Goal: Task Accomplishment & Management: Use online tool/utility

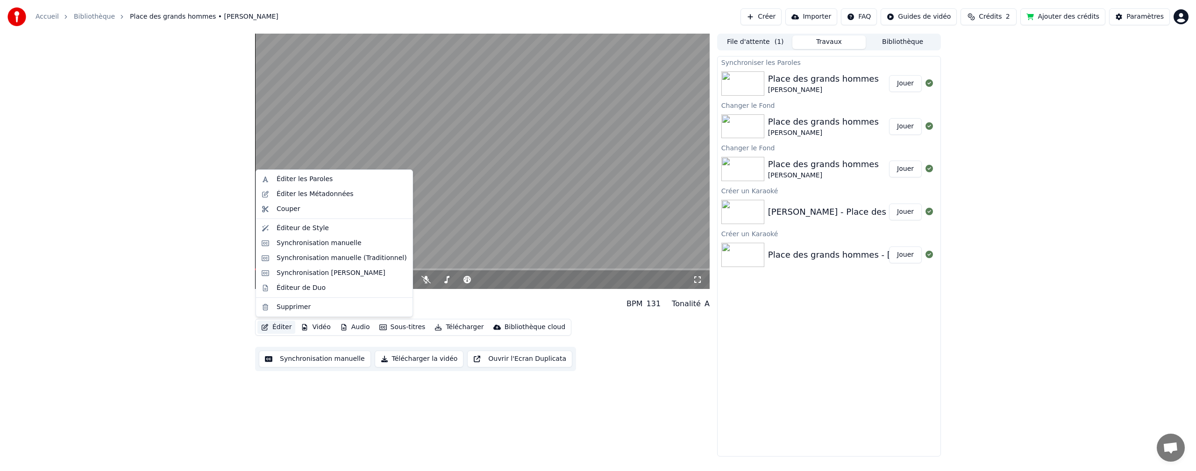
click at [278, 326] on button "Éditer" at bounding box center [276, 327] width 38 height 13
click at [297, 243] on div "Synchronisation manuelle" at bounding box center [318, 243] width 85 height 9
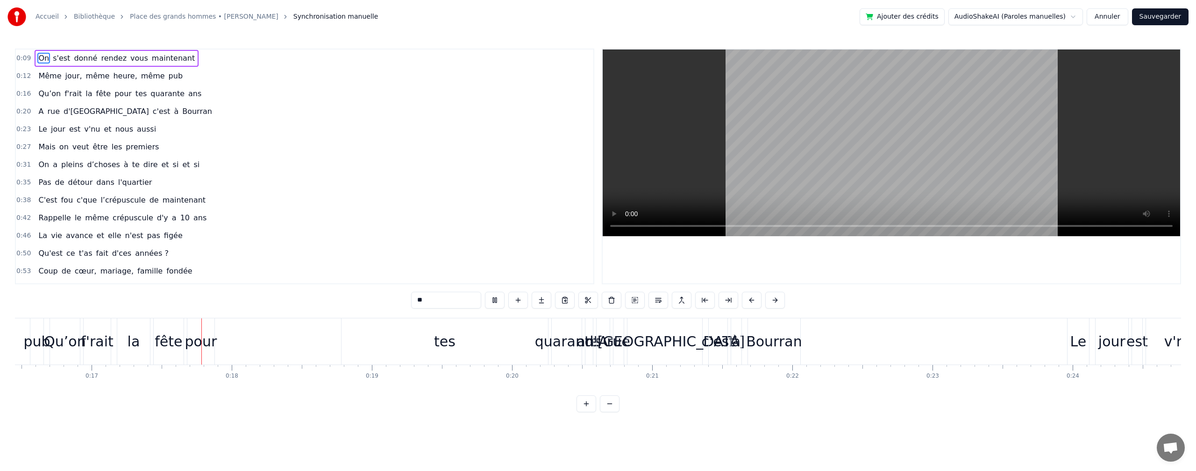
scroll to position [0, 2335]
click at [96, 77] on span "même" at bounding box center [98, 76] width 26 height 11
type input "****"
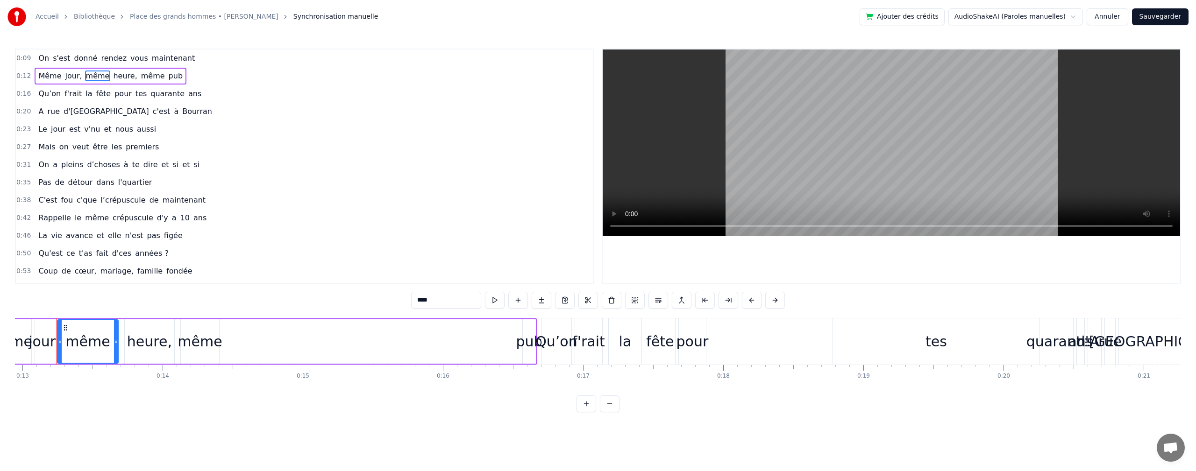
scroll to position [0, 1808]
drag, startPoint x: 529, startPoint y: 341, endPoint x: 433, endPoint y: 353, distance: 95.9
click at [433, 353] on div "Même jour, même heure, même pub" at bounding box center [269, 342] width 548 height 46
drag, startPoint x: 541, startPoint y: 341, endPoint x: 448, endPoint y: 355, distance: 94.0
click at [448, 355] on div "Même jour, même heure, même pub" at bounding box center [269, 342] width 548 height 46
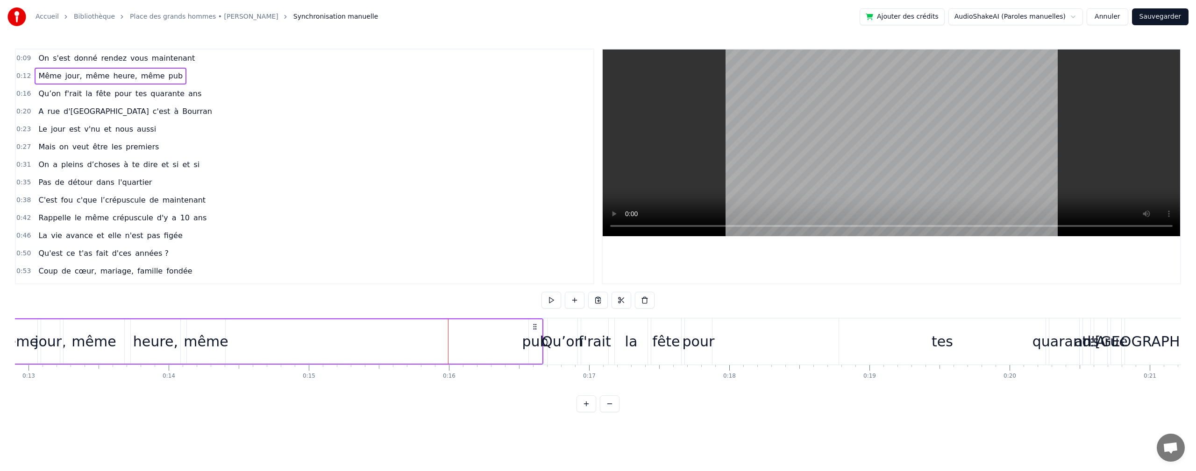
click at [532, 345] on div "pub" at bounding box center [535, 341] width 27 height 21
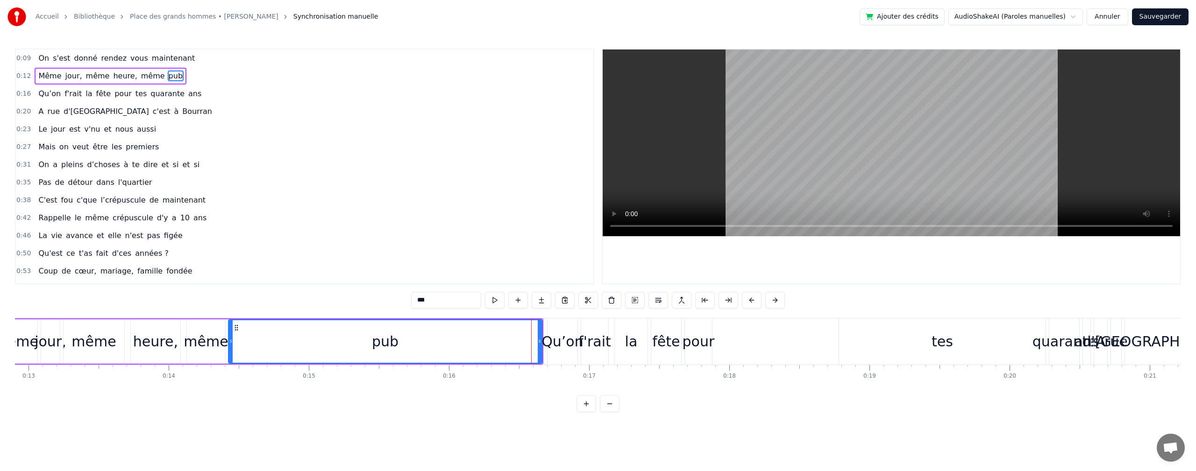
drag, startPoint x: 529, startPoint y: 344, endPoint x: 297, endPoint y: 343, distance: 231.6
click at [229, 333] on div at bounding box center [231, 341] width 4 height 42
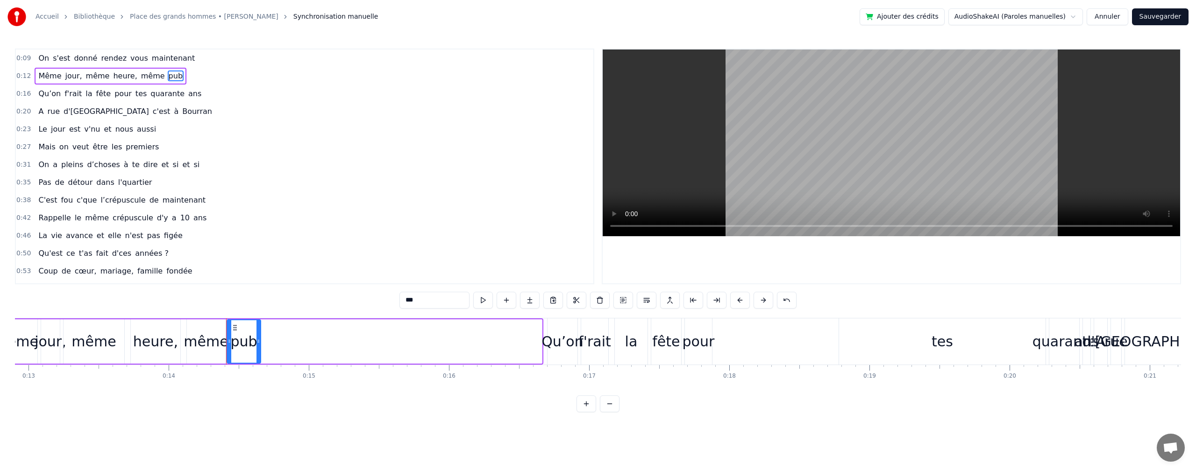
drag, startPoint x: 540, startPoint y: 340, endPoint x: 259, endPoint y: 316, distance: 282.1
click at [259, 316] on div "0:09 On s'est donné rendez vous maintenant 0:12 Même jour, même heure, même pub…" at bounding box center [598, 231] width 1166 height 364
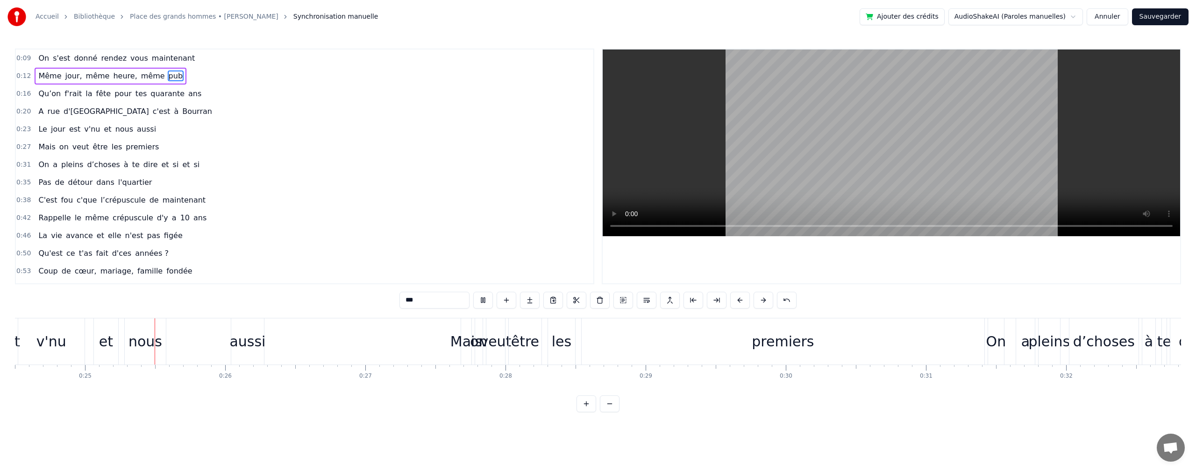
scroll to position [0, 3433]
click at [244, 350] on div "aussi" at bounding box center [246, 341] width 36 height 21
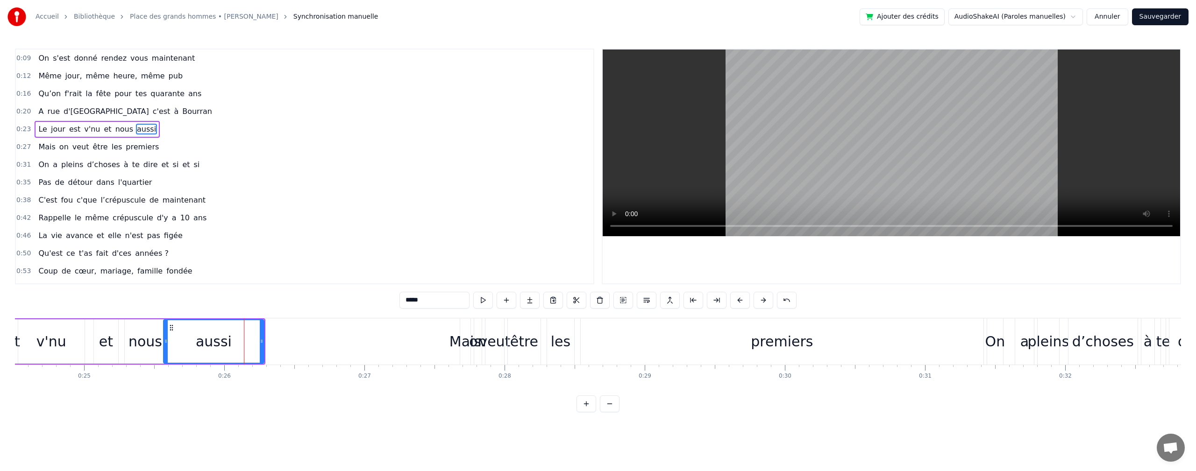
drag, startPoint x: 232, startPoint y: 341, endPoint x: 164, endPoint y: 348, distance: 68.0
click at [164, 348] on div at bounding box center [166, 341] width 4 height 42
drag, startPoint x: 262, startPoint y: 338, endPoint x: 206, endPoint y: 339, distance: 56.5
click at [206, 339] on icon at bounding box center [206, 341] width 4 height 7
click at [464, 341] on div "Mais" at bounding box center [465, 341] width 32 height 21
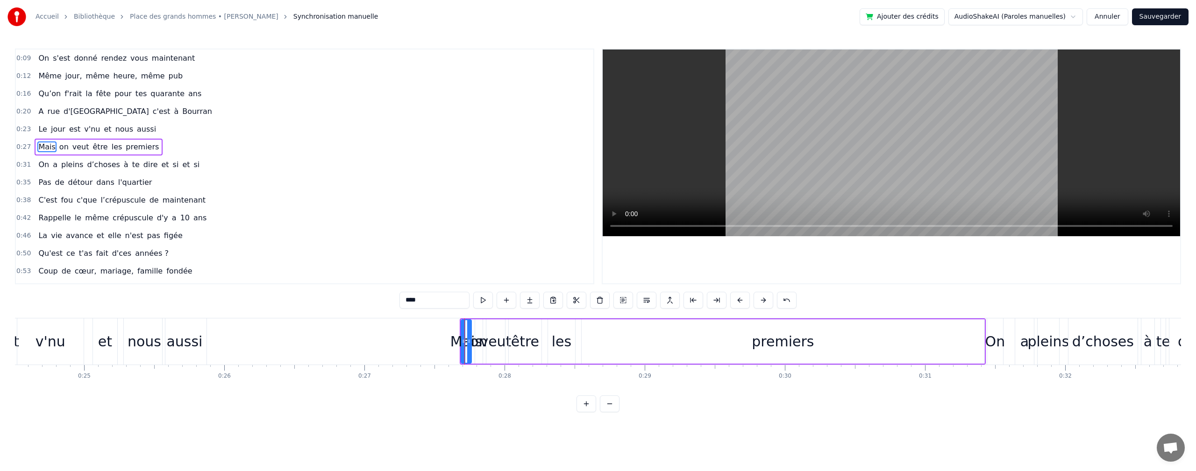
click at [461, 340] on icon at bounding box center [463, 341] width 4 height 7
drag, startPoint x: 470, startPoint y: 340, endPoint x: 510, endPoint y: 338, distance: 40.7
click at [508, 338] on icon at bounding box center [506, 341] width 4 height 7
drag, startPoint x: 461, startPoint y: 341, endPoint x: 387, endPoint y: 338, distance: 74.3
click at [385, 338] on icon at bounding box center [387, 341] width 4 height 7
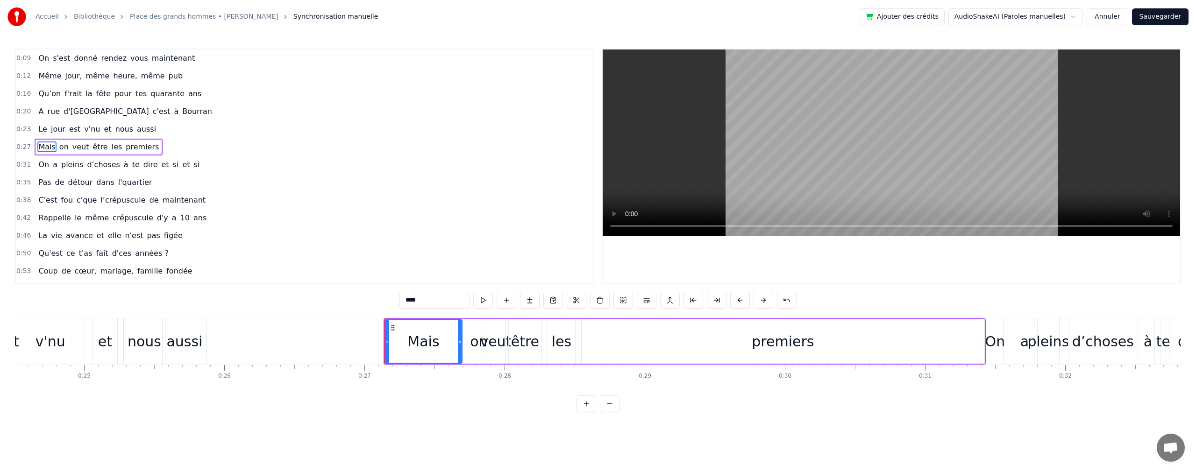
drag, startPoint x: 508, startPoint y: 339, endPoint x: 458, endPoint y: 339, distance: 50.0
click at [458, 339] on icon at bounding box center [460, 341] width 4 height 7
click at [478, 344] on div "on" at bounding box center [478, 341] width 17 height 21
drag, startPoint x: 463, startPoint y: 340, endPoint x: 457, endPoint y: 339, distance: 6.1
click at [457, 339] on icon at bounding box center [457, 341] width 4 height 7
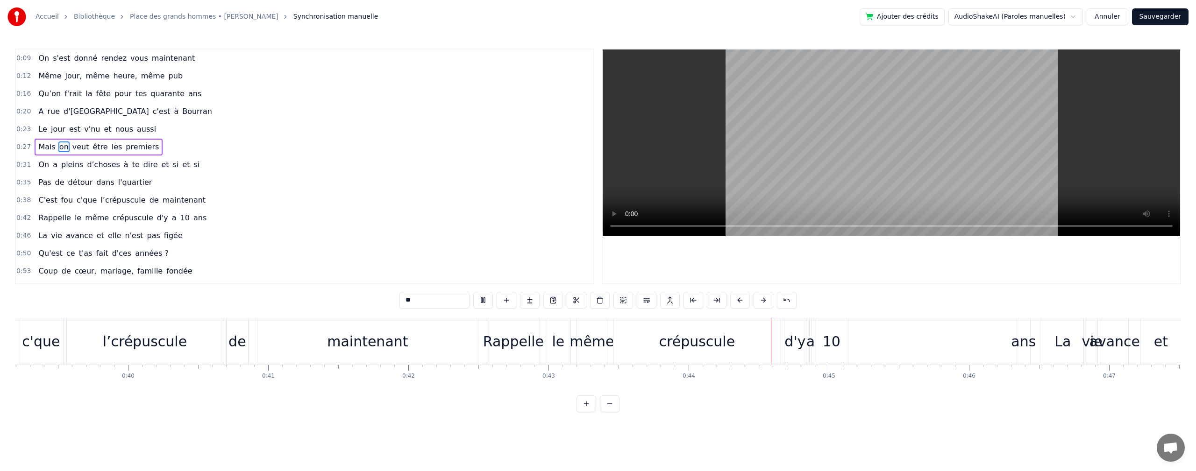
scroll to position [0, 6126]
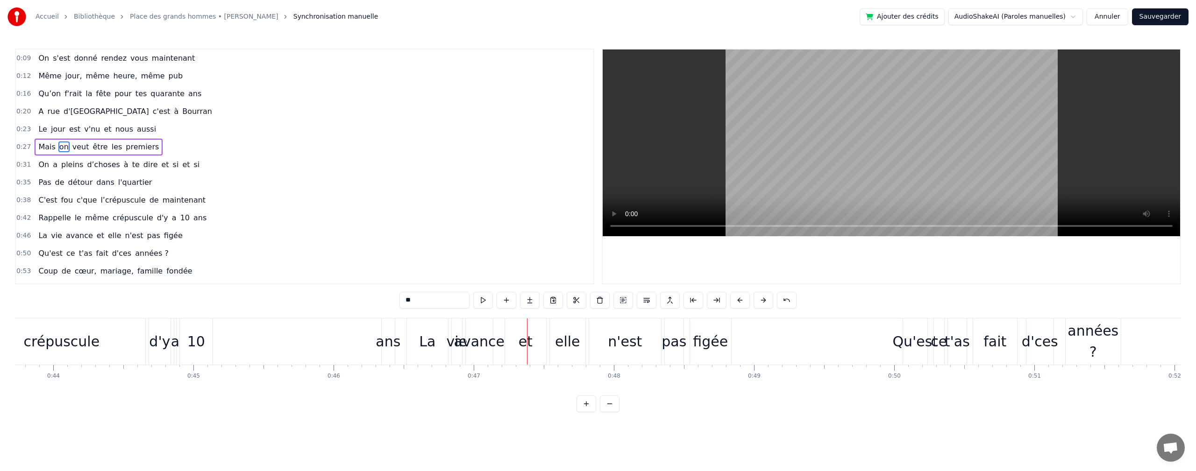
click at [380, 346] on div "ans" at bounding box center [387, 341] width 25 height 21
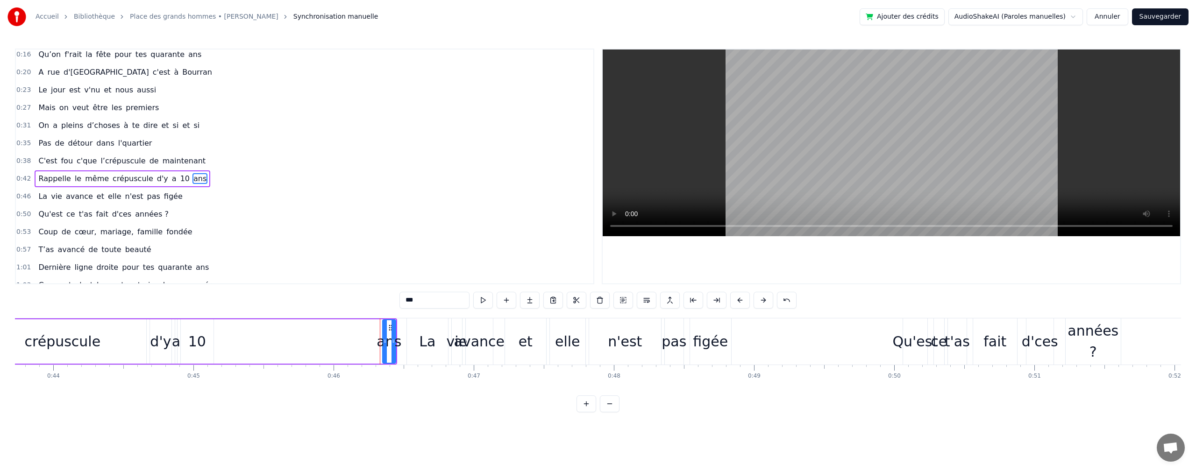
scroll to position [51, 0]
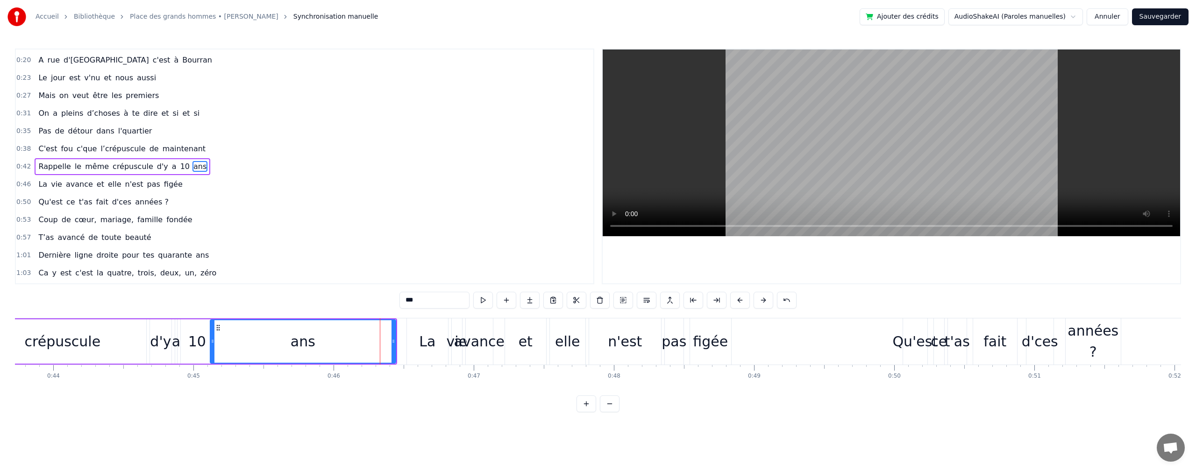
drag, startPoint x: 384, startPoint y: 341, endPoint x: 212, endPoint y: 362, distance: 173.6
click at [212, 362] on div at bounding box center [213, 341] width 4 height 42
drag, startPoint x: 391, startPoint y: 340, endPoint x: 240, endPoint y: 340, distance: 151.8
click at [241, 340] on icon at bounding box center [243, 341] width 4 height 7
click at [426, 340] on div "La" at bounding box center [427, 341] width 16 height 21
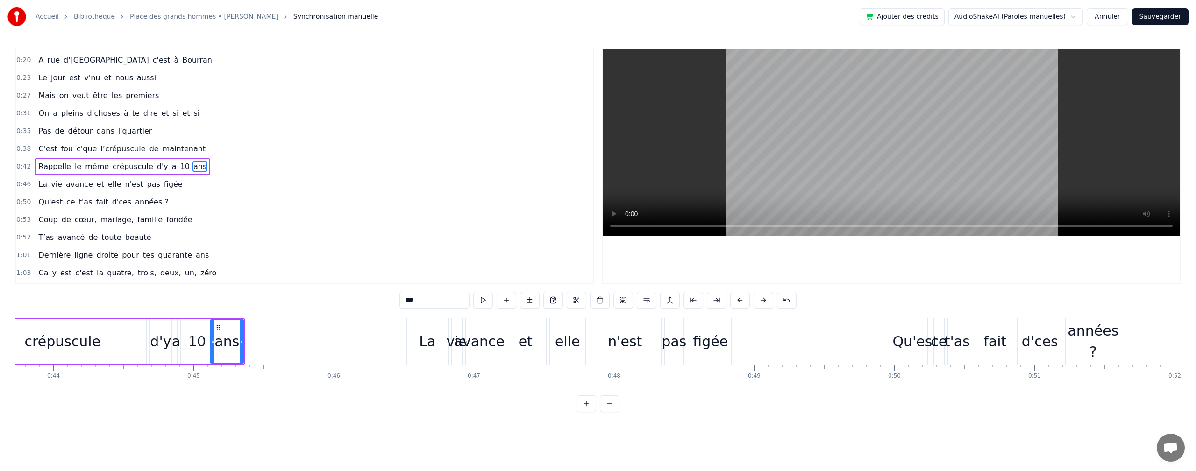
type input "**"
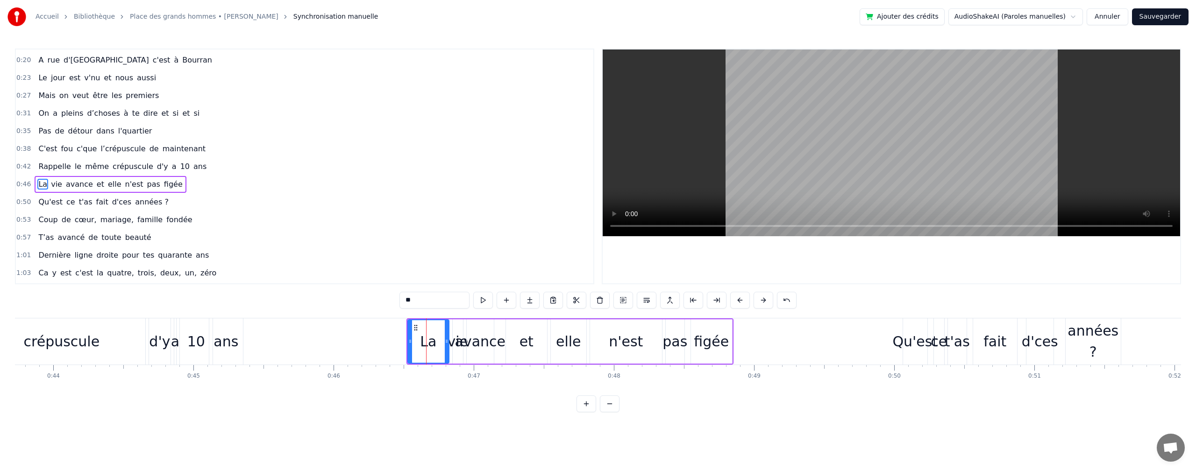
scroll to position [69, 0]
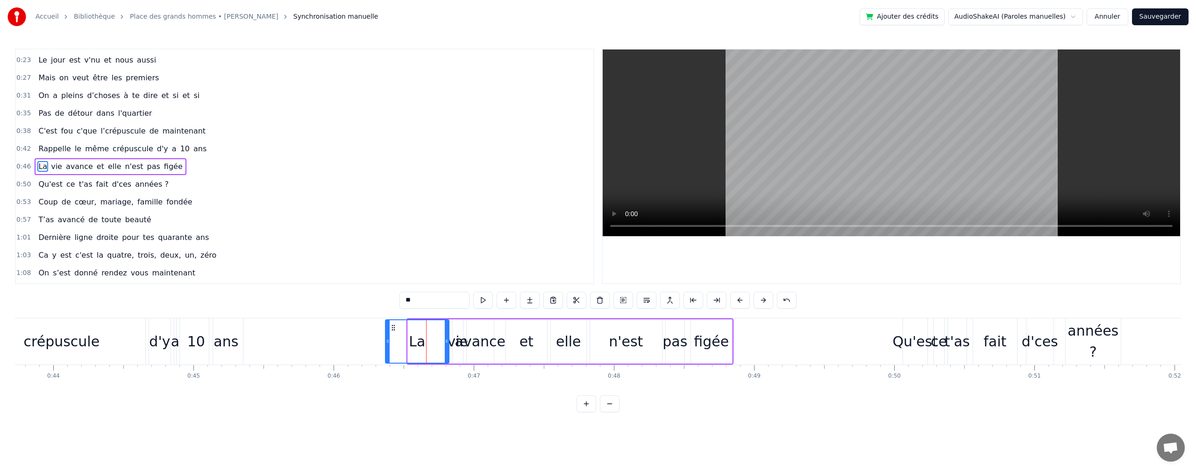
drag, startPoint x: 409, startPoint y: 340, endPoint x: 433, endPoint y: 343, distance: 24.5
click at [386, 342] on icon at bounding box center [388, 341] width 4 height 7
drag, startPoint x: 448, startPoint y: 341, endPoint x: 431, endPoint y: 343, distance: 16.9
click at [415, 340] on div "La" at bounding box center [401, 341] width 35 height 44
click at [458, 343] on div "La vie avance et elle n'est pas figée" at bounding box center [558, 342] width 350 height 46
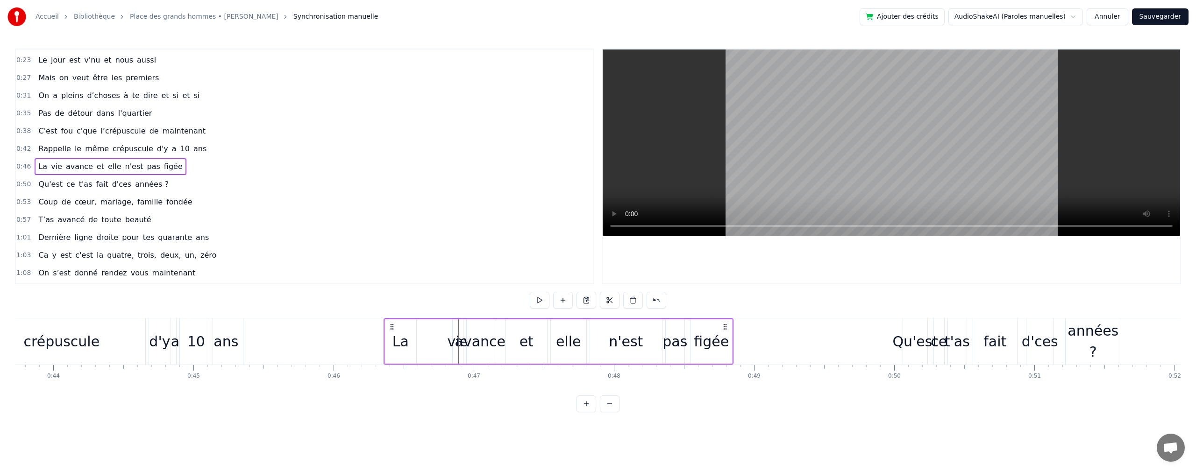
click at [451, 352] on div "La vie avance et elle n'est pas figée" at bounding box center [558, 342] width 350 height 46
click at [453, 353] on div "vie" at bounding box center [458, 341] width 10 height 44
click at [425, 342] on icon at bounding box center [425, 341] width 4 height 7
drag, startPoint x: 460, startPoint y: 340, endPoint x: 441, endPoint y: 339, distance: 19.7
click at [441, 339] on icon at bounding box center [441, 341] width 4 height 7
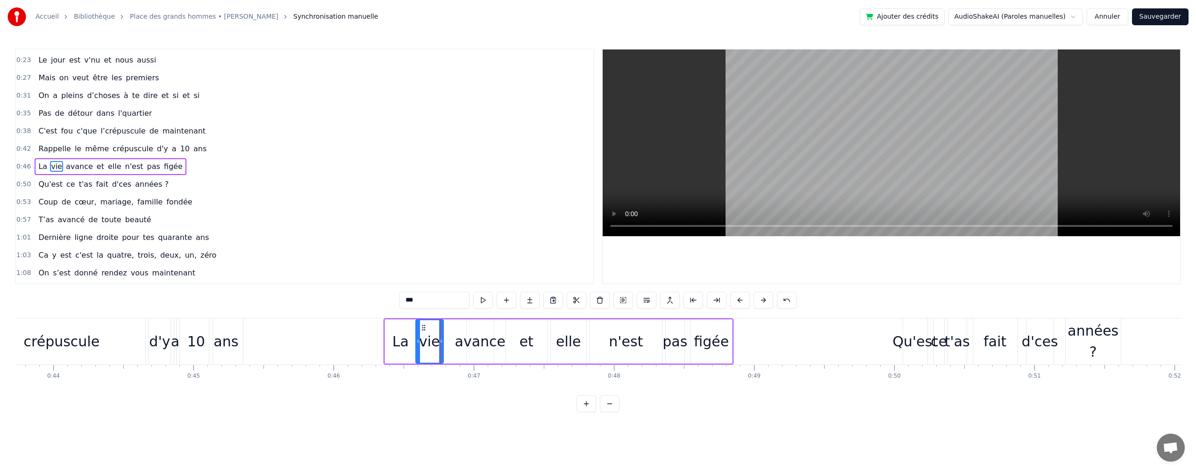
drag, startPoint x: 424, startPoint y: 342, endPoint x: 417, endPoint y: 341, distance: 7.1
click at [417, 341] on icon at bounding box center [418, 341] width 4 height 7
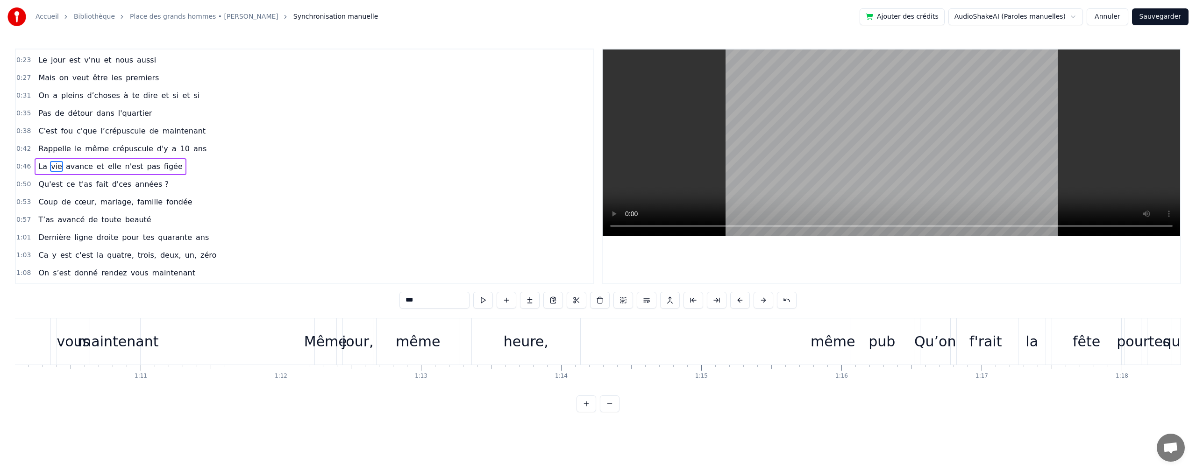
scroll to position [0, 9837]
click at [310, 348] on div "Même" at bounding box center [310, 341] width 43 height 21
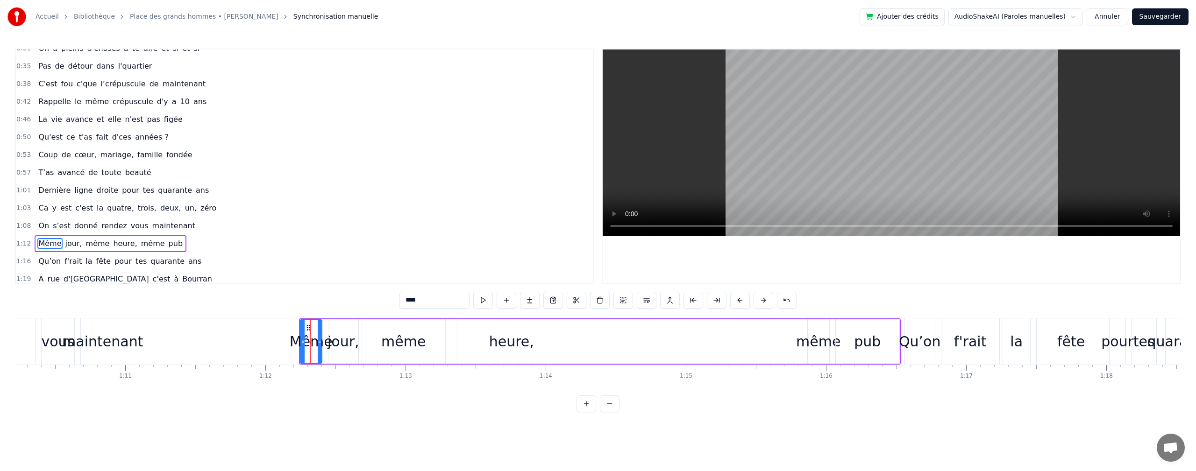
scroll to position [193, 0]
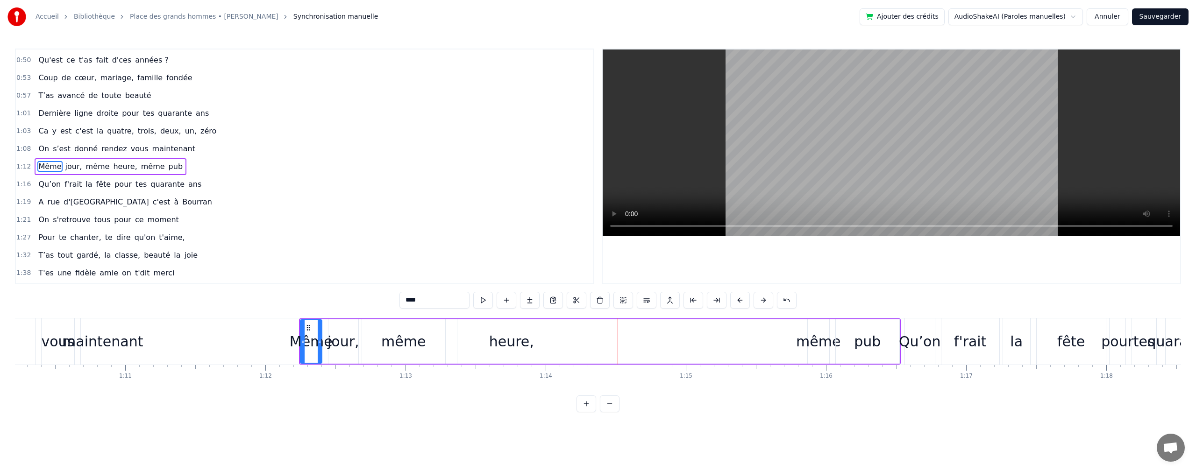
click at [815, 343] on div "même" at bounding box center [818, 341] width 44 height 21
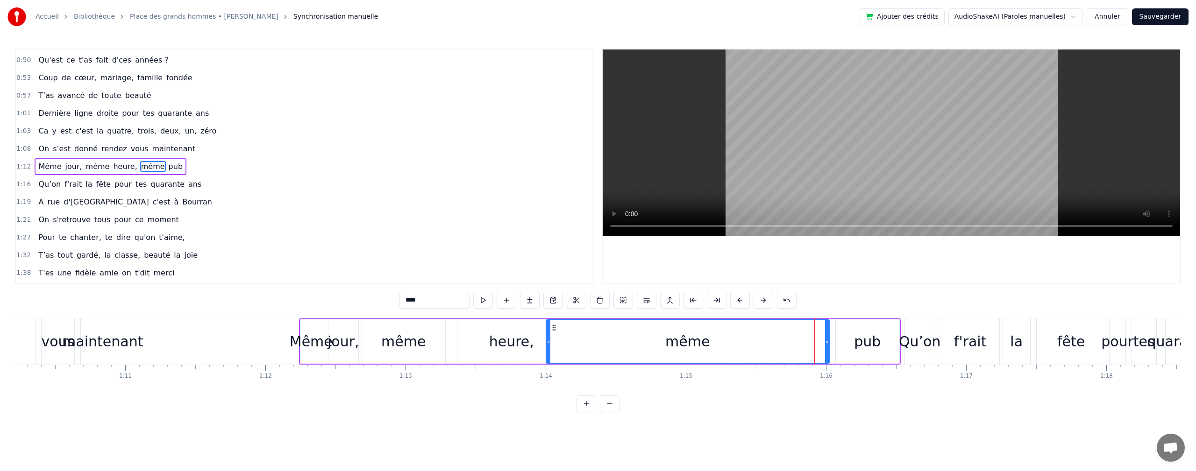
drag, startPoint x: 808, startPoint y: 342, endPoint x: 638, endPoint y: 346, distance: 170.0
click at [549, 347] on div at bounding box center [548, 341] width 4 height 42
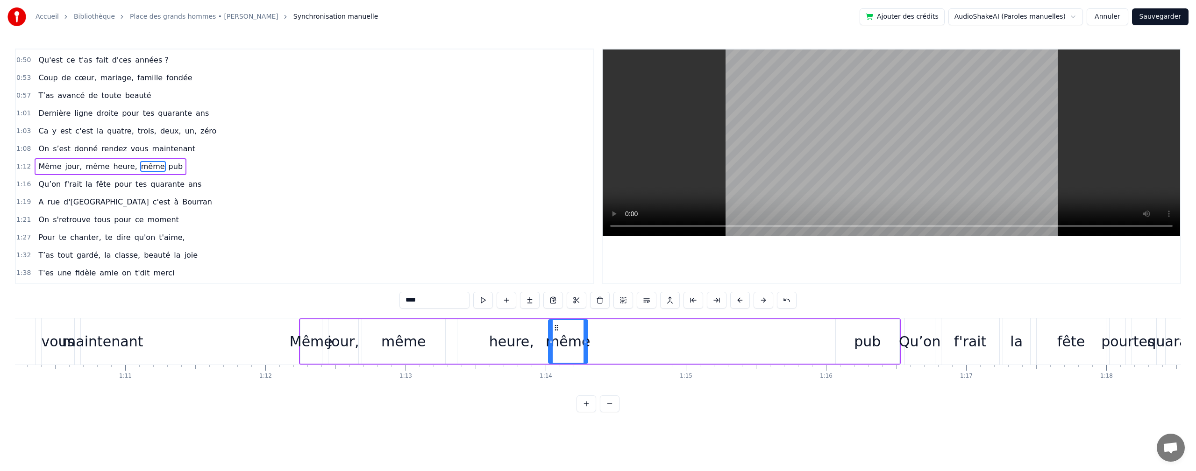
drag, startPoint x: 825, startPoint y: 342, endPoint x: 584, endPoint y: 345, distance: 241.5
click at [584, 345] on icon at bounding box center [585, 341] width 4 height 7
click at [856, 340] on div "pub" at bounding box center [867, 341] width 27 height 21
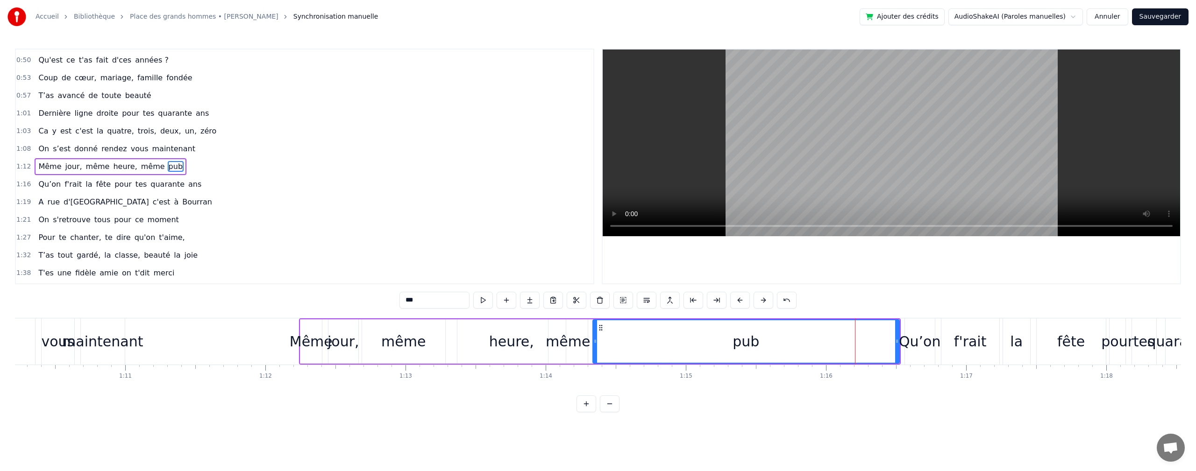
drag, startPoint x: 839, startPoint y: 342, endPoint x: 596, endPoint y: 333, distance: 243.0
click at [596, 333] on div at bounding box center [595, 341] width 4 height 42
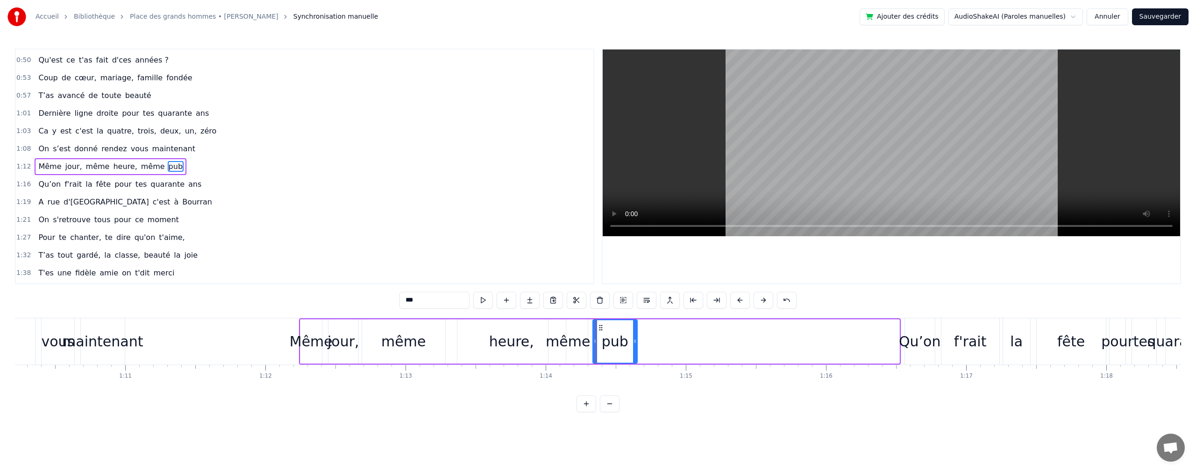
drag, startPoint x: 898, startPoint y: 342, endPoint x: 636, endPoint y: 337, distance: 262.0
click at [636, 337] on div at bounding box center [635, 341] width 4 height 42
click at [55, 339] on div "vous" at bounding box center [57, 341] width 33 height 21
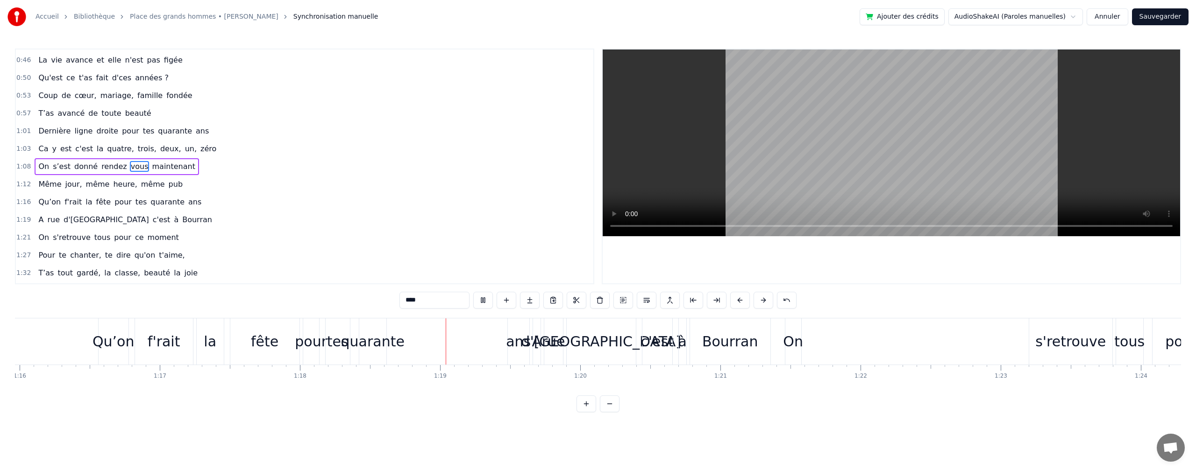
scroll to position [0, 10936]
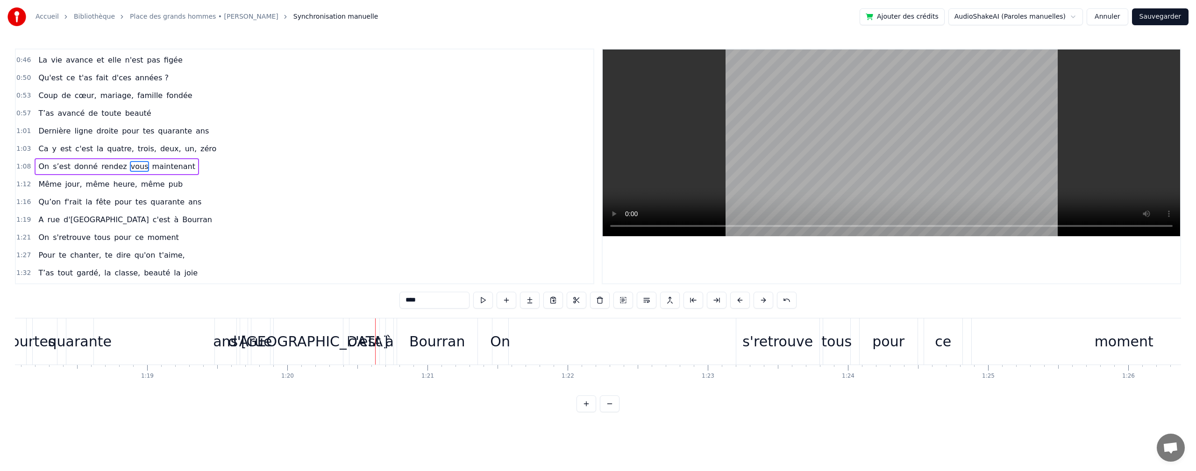
click at [227, 345] on div "ans" at bounding box center [225, 341] width 25 height 21
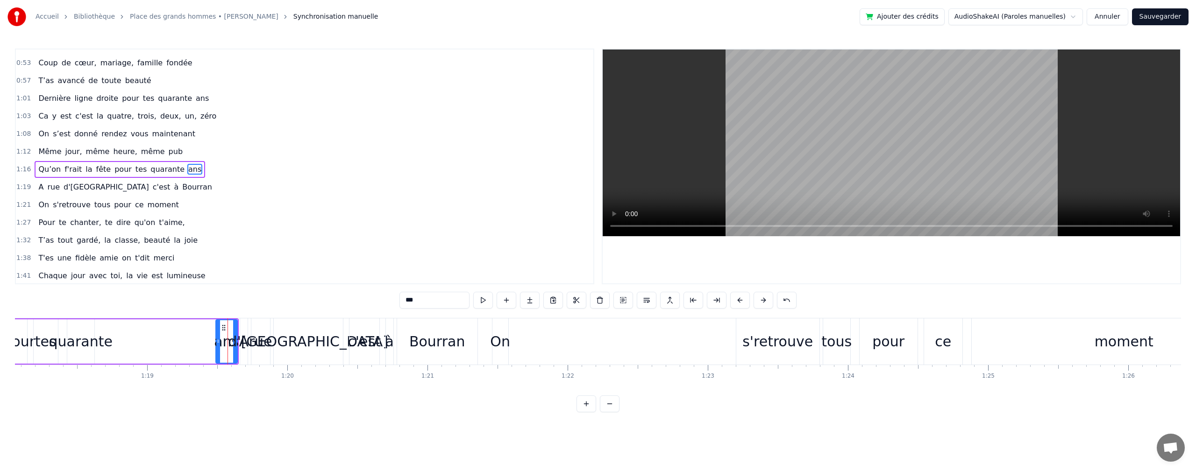
scroll to position [211, 0]
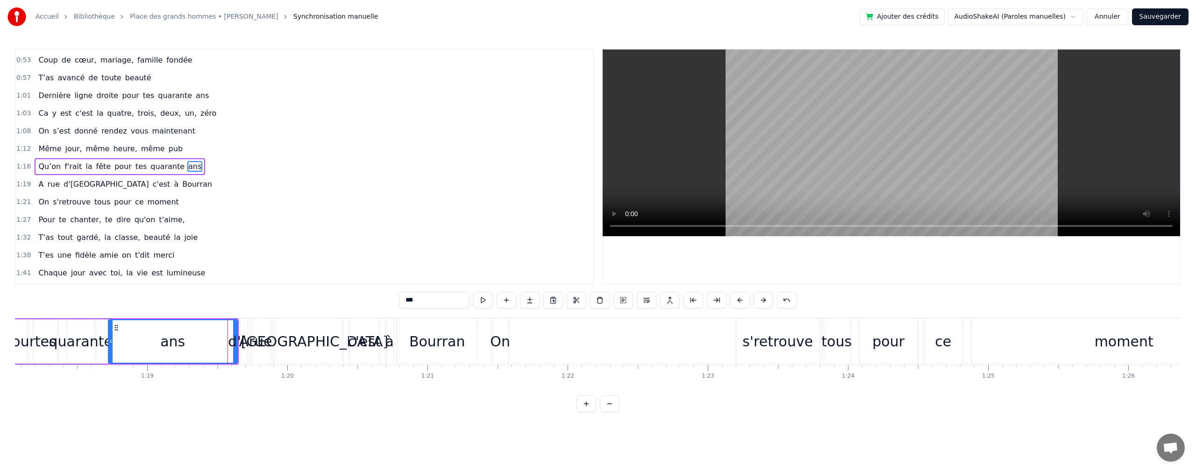
drag, startPoint x: 217, startPoint y: 343, endPoint x: 111, endPoint y: 350, distance: 106.7
click at [110, 349] on div at bounding box center [111, 341] width 4 height 42
drag, startPoint x: 235, startPoint y: 342, endPoint x: 142, endPoint y: 343, distance: 92.5
click at [142, 343] on icon at bounding box center [143, 341] width 4 height 7
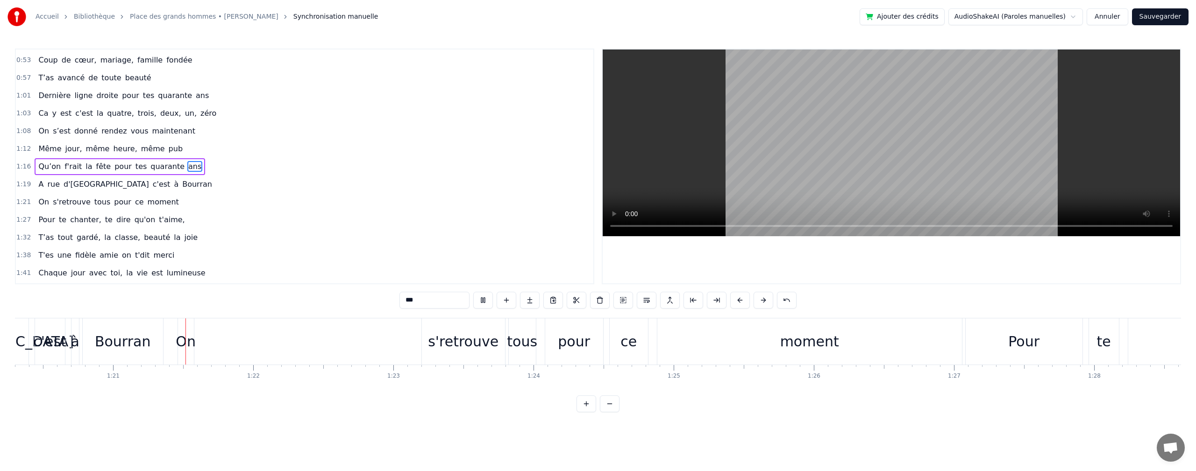
scroll to position [0, 11269]
click at [171, 344] on div "On" at bounding box center [167, 341] width 20 height 21
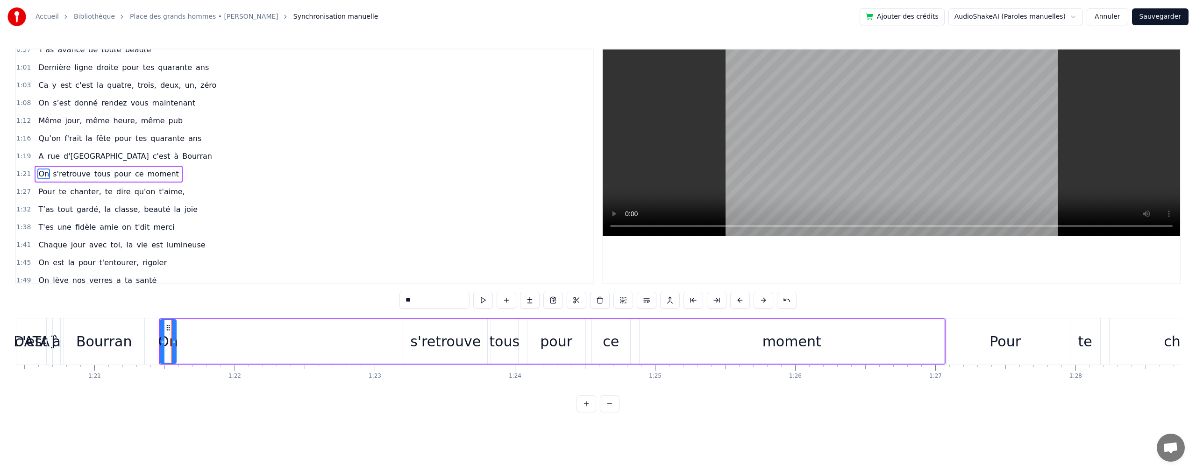
scroll to position [247, 0]
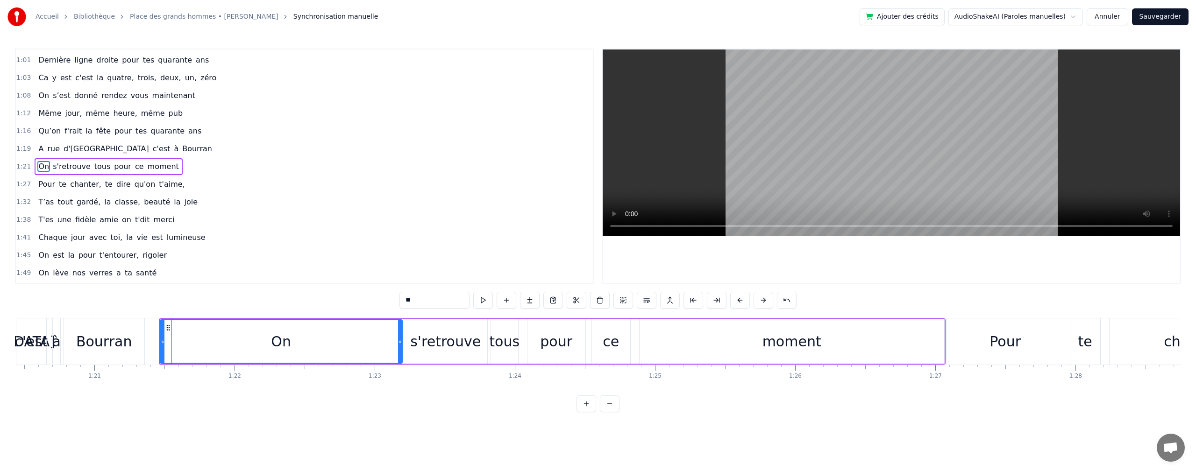
drag, startPoint x: 175, startPoint y: 343, endPoint x: 290, endPoint y: 323, distance: 117.0
click at [398, 339] on icon at bounding box center [400, 341] width 4 height 7
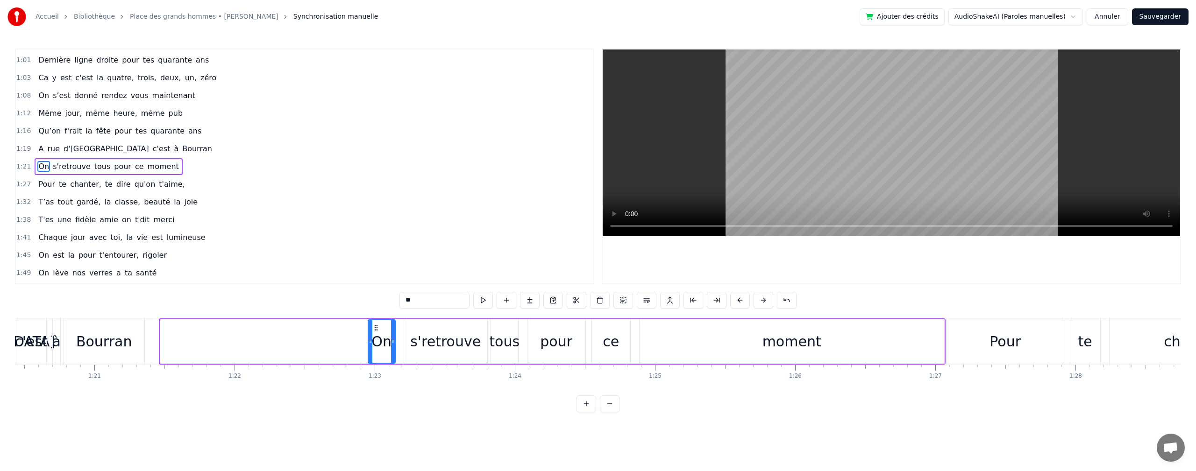
drag, startPoint x: 163, startPoint y: 342, endPoint x: 370, endPoint y: 342, distance: 207.8
click at [370, 342] on icon at bounding box center [370, 341] width 4 height 7
click at [81, 347] on div "Bourran" at bounding box center [104, 341] width 56 height 21
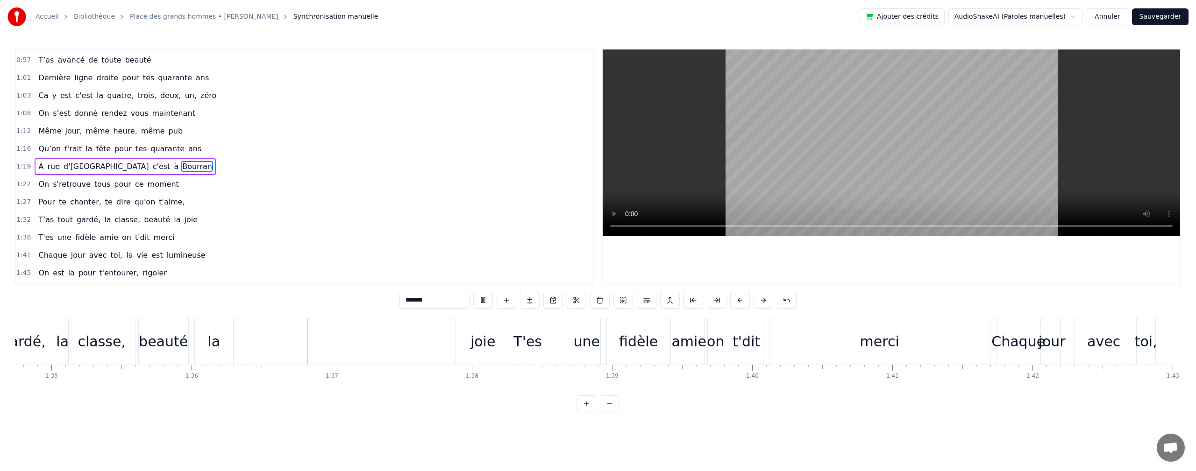
scroll to position [0, 13426]
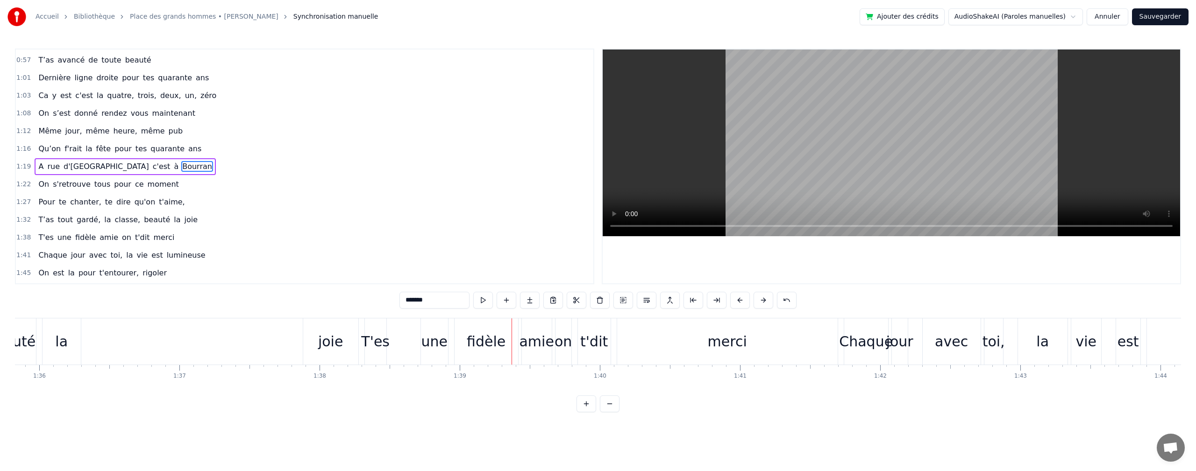
click at [319, 344] on div "joie" at bounding box center [330, 342] width 55 height 46
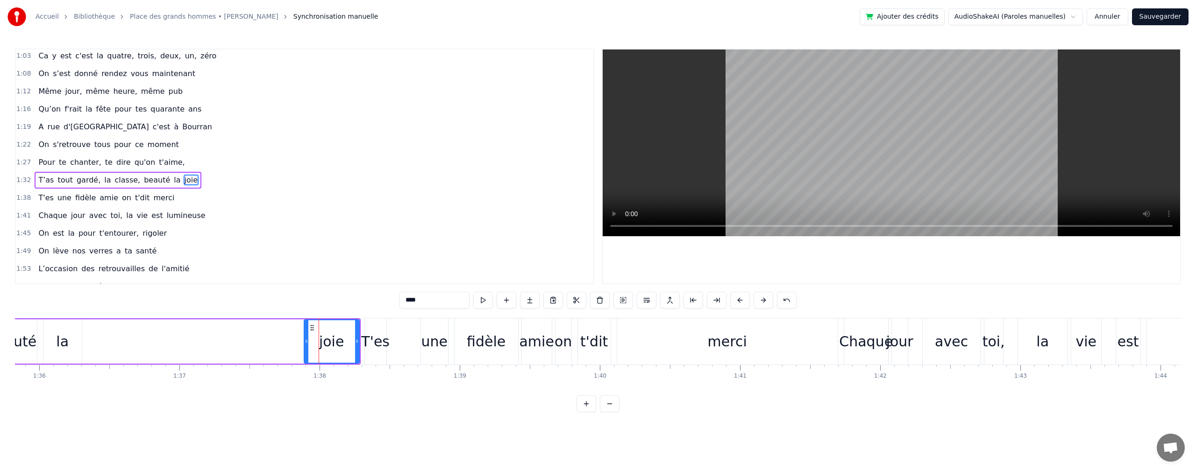
scroll to position [282, 0]
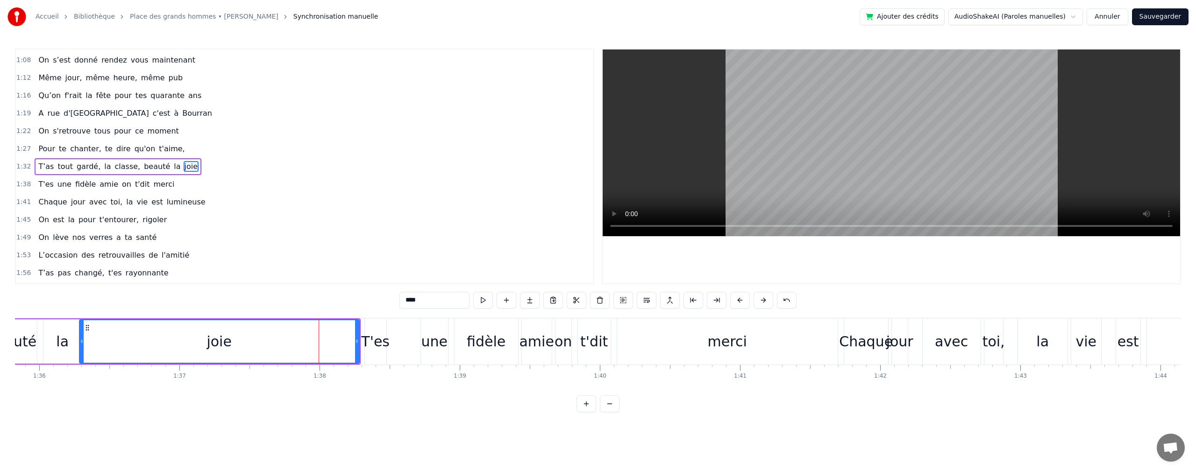
drag, startPoint x: 305, startPoint y: 341, endPoint x: 210, endPoint y: 361, distance: 96.7
click at [81, 360] on div at bounding box center [82, 341] width 4 height 42
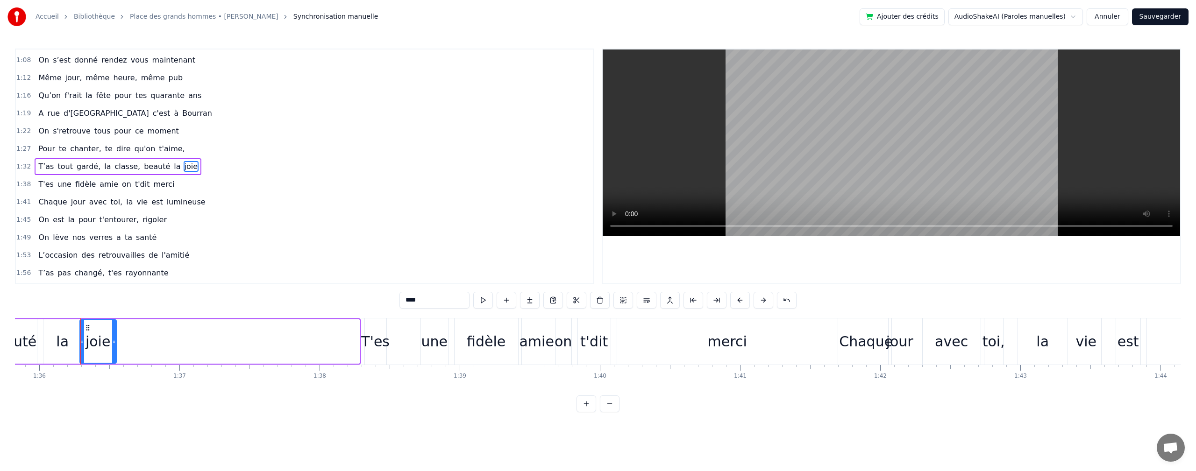
drag, startPoint x: 357, startPoint y: 343, endPoint x: 114, endPoint y: 356, distance: 243.2
click at [114, 356] on div at bounding box center [114, 341] width 4 height 42
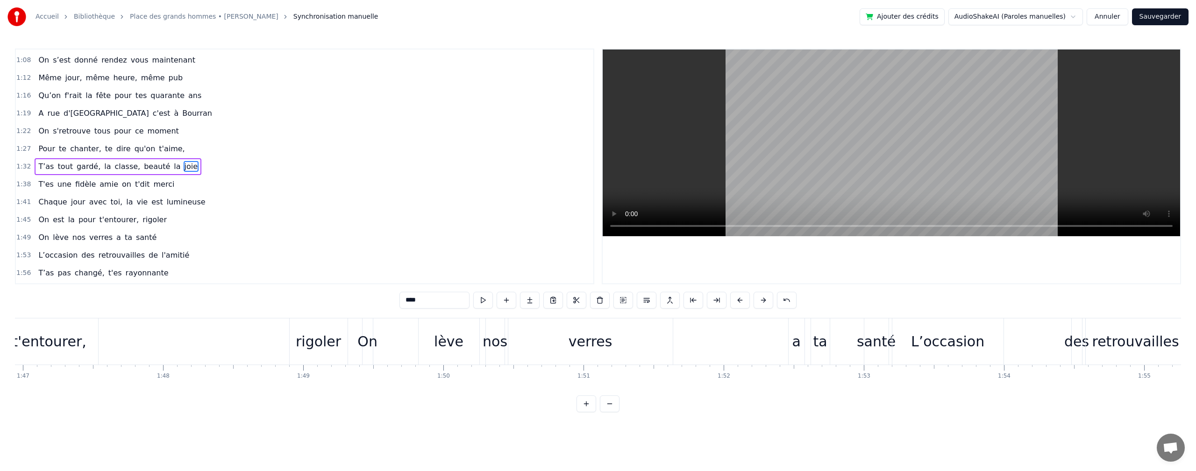
scroll to position [0, 15250]
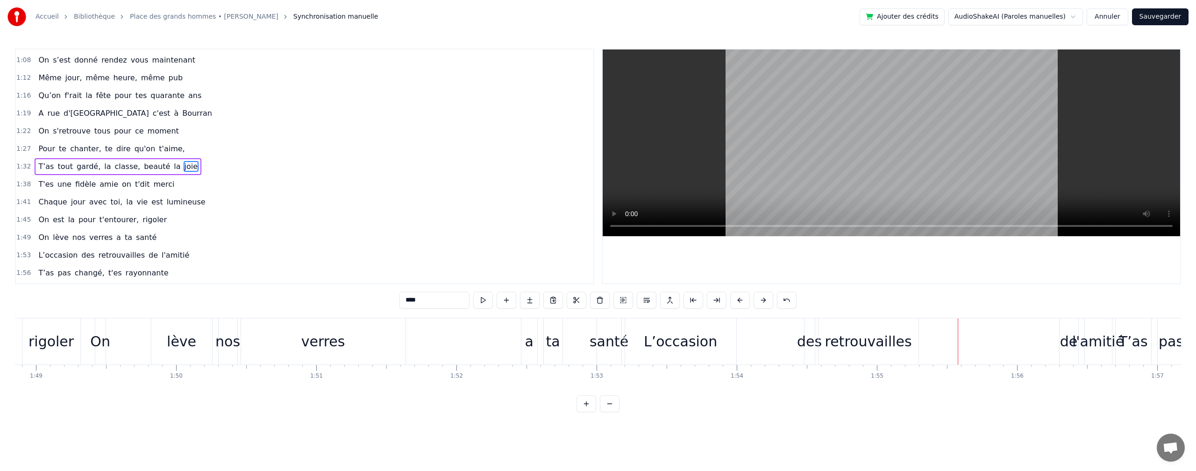
click at [527, 339] on div "a" at bounding box center [528, 341] width 8 height 21
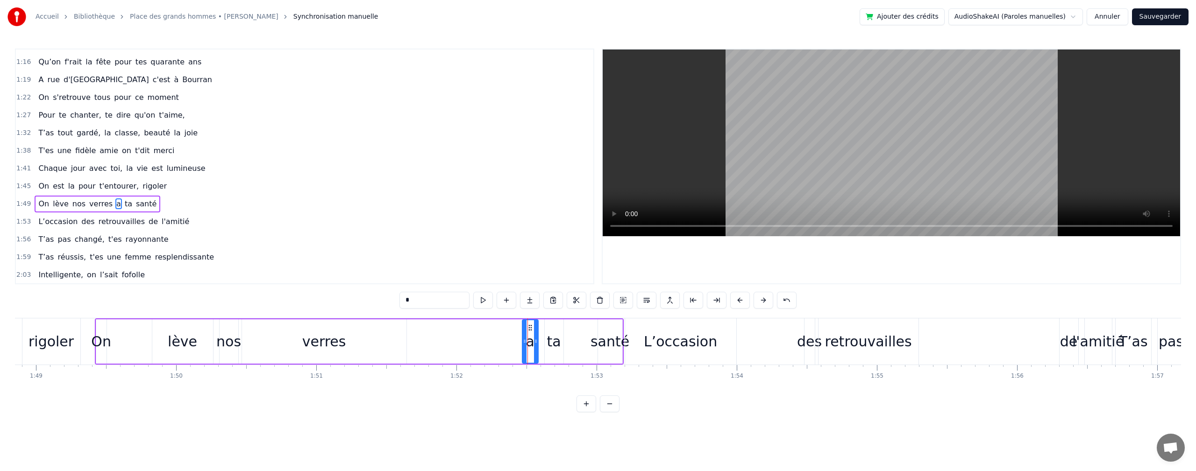
scroll to position [353, 0]
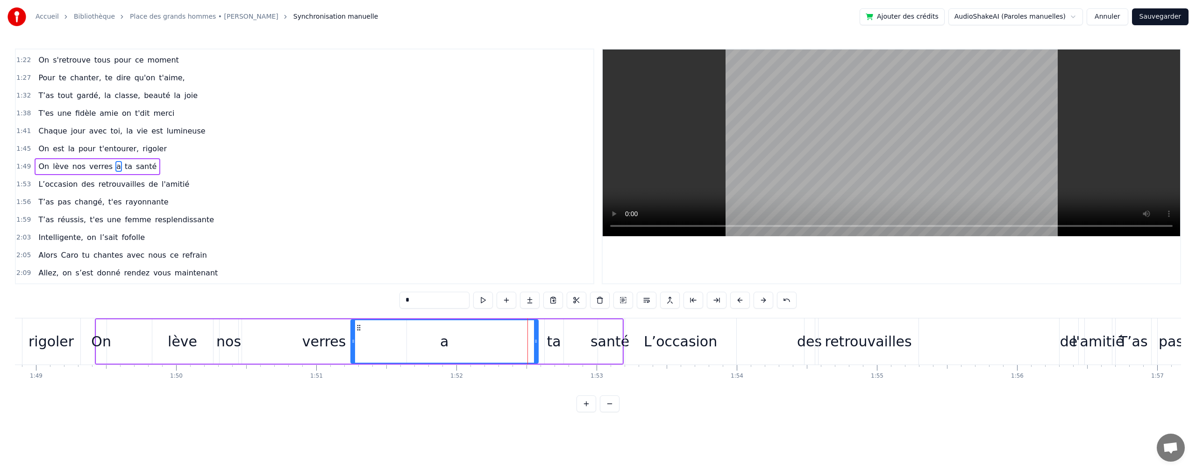
drag, startPoint x: 525, startPoint y: 340, endPoint x: 476, endPoint y: 344, distance: 49.6
click at [354, 346] on div at bounding box center [353, 341] width 4 height 42
drag, startPoint x: 536, startPoint y: 341, endPoint x: 380, endPoint y: 344, distance: 155.5
click at [380, 344] on icon at bounding box center [381, 341] width 4 height 7
click at [547, 340] on div "ta" at bounding box center [554, 341] width 19 height 44
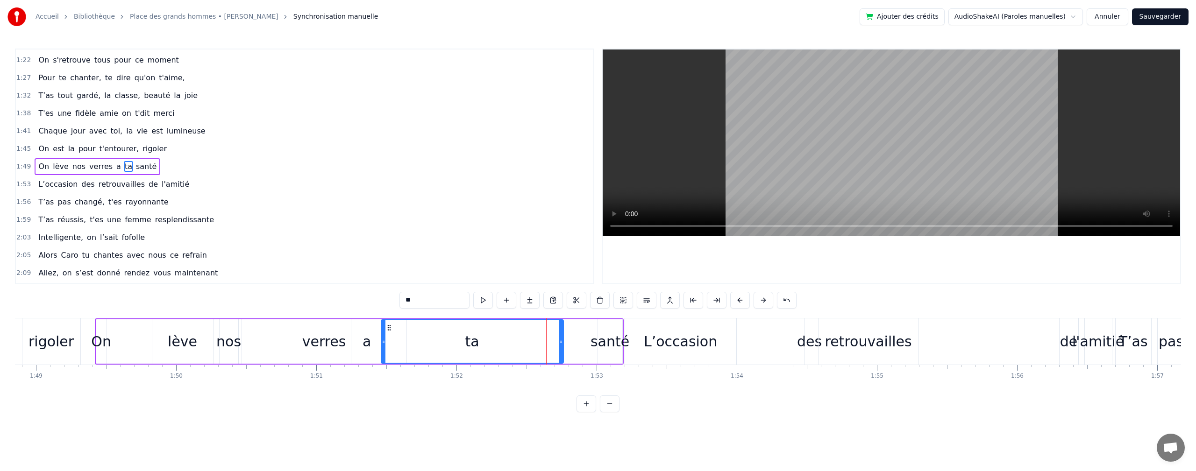
drag, startPoint x: 547, startPoint y: 342, endPoint x: 453, endPoint y: 342, distance: 93.9
click at [387, 347] on div "ta" at bounding box center [472, 341] width 181 height 42
drag, startPoint x: 559, startPoint y: 341, endPoint x: 577, endPoint y: 331, distance: 20.5
click at [409, 341] on icon at bounding box center [410, 341] width 4 height 7
click at [606, 340] on div "santé" at bounding box center [609, 341] width 39 height 21
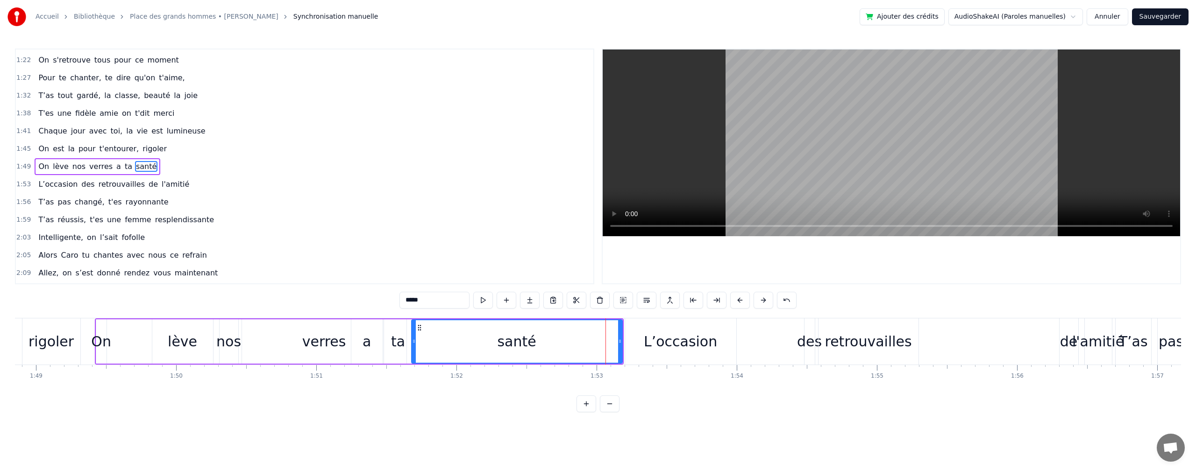
drag, startPoint x: 598, startPoint y: 344, endPoint x: 412, endPoint y: 347, distance: 186.4
click at [412, 347] on div at bounding box center [414, 341] width 4 height 42
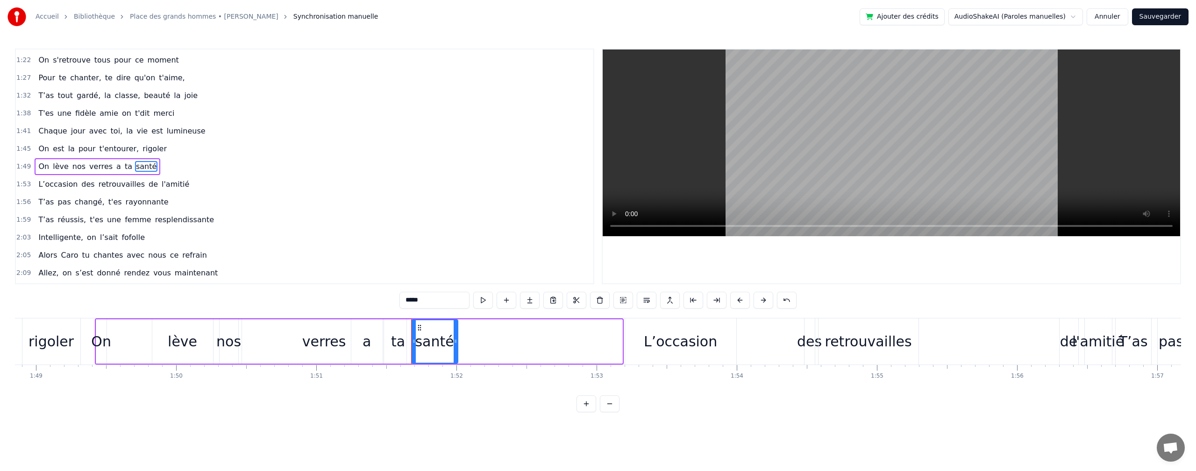
drag, startPoint x: 620, startPoint y: 341, endPoint x: 456, endPoint y: 344, distance: 164.4
click at [456, 344] on icon at bounding box center [455, 341] width 4 height 7
click at [227, 344] on div "nos" at bounding box center [228, 341] width 25 height 21
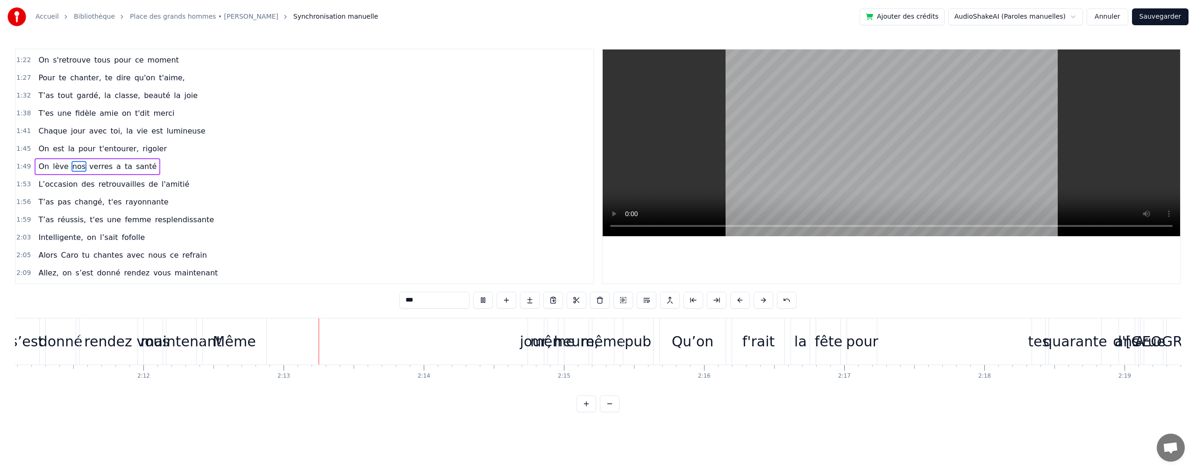
scroll to position [0, 18521]
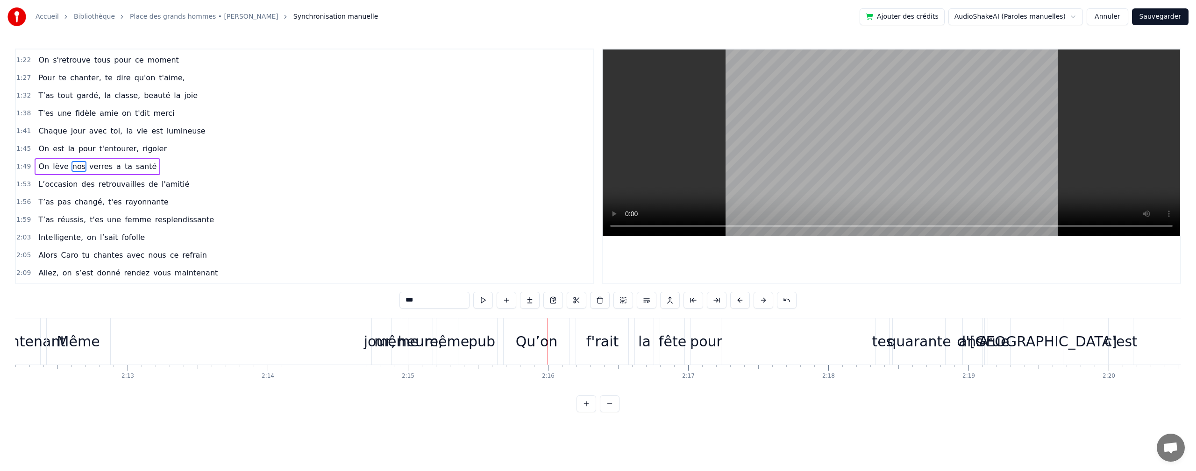
click at [88, 340] on div "Même" at bounding box center [78, 341] width 43 height 21
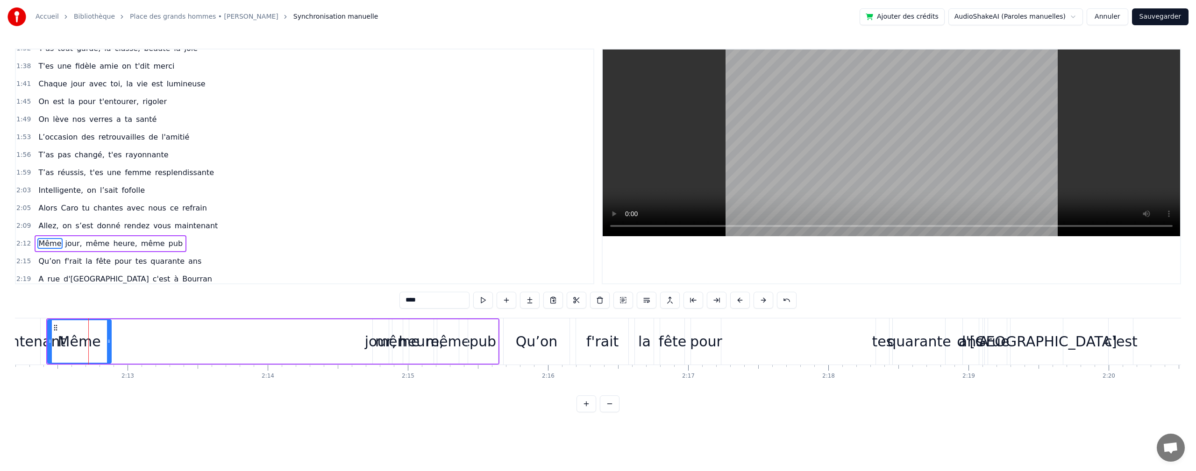
scroll to position [477, 0]
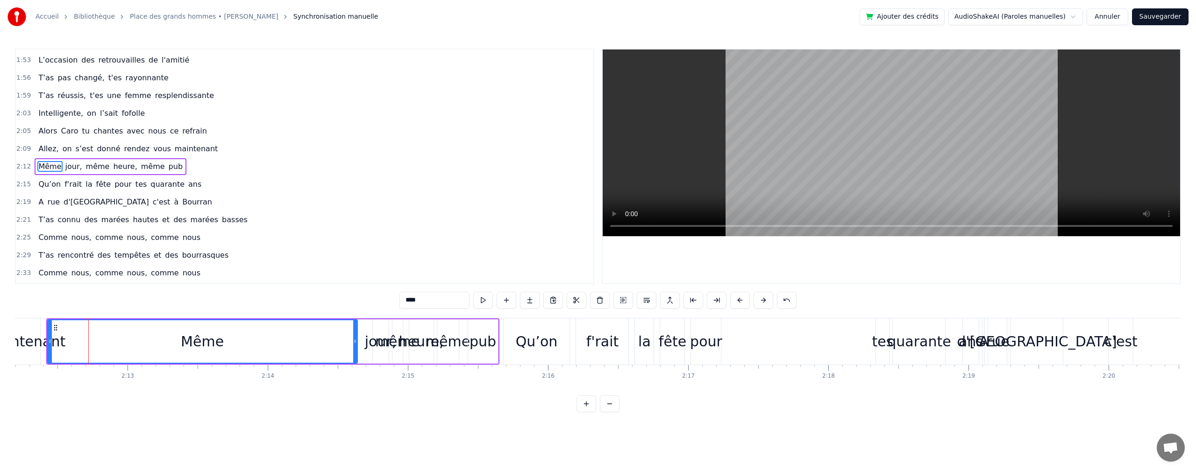
drag, startPoint x: 109, startPoint y: 340, endPoint x: 81, endPoint y: 325, distance: 31.8
click at [355, 338] on icon at bounding box center [355, 341] width 4 height 7
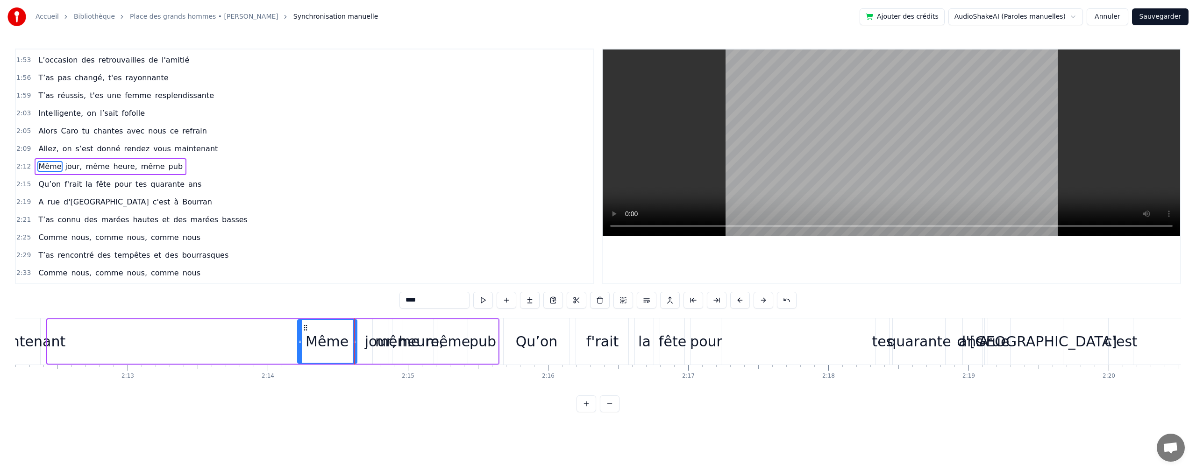
drag, startPoint x: 49, startPoint y: 341, endPoint x: 299, endPoint y: 344, distance: 249.9
click at [299, 344] on icon at bounding box center [300, 341] width 4 height 7
click at [26, 346] on div "maintenant" at bounding box center [25, 341] width 81 height 21
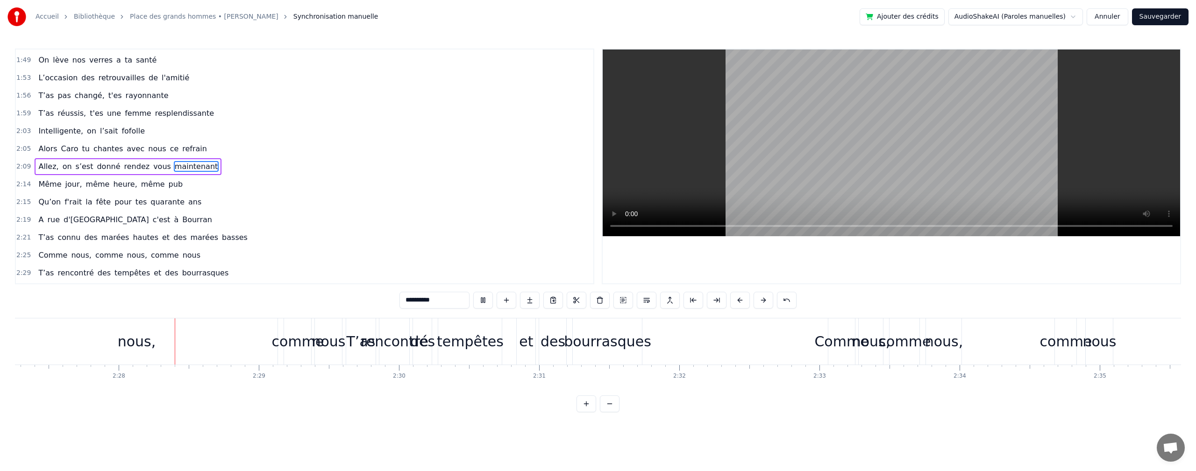
scroll to position [0, 20642]
drag, startPoint x: 659, startPoint y: 396, endPoint x: 640, endPoint y: 383, distance: 22.7
click at [635, 386] on div "On s'est donné rendez vous maintenant Même jour, même heure, même pub Qu’on f'r…" at bounding box center [598, 353] width 1166 height 70
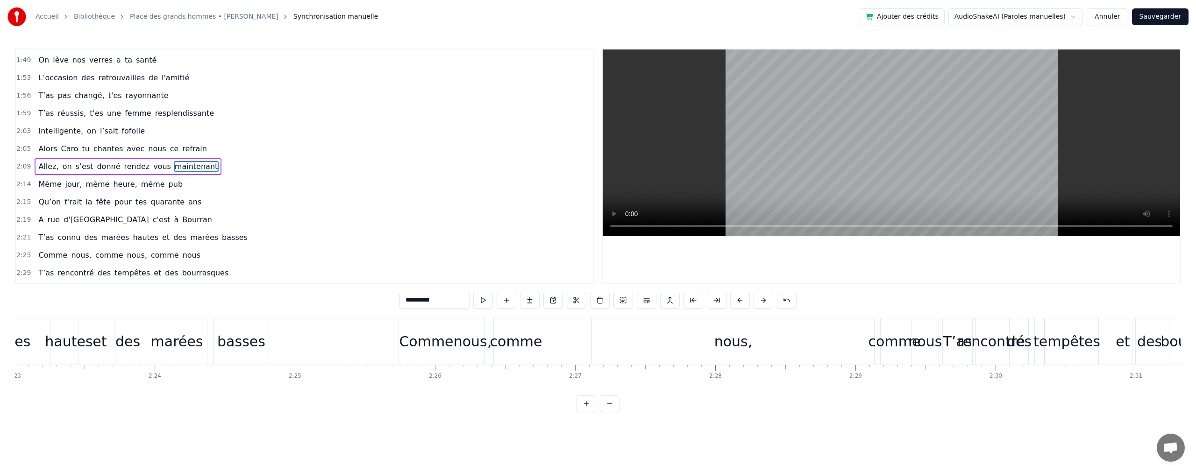
scroll to position [0, 20019]
click at [743, 344] on div "nous," at bounding box center [749, 341] width 38 height 21
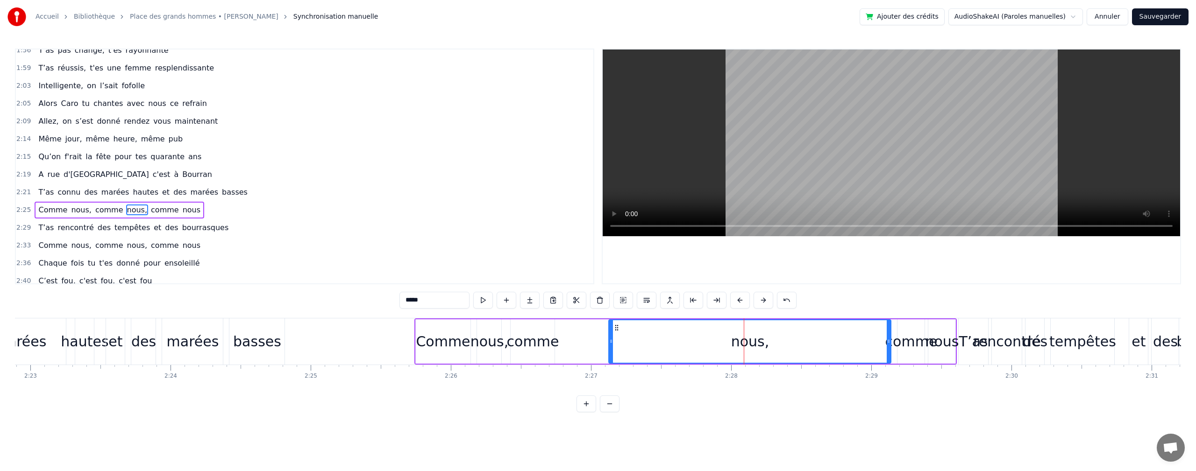
scroll to position [548, 0]
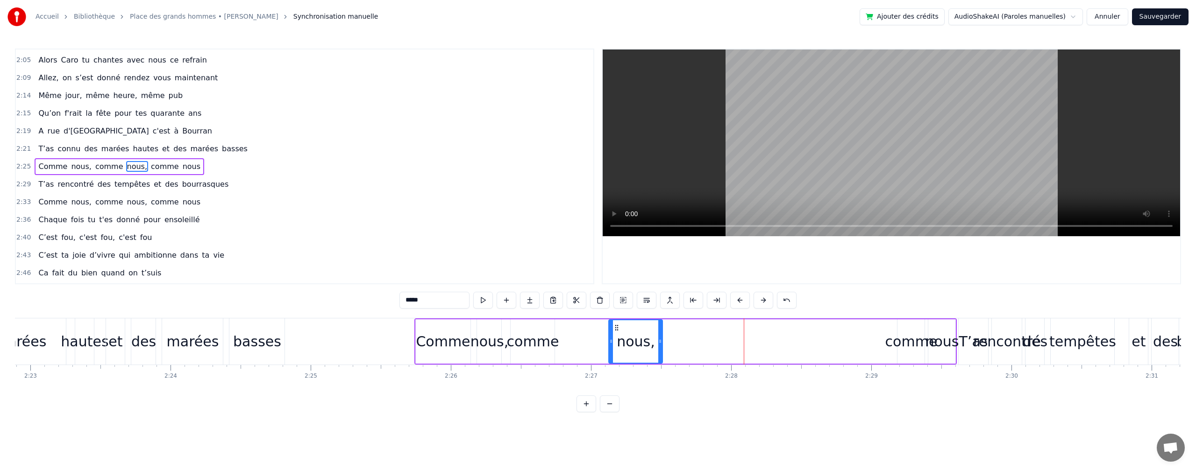
drag, startPoint x: 889, startPoint y: 340, endPoint x: 621, endPoint y: 345, distance: 268.6
click at [660, 351] on div at bounding box center [660, 341] width 4 height 42
drag, startPoint x: 610, startPoint y: 340, endPoint x: 616, endPoint y: 342, distance: 6.1
click at [563, 343] on div "nous," at bounding box center [609, 341] width 105 height 42
drag, startPoint x: 660, startPoint y: 341, endPoint x: 568, endPoint y: 349, distance: 91.9
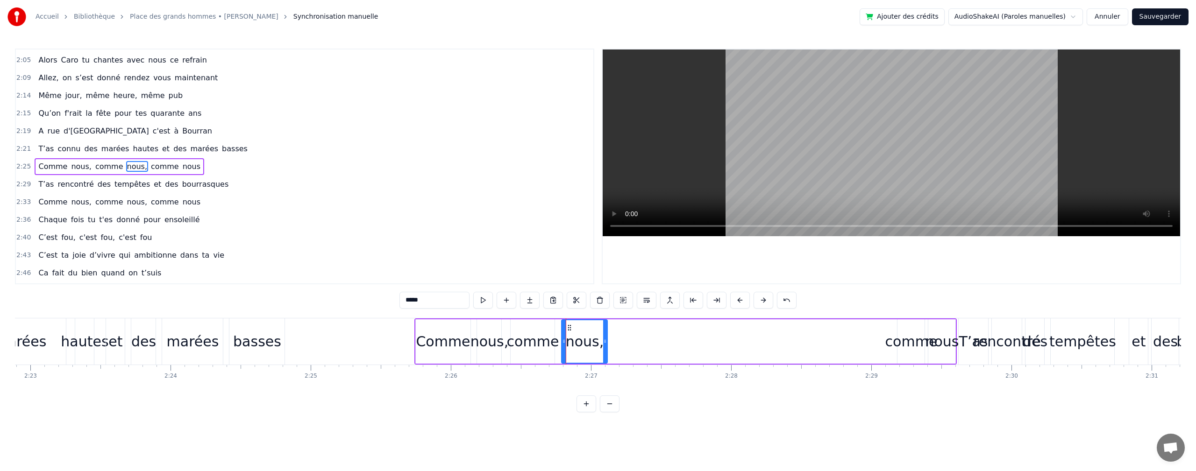
click at [605, 343] on icon at bounding box center [605, 341] width 4 height 7
drag, startPoint x: 563, startPoint y: 345, endPoint x: 689, endPoint y: 339, distance: 126.7
click at [557, 345] on div at bounding box center [558, 341] width 4 height 42
click at [909, 344] on div "comme" at bounding box center [911, 341] width 52 height 21
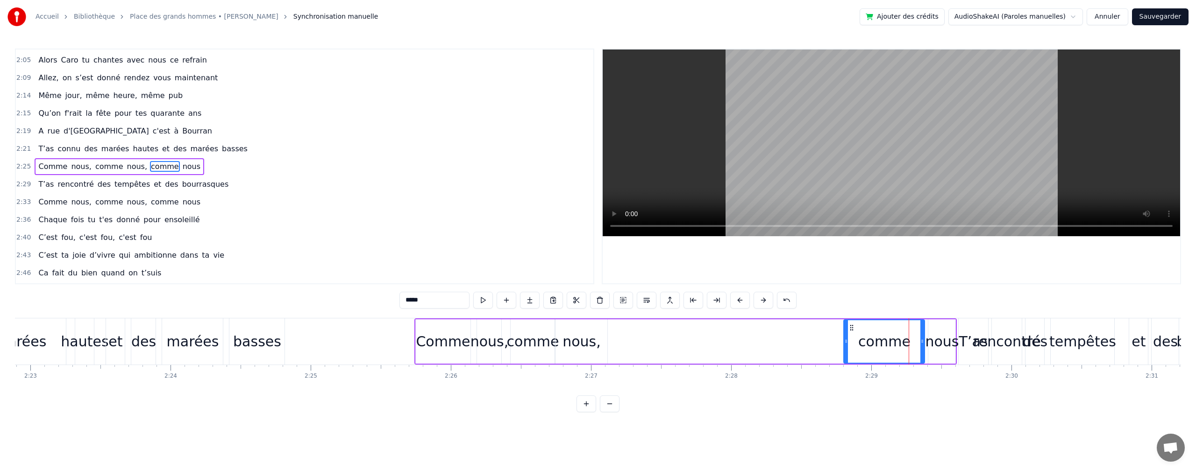
drag, startPoint x: 899, startPoint y: 341, endPoint x: 935, endPoint y: 340, distance: 36.0
click at [846, 344] on icon at bounding box center [846, 341] width 4 height 7
drag, startPoint x: 922, startPoint y: 338, endPoint x: 911, endPoint y: 338, distance: 11.7
click at [911, 338] on icon at bounding box center [910, 341] width 4 height 7
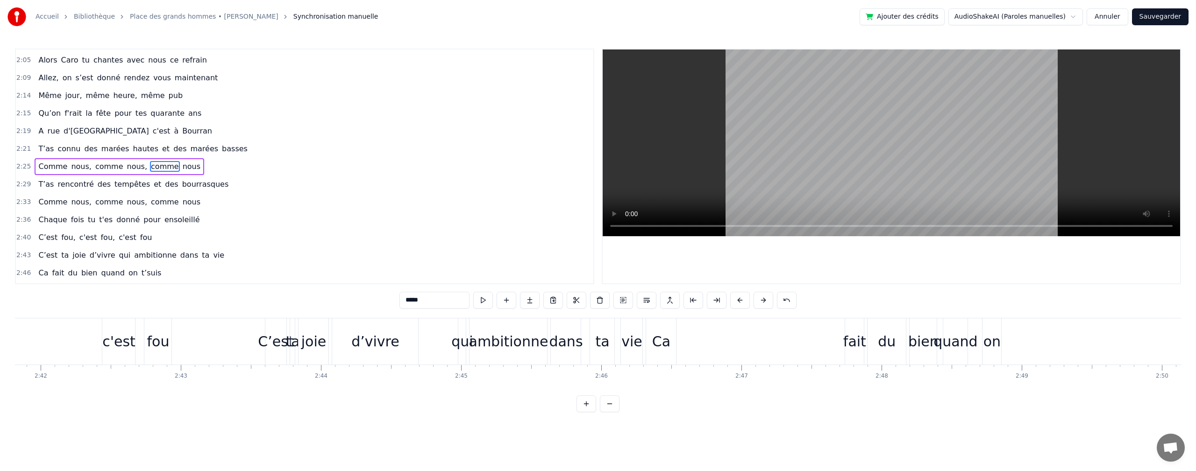
scroll to position [0, 22687]
click at [650, 342] on div "Ca" at bounding box center [645, 341] width 18 height 21
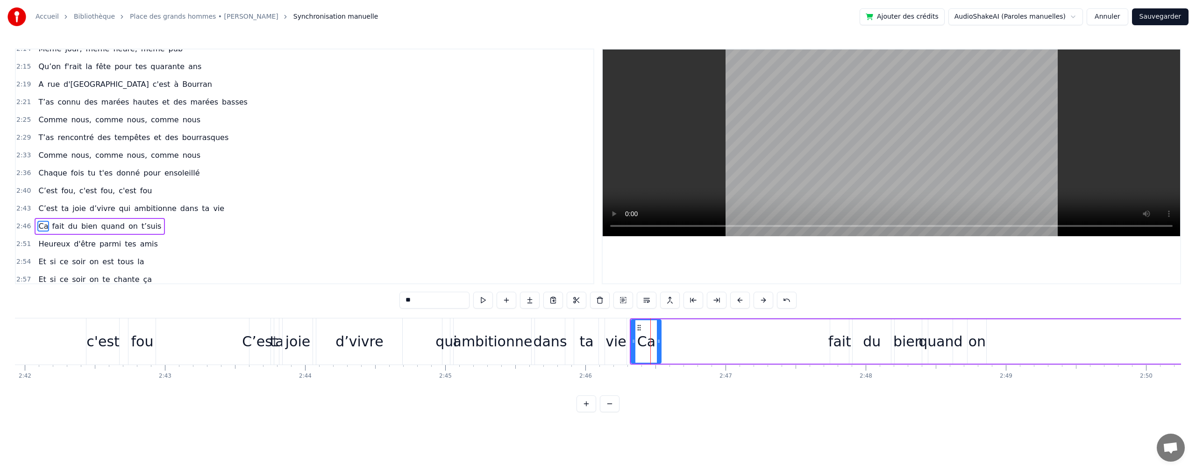
scroll to position [655, 0]
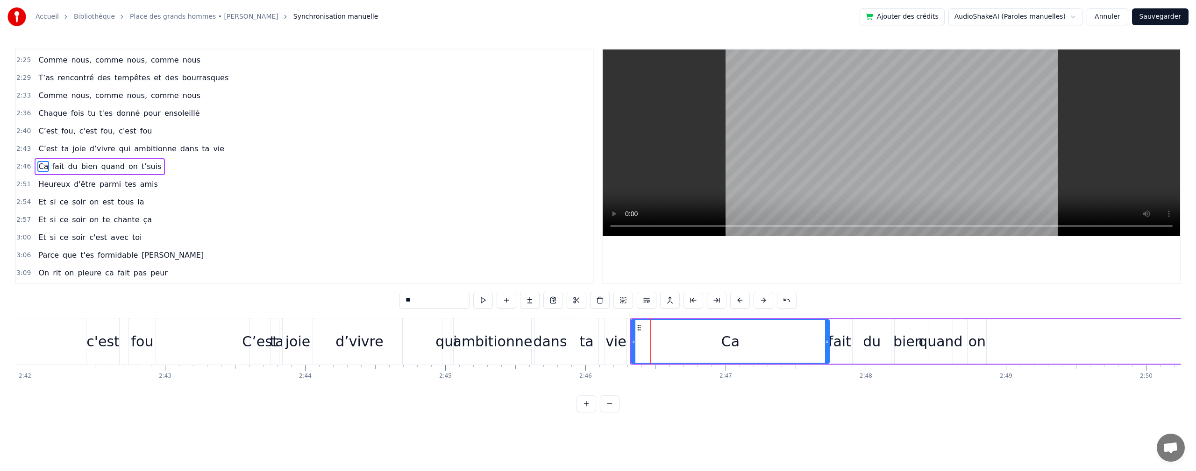
drag, startPoint x: 655, startPoint y: 343, endPoint x: 828, endPoint y: 346, distance: 173.8
click at [828, 346] on div at bounding box center [827, 341] width 4 height 42
drag, startPoint x: 635, startPoint y: 342, endPoint x: 800, endPoint y: 339, distance: 165.3
click at [800, 339] on icon at bounding box center [799, 341] width 4 height 7
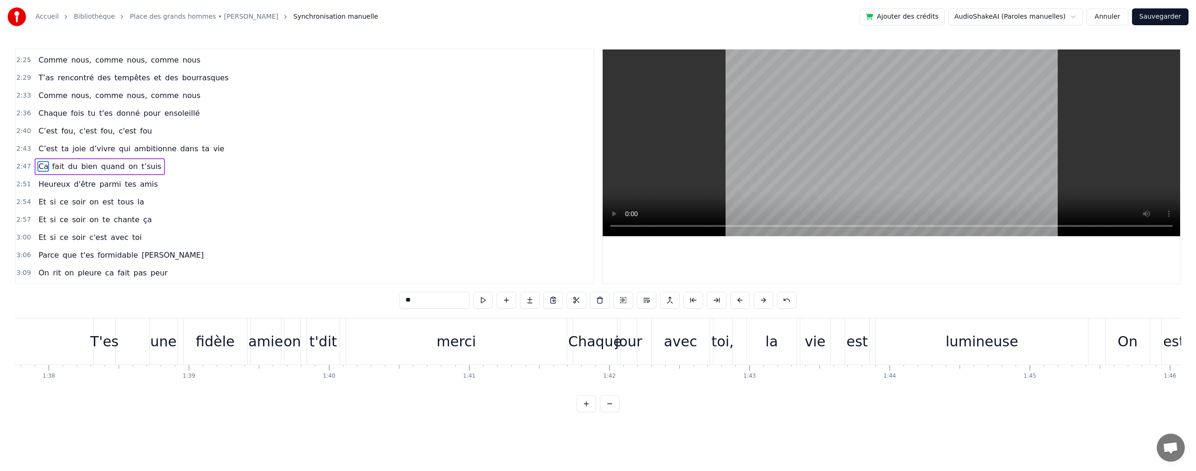
scroll to position [0, 13838]
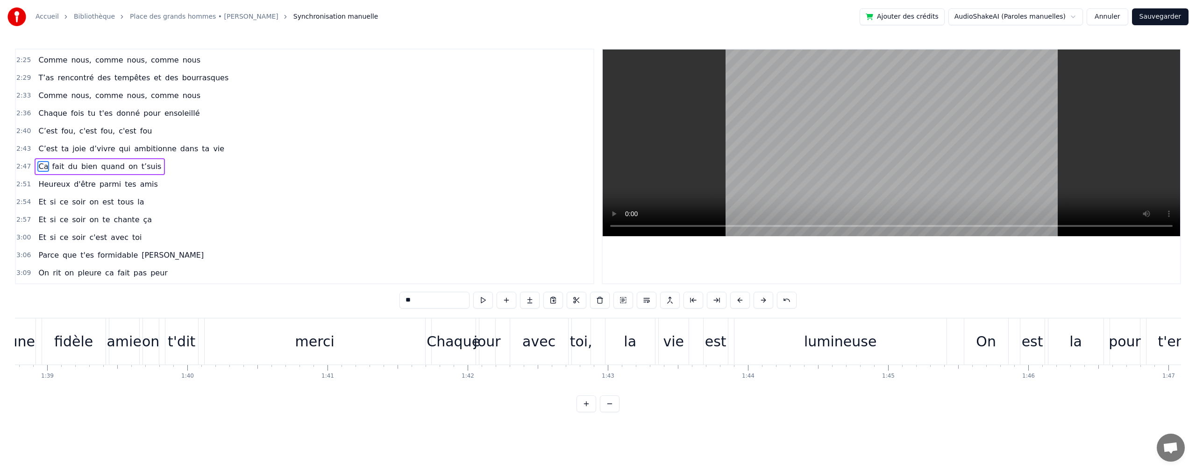
click at [441, 345] on div "Chaque" at bounding box center [453, 341] width 54 height 21
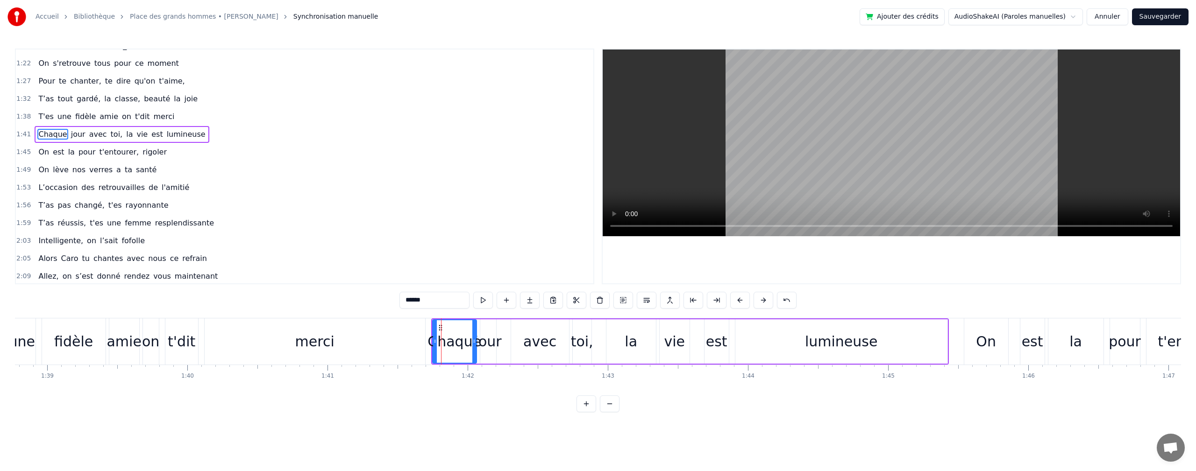
scroll to position [318, 0]
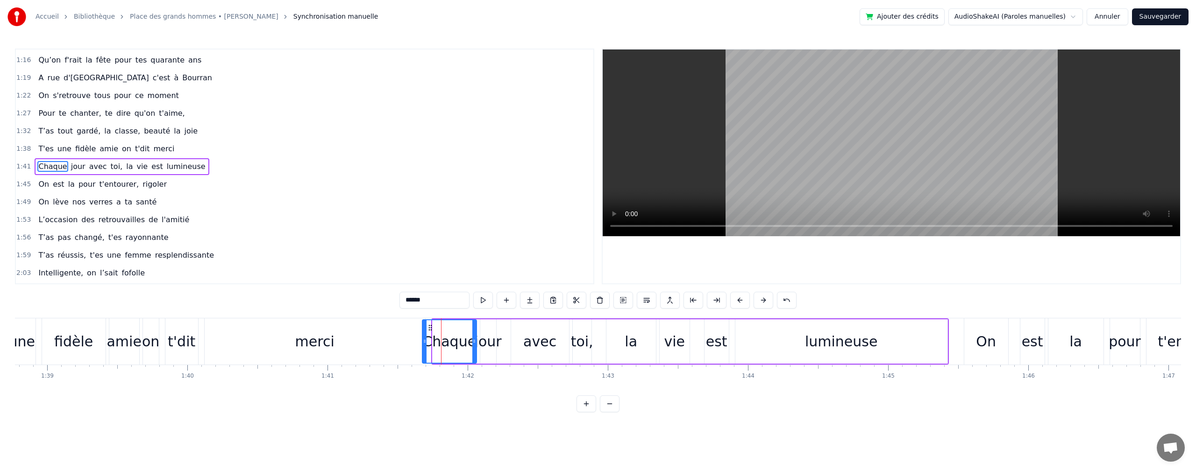
drag, startPoint x: 433, startPoint y: 341, endPoint x: 423, endPoint y: 342, distance: 10.3
click at [423, 342] on icon at bounding box center [425, 341] width 4 height 7
drag, startPoint x: 474, startPoint y: 341, endPoint x: 470, endPoint y: 347, distance: 7.7
click at [467, 342] on icon at bounding box center [466, 341] width 4 height 7
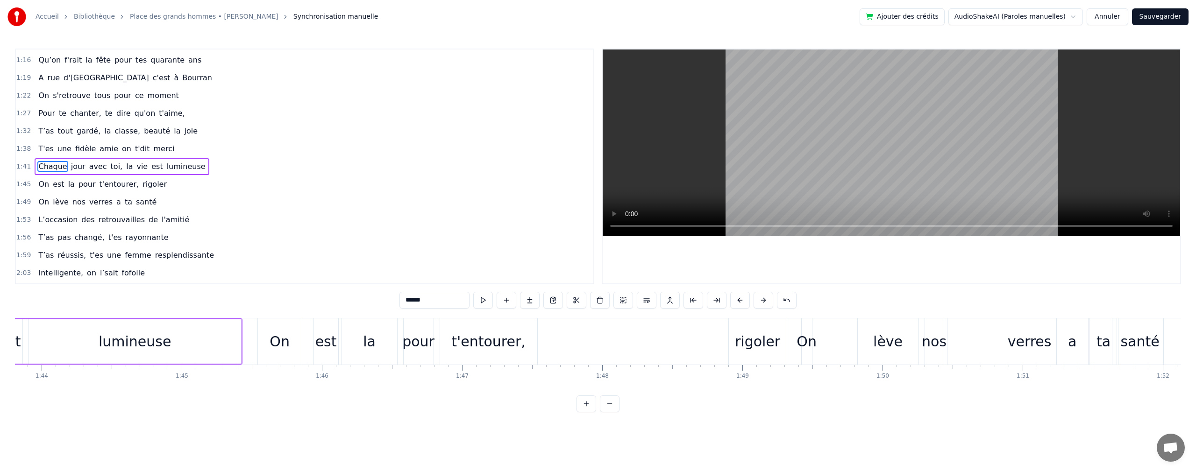
scroll to position [0, 14560]
click at [723, 333] on div "rigoler" at bounding box center [741, 341] width 45 height 21
type input "*******"
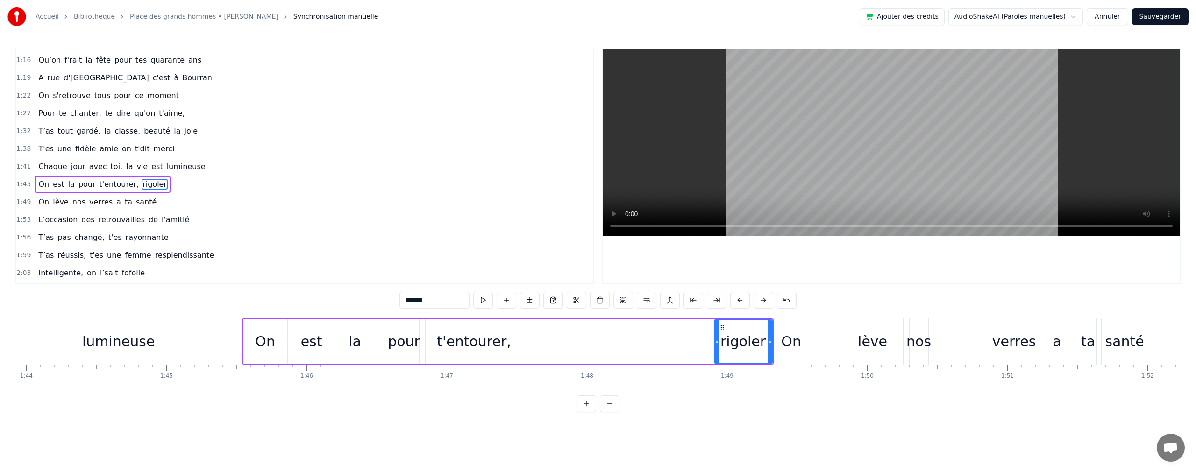
scroll to position [335, 0]
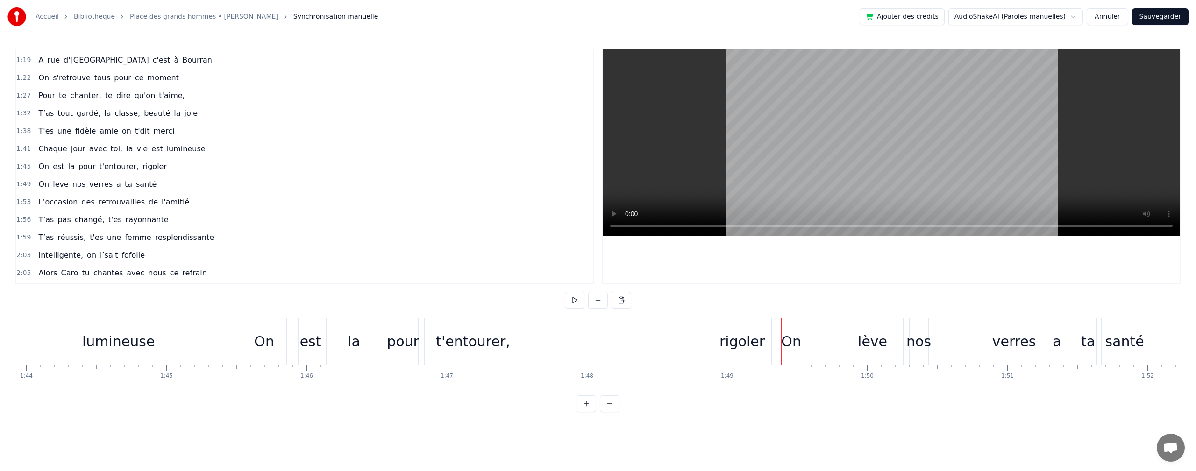
click at [791, 340] on div "On" at bounding box center [791, 341] width 20 height 21
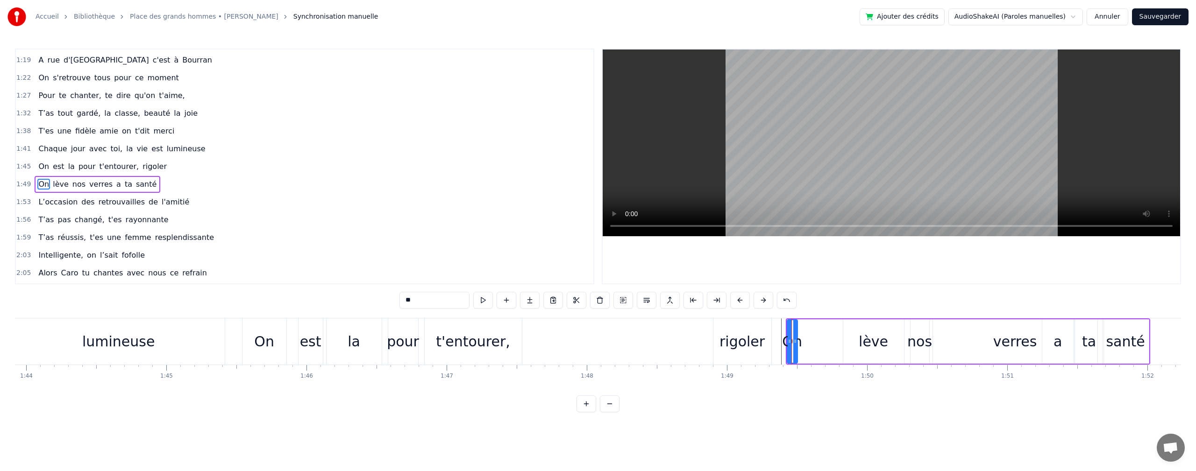
scroll to position [353, 0]
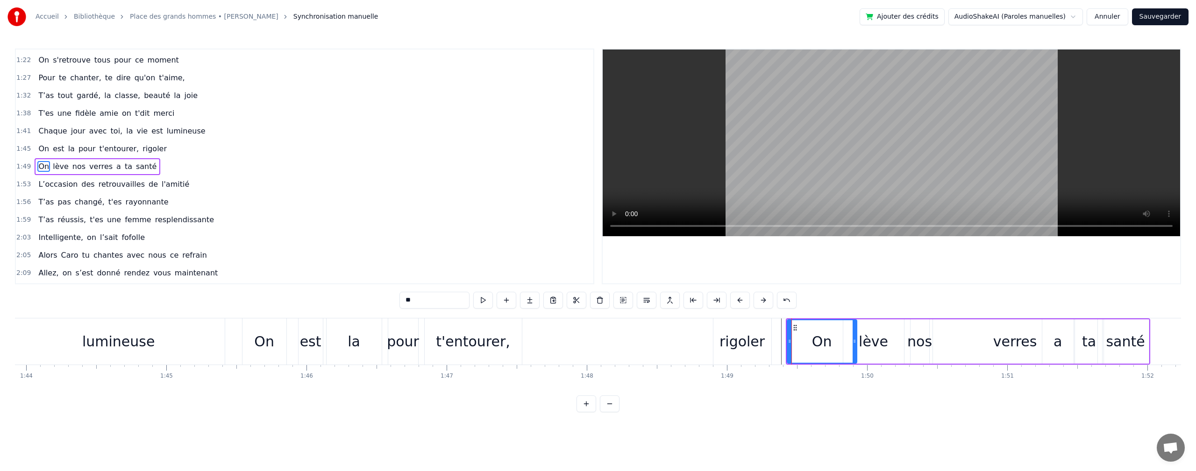
drag, startPoint x: 795, startPoint y: 340, endPoint x: 796, endPoint y: 330, distance: 9.4
click at [854, 335] on div at bounding box center [854, 341] width 4 height 42
drag, startPoint x: 790, startPoint y: 341, endPoint x: 772, endPoint y: 337, distance: 18.8
click at [810, 340] on icon at bounding box center [809, 341] width 4 height 7
click at [742, 339] on div "rigoler" at bounding box center [741, 341] width 45 height 21
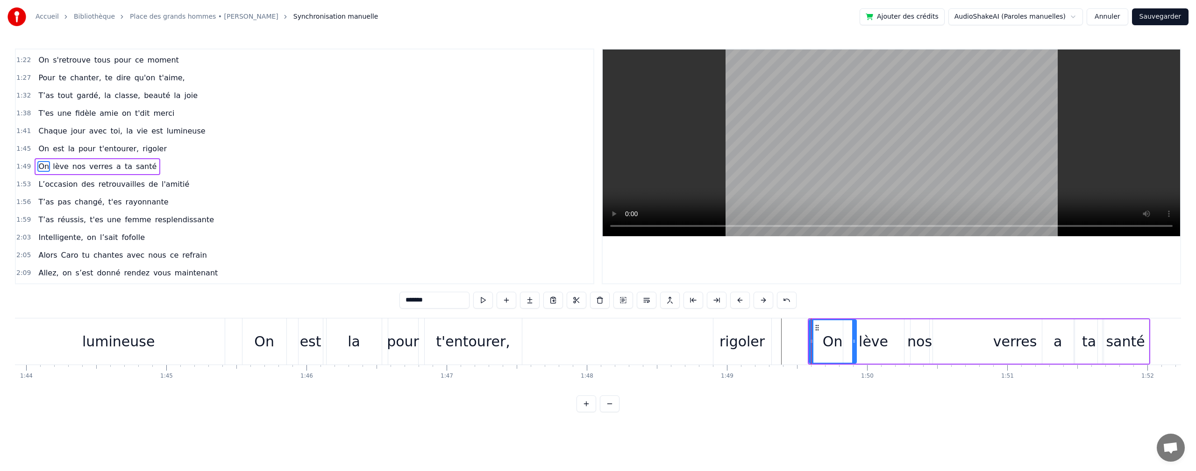
scroll to position [335, 0]
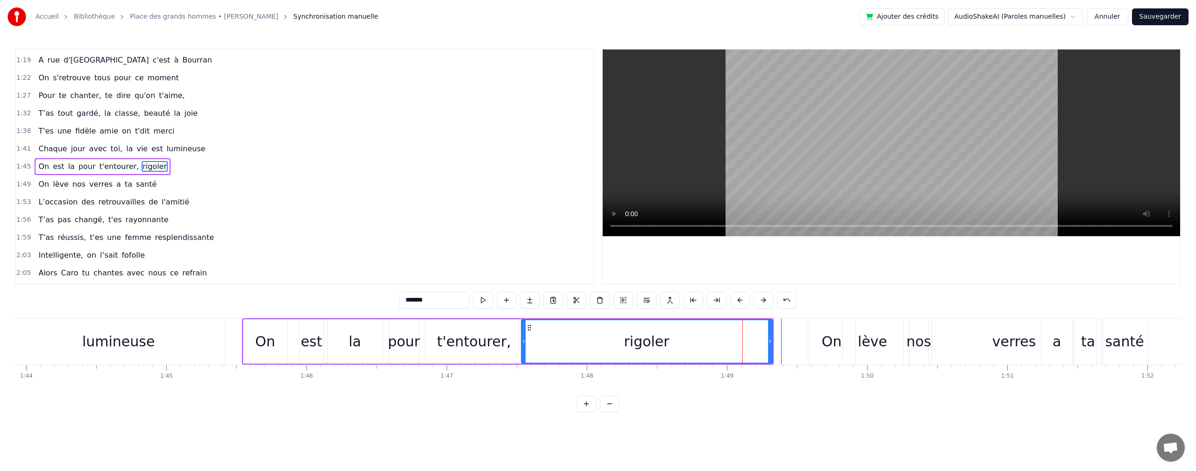
drag, startPoint x: 714, startPoint y: 340, endPoint x: 633, endPoint y: 343, distance: 81.3
click at [526, 357] on div "rigoler" at bounding box center [647, 341] width 250 height 42
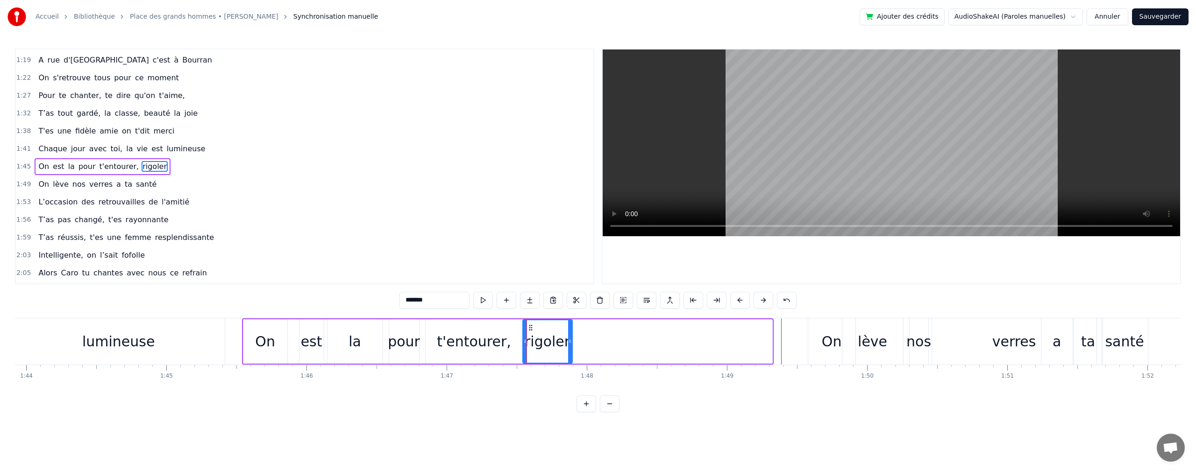
drag, startPoint x: 770, startPoint y: 338, endPoint x: 579, endPoint y: 347, distance: 191.7
click at [571, 342] on icon at bounding box center [570, 341] width 4 height 7
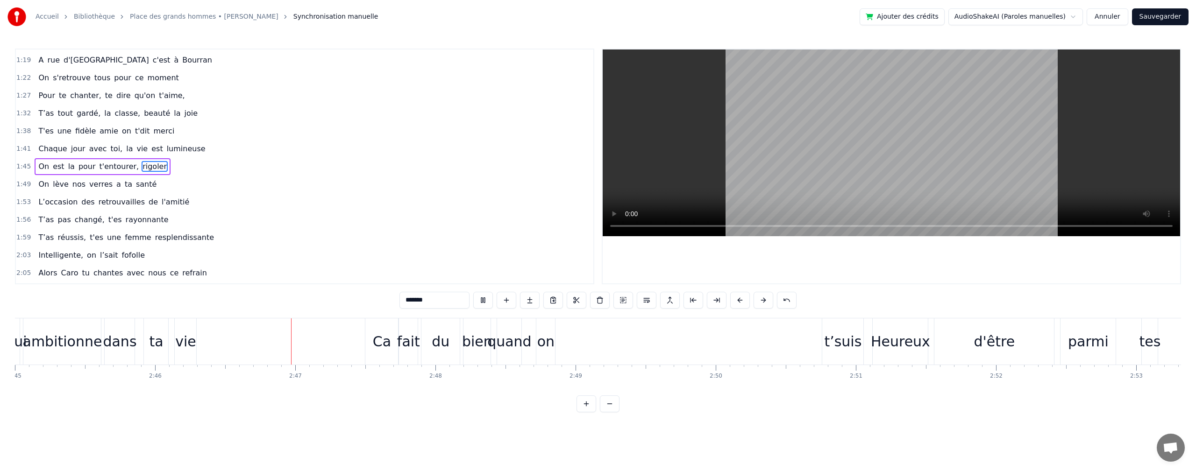
scroll to position [0, 23269]
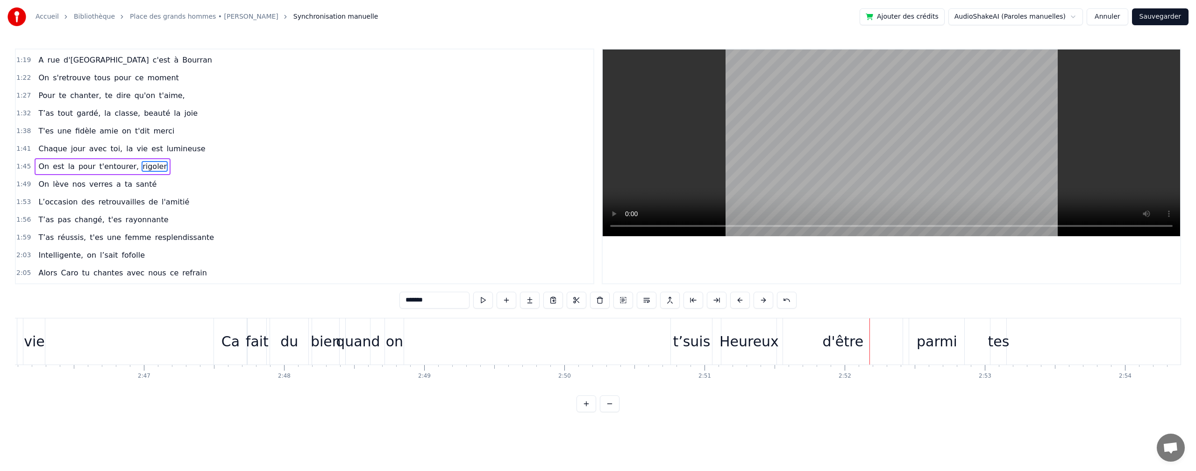
click at [680, 348] on div "t’suis" at bounding box center [691, 341] width 37 height 21
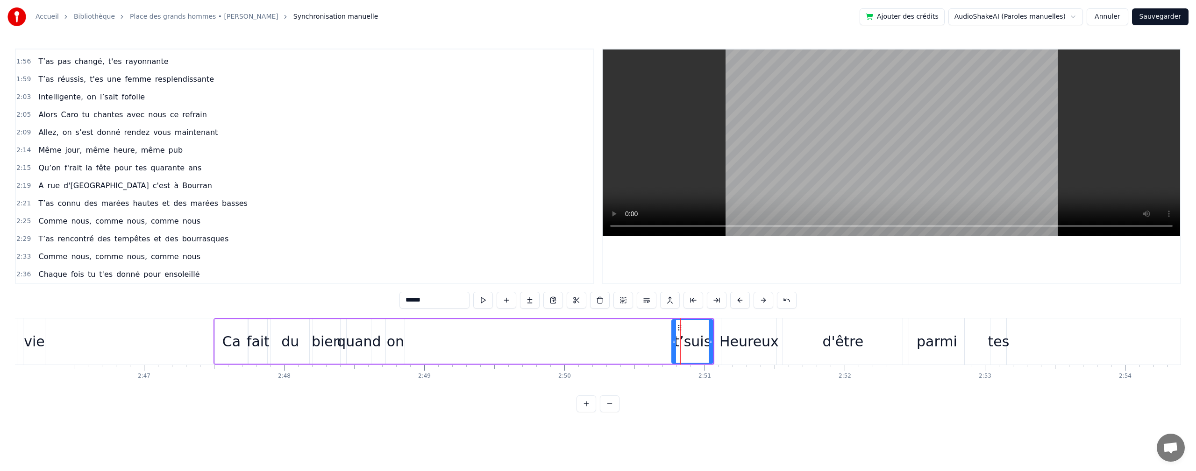
scroll to position [655, 0]
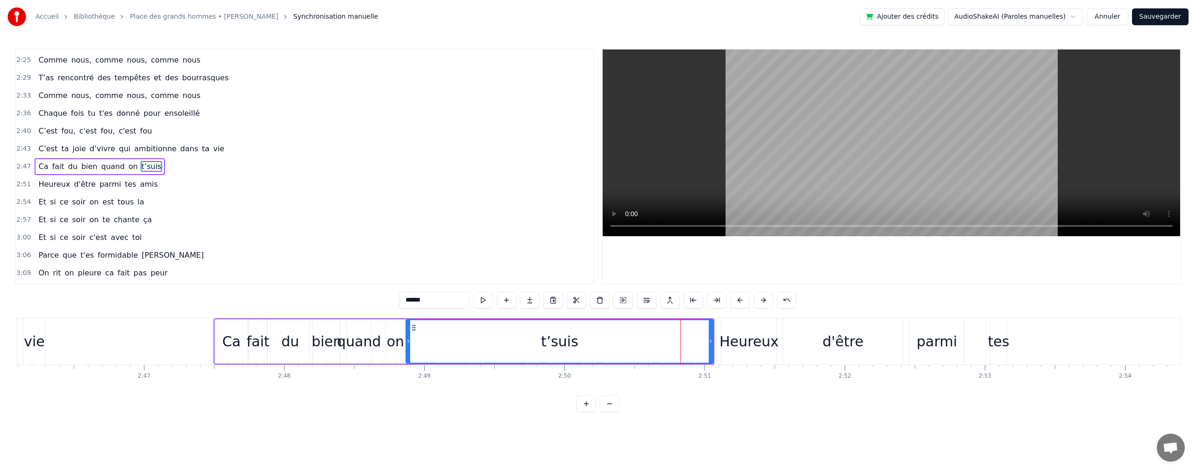
drag, startPoint x: 673, startPoint y: 343, endPoint x: 407, endPoint y: 374, distance: 267.5
click at [407, 374] on div "On s'est donné rendez vous maintenant Même jour, même heure, même pub Qu’on f'r…" at bounding box center [598, 353] width 1166 height 70
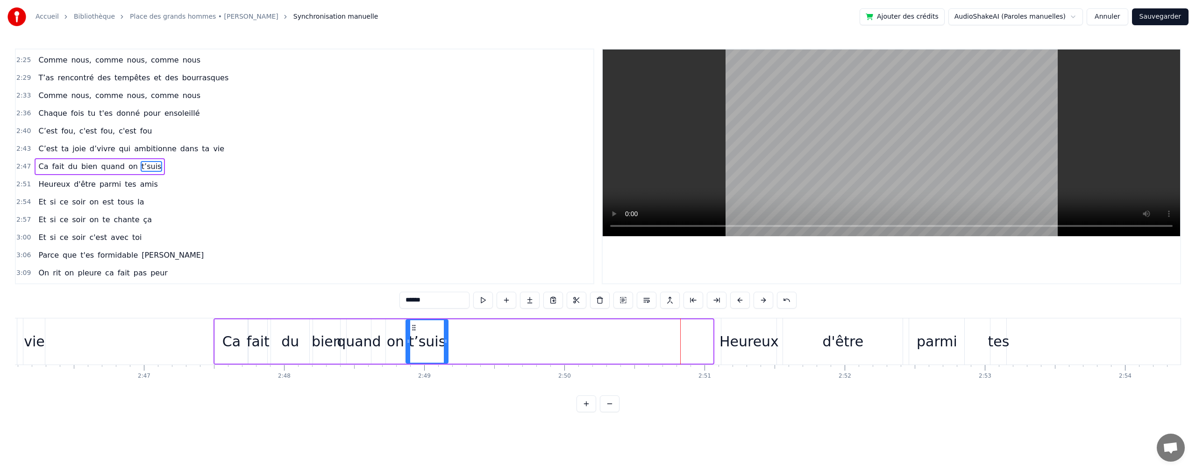
drag, startPoint x: 711, startPoint y: 341, endPoint x: 446, endPoint y: 344, distance: 264.8
click at [446, 344] on icon at bounding box center [446, 341] width 4 height 7
click at [420, 341] on div "t’suis" at bounding box center [426, 341] width 37 height 21
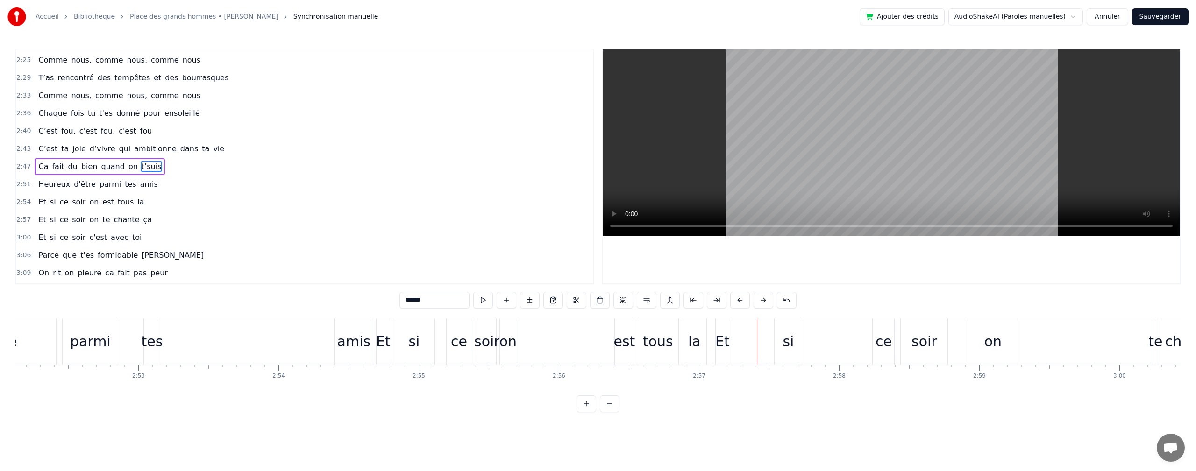
scroll to position [0, 24052]
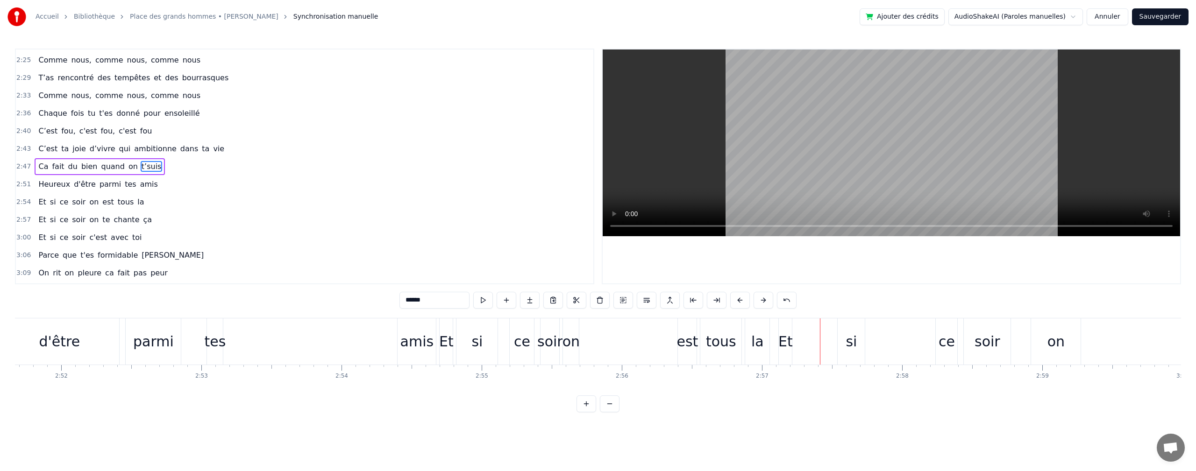
click at [413, 353] on div "amis" at bounding box center [416, 342] width 38 height 46
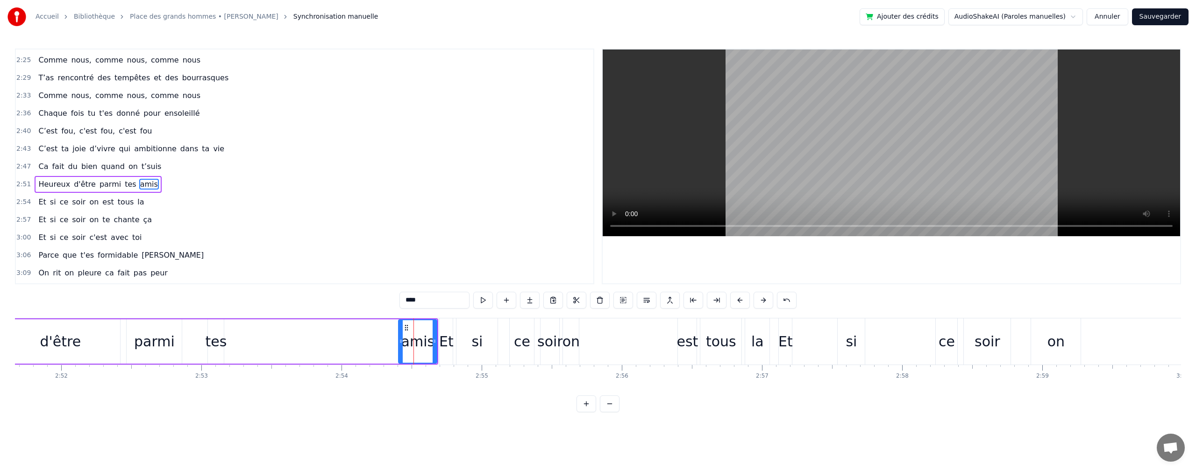
scroll to position [673, 0]
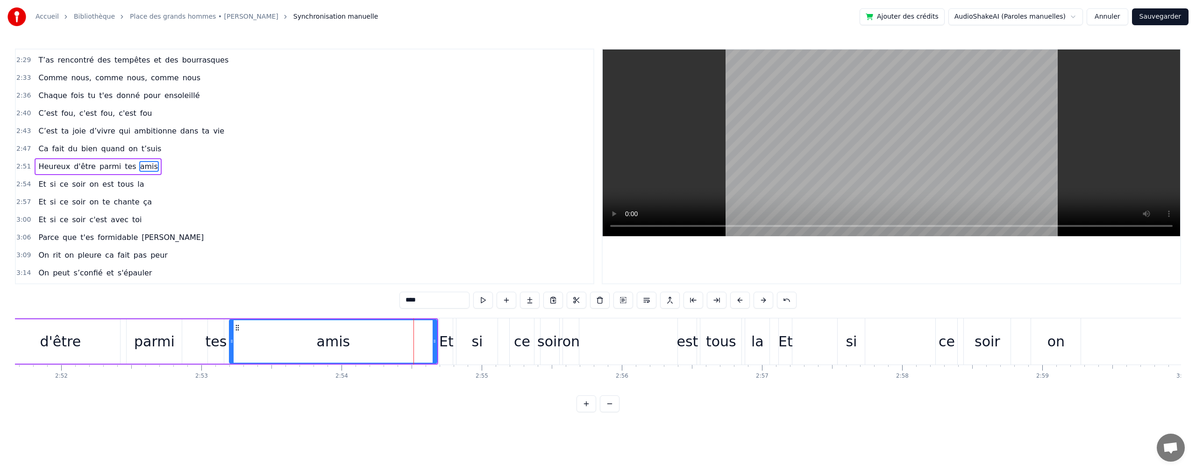
drag, startPoint x: 399, startPoint y: 341, endPoint x: 396, endPoint y: 316, distance: 25.9
click at [234, 370] on div "On s'est donné rendez vous maintenant Même jour, même heure, même pub Qu’on f'r…" at bounding box center [598, 353] width 1166 height 70
drag, startPoint x: 435, startPoint y: 342, endPoint x: 267, endPoint y: 361, distance: 168.8
click at [267, 361] on div at bounding box center [267, 341] width 4 height 42
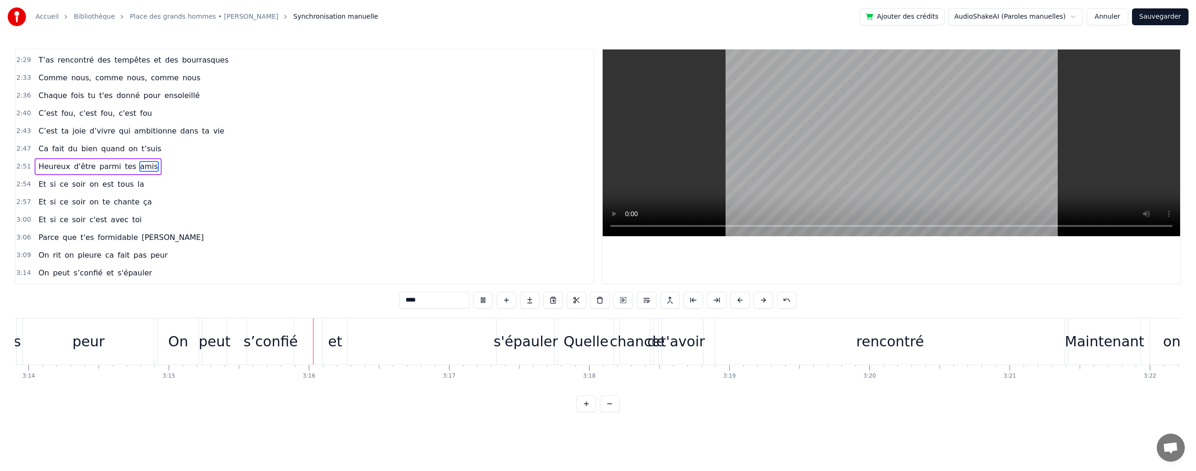
scroll to position [0, 27319]
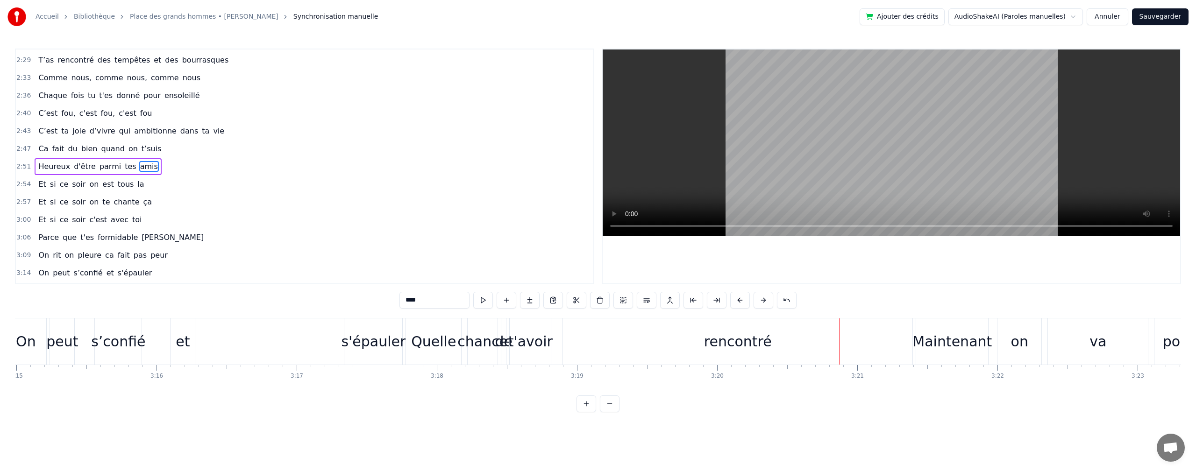
click at [355, 337] on div "s'épauler" at bounding box center [373, 341] width 64 height 21
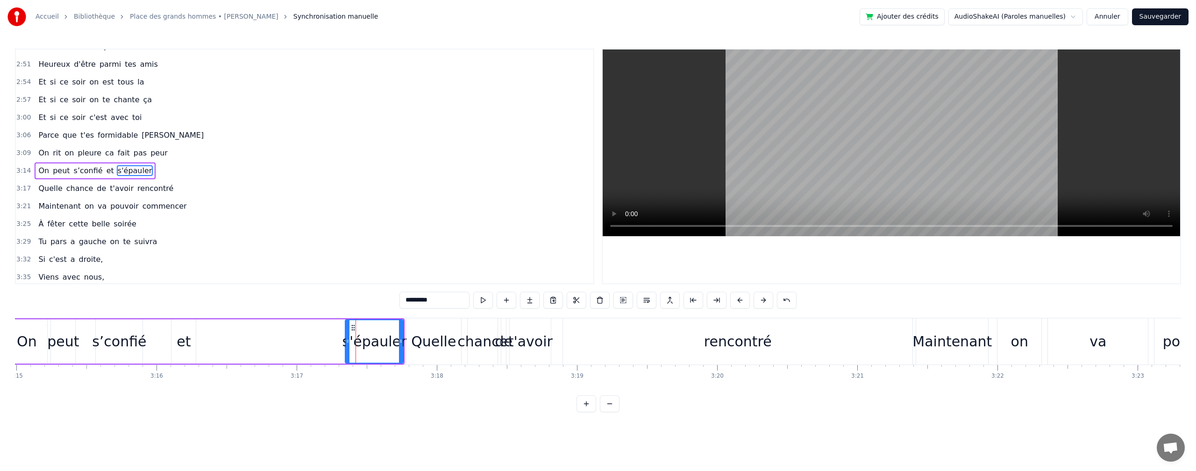
scroll to position [779, 0]
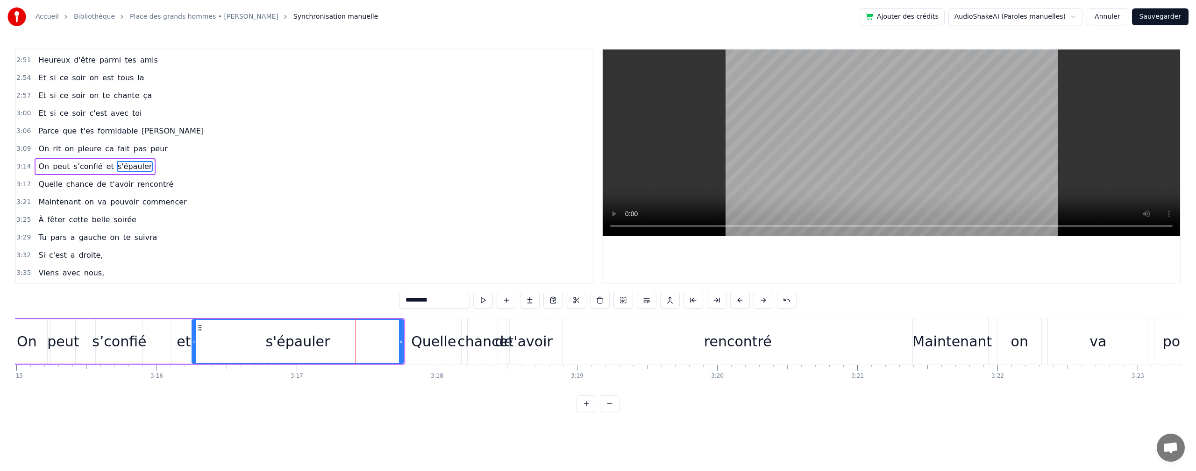
drag, startPoint x: 347, startPoint y: 341, endPoint x: 230, endPoint y: 346, distance: 117.3
click at [196, 354] on div at bounding box center [194, 341] width 4 height 42
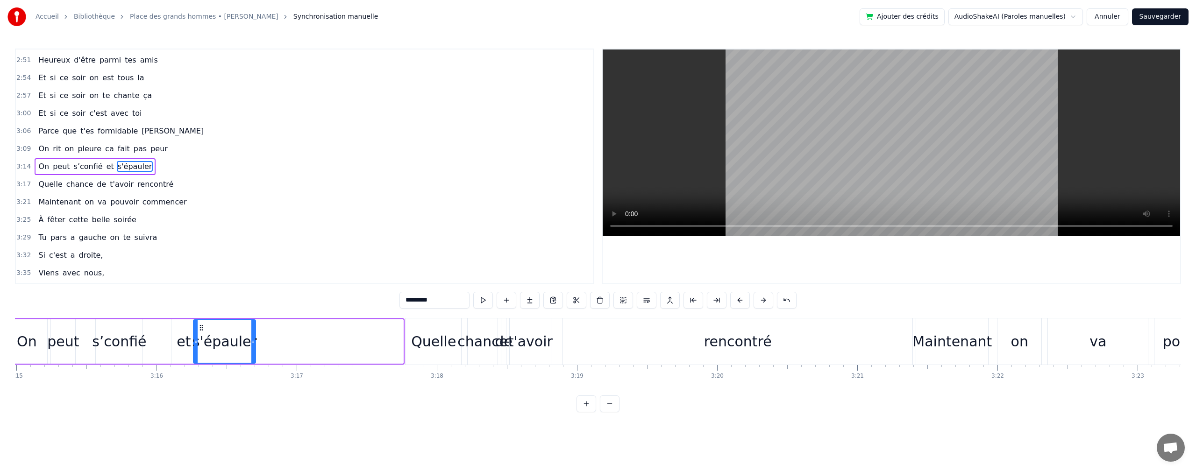
drag, startPoint x: 401, startPoint y: 341, endPoint x: 235, endPoint y: 336, distance: 165.4
click at [253, 333] on div at bounding box center [253, 341] width 4 height 42
drag, startPoint x: 184, startPoint y: 336, endPoint x: 171, endPoint y: 344, distance: 14.5
click at [182, 338] on div "et" at bounding box center [184, 341] width 14 height 21
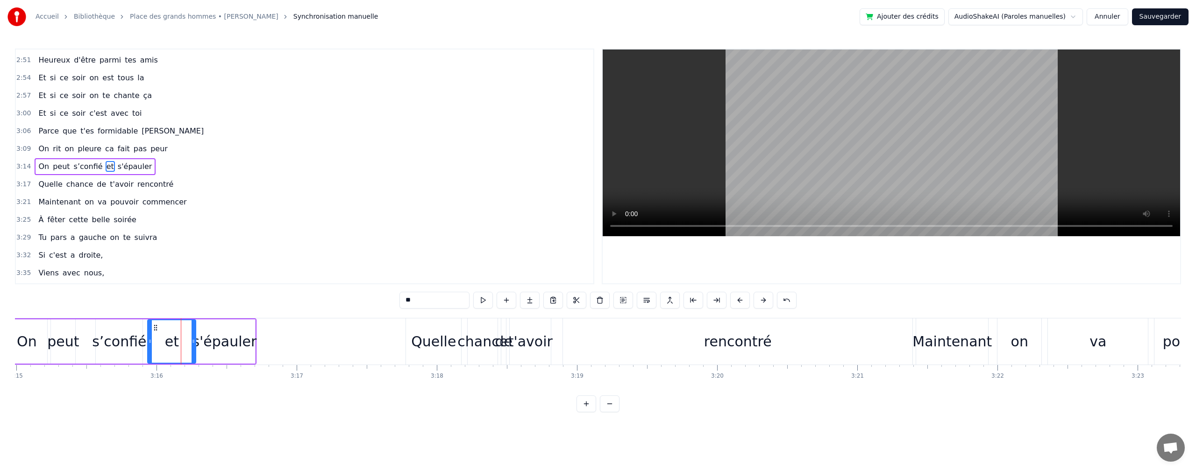
drag, startPoint x: 174, startPoint y: 341, endPoint x: 150, endPoint y: 336, distance: 24.3
click at [150, 336] on div at bounding box center [150, 341] width 4 height 42
drag, startPoint x: 192, startPoint y: 340, endPoint x: 188, endPoint y: 344, distance: 6.3
click at [172, 339] on icon at bounding box center [173, 341] width 4 height 7
click at [198, 342] on div "s'épauler" at bounding box center [224, 341] width 64 height 21
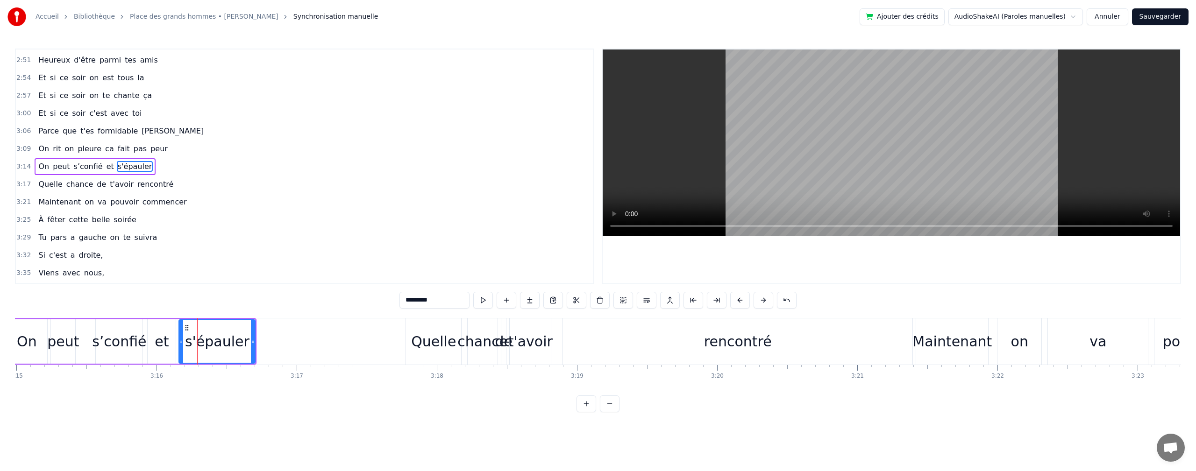
drag, startPoint x: 196, startPoint y: 340, endPoint x: 214, endPoint y: 342, distance: 18.4
click at [182, 340] on icon at bounding box center [181, 341] width 4 height 7
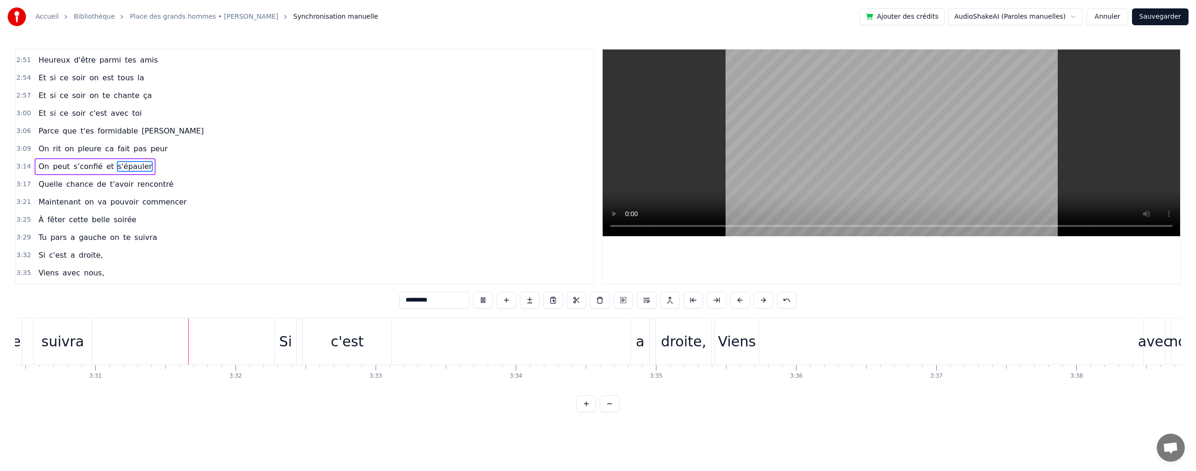
scroll to position [0, 29483]
click at [641, 335] on div "a" at bounding box center [639, 342] width 19 height 46
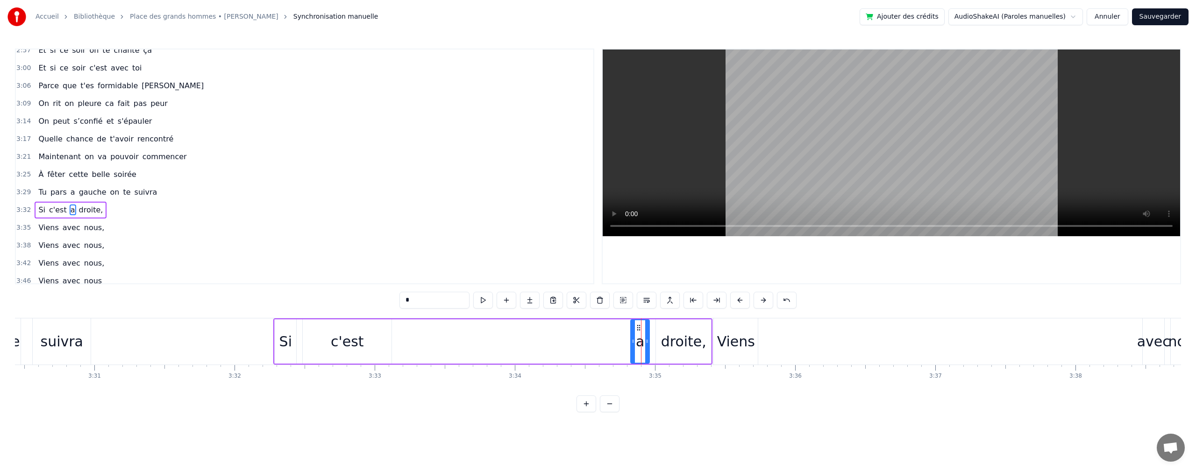
scroll to position [868, 0]
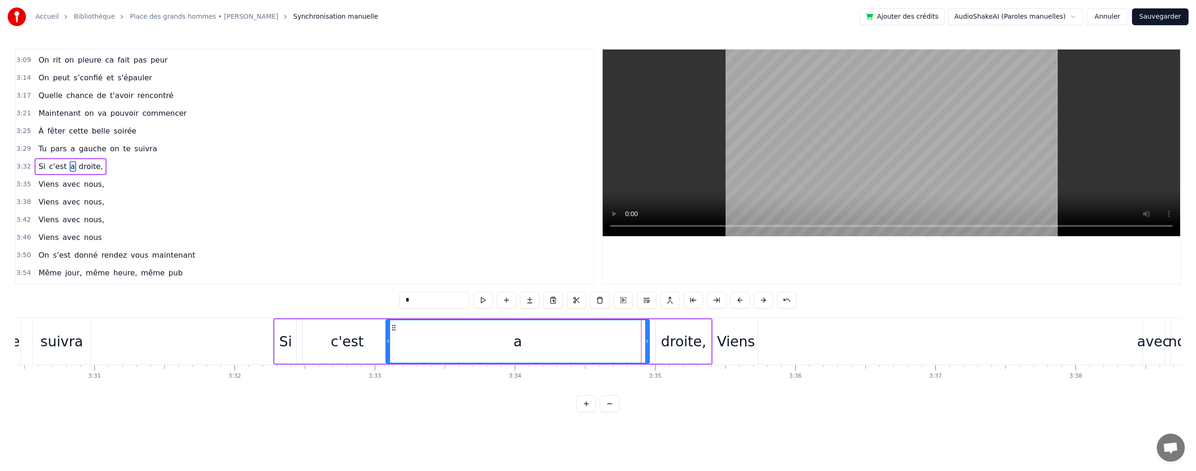
drag, startPoint x: 634, startPoint y: 340, endPoint x: 389, endPoint y: 350, distance: 244.9
click at [389, 350] on div at bounding box center [388, 341] width 4 height 42
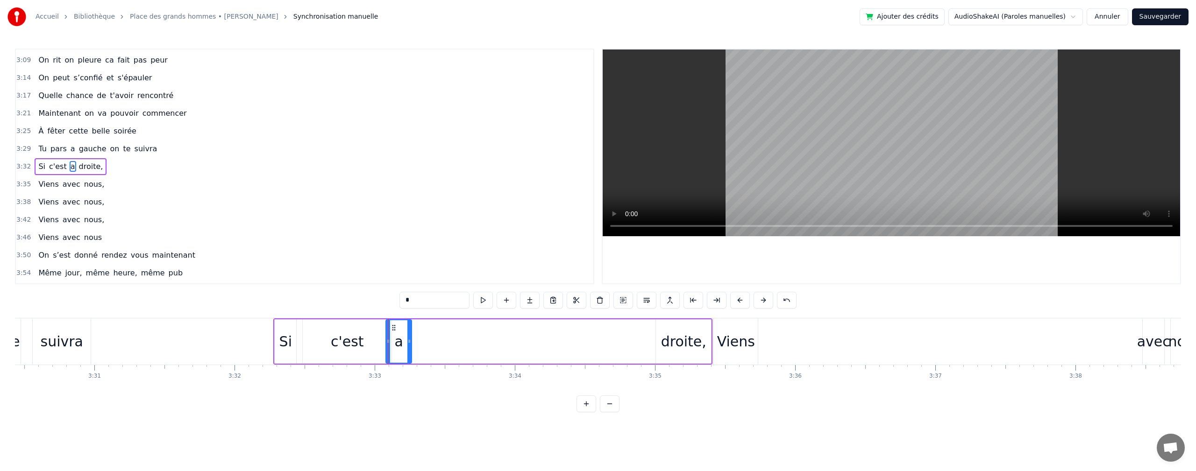
drag, startPoint x: 646, startPoint y: 344, endPoint x: 408, endPoint y: 338, distance: 237.8
click at [408, 338] on icon at bounding box center [409, 341] width 4 height 7
click at [669, 344] on div "droite," at bounding box center [683, 341] width 45 height 21
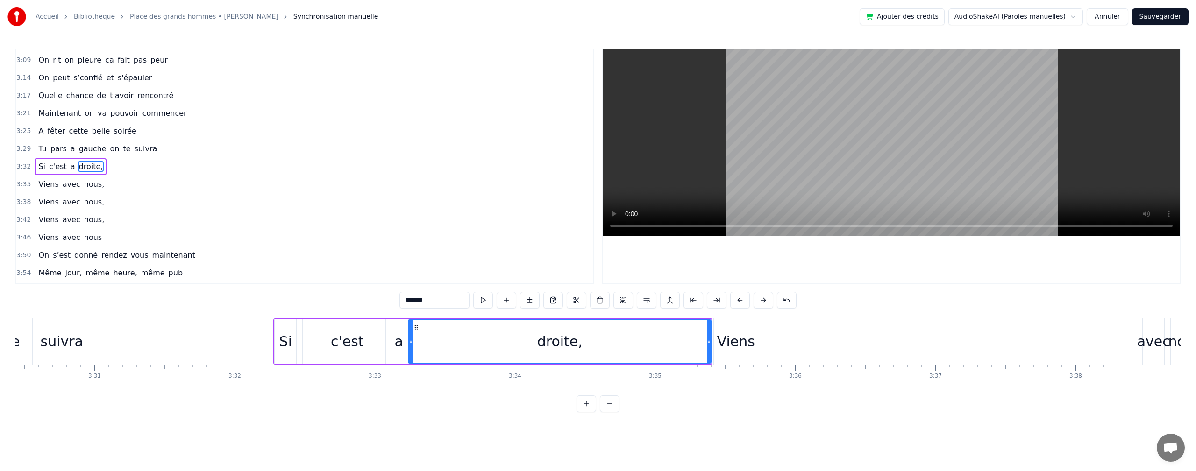
drag, startPoint x: 658, startPoint y: 342, endPoint x: 637, endPoint y: 332, distance: 23.6
click at [413, 351] on div "droite," at bounding box center [560, 341] width 302 height 42
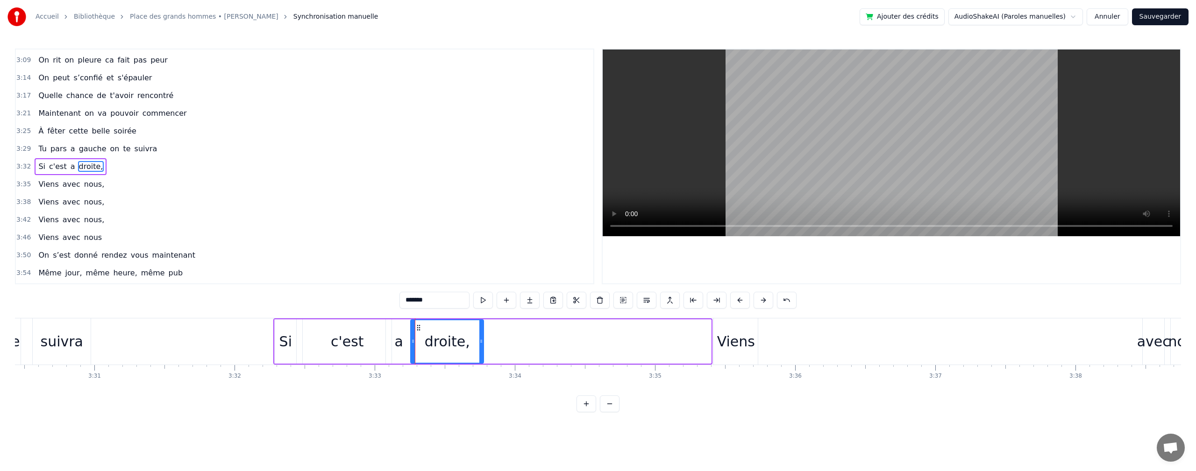
drag, startPoint x: 702, startPoint y: 340, endPoint x: 482, endPoint y: 325, distance: 220.5
click at [482, 325] on div at bounding box center [481, 341] width 4 height 42
click at [741, 343] on div "Viens" at bounding box center [736, 341] width 38 height 21
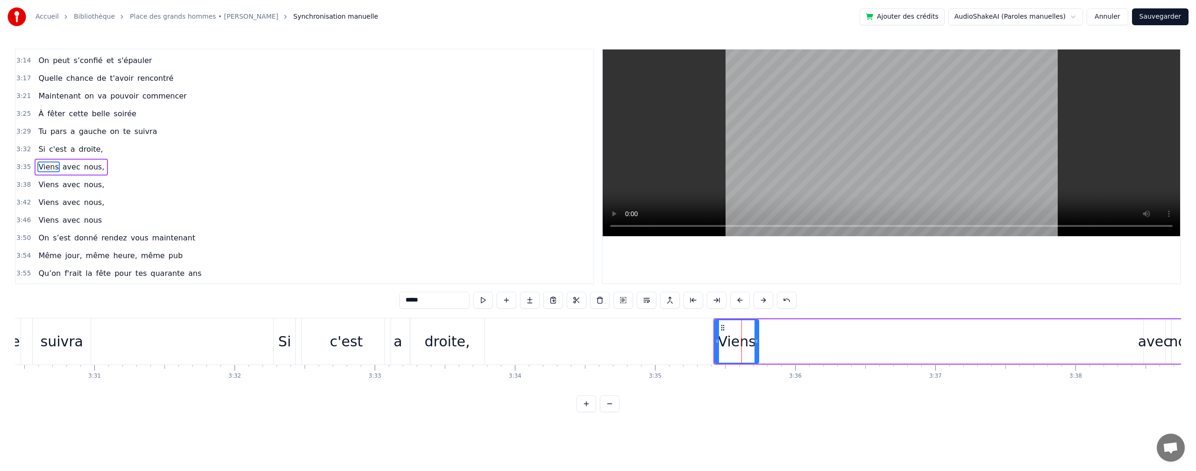
scroll to position [885, 0]
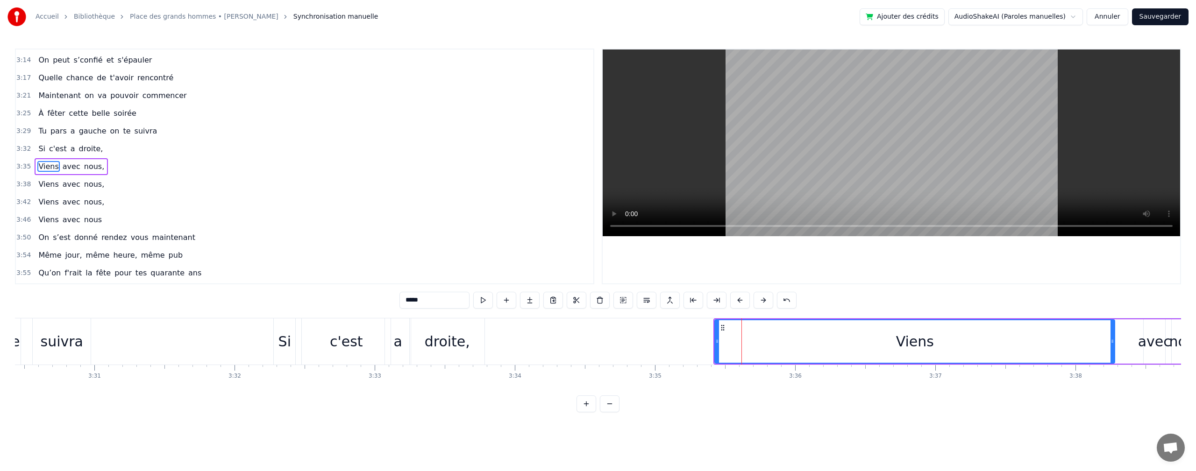
drag, startPoint x: 756, startPoint y: 341, endPoint x: 1111, endPoint y: 369, distance: 356.9
click at [1111, 369] on div "On s'est donné rendez vous maintenant Même jour, même heure, même pub Qu’on f'r…" at bounding box center [598, 353] width 1166 height 70
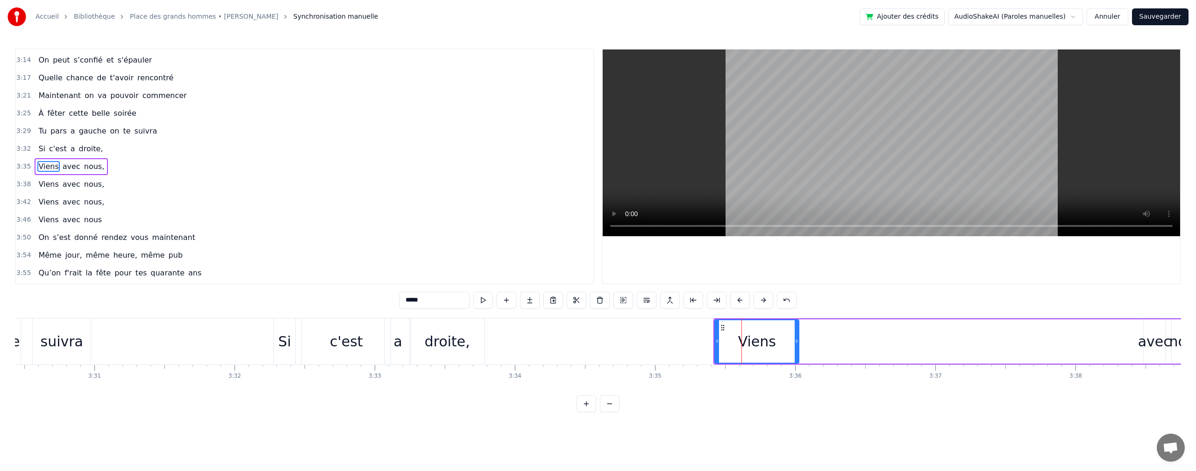
drag, startPoint x: 1112, startPoint y: 342, endPoint x: 790, endPoint y: 319, distance: 323.0
click at [797, 331] on div at bounding box center [796, 341] width 4 height 42
click at [432, 345] on div "droite," at bounding box center [447, 341] width 45 height 21
type input "*******"
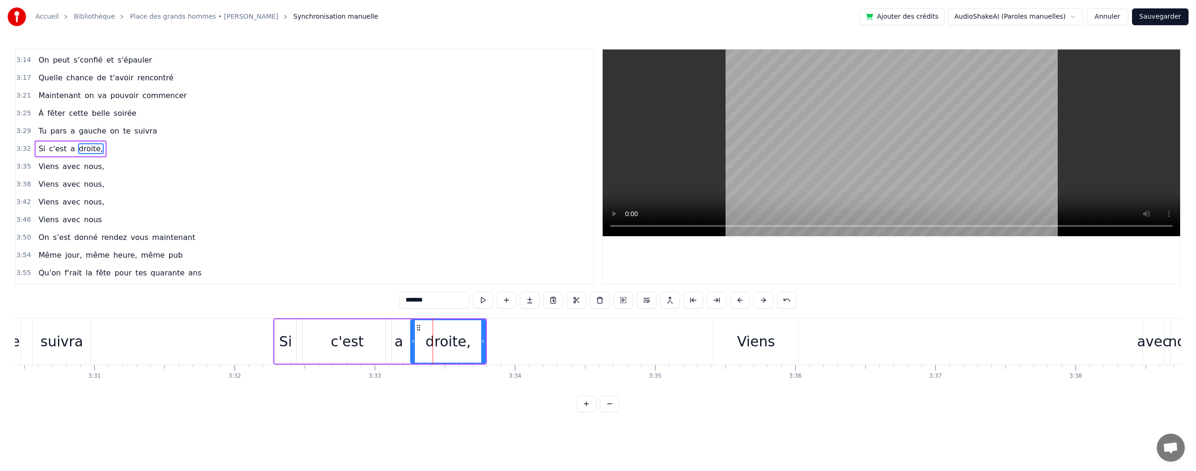
scroll to position [868, 0]
click at [969, 334] on div "Viens avec nous," at bounding box center [959, 342] width 492 height 46
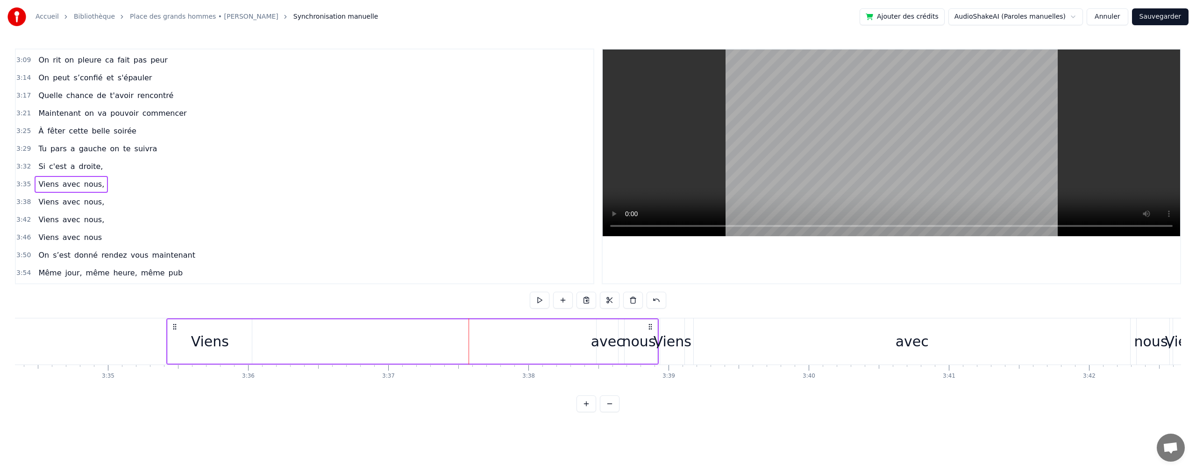
scroll to position [0, 30014]
click at [629, 350] on div "avec" at bounding box center [623, 341] width 33 height 21
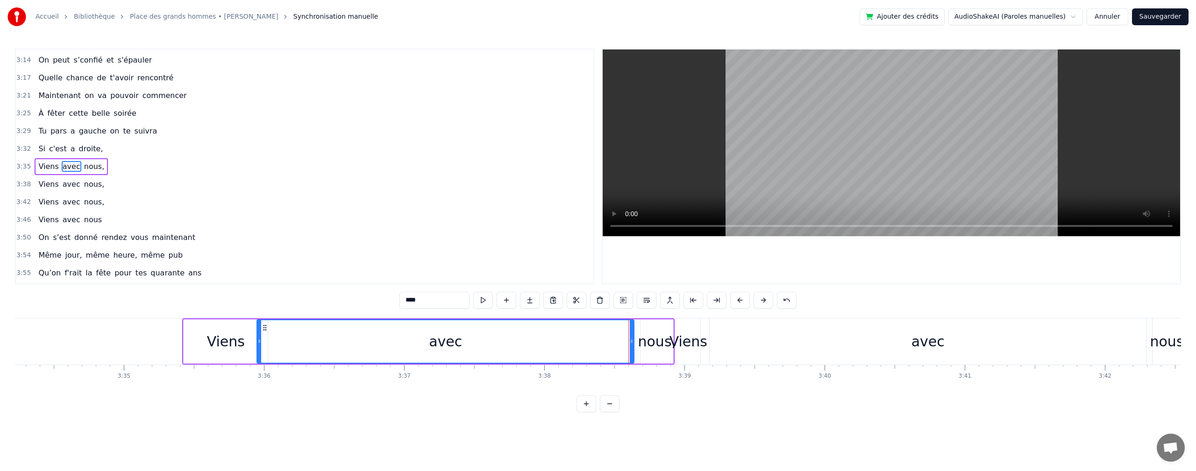
drag, startPoint x: 614, startPoint y: 342, endPoint x: 379, endPoint y: 364, distance: 235.9
click at [255, 397] on div "0:09 On s'est donné rendez vous maintenant 0:12 Même jour, même heure, même pub…" at bounding box center [598, 231] width 1166 height 364
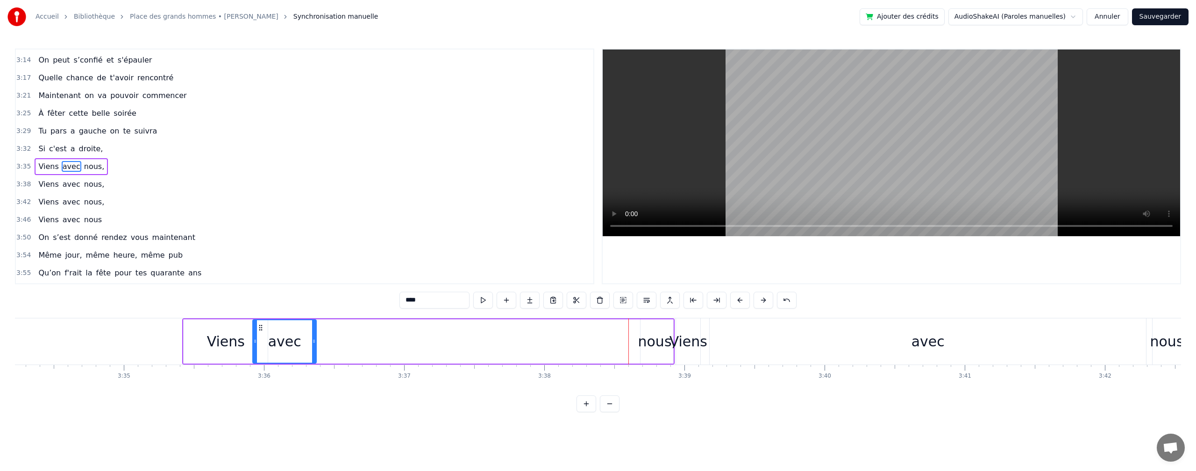
drag, startPoint x: 632, startPoint y: 343, endPoint x: 587, endPoint y: 332, distance: 46.6
click at [320, 362] on div "avec" at bounding box center [443, 341] width 382 height 44
click at [650, 345] on div "nous," at bounding box center [657, 341] width 38 height 21
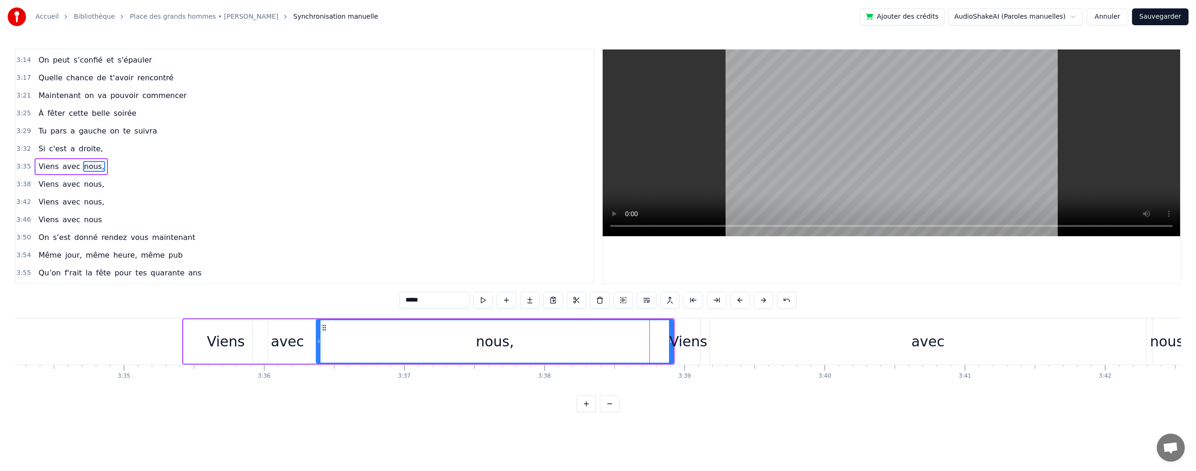
drag, startPoint x: 643, startPoint y: 340, endPoint x: 464, endPoint y: 333, distance: 179.0
click at [319, 369] on div "On s'est donné rendez vous maintenant Même jour, même heure, même pub Qu’on f'r…" at bounding box center [598, 353] width 1166 height 70
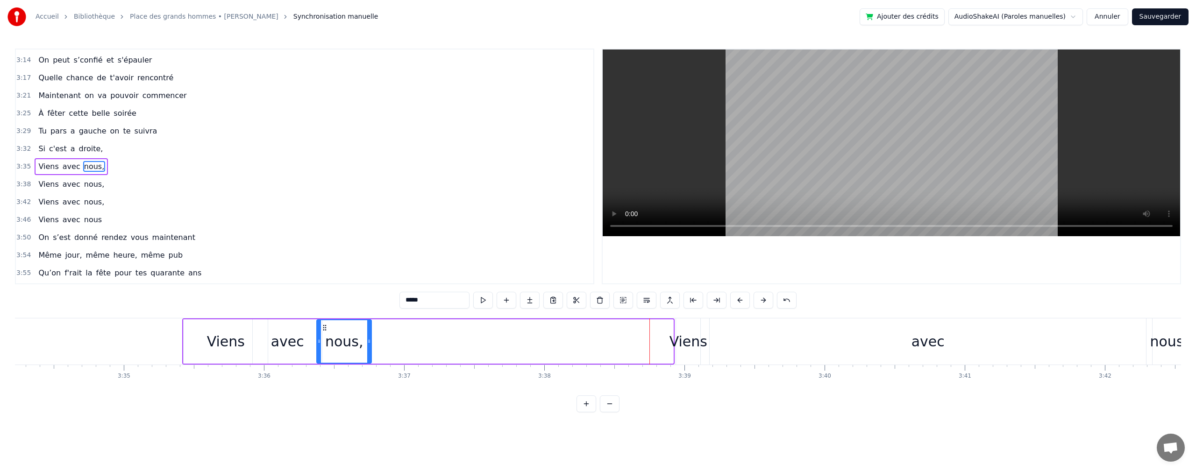
drag, startPoint x: 669, startPoint y: 343, endPoint x: 368, endPoint y: 361, distance: 302.3
click at [368, 361] on div at bounding box center [369, 341] width 4 height 42
click at [682, 347] on div "Viens" at bounding box center [688, 341] width 38 height 21
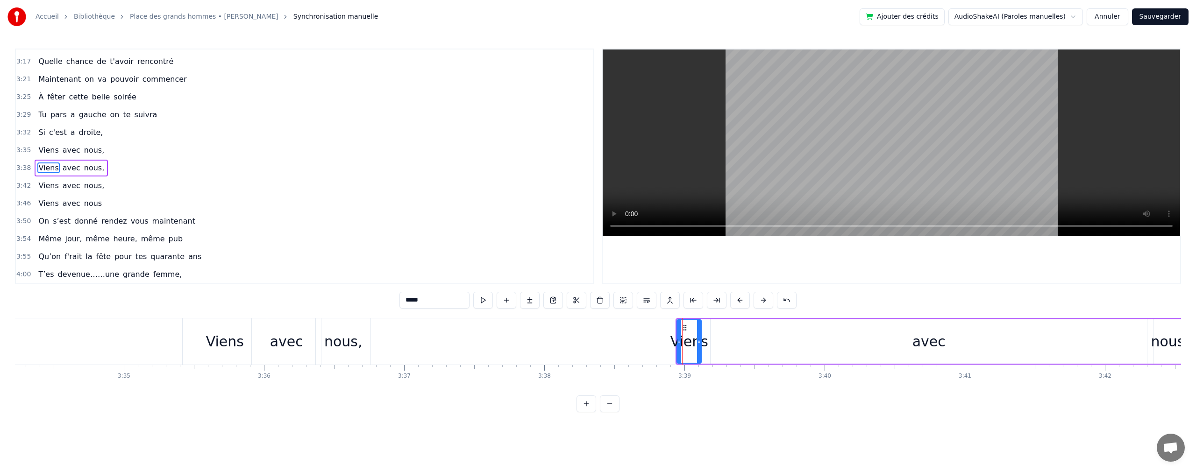
scroll to position [903, 0]
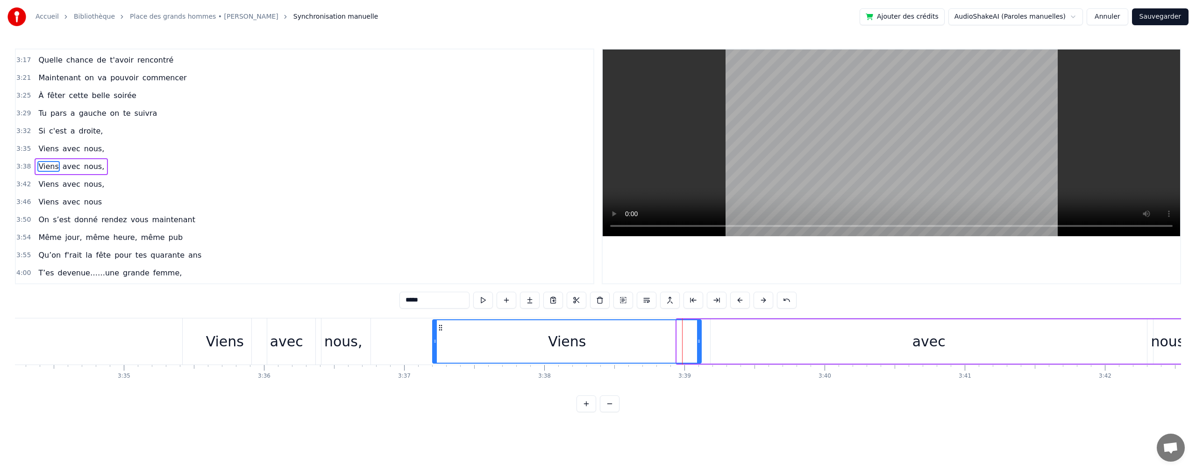
drag, startPoint x: 678, startPoint y: 341, endPoint x: 544, endPoint y: 350, distance: 134.4
click at [433, 370] on div "On s'est donné rendez vous maintenant Même jour, même heure, même pub Qu’on f'r…" at bounding box center [598, 353] width 1166 height 70
drag, startPoint x: 698, startPoint y: 338, endPoint x: 527, endPoint y: 356, distance: 171.4
click at [501, 357] on div at bounding box center [501, 341] width 4 height 42
click at [1064, 347] on div "avec" at bounding box center [928, 341] width 436 height 44
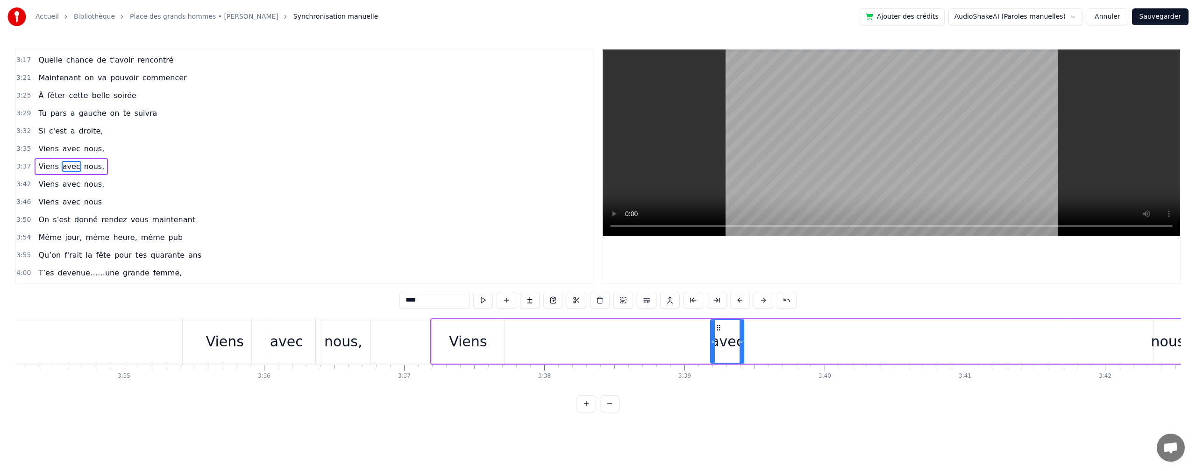
drag, startPoint x: 1144, startPoint y: 341, endPoint x: 741, endPoint y: 382, distance: 405.1
click at [741, 382] on div "On s'est donné rendez vous maintenant Même jour, même heure, même pub Qu’on f'r…" at bounding box center [598, 353] width 1166 height 70
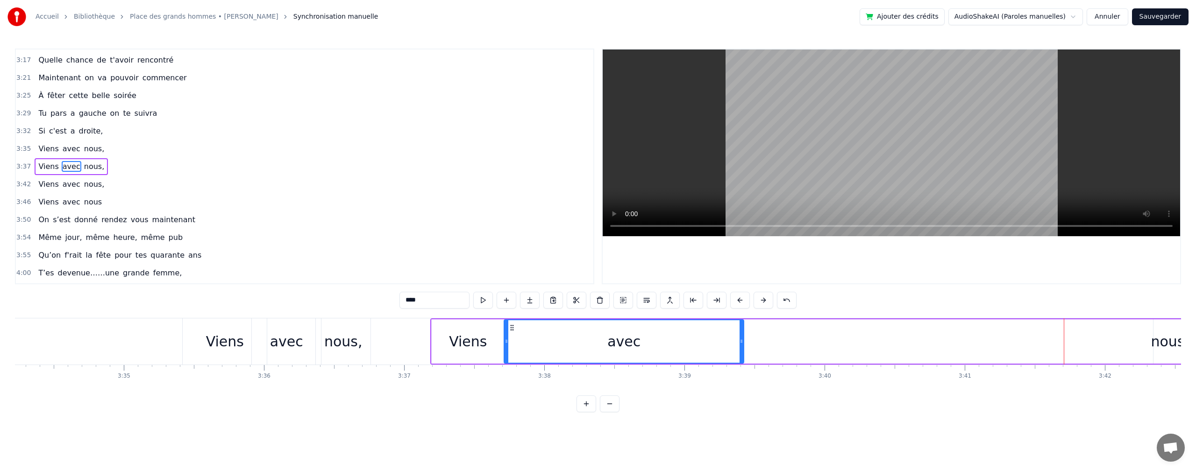
drag, startPoint x: 711, startPoint y: 339, endPoint x: 583, endPoint y: 343, distance: 128.5
click at [505, 361] on div at bounding box center [506, 341] width 4 height 42
drag, startPoint x: 741, startPoint y: 339, endPoint x: 596, endPoint y: 360, distance: 146.2
click at [572, 353] on div at bounding box center [573, 341] width 4 height 42
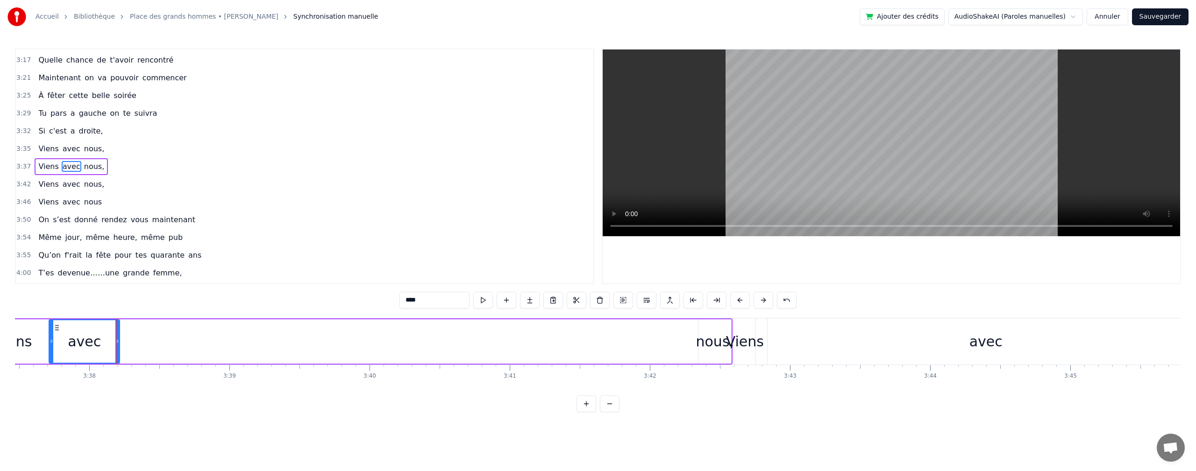
click at [713, 344] on div "nous," at bounding box center [715, 341] width 38 height 21
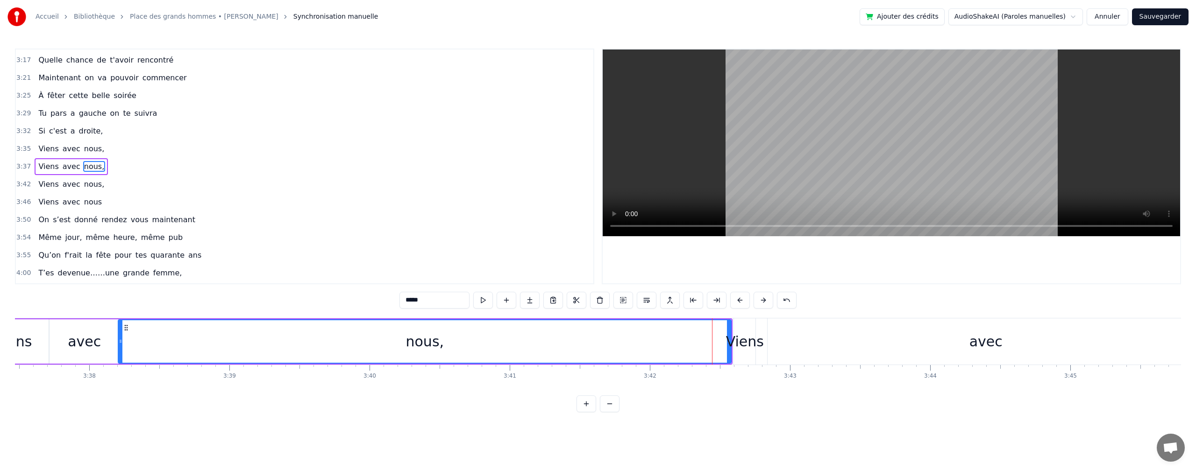
drag, startPoint x: 700, startPoint y: 343, endPoint x: 296, endPoint y: 392, distance: 407.4
click at [120, 420] on html "Accueil Bibliothèque Place des grands hommes • [PERSON_NAME] Synchronisation ma…" at bounding box center [598, 213] width 1196 height 427
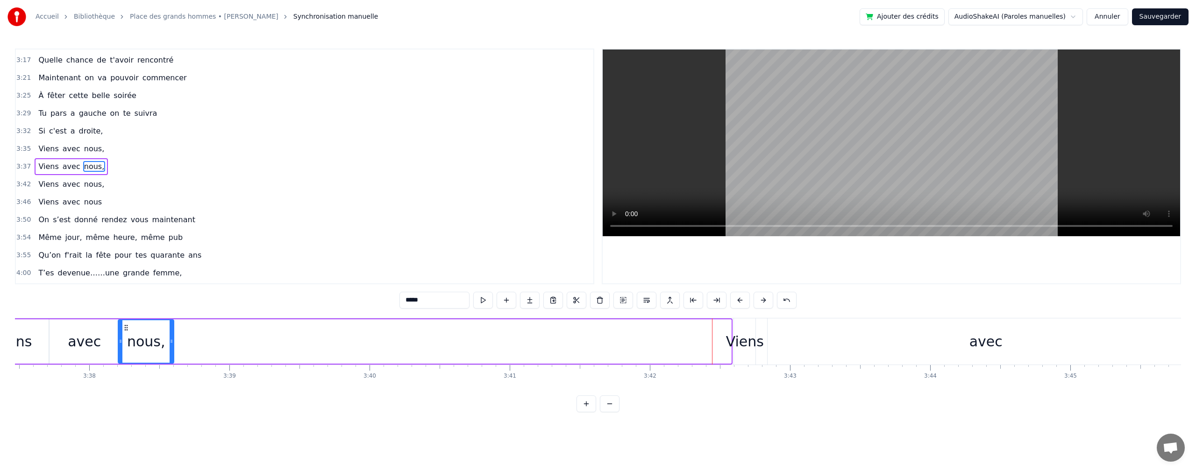
drag, startPoint x: 727, startPoint y: 343, endPoint x: 170, endPoint y: 428, distance: 563.7
click at [170, 427] on html "Accueil Bibliothèque Place des grands hommes • [PERSON_NAME] Synchronisation ma…" at bounding box center [598, 213] width 1196 height 427
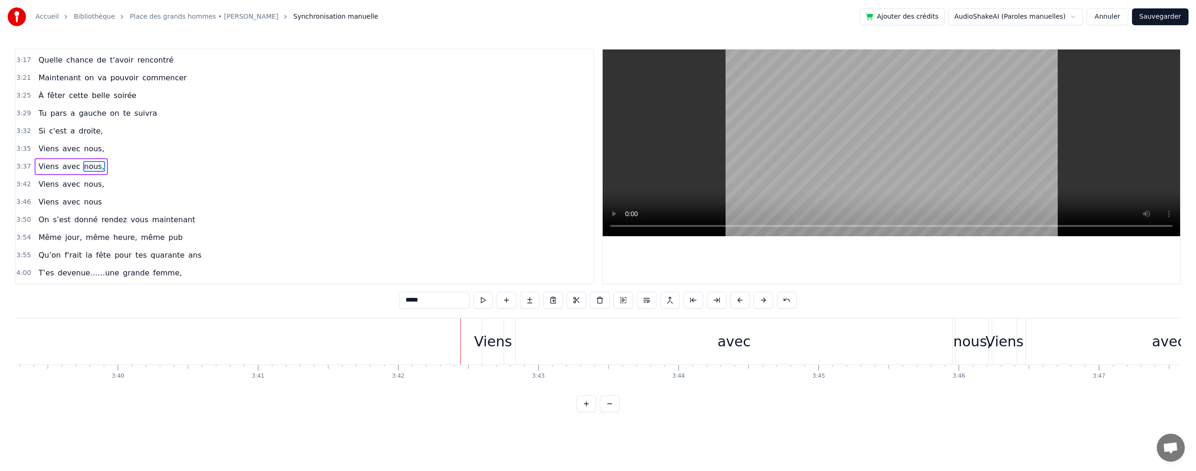
scroll to position [0, 30704]
click at [945, 349] on div "avec" at bounding box center [750, 342] width 436 height 46
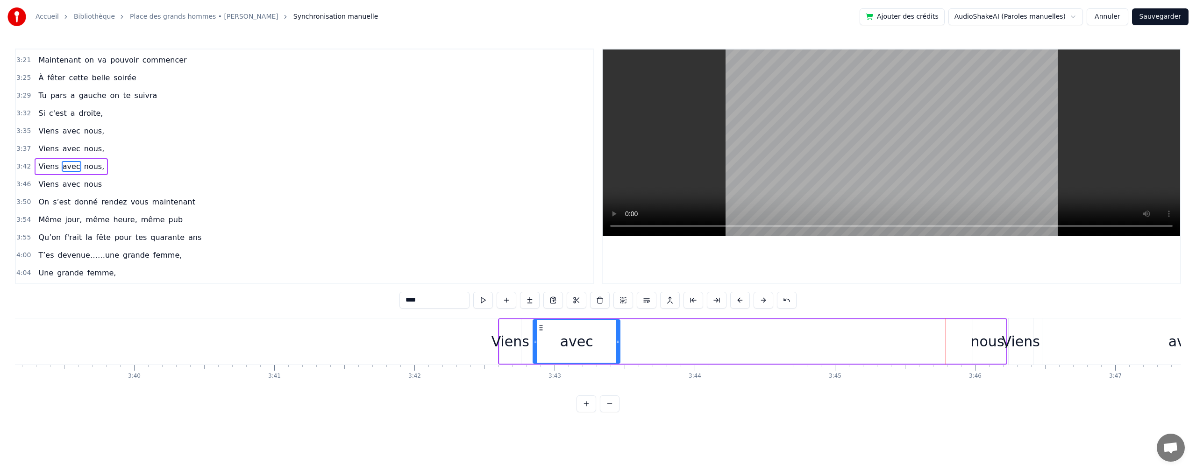
drag, startPoint x: 926, startPoint y: 344, endPoint x: 617, endPoint y: 381, distance: 311.3
click at [617, 381] on div "On s'est donné rendez vous maintenant Même jour, même heure, même pub Qu’on f'r…" at bounding box center [598, 353] width 1166 height 70
click at [985, 340] on div "nous," at bounding box center [989, 341] width 38 height 21
type input "*****"
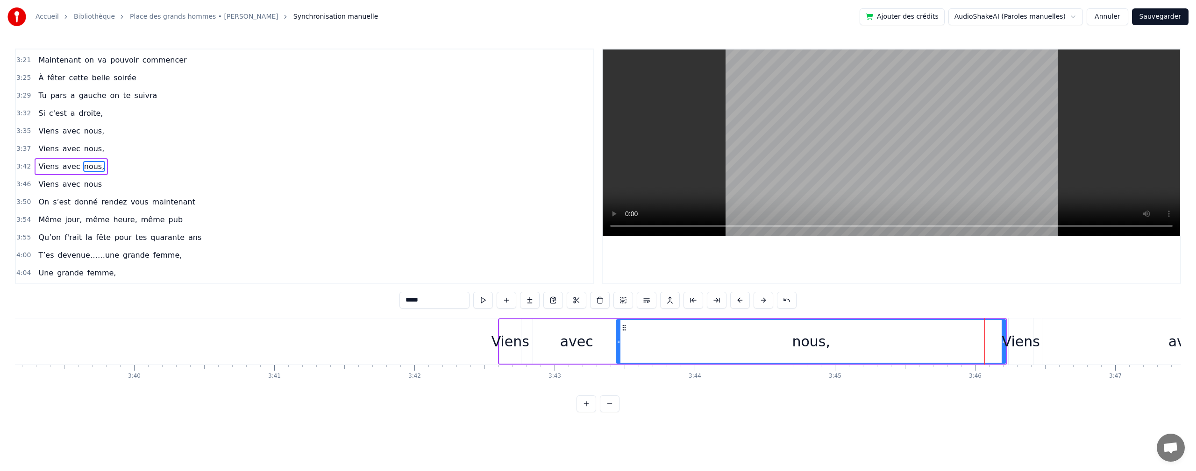
drag, startPoint x: 976, startPoint y: 344, endPoint x: 815, endPoint y: 345, distance: 160.7
click at [620, 371] on div "On s'est donné rendez vous maintenant Même jour, même heure, même pub Qu’on f'r…" at bounding box center [598, 353] width 1166 height 70
drag, startPoint x: 999, startPoint y: 343, endPoint x: 985, endPoint y: 343, distance: 13.5
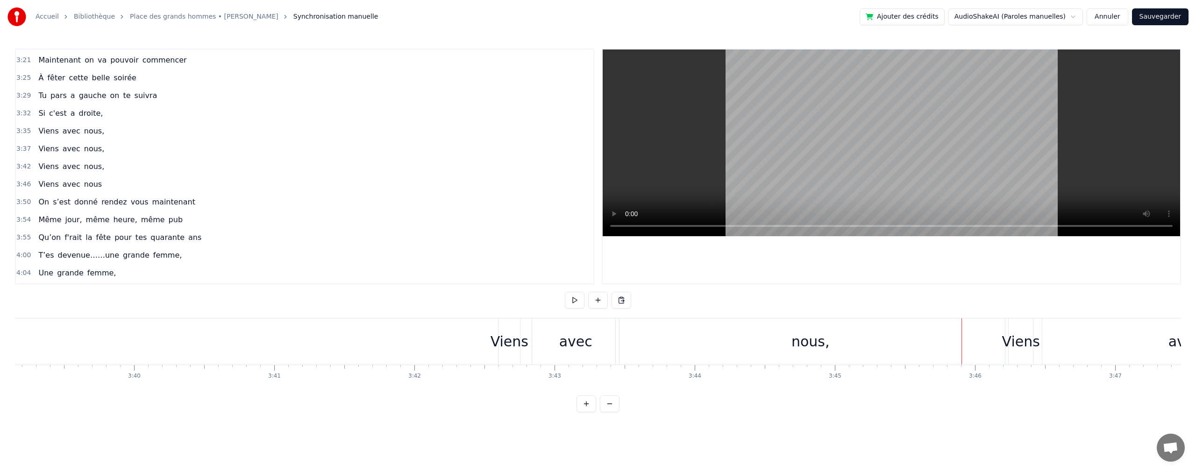
click at [928, 350] on div "nous," at bounding box center [810, 342] width 389 height 46
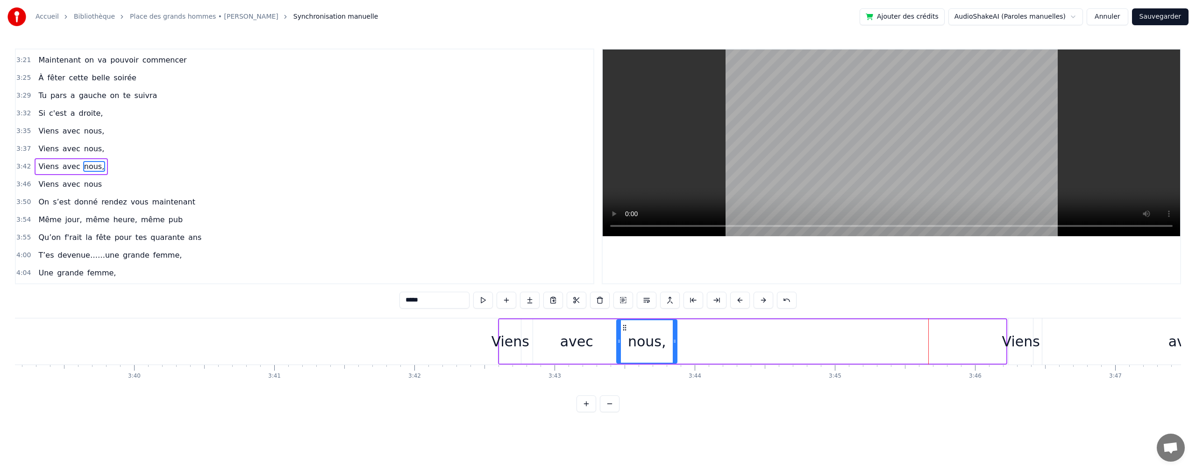
drag, startPoint x: 964, startPoint y: 340, endPoint x: 733, endPoint y: 379, distance: 233.9
click at [672, 363] on div "nous," at bounding box center [646, 341] width 61 height 44
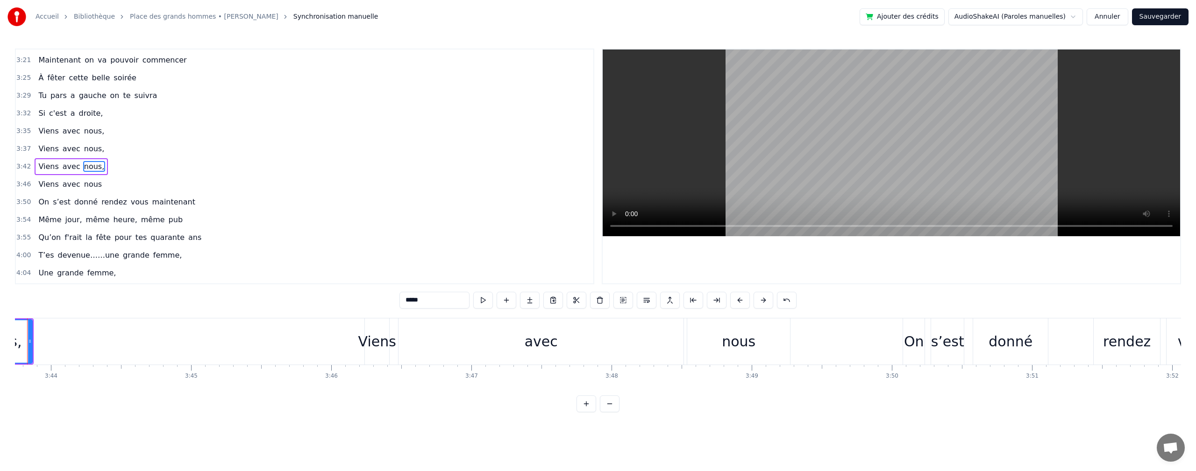
scroll to position [0, 31096]
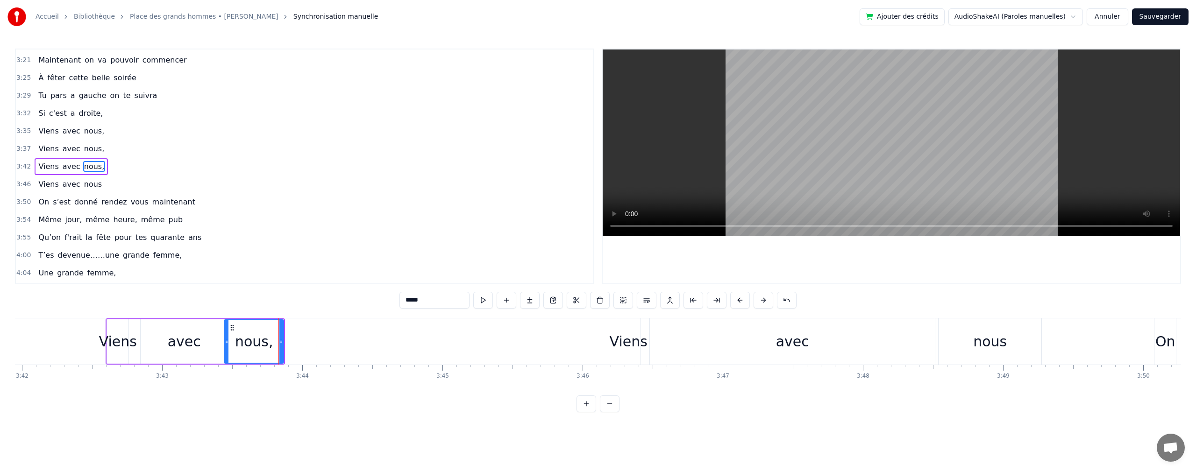
click at [933, 342] on div "avec" at bounding box center [792, 342] width 285 height 46
type input "****"
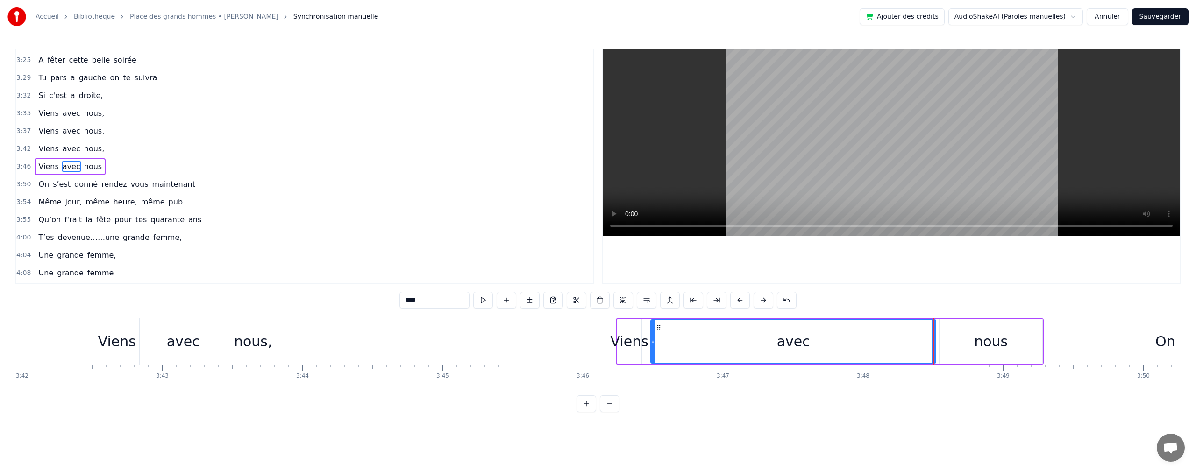
drag, startPoint x: 933, startPoint y: 341, endPoint x: 794, endPoint y: 347, distance: 139.3
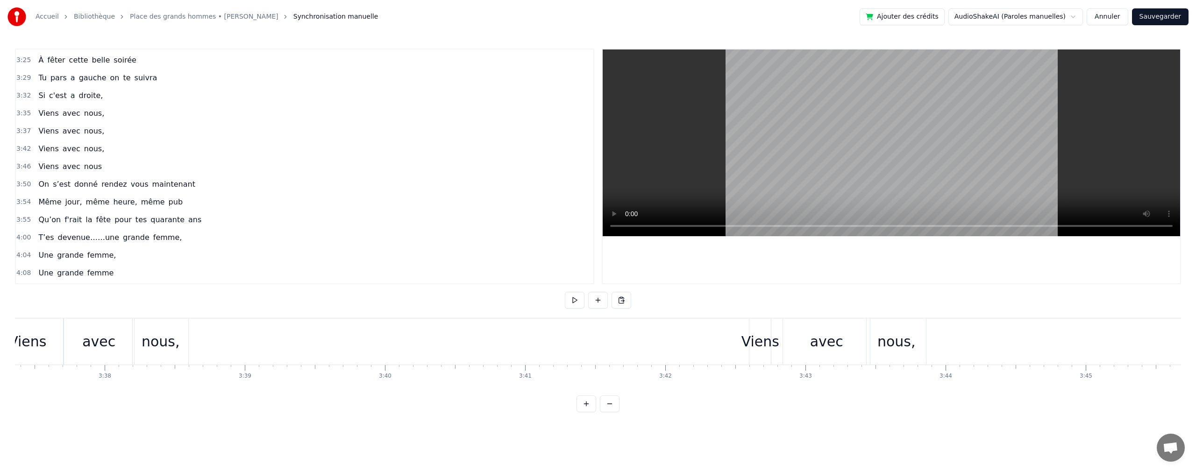
scroll to position [0, 30375]
click at [233, 352] on div "nous," at bounding box center [239, 341] width 38 height 21
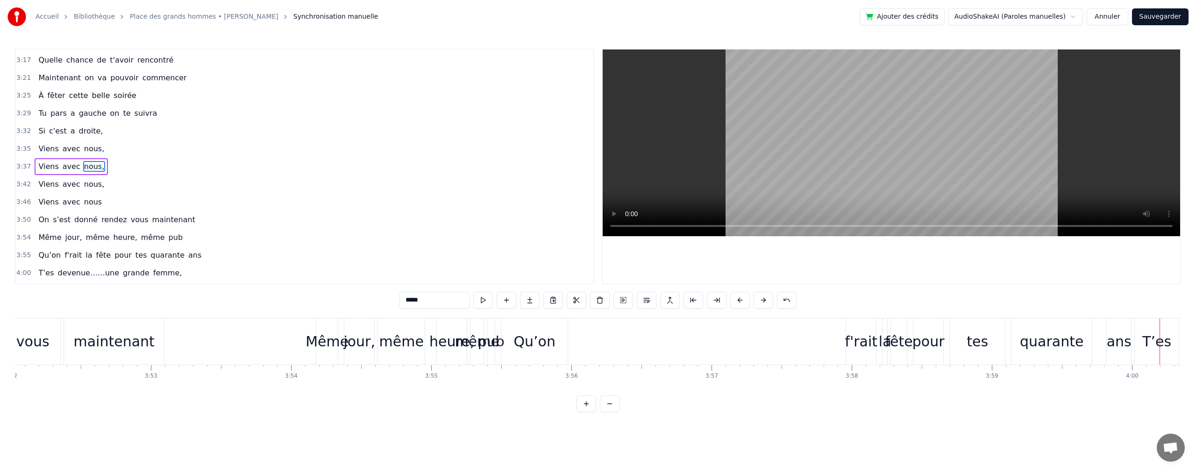
scroll to position [0, 32493]
click at [553, 347] on div "Qu’on" at bounding box center [550, 341] width 42 height 21
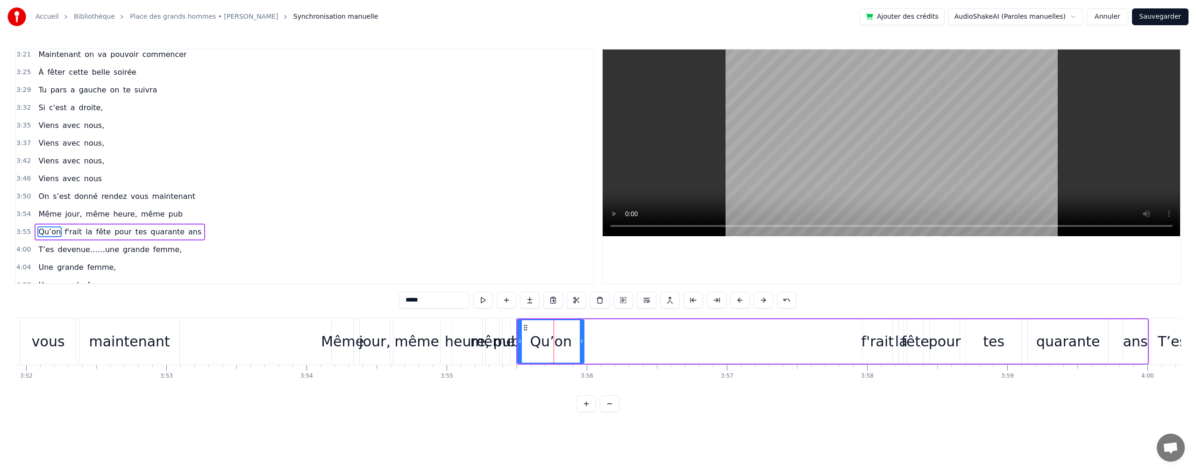
scroll to position [955, 0]
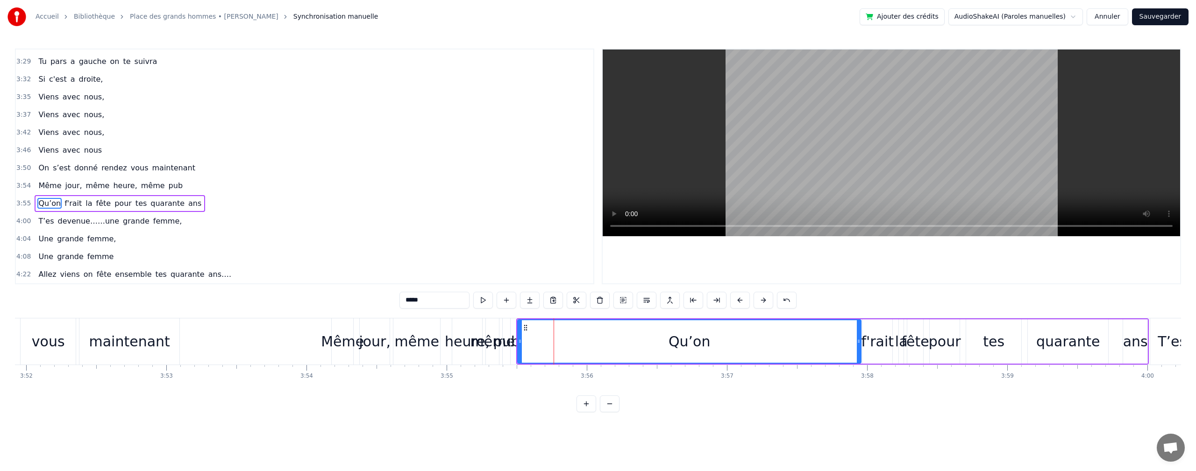
drag, startPoint x: 582, startPoint y: 343, endPoint x: 640, endPoint y: 347, distance: 58.6
click at [857, 335] on div at bounding box center [859, 341] width 4 height 42
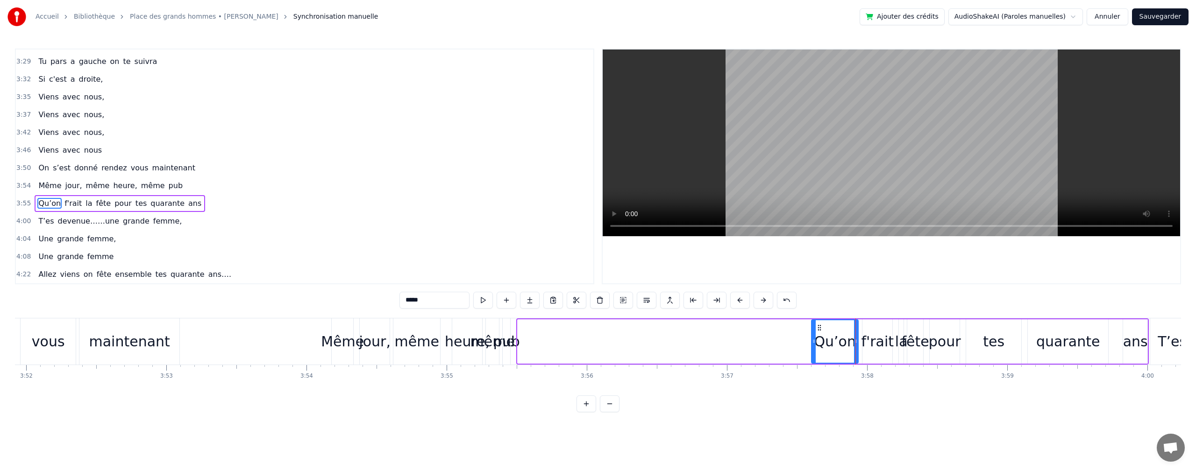
drag, startPoint x: 520, startPoint y: 341, endPoint x: 813, endPoint y: 345, distance: 293.3
click at [813, 345] on icon at bounding box center [814, 341] width 4 height 7
click at [477, 343] on div "même" at bounding box center [492, 341] width 44 height 21
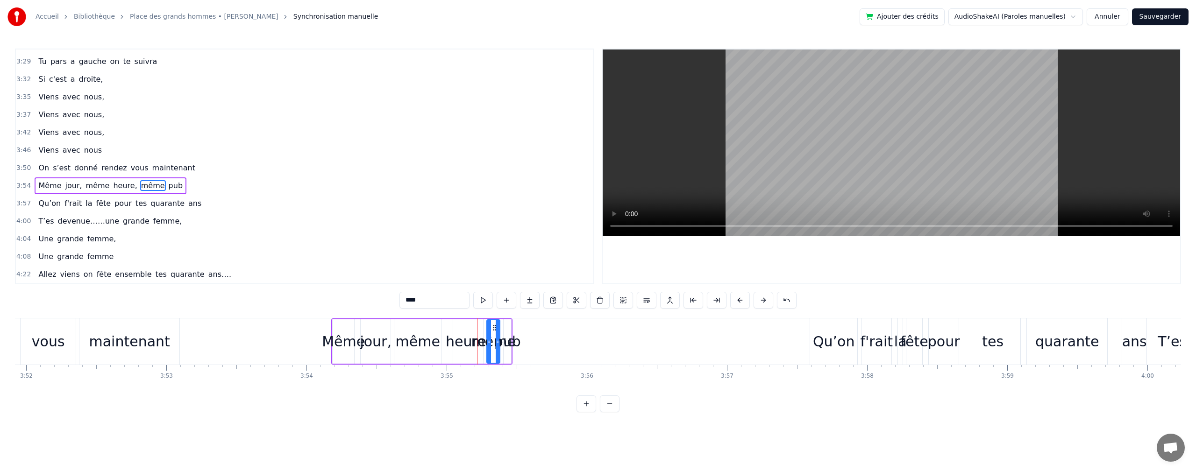
click at [508, 344] on div "même" at bounding box center [493, 341] width 44 height 21
click at [506, 344] on div "même" at bounding box center [493, 341] width 44 height 21
drag, startPoint x: 498, startPoint y: 340, endPoint x: 521, endPoint y: 343, distance: 23.5
click at [521, 343] on icon at bounding box center [521, 341] width 4 height 7
click at [502, 356] on div "même" at bounding box center [504, 341] width 35 height 42
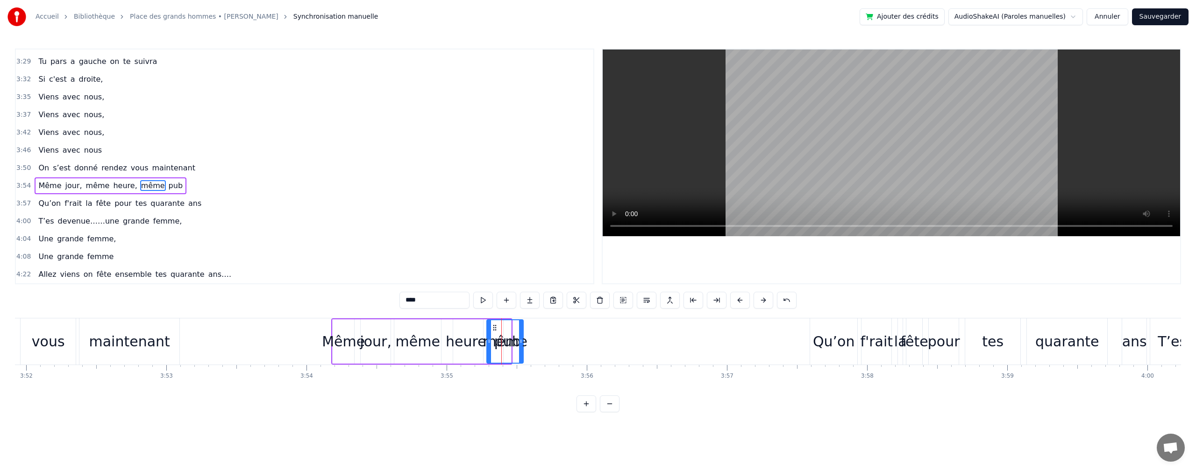
click at [512, 352] on div "même" at bounding box center [505, 341] width 44 height 21
click at [522, 345] on div at bounding box center [521, 341] width 4 height 42
drag, startPoint x: 523, startPoint y: 342, endPoint x: 619, endPoint y: 337, distance: 96.8
click at [619, 337] on div at bounding box center [618, 341] width 4 height 42
click at [494, 340] on div "même" at bounding box center [553, 341] width 132 height 42
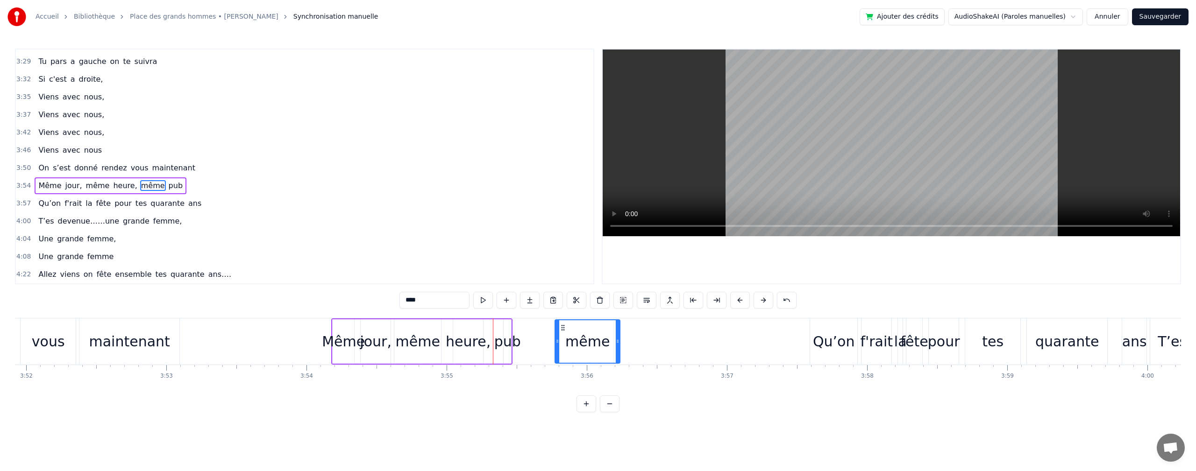
drag, startPoint x: 490, startPoint y: 341, endPoint x: 557, endPoint y: 342, distance: 67.3
click at [504, 338] on div "pub" at bounding box center [507, 341] width 27 height 21
drag, startPoint x: 508, startPoint y: 342, endPoint x: 542, endPoint y: 340, distance: 33.7
click at [542, 340] on icon at bounding box center [542, 341] width 4 height 7
click at [516, 342] on div "pub" at bounding box center [524, 341] width 27 height 21
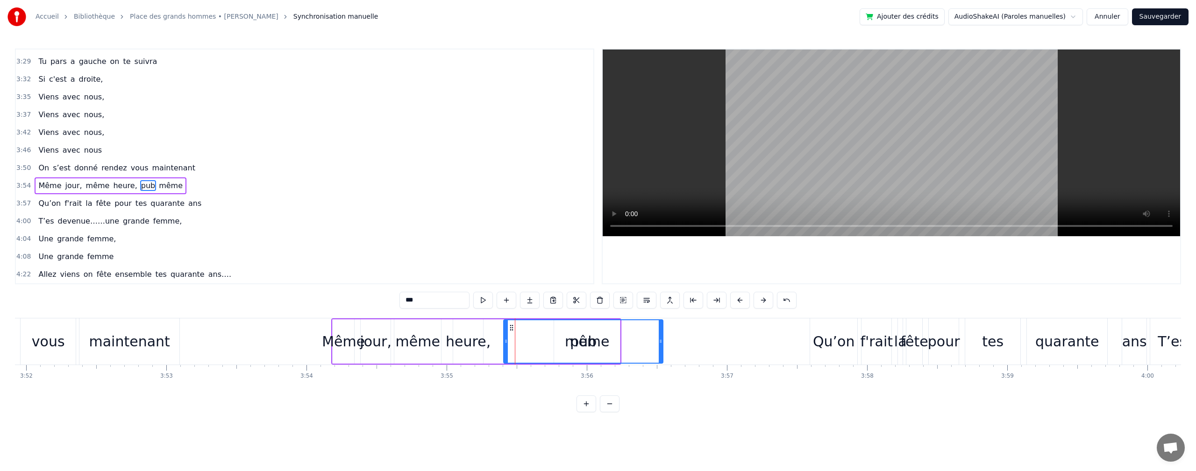
drag, startPoint x: 541, startPoint y: 340, endPoint x: 574, endPoint y: 338, distance: 32.7
click at [659, 334] on div at bounding box center [660, 341] width 4 height 42
drag, startPoint x: 507, startPoint y: 341, endPoint x: 631, endPoint y: 343, distance: 124.2
click at [554, 340] on div "même" at bounding box center [587, 341] width 66 height 44
drag, startPoint x: 554, startPoint y: 340, endPoint x: 536, endPoint y: 344, distance: 19.1
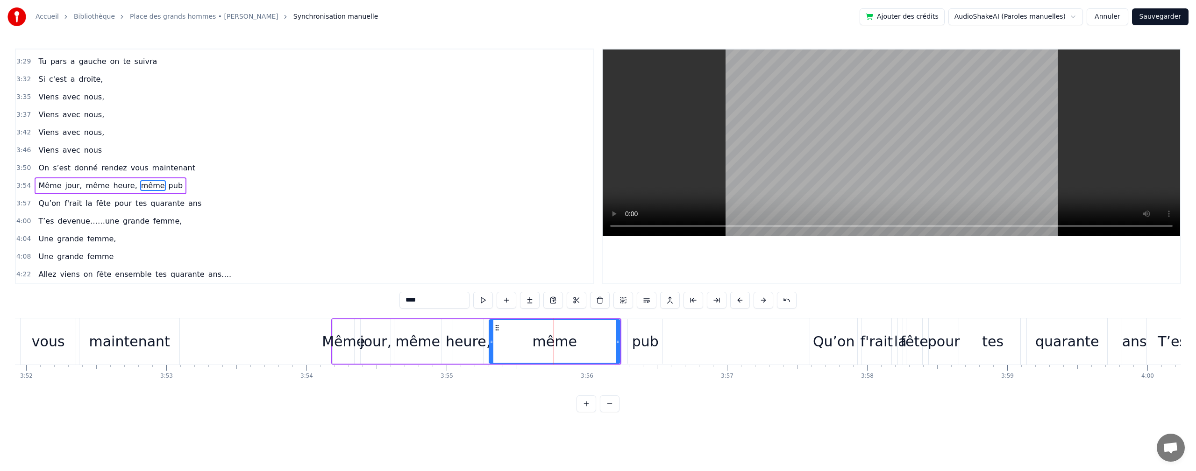
click at [495, 343] on div "même" at bounding box center [554, 341] width 130 height 42
drag, startPoint x: 617, startPoint y: 340, endPoint x: 604, endPoint y: 347, distance: 14.7
click at [545, 336] on div at bounding box center [545, 341] width 4 height 42
click at [641, 342] on div "pub" at bounding box center [645, 341] width 27 height 21
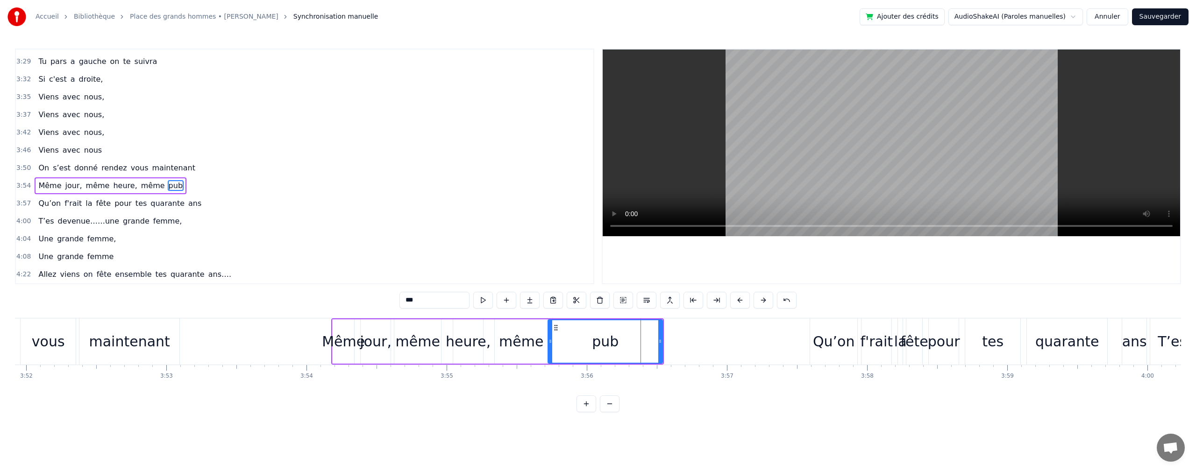
drag, startPoint x: 631, startPoint y: 342, endPoint x: 597, endPoint y: 335, distance: 34.7
click at [555, 337] on div "pub" at bounding box center [604, 341] width 113 height 42
drag, startPoint x: 662, startPoint y: 339, endPoint x: 643, endPoint y: 337, distance: 19.3
click at [620, 342] on div "pub" at bounding box center [607, 341] width 112 height 44
drag, startPoint x: 661, startPoint y: 342, endPoint x: 587, endPoint y: 342, distance: 74.3
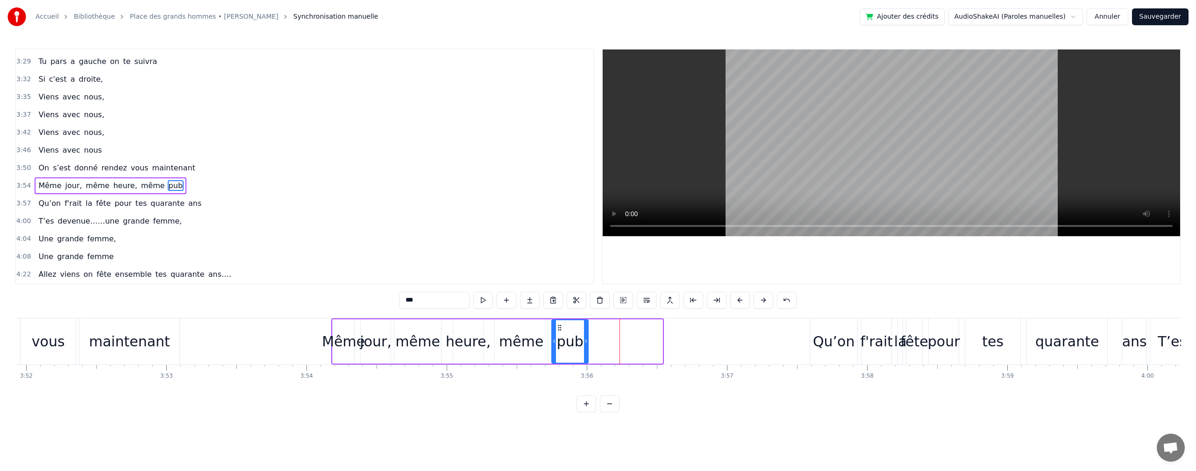
click at [587, 342] on icon at bounding box center [586, 341] width 4 height 7
click at [340, 349] on div "Même" at bounding box center [343, 341] width 43 height 21
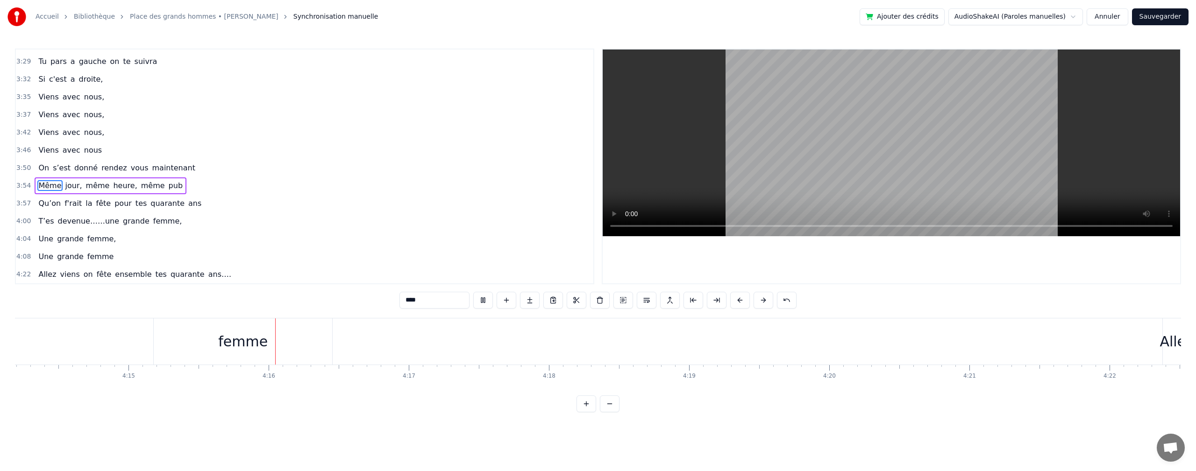
scroll to position [0, 35738]
click at [1057, 344] on div "Allez" at bounding box center [1050, 341] width 33 height 21
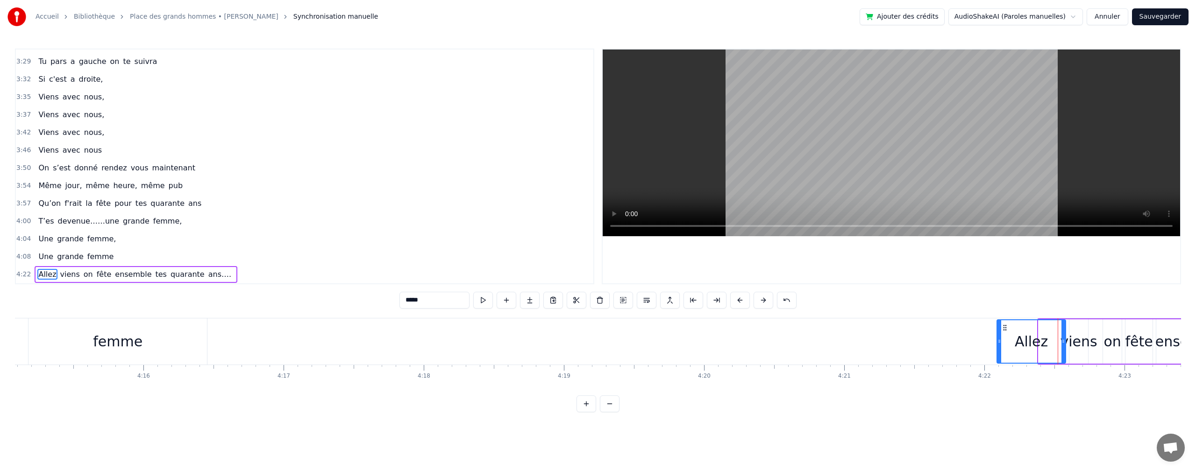
drag, startPoint x: 1041, startPoint y: 339, endPoint x: 1040, endPoint y: 354, distance: 14.5
click at [998, 347] on div at bounding box center [999, 341] width 4 height 42
drag, startPoint x: 1062, startPoint y: 339, endPoint x: 1039, endPoint y: 338, distance: 22.9
click at [1039, 338] on icon at bounding box center [1040, 341] width 4 height 7
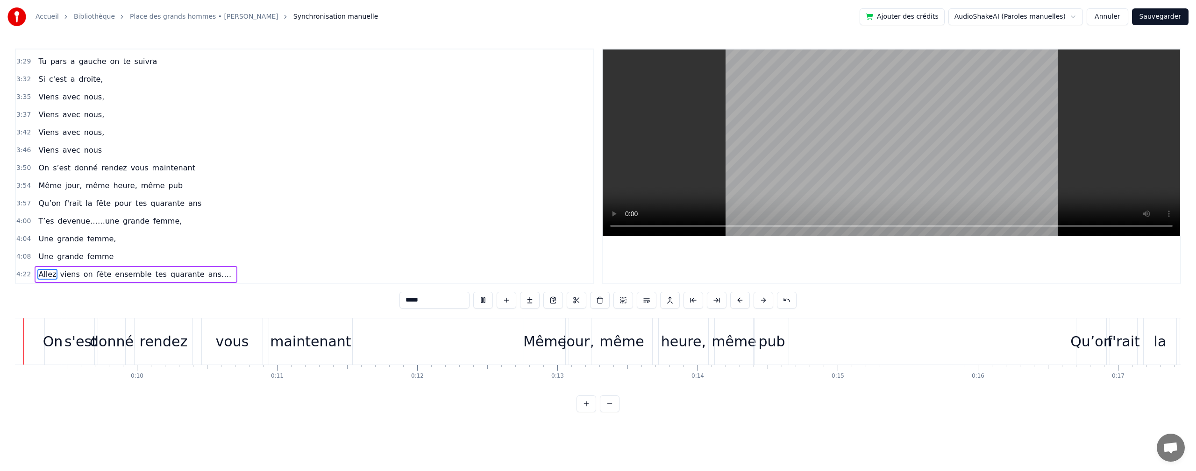
scroll to position [0, 1222]
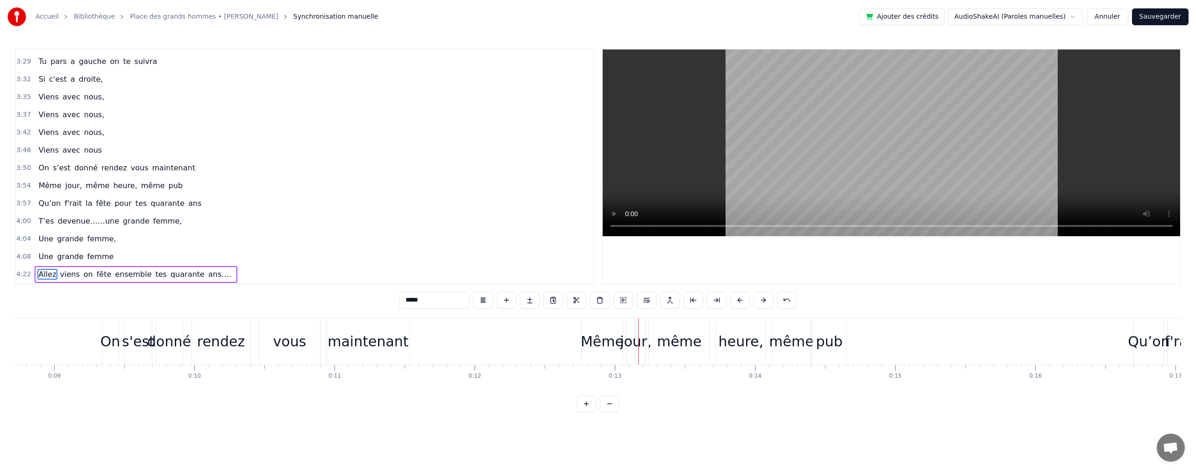
click at [591, 348] on div "Même" at bounding box center [601, 341] width 43 height 21
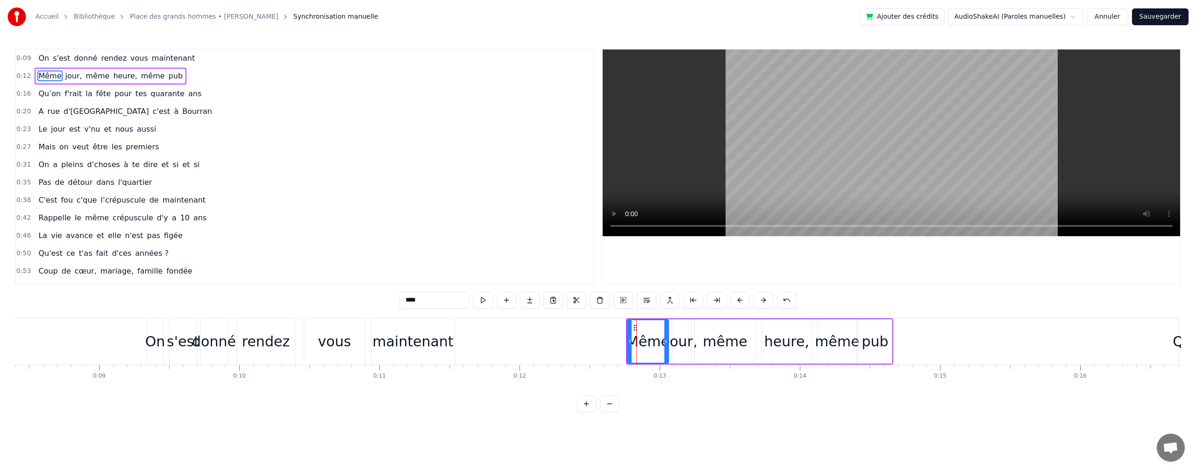
scroll to position [0, 1192]
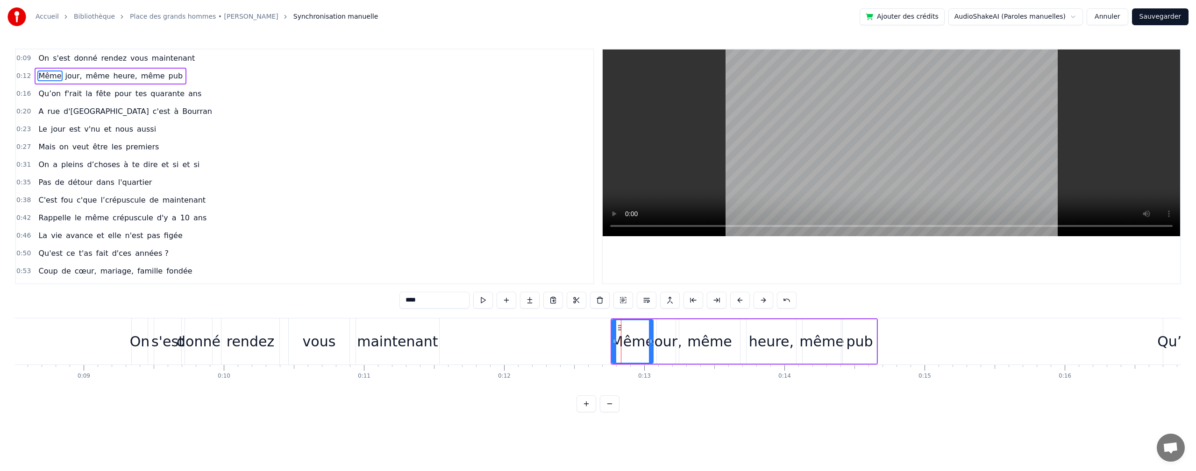
click at [137, 350] on div "On" at bounding box center [140, 341] width 20 height 21
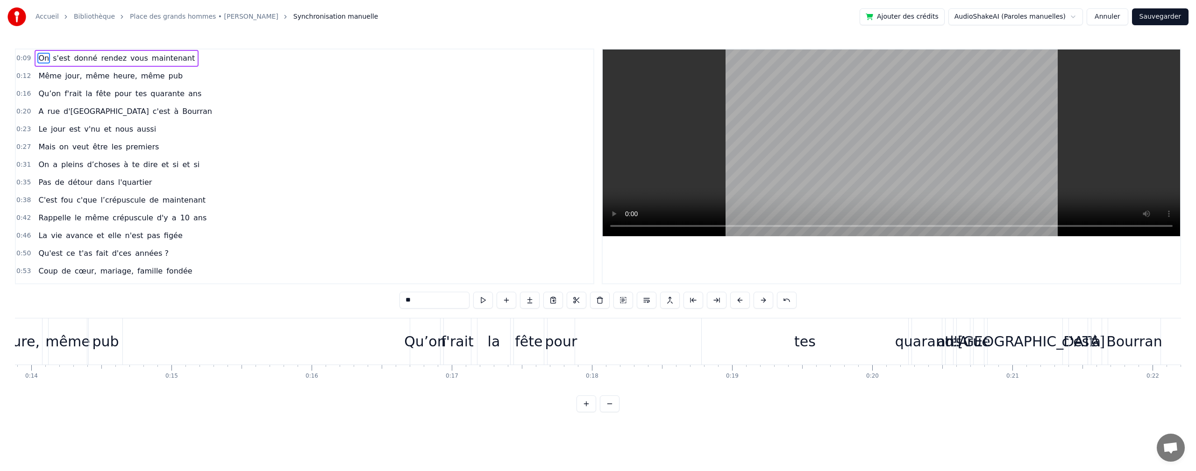
scroll to position [0, 1914]
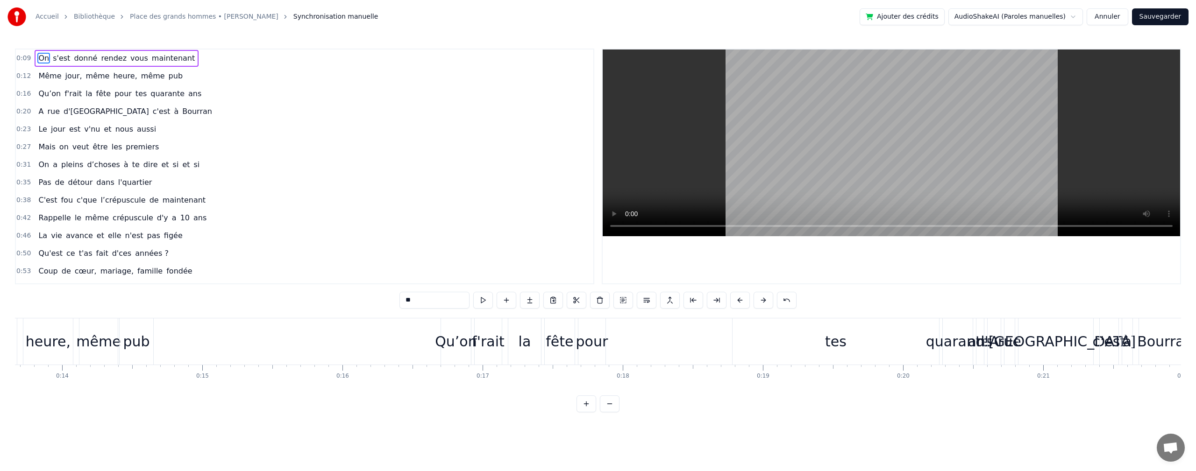
click at [889, 347] on div "tes" at bounding box center [835, 342] width 206 height 46
type input "***"
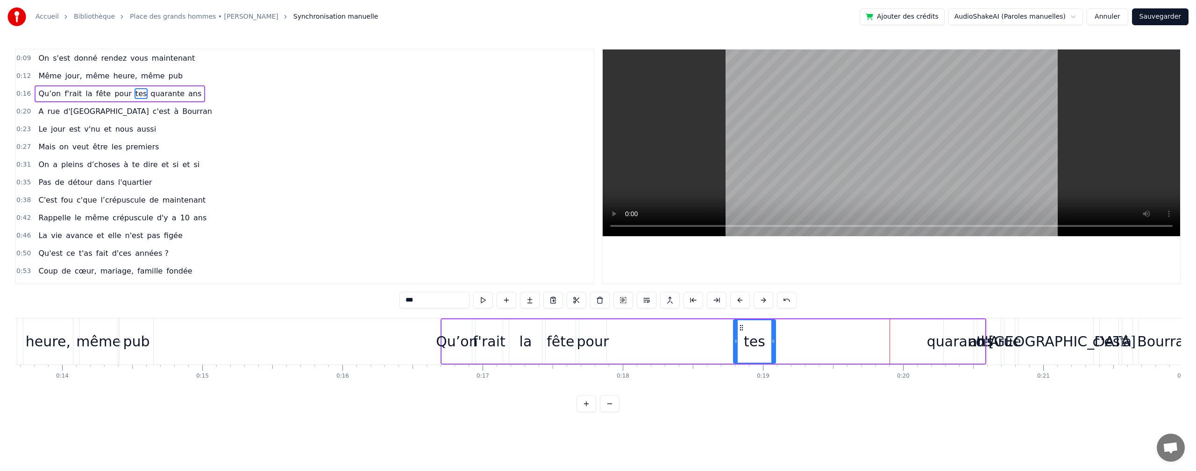
drag, startPoint x: 937, startPoint y: 342, endPoint x: 852, endPoint y: 349, distance: 84.8
click at [779, 334] on div "tes" at bounding box center [836, 341] width 207 height 44
click at [913, 349] on div "Qu’on f'rait la fête pour tes quarante ans" at bounding box center [712, 342] width 545 height 46
click at [946, 345] on div "quarante" at bounding box center [959, 341] width 64 height 21
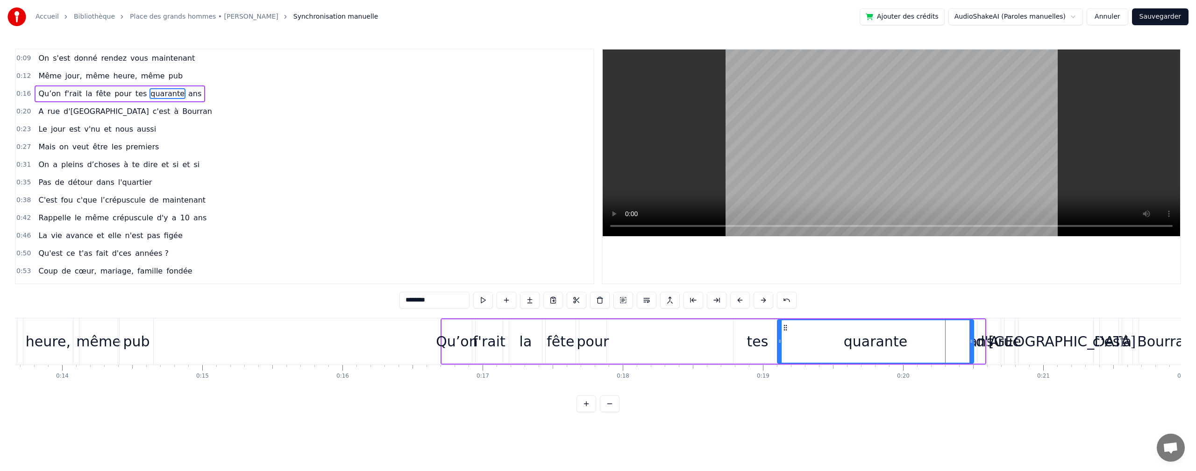
drag, startPoint x: 944, startPoint y: 341, endPoint x: 796, endPoint y: 342, distance: 148.5
click at [778, 336] on div at bounding box center [780, 341] width 4 height 42
drag, startPoint x: 970, startPoint y: 340, endPoint x: 892, endPoint y: 347, distance: 78.3
click at [853, 340] on icon at bounding box center [853, 341] width 4 height 7
click at [977, 341] on div "ans" at bounding box center [980, 341] width 25 height 21
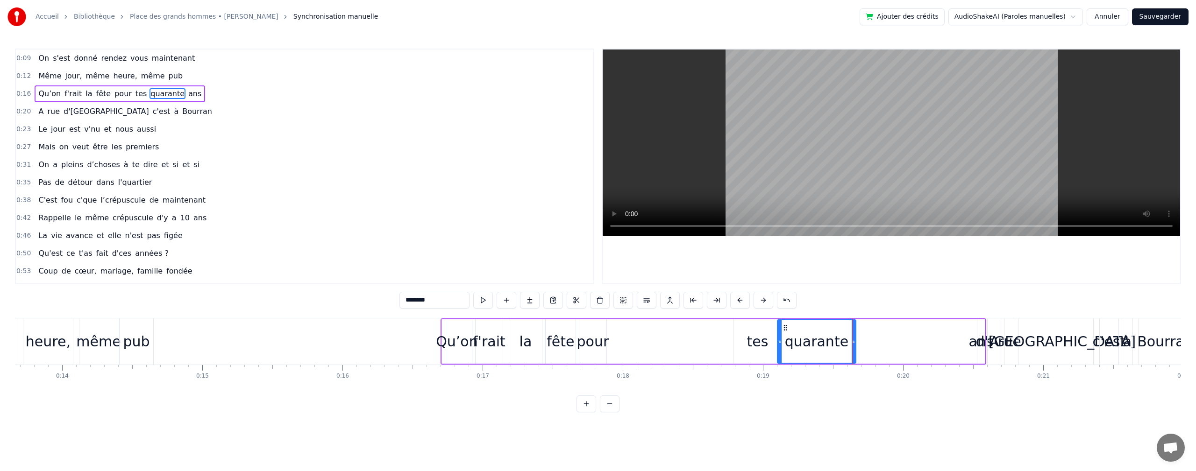
type input "***"
drag, startPoint x: 980, startPoint y: 344, endPoint x: 884, endPoint y: 349, distance: 96.3
click at [855, 346] on div "Qu’on f'rait la fête pour tes quarante ans" at bounding box center [712, 342] width 545 height 46
click at [977, 346] on div "ans" at bounding box center [976, 341] width 25 height 21
drag, startPoint x: 974, startPoint y: 344, endPoint x: 970, endPoint y: 335, distance: 9.6
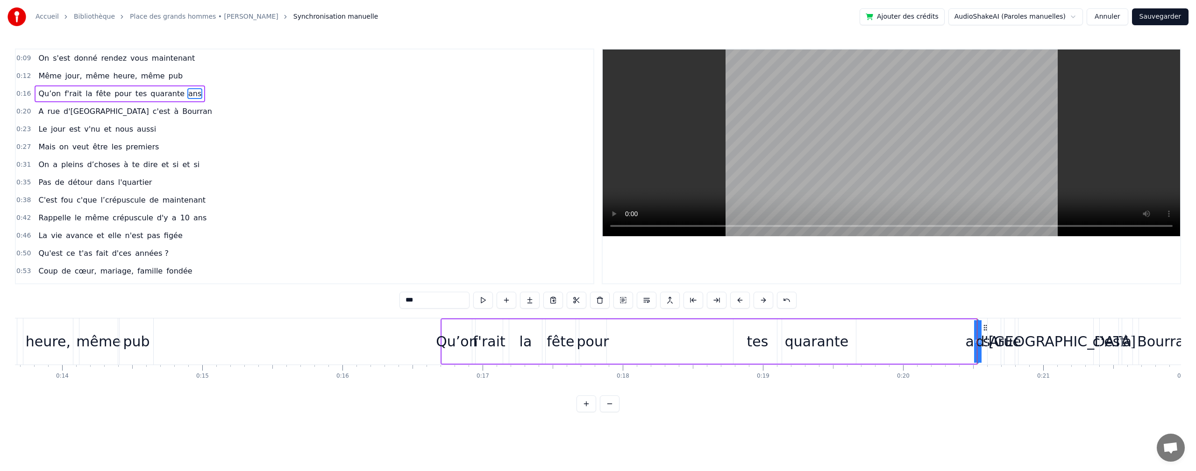
click at [931, 342] on div "Qu’on f'rait la fête pour tes quarante ans" at bounding box center [708, 342] width 537 height 46
click at [975, 341] on div "ans" at bounding box center [976, 341] width 25 height 21
drag, startPoint x: 978, startPoint y: 343, endPoint x: 856, endPoint y: 341, distance: 121.9
click at [856, 341] on icon at bounding box center [858, 341] width 4 height 7
drag, startPoint x: 974, startPoint y: 339, endPoint x: 887, endPoint y: 342, distance: 87.4
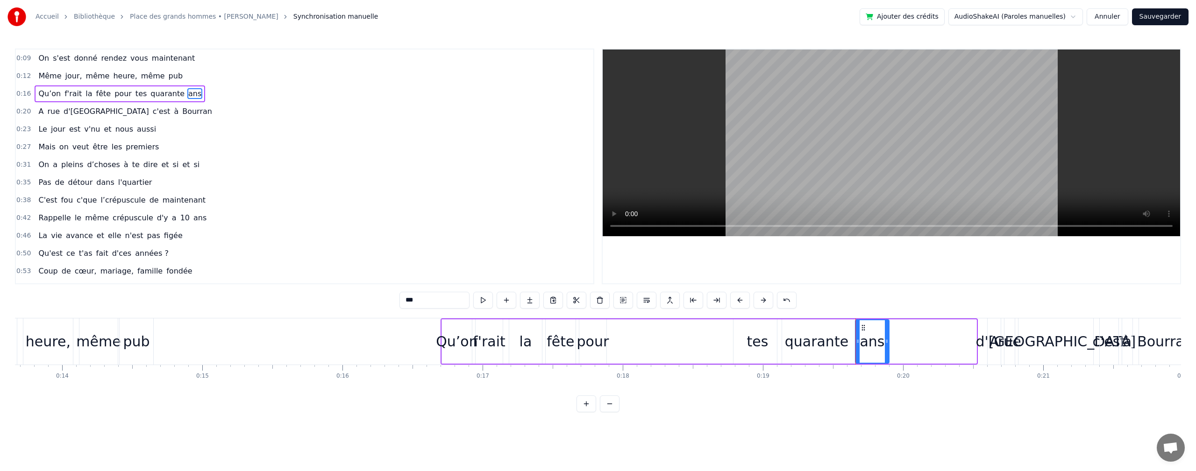
click at [887, 342] on icon at bounding box center [887, 341] width 4 height 7
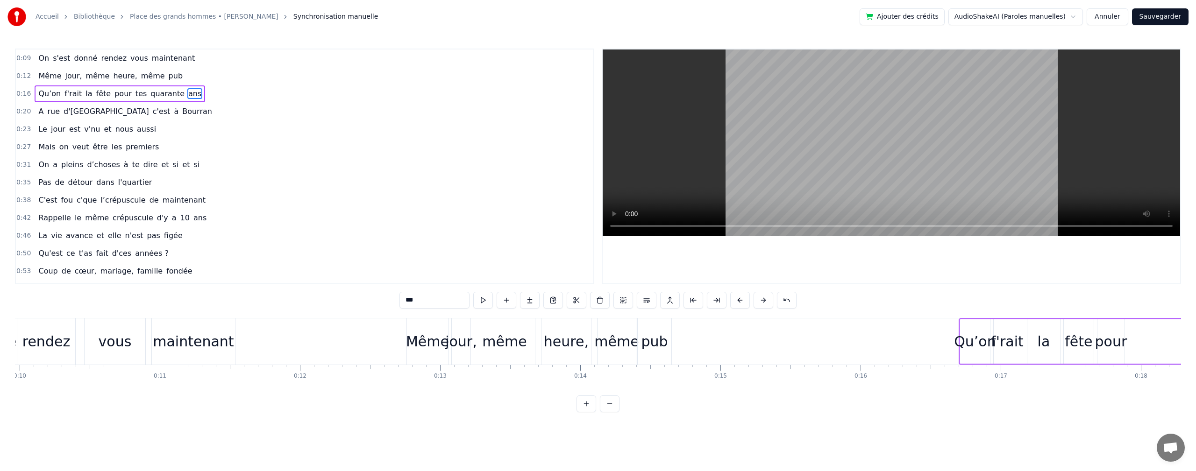
scroll to position [0, 1083]
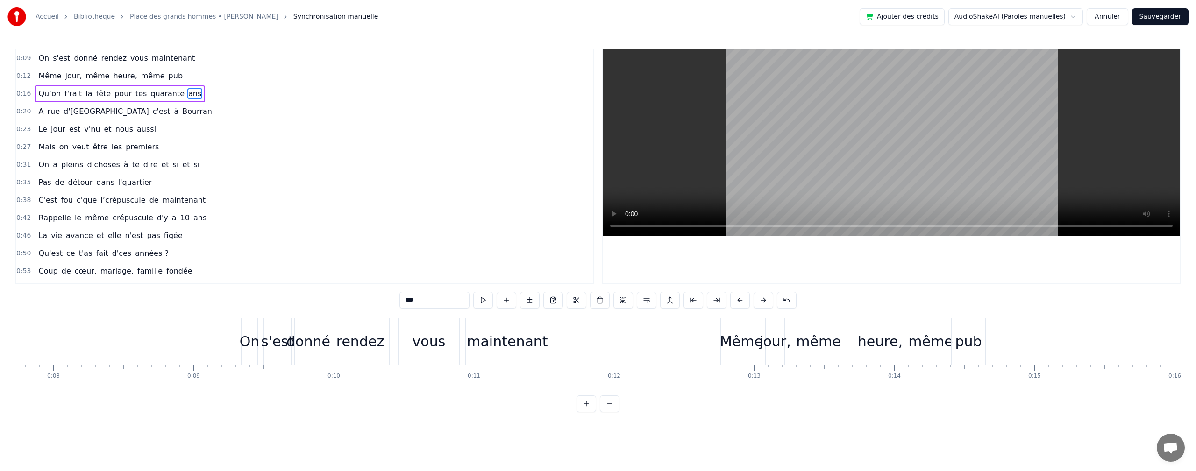
click at [250, 346] on div "On" at bounding box center [250, 341] width 20 height 21
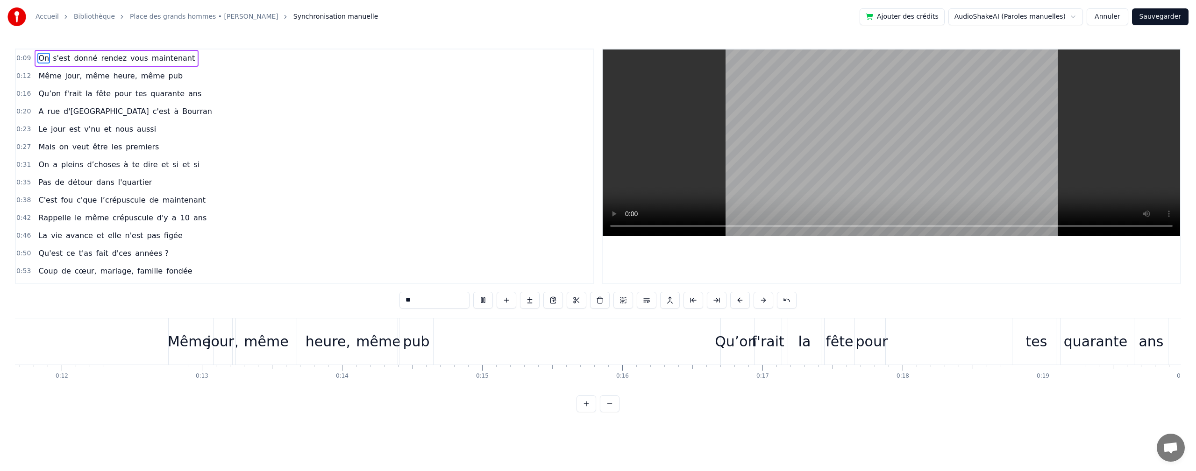
scroll to position [0, 2185]
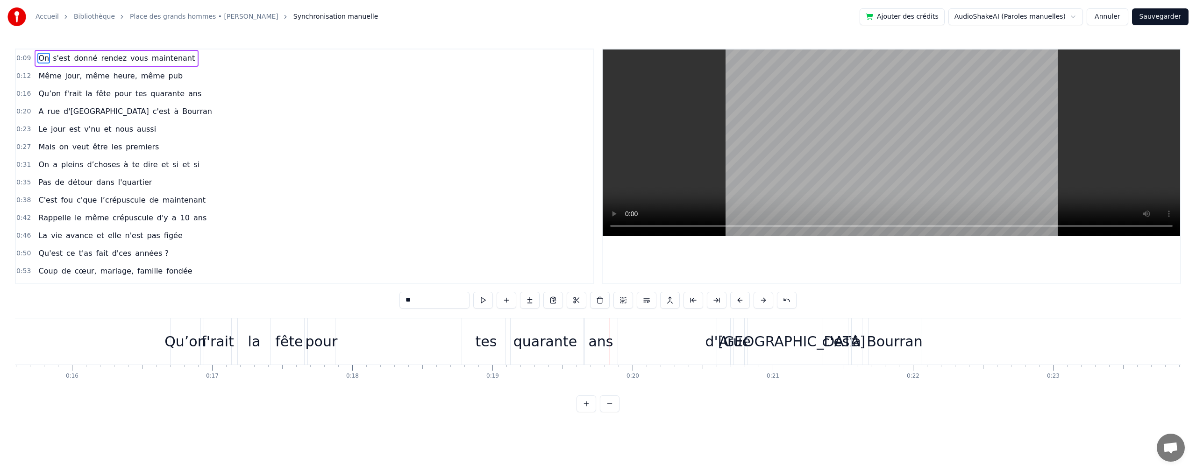
click at [484, 350] on div "tes" at bounding box center [485, 341] width 21 height 21
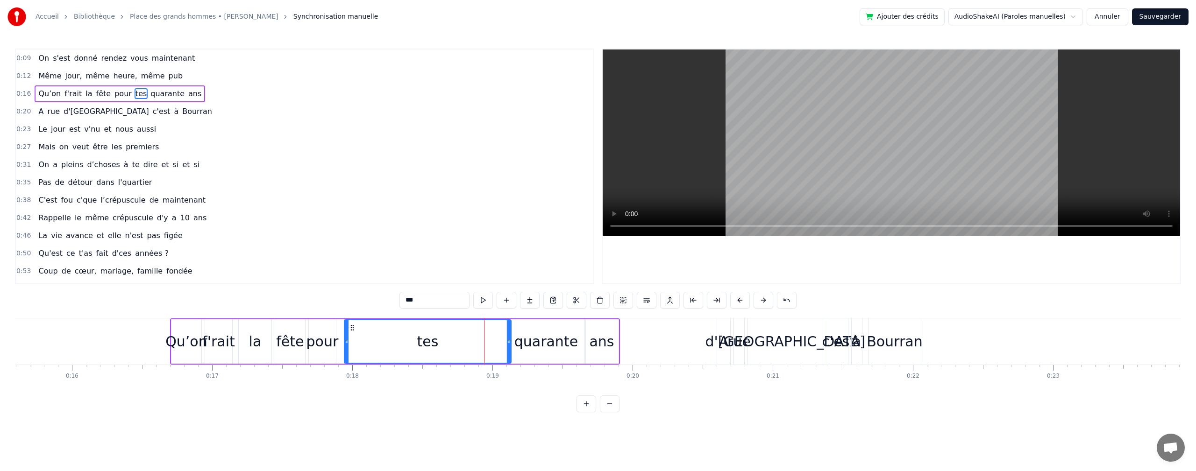
drag, startPoint x: 467, startPoint y: 345, endPoint x: 468, endPoint y: 356, distance: 11.4
click at [347, 347] on div at bounding box center [347, 341] width 4 height 42
drag, startPoint x: 509, startPoint y: 340, endPoint x: 417, endPoint y: 342, distance: 91.6
click at [389, 335] on div at bounding box center [391, 341] width 4 height 42
click at [530, 348] on div "quarante" at bounding box center [546, 341] width 64 height 21
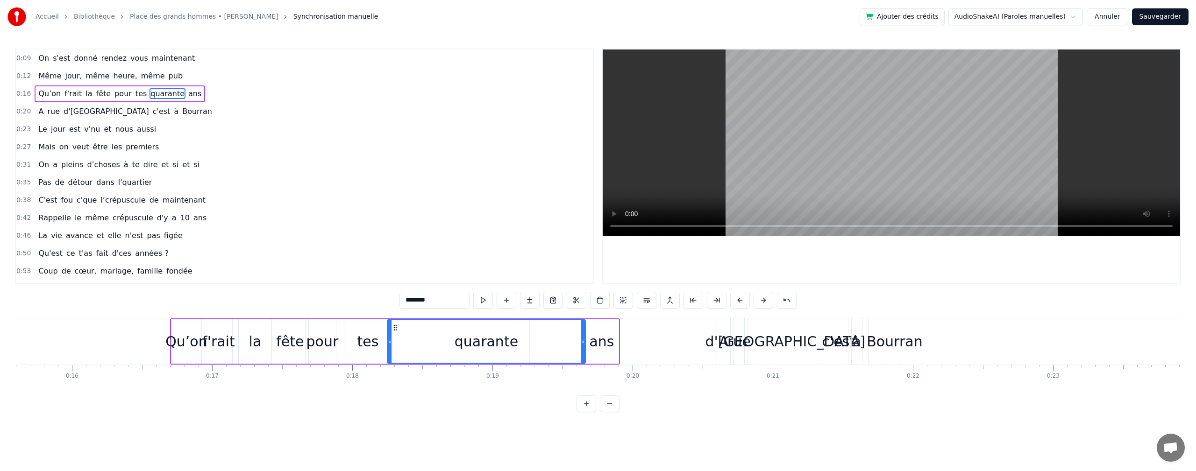
drag, startPoint x: 509, startPoint y: 338, endPoint x: 475, endPoint y: 343, distance: 33.9
click at [390, 334] on div at bounding box center [390, 341] width 4 height 42
drag, startPoint x: 584, startPoint y: 343, endPoint x: 558, endPoint y: 346, distance: 26.3
click at [452, 335] on div at bounding box center [451, 341] width 4 height 42
click at [602, 347] on div "ans" at bounding box center [601, 341] width 25 height 21
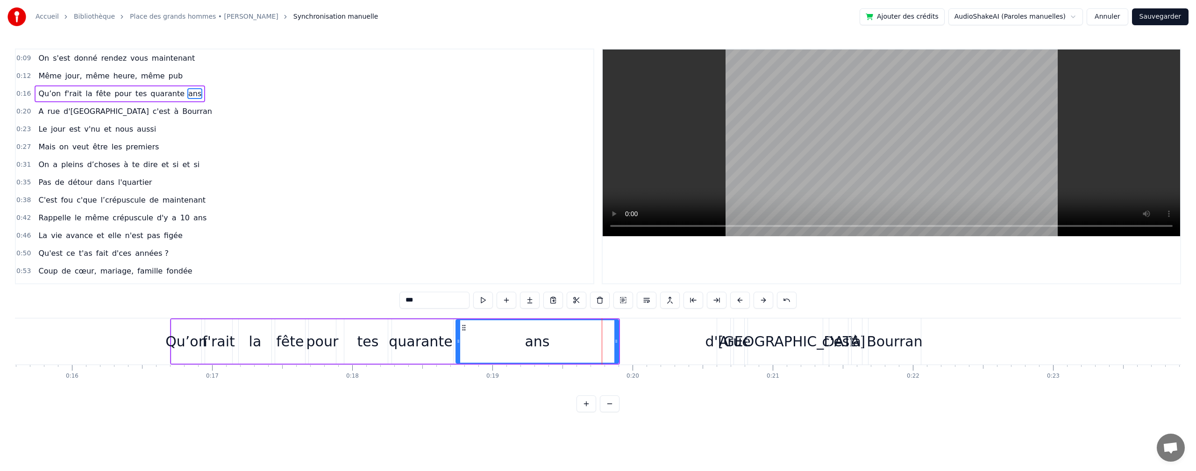
drag, startPoint x: 585, startPoint y: 341, endPoint x: 609, endPoint y: 355, distance: 28.3
click at [457, 338] on icon at bounding box center [458, 341] width 4 height 7
drag, startPoint x: 617, startPoint y: 340, endPoint x: 227, endPoint y: 415, distance: 397.5
click at [499, 341] on icon at bounding box center [499, 341] width 4 height 7
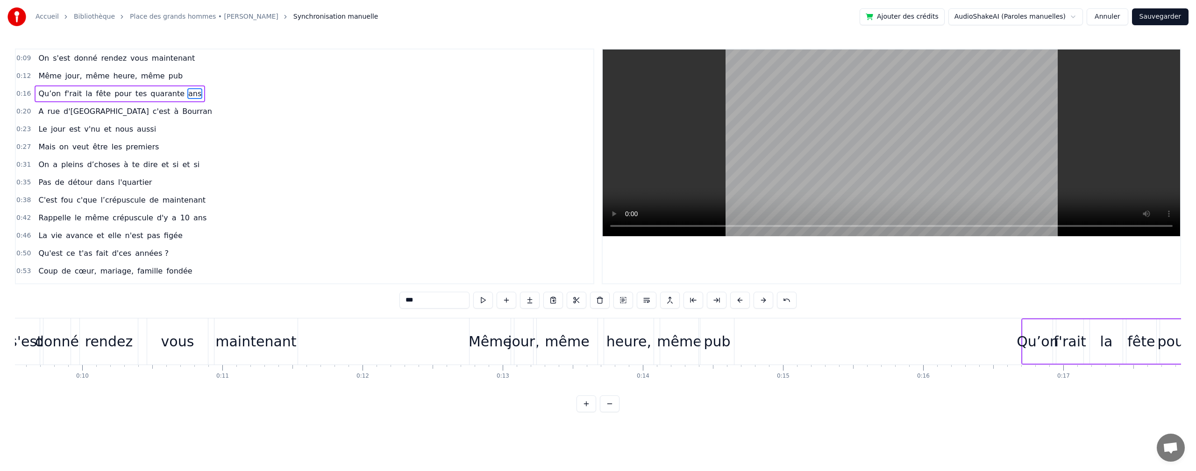
scroll to position [0, 1239]
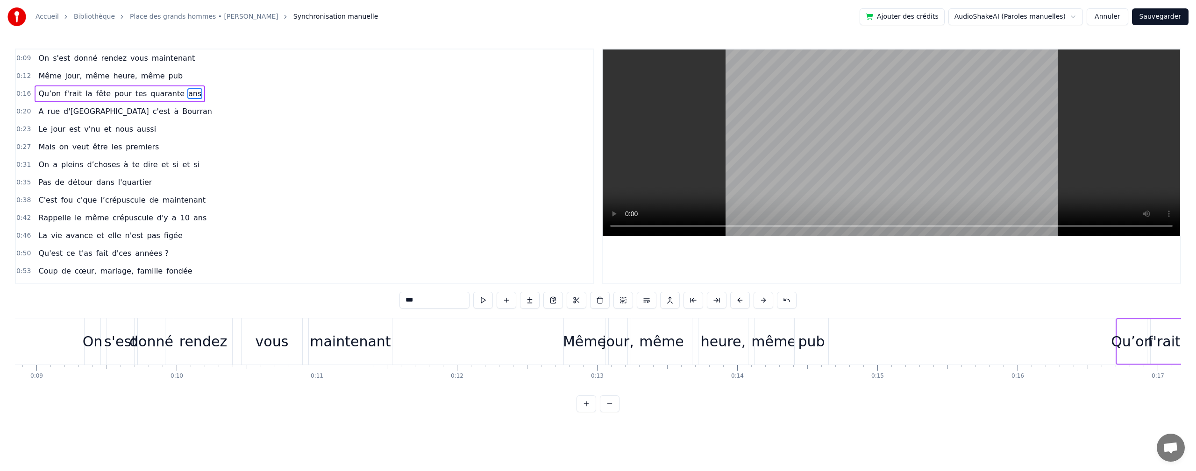
click at [99, 343] on div "On" at bounding box center [93, 341] width 20 height 21
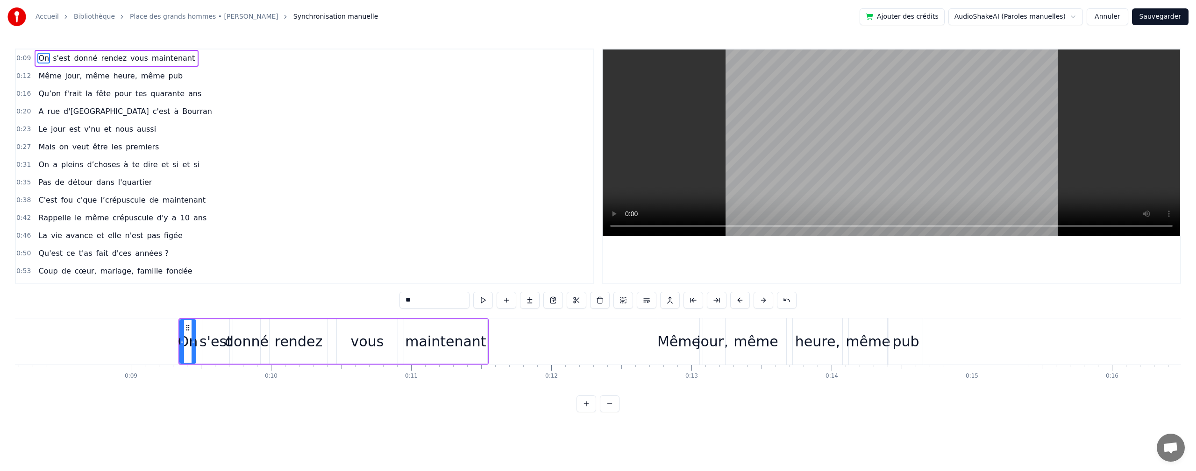
scroll to position [0, 1161]
click at [171, 343] on div "On" at bounding box center [172, 341] width 20 height 21
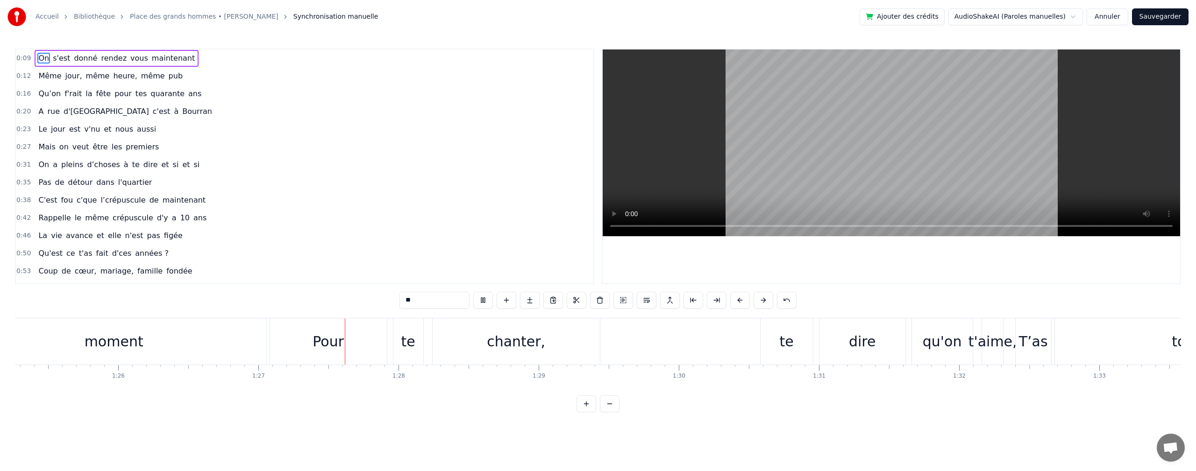
scroll to position [0, 12128]
click at [755, 337] on div "qu'on" at bounding box center [759, 341] width 39 height 21
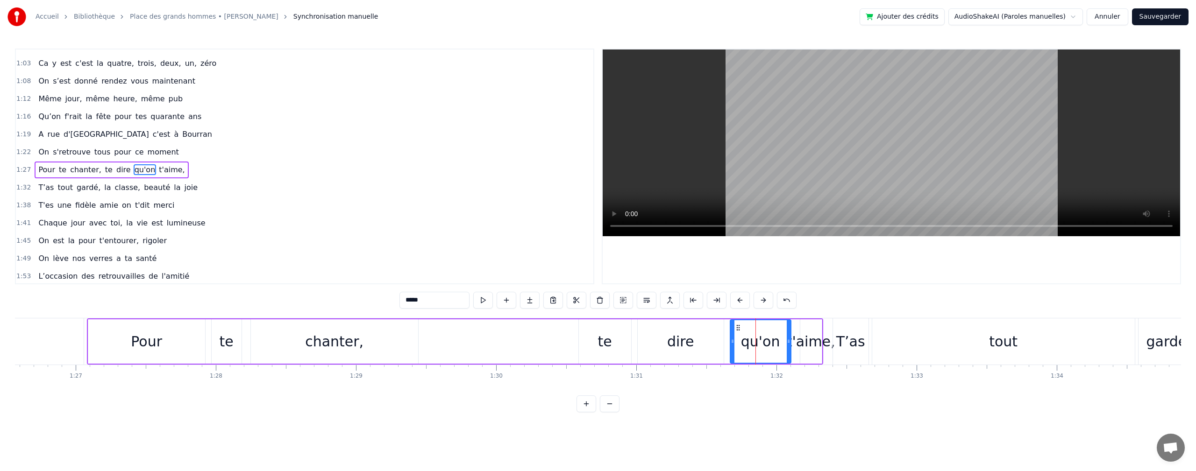
scroll to position [264, 0]
drag, startPoint x: 733, startPoint y: 341, endPoint x: 631, endPoint y: 338, distance: 102.3
click at [706, 346] on div at bounding box center [707, 341] width 4 height 42
drag, startPoint x: 592, startPoint y: 341, endPoint x: 585, endPoint y: 343, distance: 7.8
click at [592, 341] on div "te" at bounding box center [605, 341] width 52 height 44
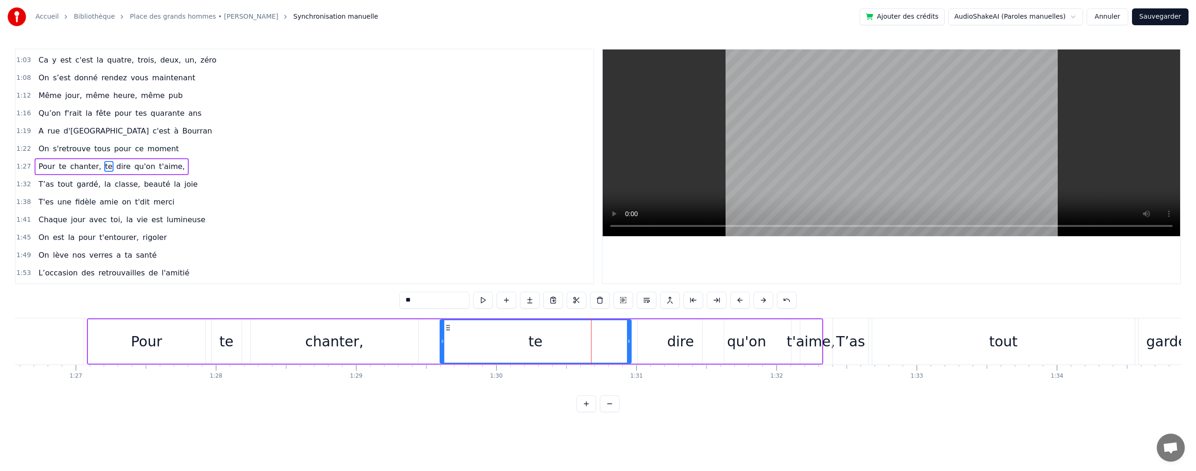
drag, startPoint x: 580, startPoint y: 342, endPoint x: 442, endPoint y: 371, distance: 141.7
click at [442, 371] on div "On s'est donné rendez vous maintenant Même jour, même heure, même pub Qu’on f'r…" at bounding box center [598, 353] width 1166 height 70
drag, startPoint x: 628, startPoint y: 341, endPoint x: 517, endPoint y: 349, distance: 111.0
click at [517, 349] on div at bounding box center [518, 341] width 4 height 42
click at [678, 339] on div "dire" at bounding box center [680, 341] width 27 height 21
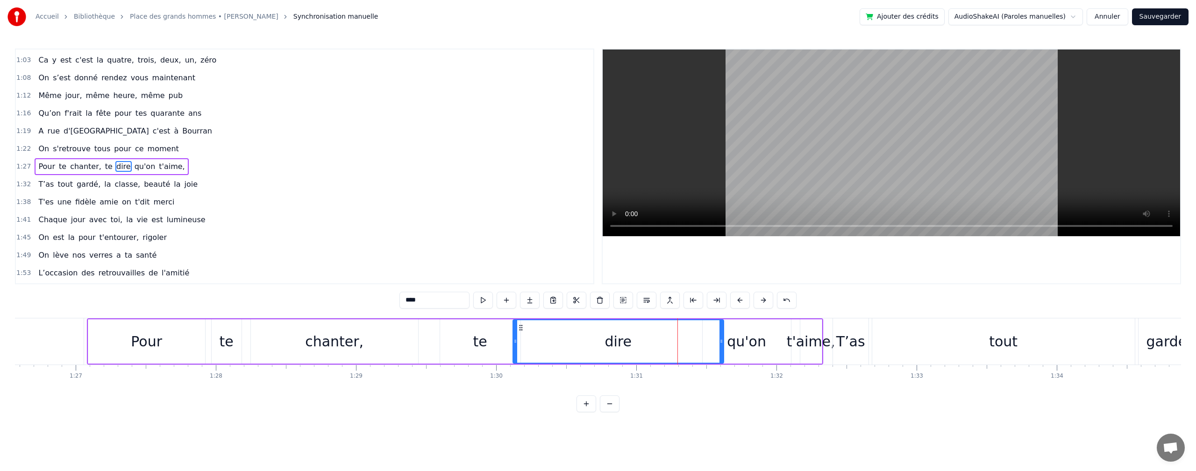
drag, startPoint x: 639, startPoint y: 342, endPoint x: 514, endPoint y: 347, distance: 124.8
click at [514, 347] on div at bounding box center [515, 341] width 4 height 42
drag, startPoint x: 720, startPoint y: 340, endPoint x: 578, endPoint y: 348, distance: 142.7
click at [578, 348] on div at bounding box center [579, 341] width 4 height 42
drag, startPoint x: 744, startPoint y: 336, endPoint x: 716, endPoint y: 343, distance: 29.3
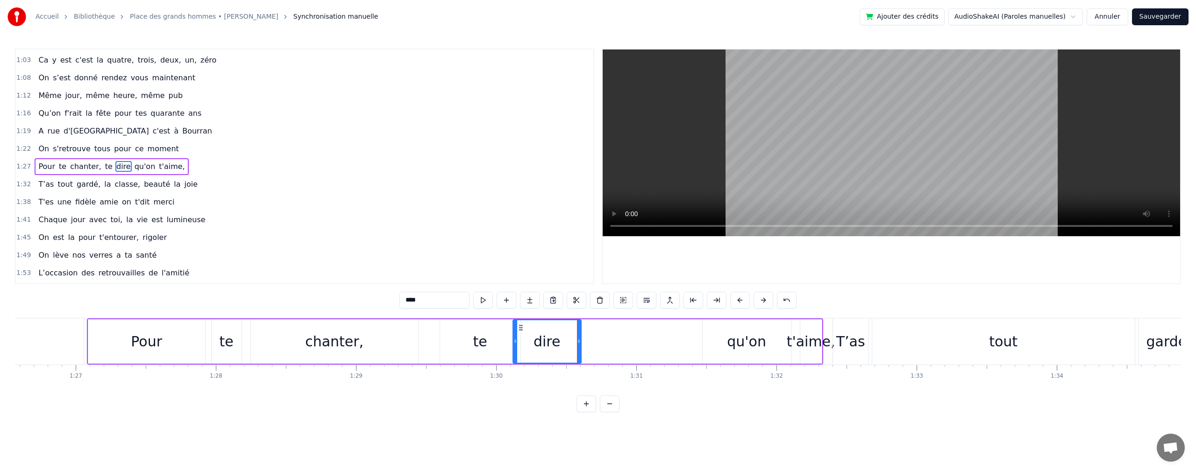
click at [739, 337] on div "qu'on" at bounding box center [746, 341] width 39 height 21
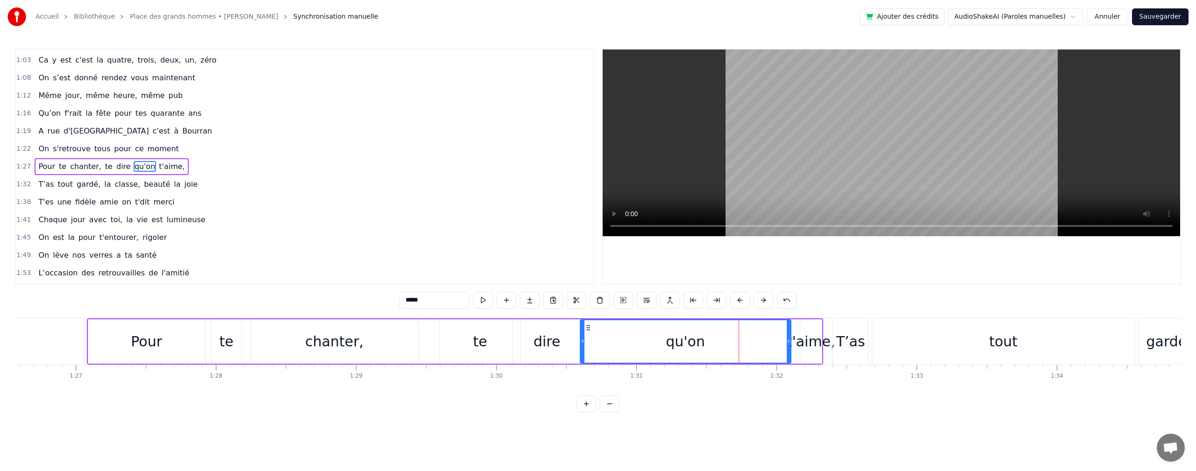
drag, startPoint x: 705, startPoint y: 342, endPoint x: 637, endPoint y: 345, distance: 67.8
click at [583, 344] on icon at bounding box center [582, 341] width 4 height 7
drag, startPoint x: 788, startPoint y: 342, endPoint x: 696, endPoint y: 347, distance: 92.1
click at [636, 355] on div at bounding box center [636, 341] width 4 height 42
click at [794, 344] on div "t'aime," at bounding box center [810, 341] width 49 height 21
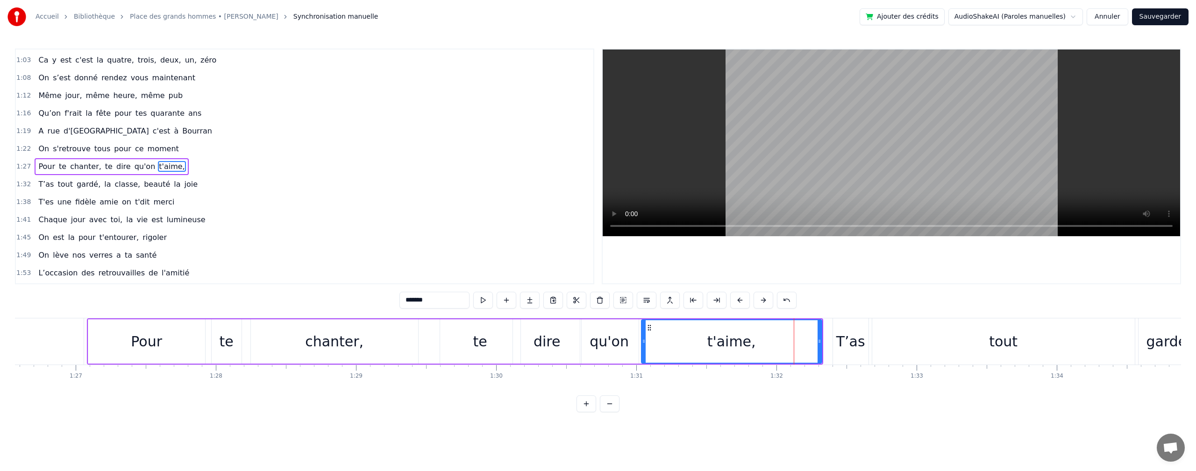
drag, startPoint x: 802, startPoint y: 341, endPoint x: 683, endPoint y: 352, distance: 119.1
click at [642, 358] on div at bounding box center [644, 341] width 4 height 42
drag, startPoint x: 819, startPoint y: 342, endPoint x: 698, endPoint y: 353, distance: 121.9
click at [698, 353] on div at bounding box center [698, 341] width 4 height 42
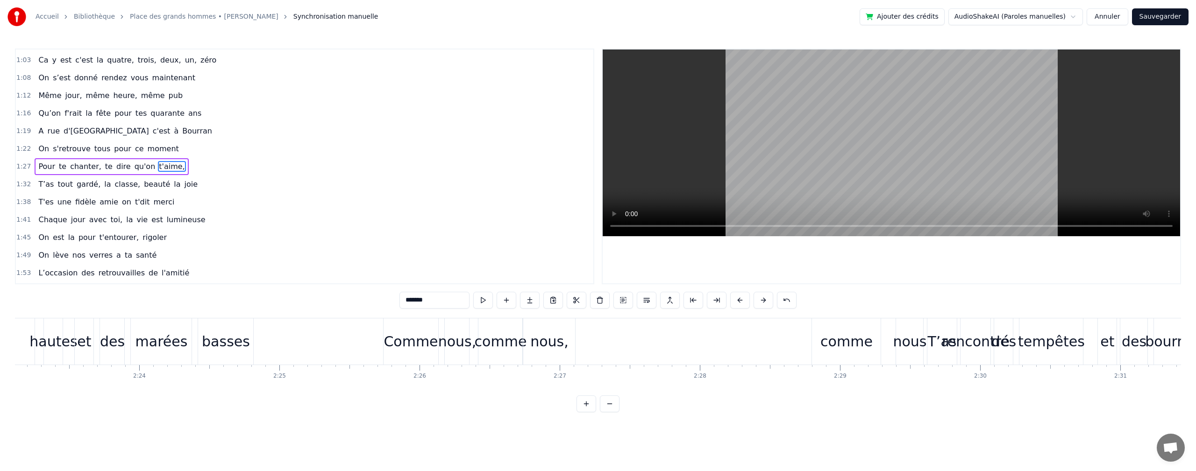
scroll to position [0, 20051]
click at [831, 348] on div "comme" at bounding box center [846, 341] width 52 height 21
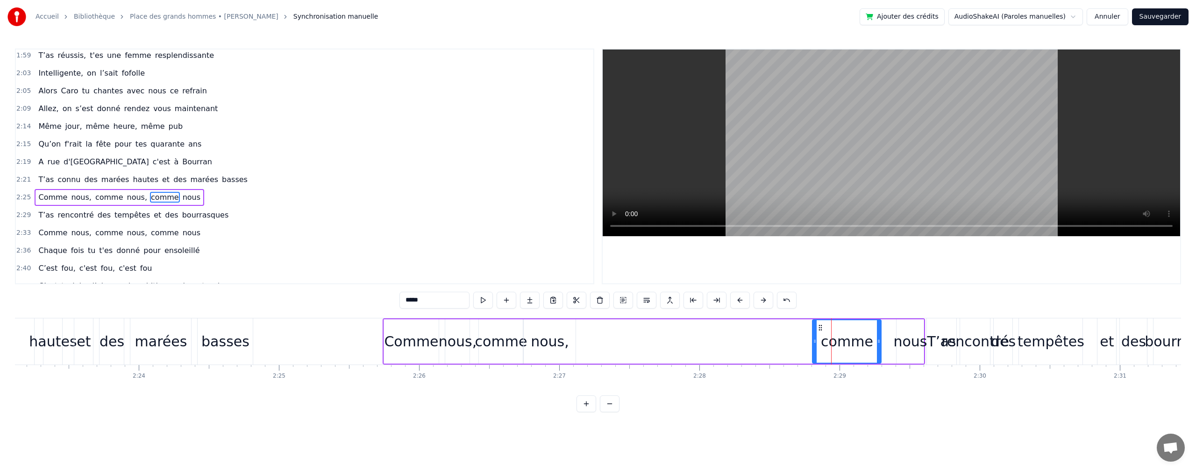
scroll to position [548, 0]
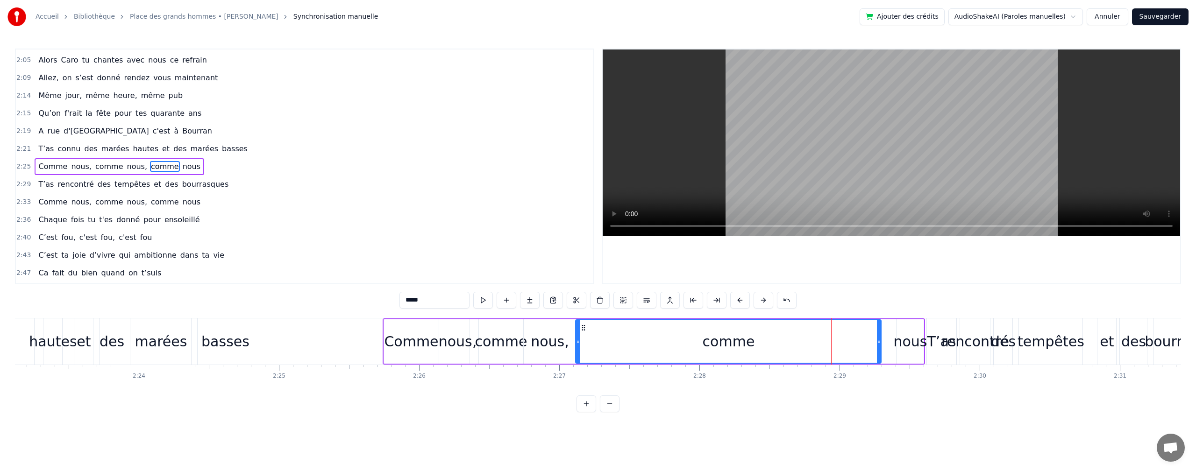
drag, startPoint x: 814, startPoint y: 342, endPoint x: 577, endPoint y: 352, distance: 237.0
click at [577, 352] on div at bounding box center [578, 341] width 4 height 42
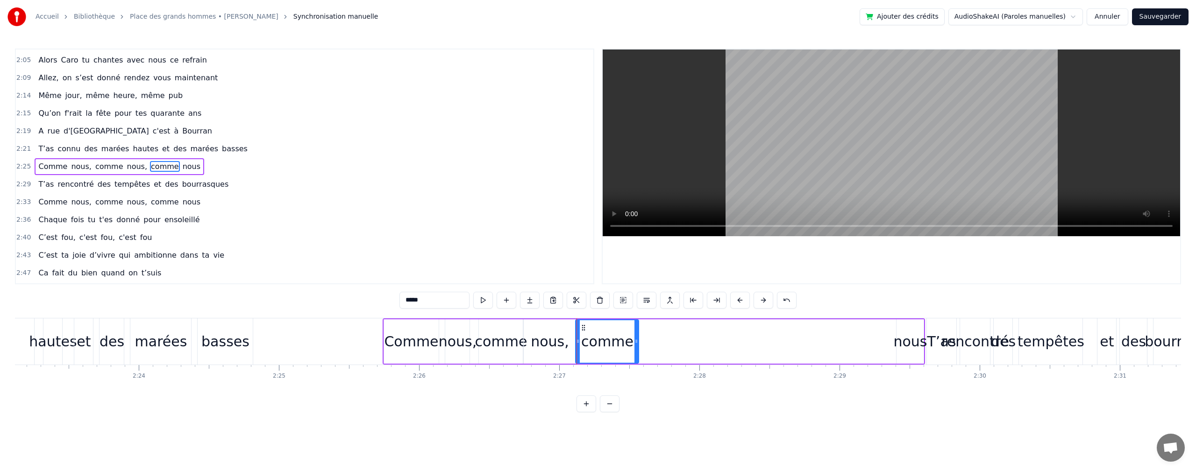
drag, startPoint x: 859, startPoint y: 341, endPoint x: 637, endPoint y: 346, distance: 222.4
click at [637, 346] on div at bounding box center [636, 341] width 4 height 42
click at [910, 343] on div "nous" at bounding box center [910, 341] width 34 height 21
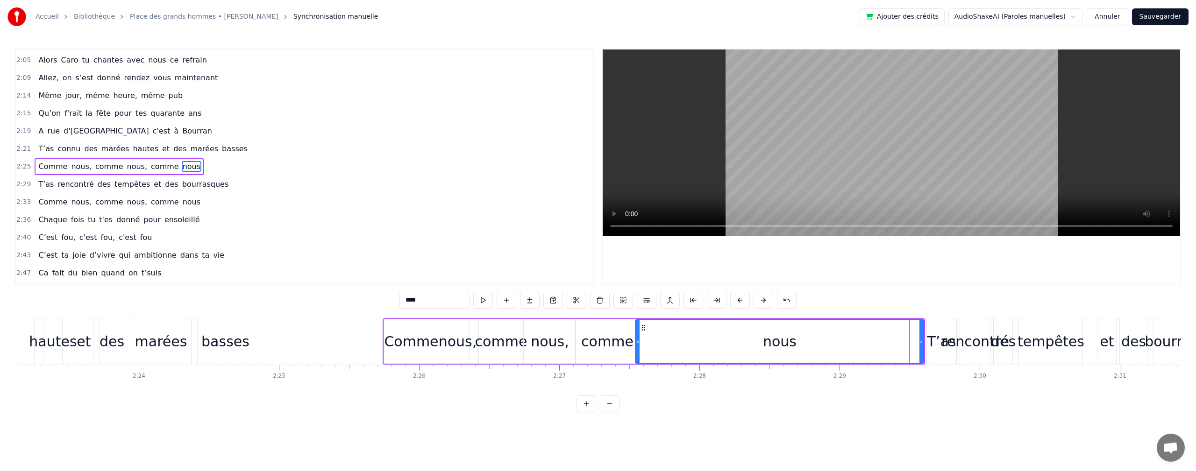
drag, startPoint x: 899, startPoint y: 339, endPoint x: 637, endPoint y: 342, distance: 261.1
click at [637, 342] on icon at bounding box center [638, 341] width 4 height 7
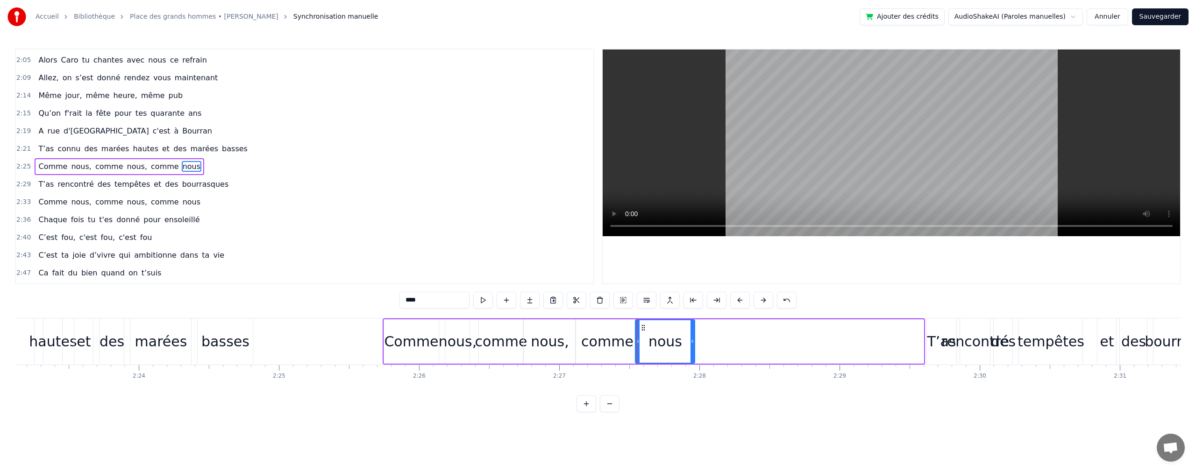
drag, startPoint x: 919, startPoint y: 341, endPoint x: 693, endPoint y: 347, distance: 226.1
click at [693, 347] on div at bounding box center [692, 341] width 4 height 42
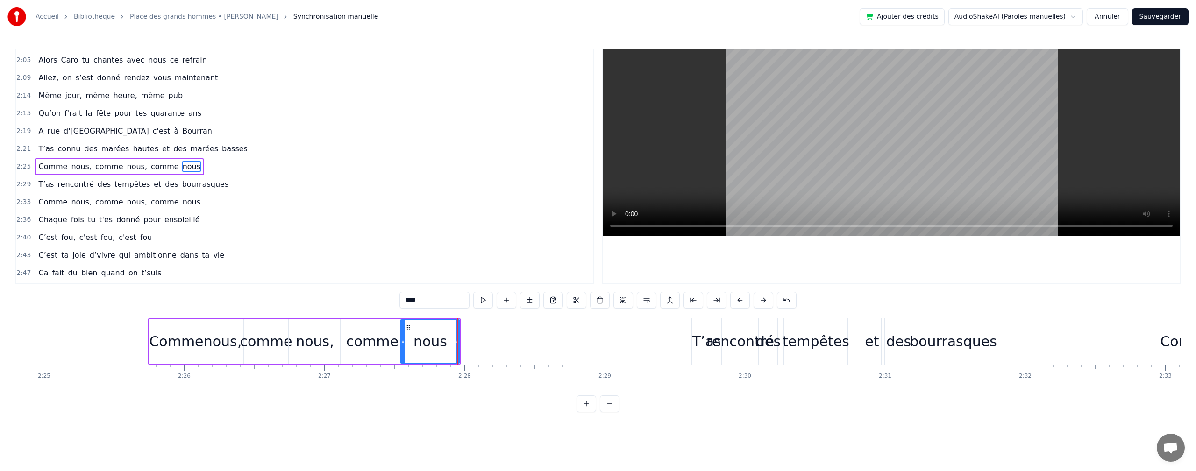
scroll to position [0, 20475]
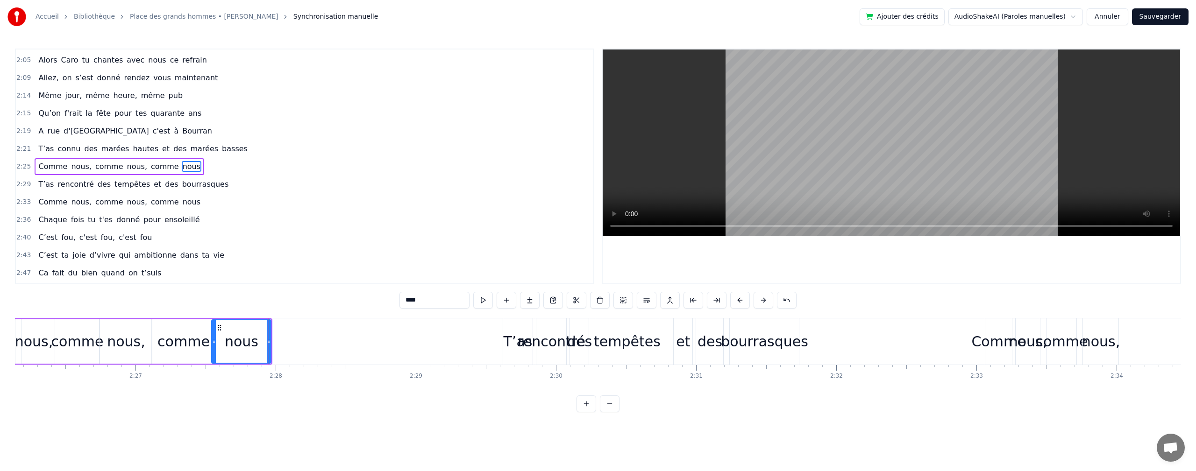
click at [515, 350] on div "T’as" at bounding box center [517, 341] width 29 height 21
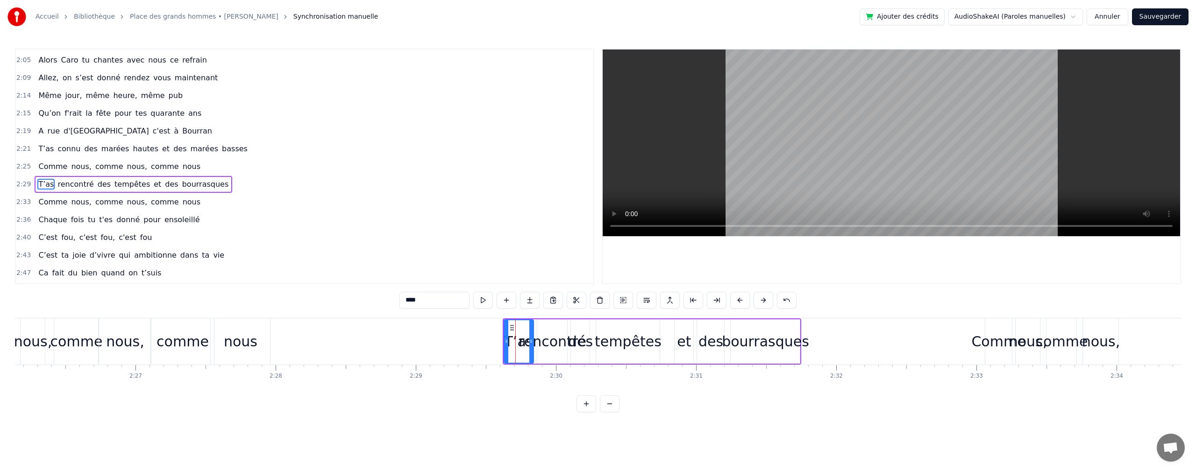
scroll to position [566, 0]
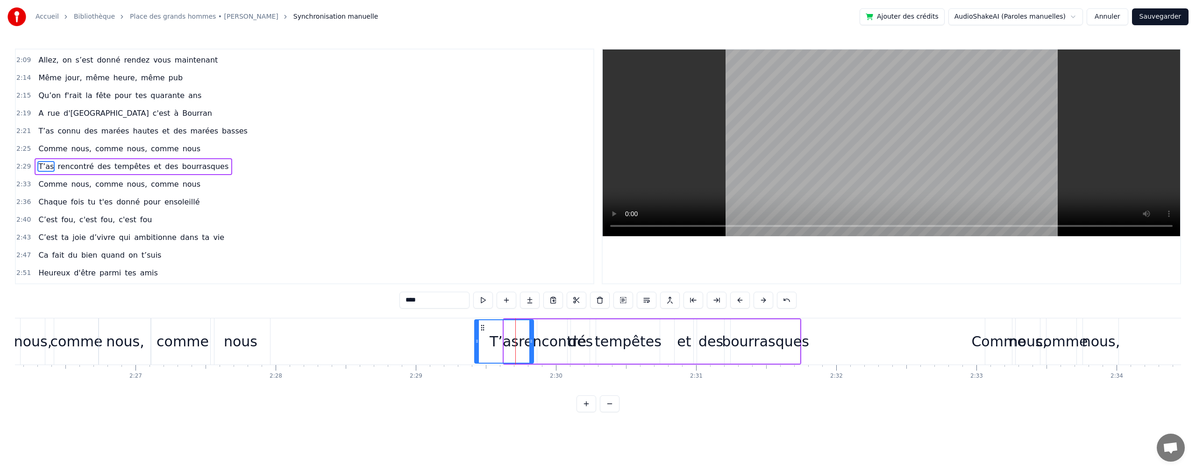
drag, startPoint x: 506, startPoint y: 339, endPoint x: 525, endPoint y: 340, distance: 18.7
click at [476, 351] on div at bounding box center [477, 341] width 4 height 42
click at [510, 347] on div at bounding box center [509, 341] width 4 height 42
click at [552, 338] on div "rencontré" at bounding box center [552, 341] width 68 height 21
drag, startPoint x: 539, startPoint y: 341, endPoint x: 588, endPoint y: 335, distance: 48.5
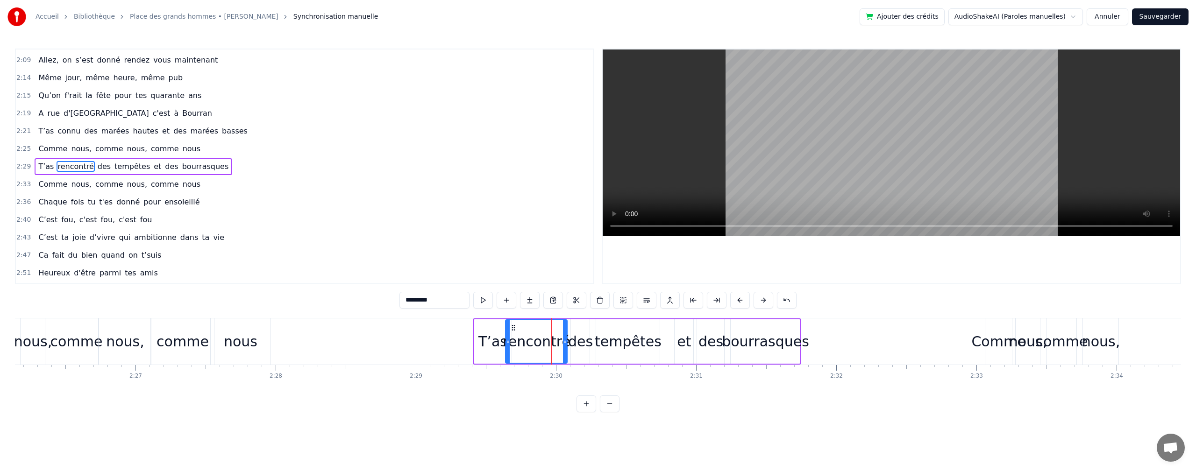
click at [508, 348] on div at bounding box center [508, 341] width 4 height 42
click at [991, 327] on div "Comme" at bounding box center [998, 342] width 27 height 46
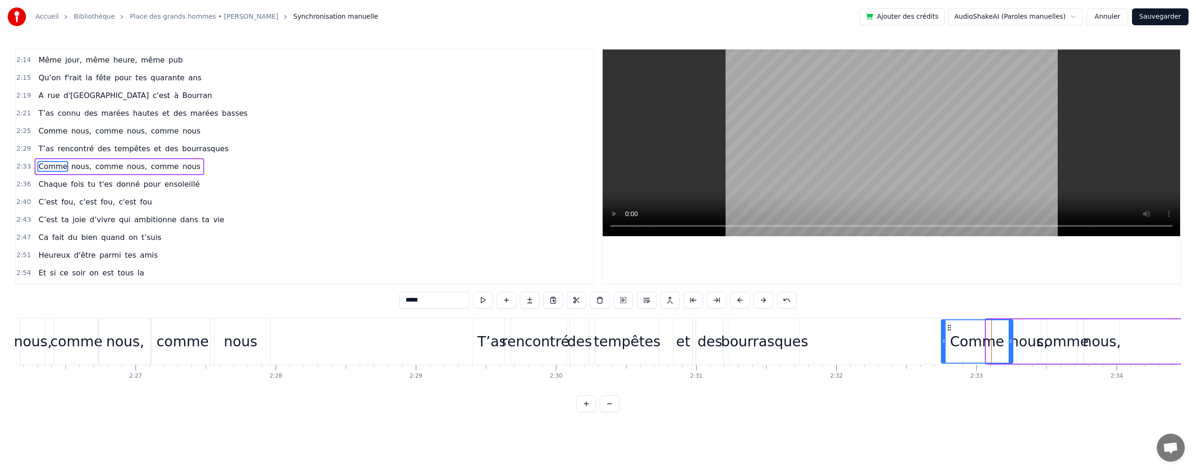
drag, startPoint x: 987, startPoint y: 341, endPoint x: 942, endPoint y: 342, distance: 44.8
click at [942, 342] on icon at bounding box center [944, 341] width 4 height 7
drag, startPoint x: 1009, startPoint y: 339, endPoint x: 1002, endPoint y: 339, distance: 7.5
click at [1002, 339] on icon at bounding box center [1003, 341] width 4 height 7
click at [1023, 341] on div "nous," at bounding box center [1029, 341] width 38 height 21
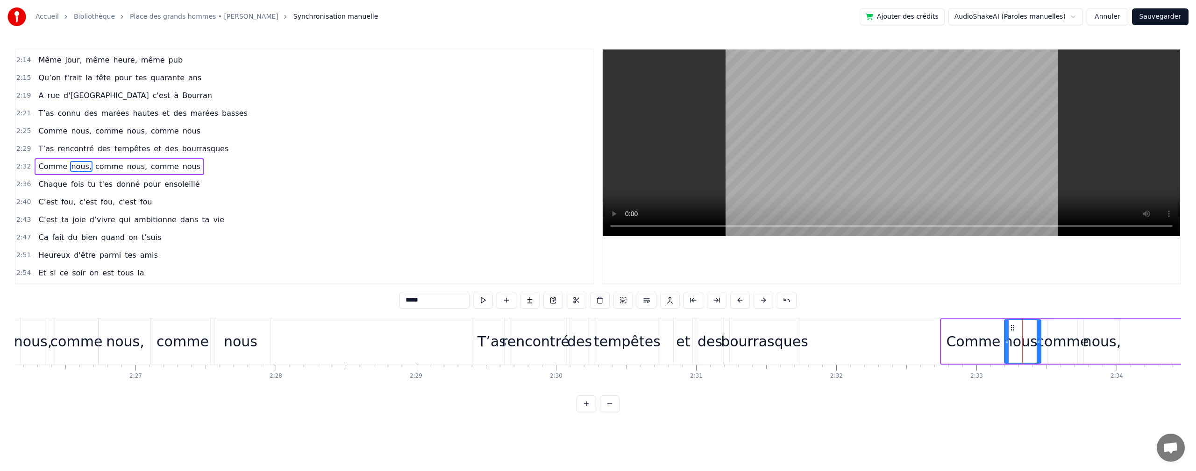
drag, startPoint x: 1017, startPoint y: 343, endPoint x: 1023, endPoint y: 341, distance: 5.8
click at [1005, 344] on icon at bounding box center [1007, 341] width 4 height 7
drag, startPoint x: 1038, startPoint y: 342, endPoint x: 1028, endPoint y: 343, distance: 9.4
click at [1028, 343] on icon at bounding box center [1029, 341] width 4 height 7
click at [1050, 340] on div "comme" at bounding box center [1062, 341] width 52 height 21
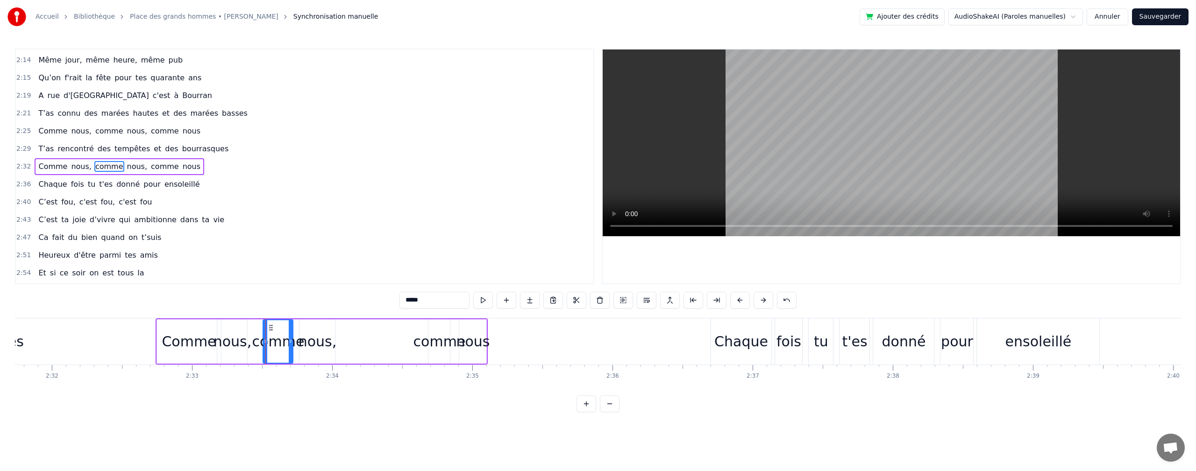
scroll to position [0, 21180]
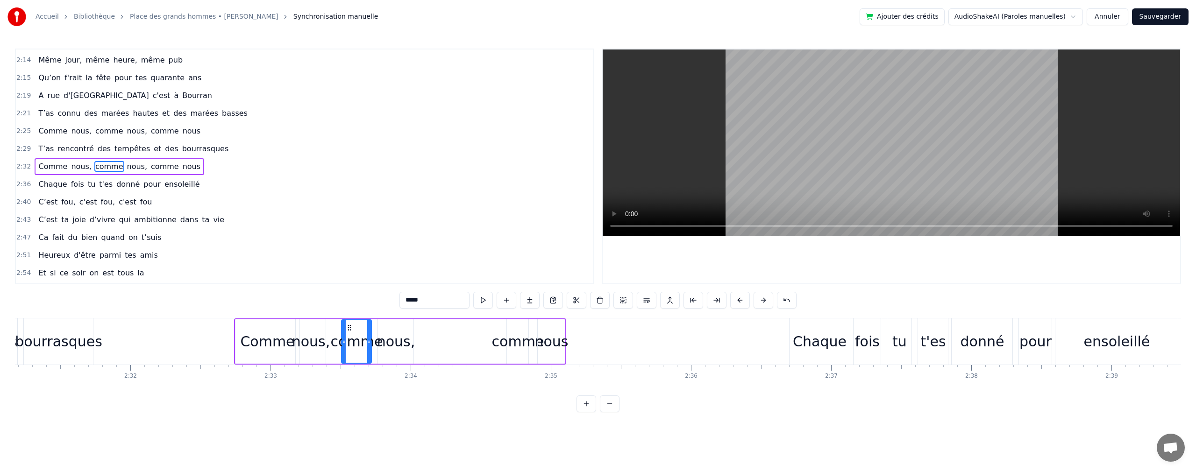
click at [400, 341] on div "nous," at bounding box center [396, 341] width 38 height 21
drag, startPoint x: 411, startPoint y: 340, endPoint x: 439, endPoint y: 333, distance: 29.1
click at [439, 333] on div at bounding box center [440, 341] width 4 height 42
drag, startPoint x: 379, startPoint y: 341, endPoint x: 388, endPoint y: 341, distance: 8.9
click at [388, 341] on icon at bounding box center [389, 341] width 4 height 7
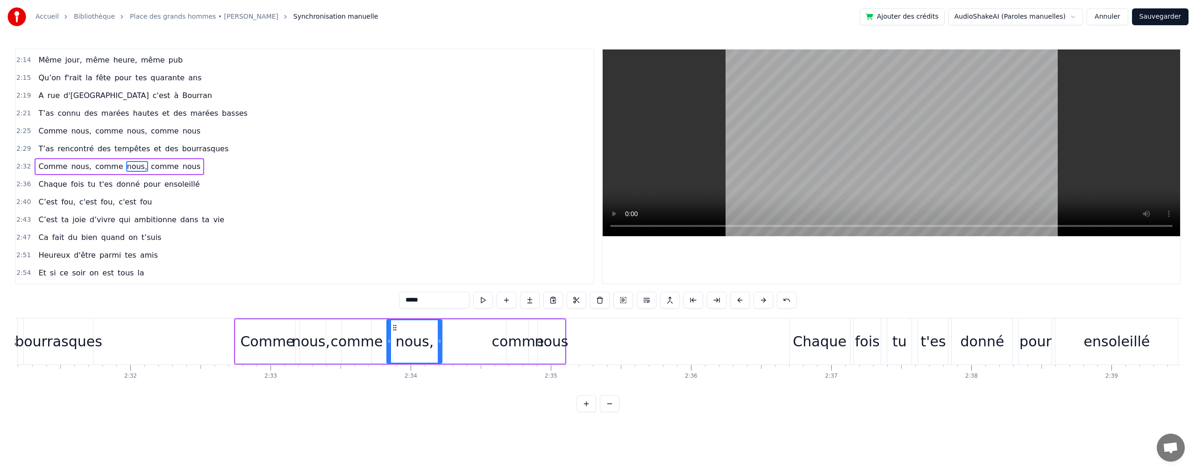
click at [503, 341] on div "comme" at bounding box center [518, 341] width 52 height 21
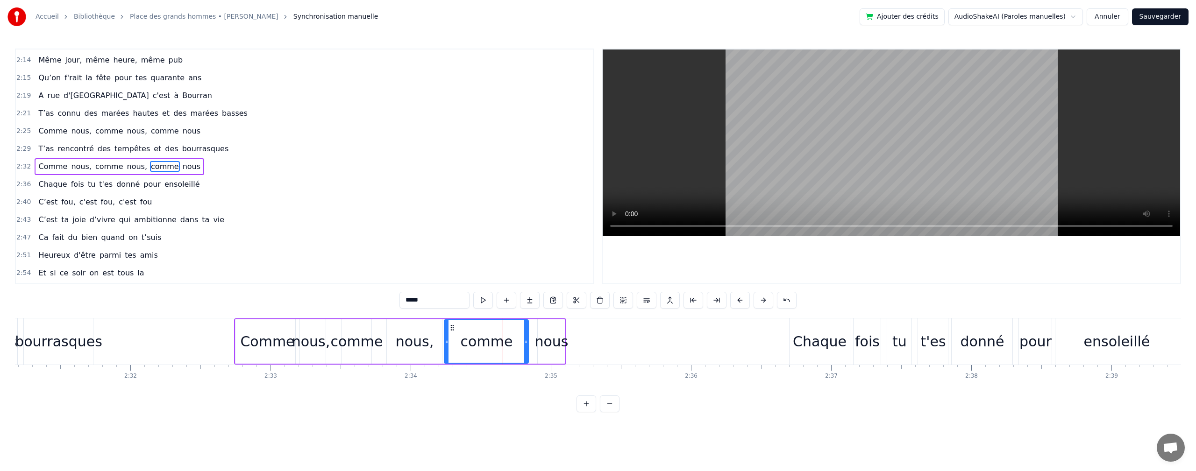
drag, startPoint x: 508, startPoint y: 343, endPoint x: 482, endPoint y: 343, distance: 25.7
click at [446, 337] on div at bounding box center [447, 341] width 4 height 42
drag, startPoint x: 514, startPoint y: 343, endPoint x: 533, endPoint y: 350, distance: 20.4
click at [500, 345] on div at bounding box center [501, 341] width 4 height 42
click at [544, 347] on div "nous" at bounding box center [551, 341] width 34 height 21
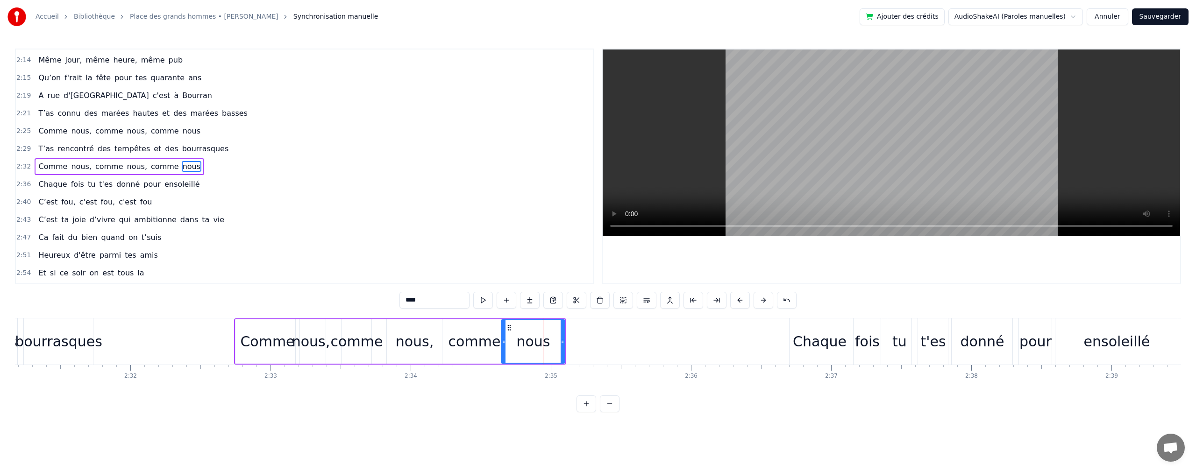
drag, startPoint x: 539, startPoint y: 340, endPoint x: 513, endPoint y: 344, distance: 26.5
click at [505, 344] on icon at bounding box center [504, 341] width 4 height 7
drag, startPoint x: 562, startPoint y: 340, endPoint x: 549, endPoint y: 340, distance: 13.1
click at [549, 340] on icon at bounding box center [549, 341] width 4 height 7
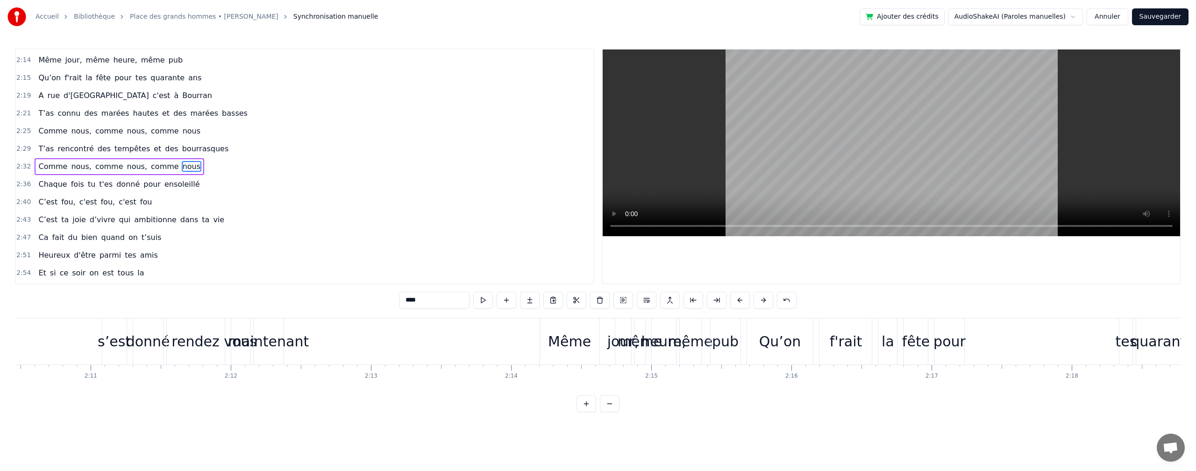
scroll to position [0, 18043]
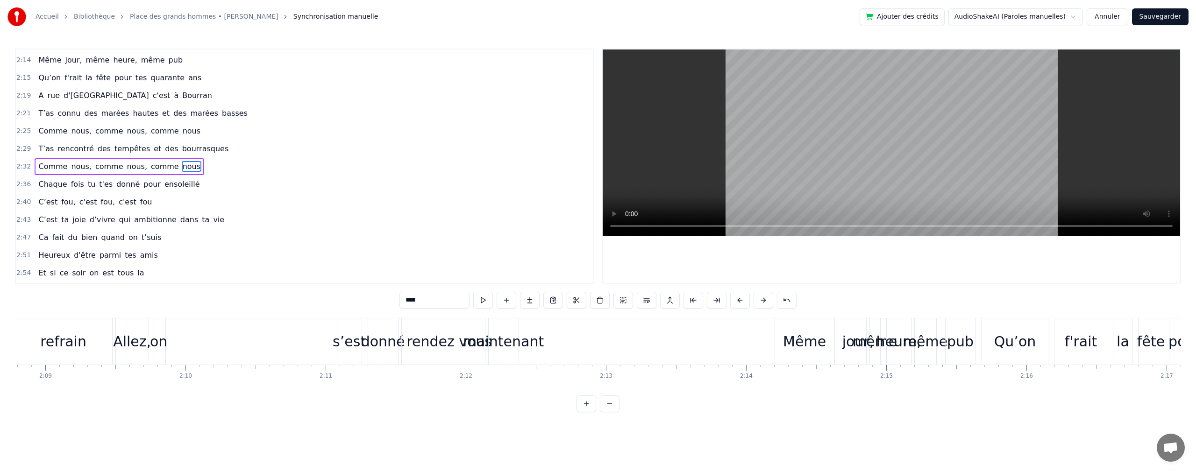
click at [528, 342] on div "maintenant" at bounding box center [503, 341] width 81 height 21
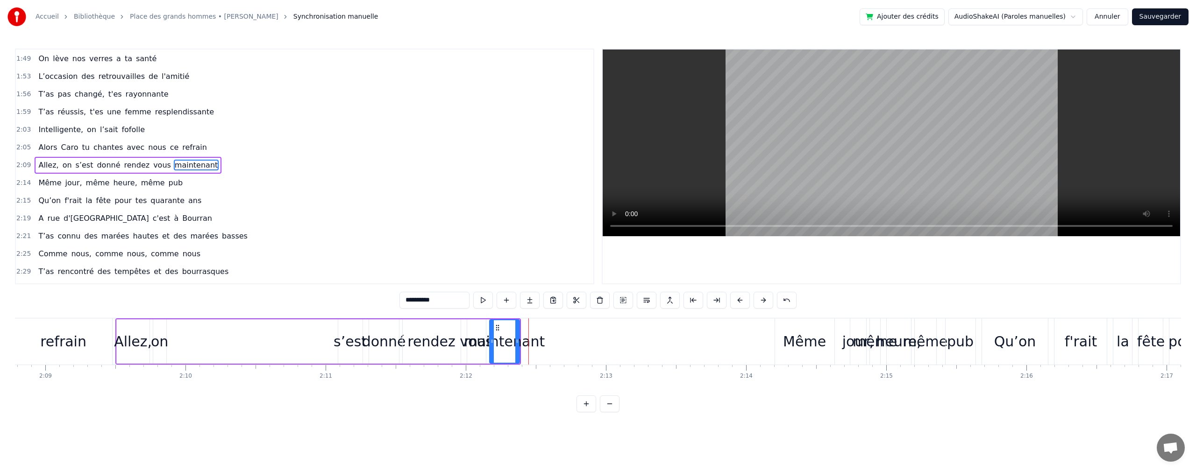
scroll to position [460, 0]
drag, startPoint x: 531, startPoint y: 338, endPoint x: 578, endPoint y: 339, distance: 47.2
click at [578, 339] on icon at bounding box center [578, 341] width 4 height 7
click at [495, 340] on icon at bounding box center [496, 341] width 4 height 7
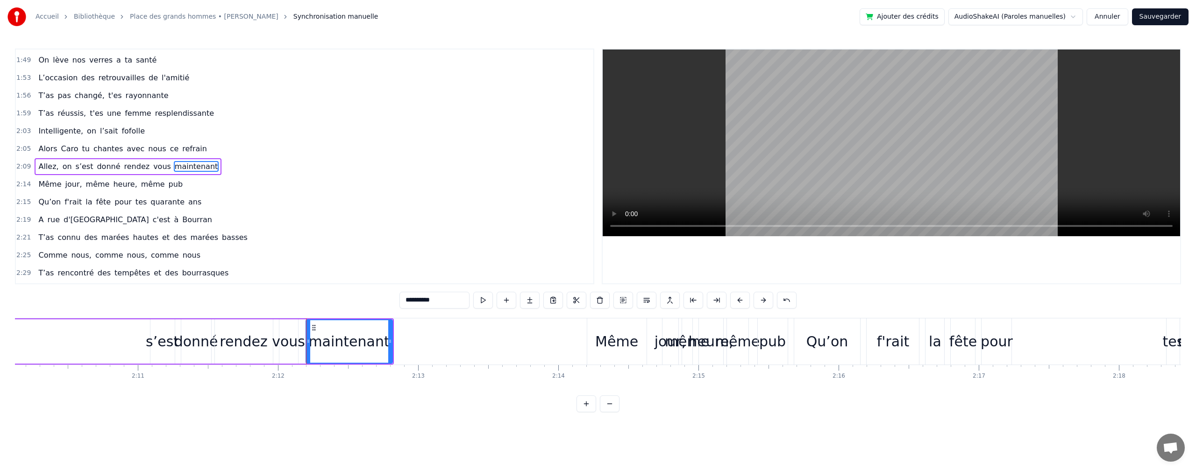
scroll to position [0, 18341]
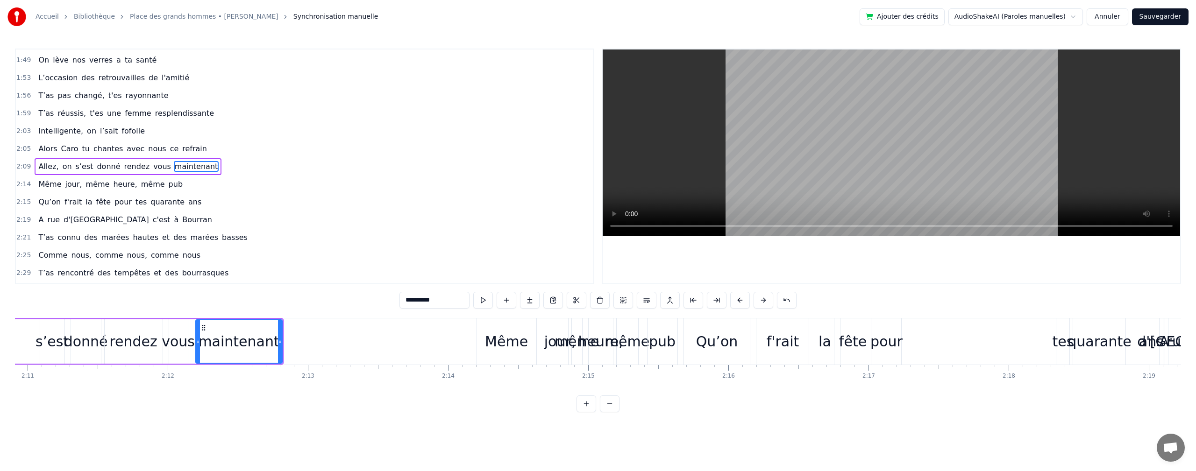
drag, startPoint x: 510, startPoint y: 346, endPoint x: 443, endPoint y: 367, distance: 70.2
click at [506, 347] on div "Même" at bounding box center [506, 341] width 43 height 21
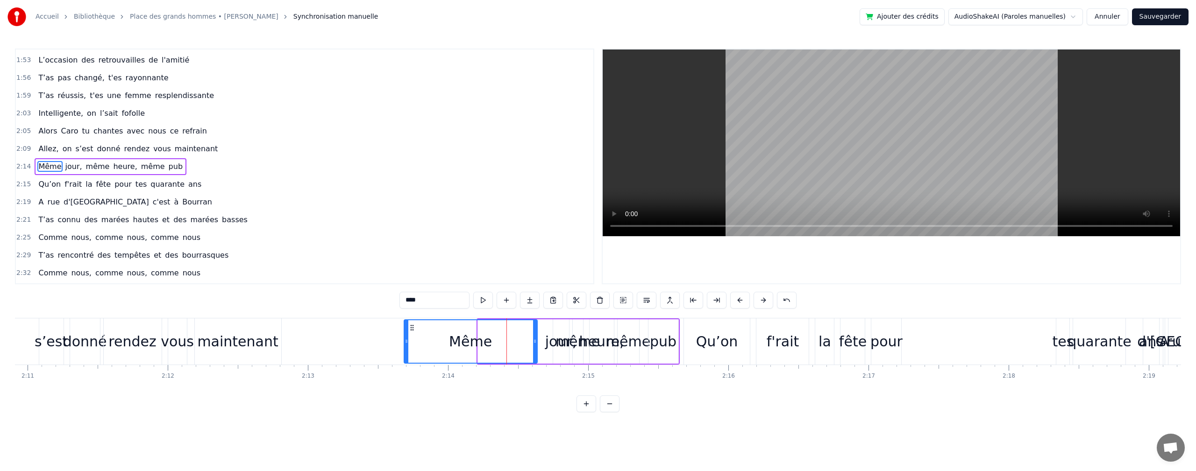
drag, startPoint x: 479, startPoint y: 341, endPoint x: 494, endPoint y: 348, distance: 16.7
click at [405, 347] on div at bounding box center [406, 341] width 4 height 42
drag, startPoint x: 535, startPoint y: 339, endPoint x: 523, endPoint y: 334, distance: 13.2
click at [450, 334] on div at bounding box center [448, 341] width 4 height 42
click at [556, 345] on div "jour," at bounding box center [561, 341] width 32 height 21
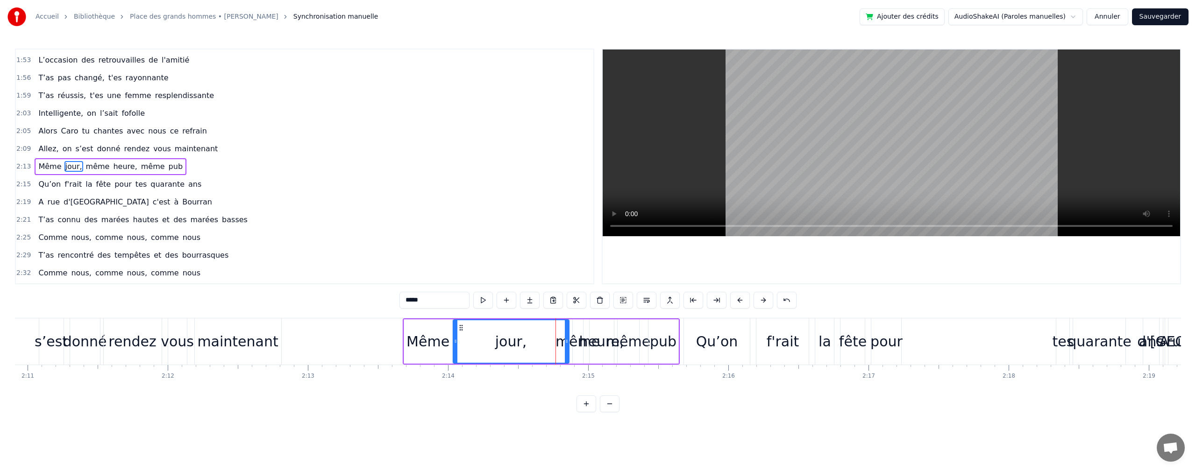
drag, startPoint x: 553, startPoint y: 343, endPoint x: 509, endPoint y: 340, distance: 44.9
click at [454, 343] on icon at bounding box center [455, 341] width 4 height 7
drag, startPoint x: 567, startPoint y: 341, endPoint x: 574, endPoint y: 337, distance: 8.2
click at [500, 333] on div at bounding box center [500, 341] width 4 height 42
click at [574, 340] on div "même" at bounding box center [577, 341] width 44 height 21
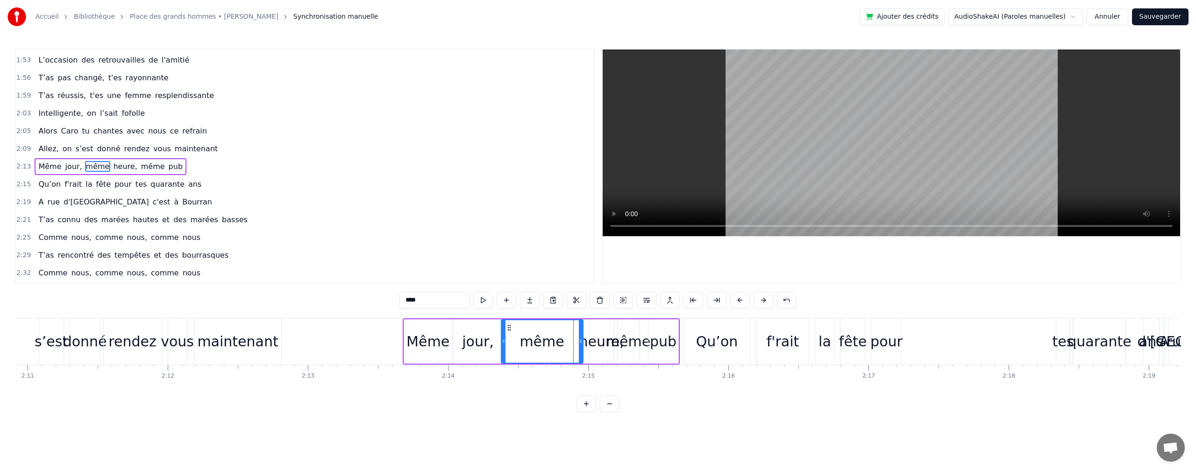
drag, startPoint x: 574, startPoint y: 341, endPoint x: 527, endPoint y: 342, distance: 47.6
click at [503, 344] on icon at bounding box center [504, 341] width 4 height 7
click at [547, 341] on icon at bounding box center [546, 341] width 4 height 7
click at [602, 345] on div "heure," at bounding box center [601, 341] width 45 height 21
click at [553, 341] on icon at bounding box center [553, 341] width 4 height 7
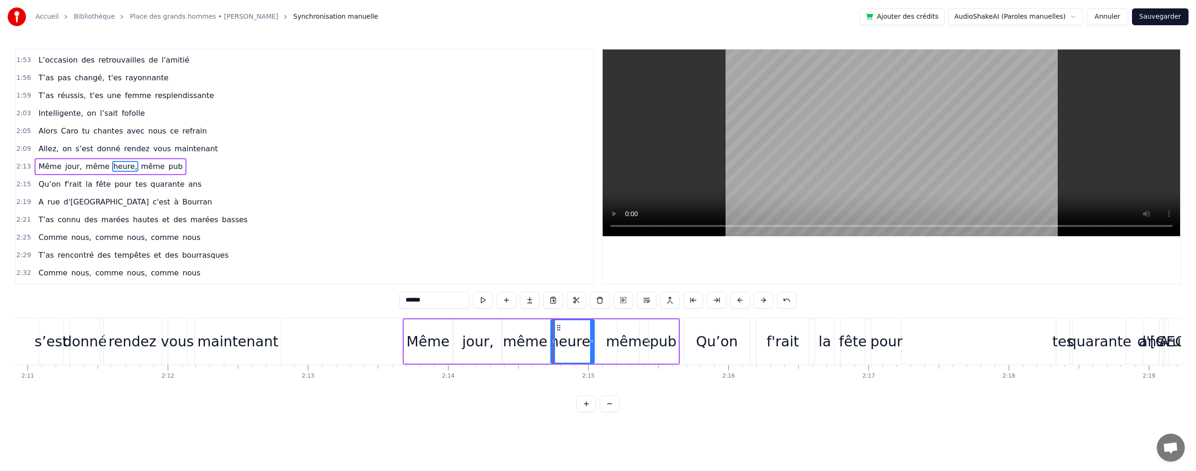
drag, startPoint x: 611, startPoint y: 342, endPoint x: 591, endPoint y: 340, distance: 19.8
click at [591, 340] on icon at bounding box center [592, 341] width 4 height 7
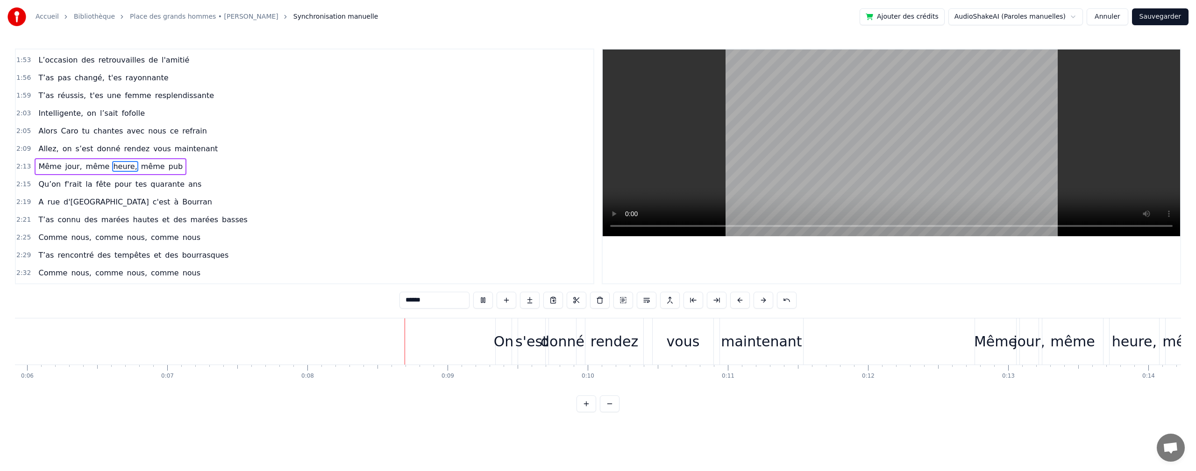
scroll to position [0, 1076]
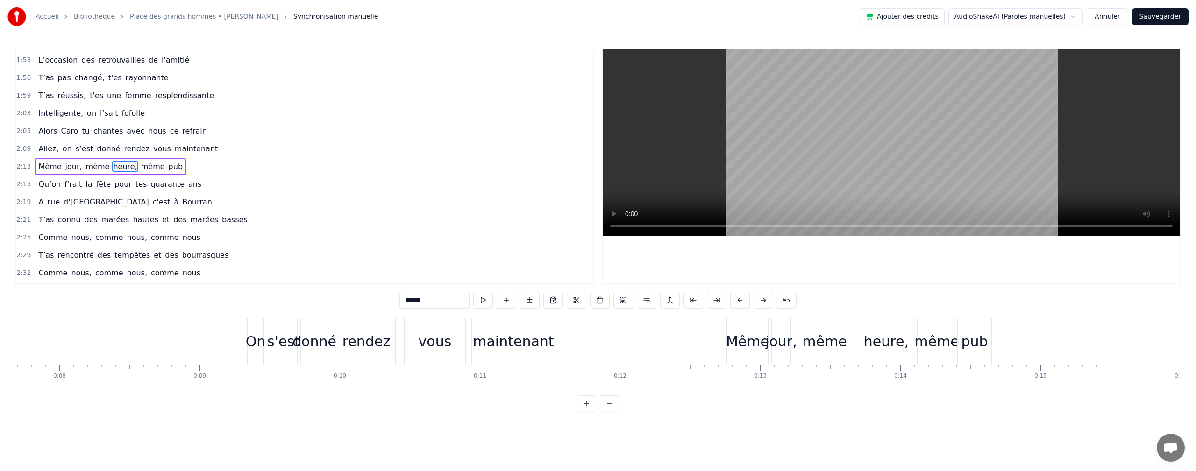
click at [256, 343] on div "On" at bounding box center [256, 341] width 20 height 21
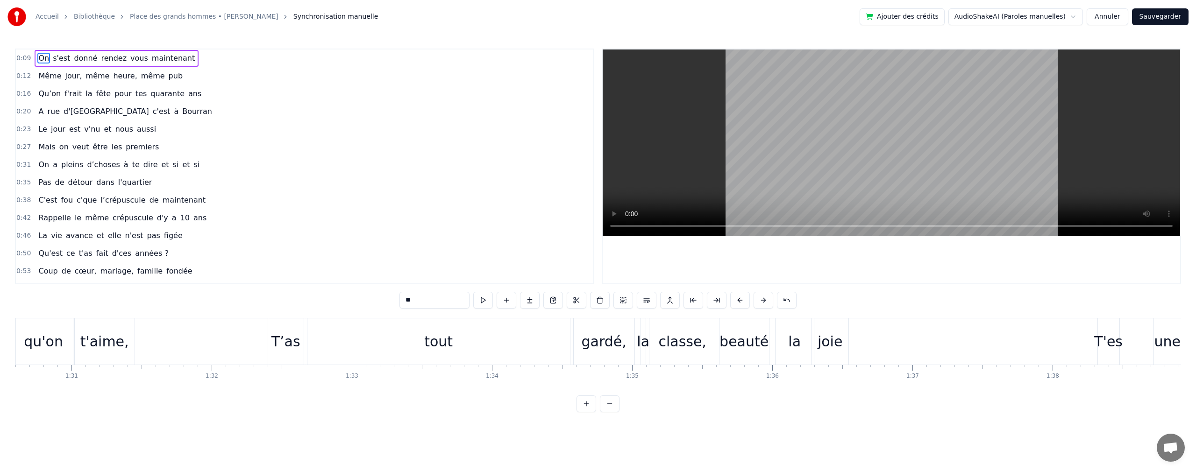
scroll to position [0, 12504]
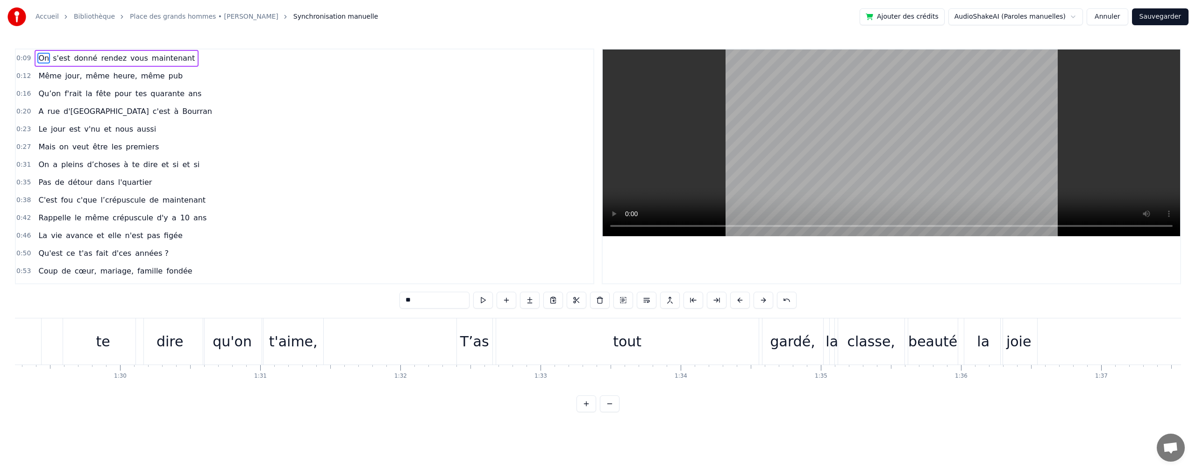
click at [615, 342] on div "tout" at bounding box center [627, 341] width 28 height 21
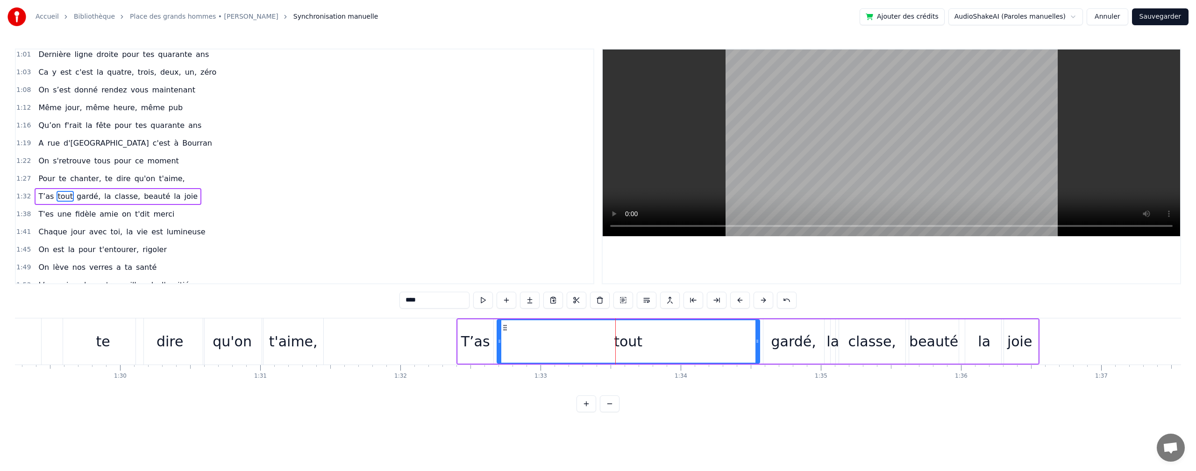
scroll to position [282, 0]
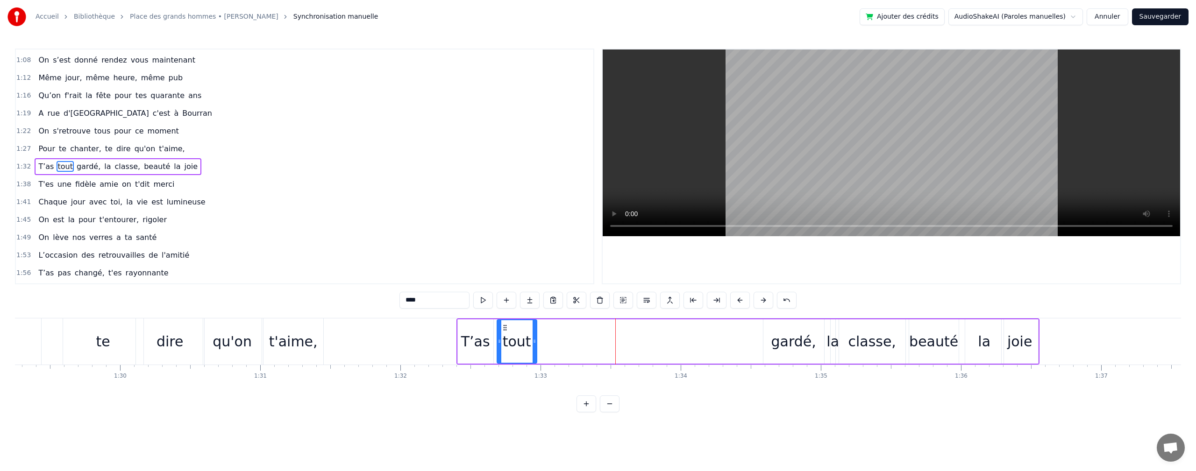
drag, startPoint x: 755, startPoint y: 340, endPoint x: 696, endPoint y: 350, distance: 59.7
click at [533, 355] on div at bounding box center [534, 341] width 4 height 42
click at [787, 340] on div "gardé," at bounding box center [793, 341] width 45 height 21
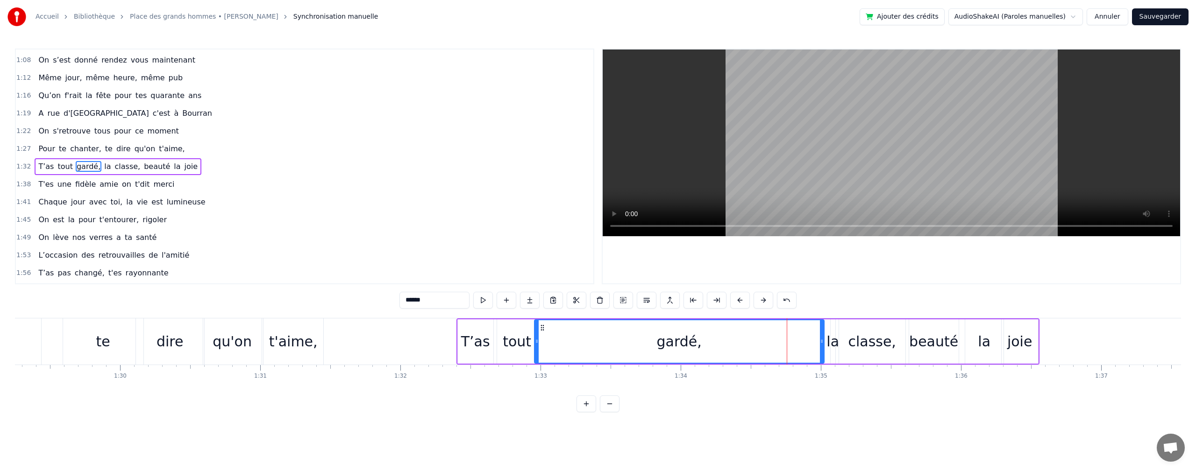
drag, startPoint x: 765, startPoint y: 341, endPoint x: 576, endPoint y: 354, distance: 190.0
click at [538, 352] on div at bounding box center [537, 341] width 4 height 42
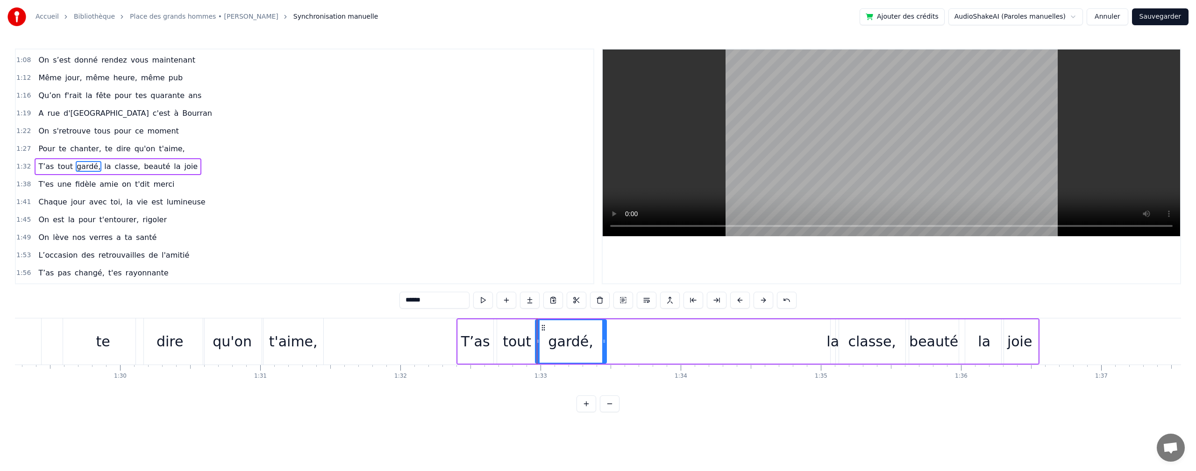
drag, startPoint x: 811, startPoint y: 342, endPoint x: 676, endPoint y: 349, distance: 135.6
click at [604, 352] on div at bounding box center [604, 341] width 4 height 42
click at [832, 346] on div "la" at bounding box center [832, 341] width 13 height 21
type input "**"
drag, startPoint x: 830, startPoint y: 341, endPoint x: 802, endPoint y: 333, distance: 29.1
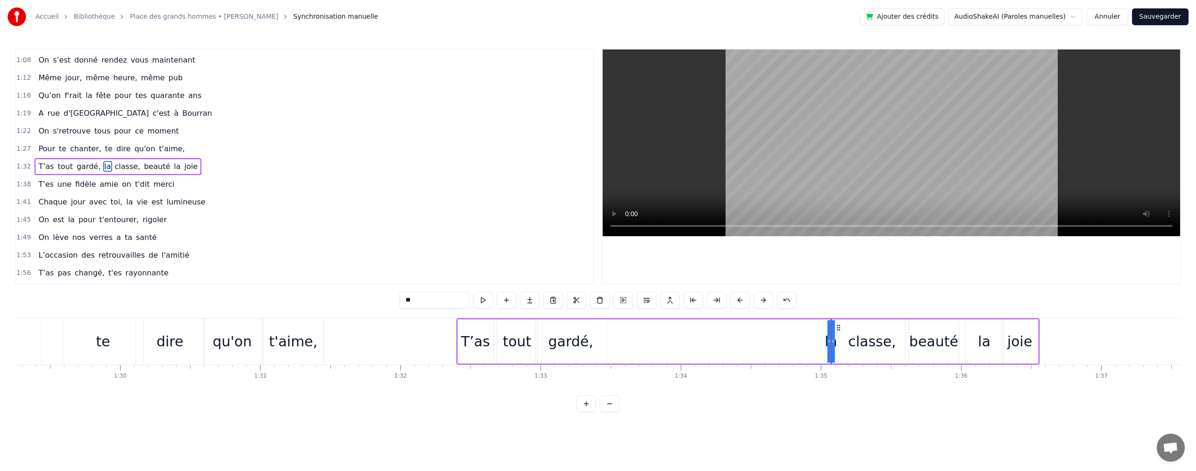
click at [721, 348] on div "T’as tout gardé, la classe, beauté la joie" at bounding box center [747, 342] width 583 height 46
click at [832, 345] on div "la" at bounding box center [830, 341] width 13 height 21
drag, startPoint x: 829, startPoint y: 343, endPoint x: 702, endPoint y: 347, distance: 126.6
click at [627, 337] on div "T’as tout gardé, la classe, beauté la joie" at bounding box center [747, 342] width 583 height 46
click at [821, 347] on div "T’as tout gardé, la classe, beauté la joie" at bounding box center [747, 342] width 583 height 46
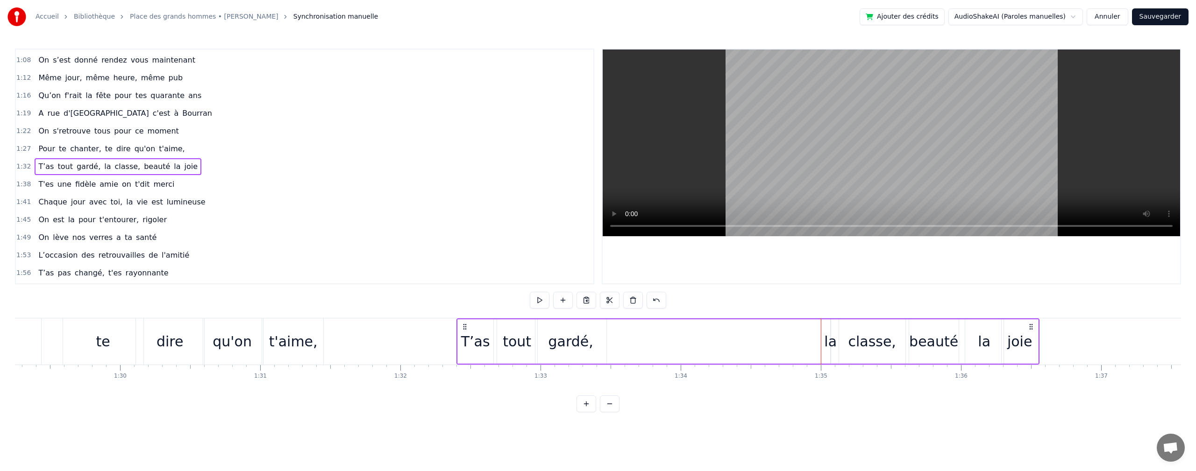
click at [833, 341] on div "la" at bounding box center [830, 341] width 13 height 21
drag, startPoint x: 829, startPoint y: 343, endPoint x: 777, endPoint y: 343, distance: 52.3
click at [729, 341] on div "T’as tout gardé, la classe, beauté la joie" at bounding box center [747, 342] width 583 height 46
click at [832, 342] on div "la" at bounding box center [830, 341] width 13 height 21
drag, startPoint x: 834, startPoint y: 341, endPoint x: 857, endPoint y: 341, distance: 22.4
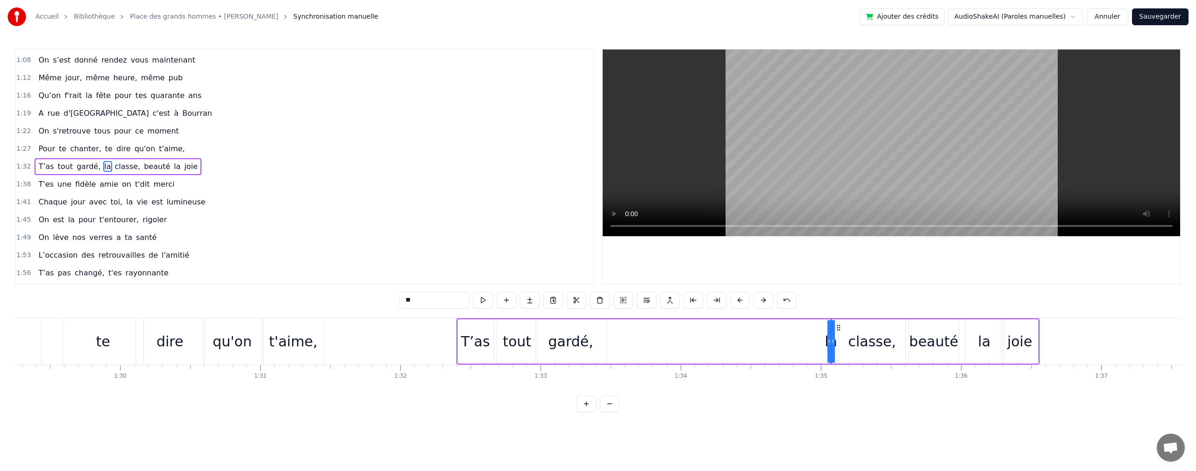
click at [857, 341] on div "T’as tout gardé, la classe, beauté la joie" at bounding box center [747, 342] width 583 height 46
click at [830, 338] on div "la" at bounding box center [830, 341] width 13 height 21
click at [588, 412] on button at bounding box center [586, 404] width 20 height 17
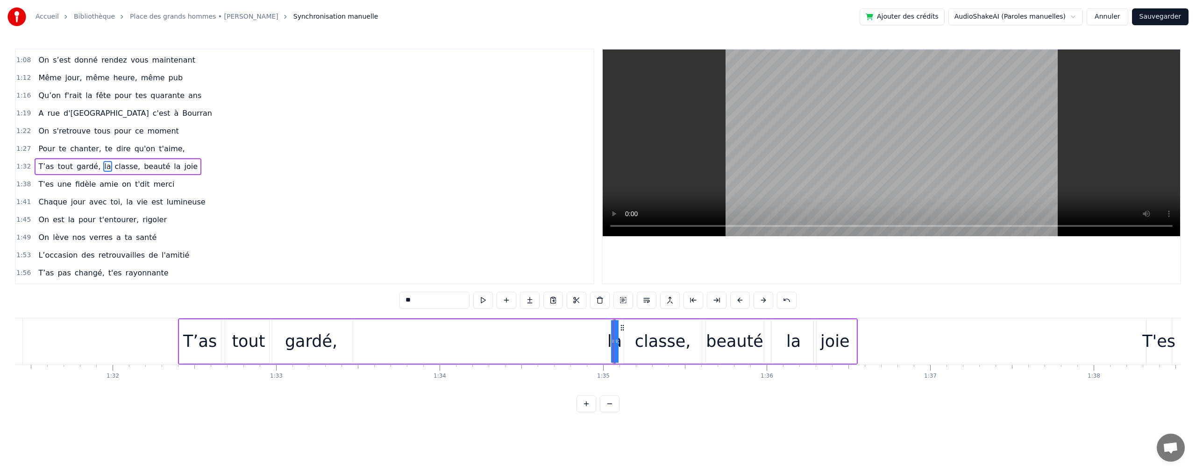
scroll to position [0, 14849]
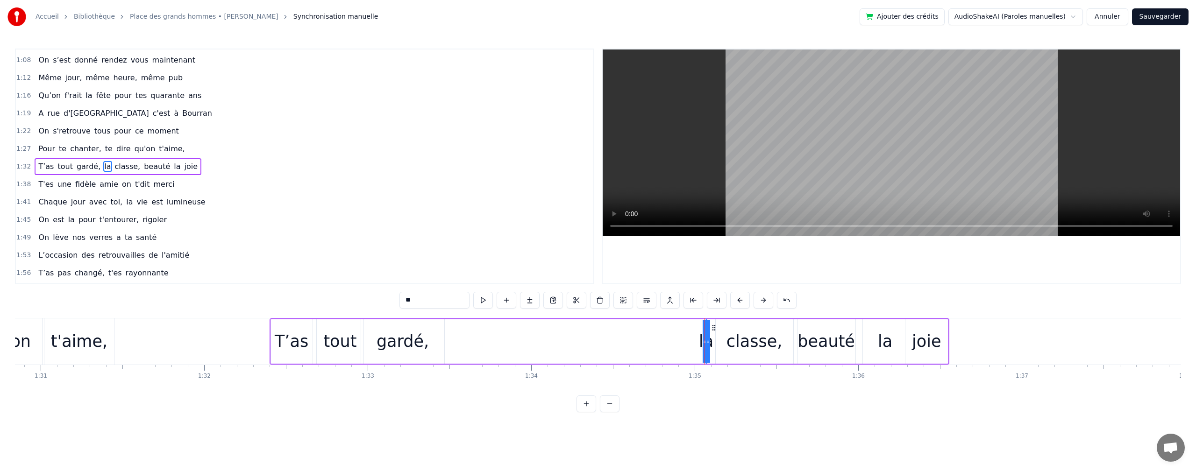
drag, startPoint x: 704, startPoint y: 343, endPoint x: 688, endPoint y: 342, distance: 15.9
click at [688, 342] on div "T’as tout gardé, la classe, beauté la joie" at bounding box center [609, 342] width 680 height 46
click at [707, 342] on div "la" at bounding box center [705, 341] width 14 height 25
drag, startPoint x: 708, startPoint y: 343, endPoint x: 724, endPoint y: 337, distance: 16.6
click at [724, 337] on div "T’as tout gardé, la classe, beauté la joie" at bounding box center [609, 342] width 680 height 46
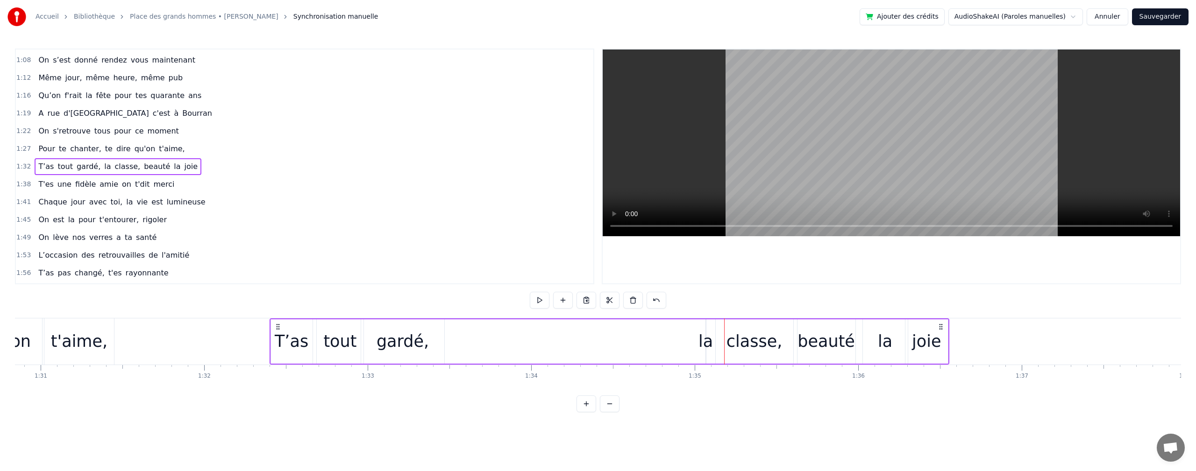
click at [708, 342] on div "la" at bounding box center [705, 341] width 14 height 25
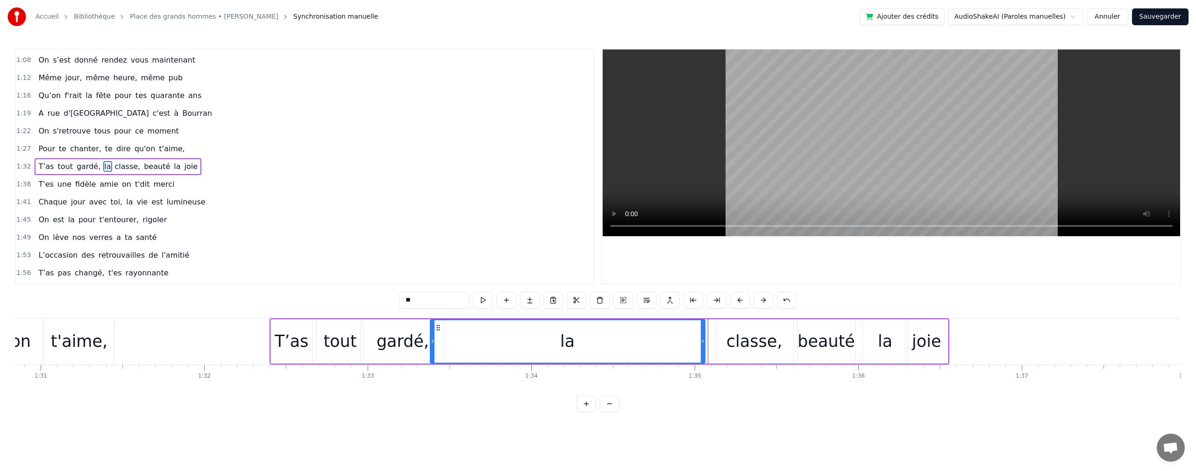
drag, startPoint x: 707, startPoint y: 342, endPoint x: 626, endPoint y: 342, distance: 80.8
click at [433, 330] on div at bounding box center [433, 341] width 4 height 42
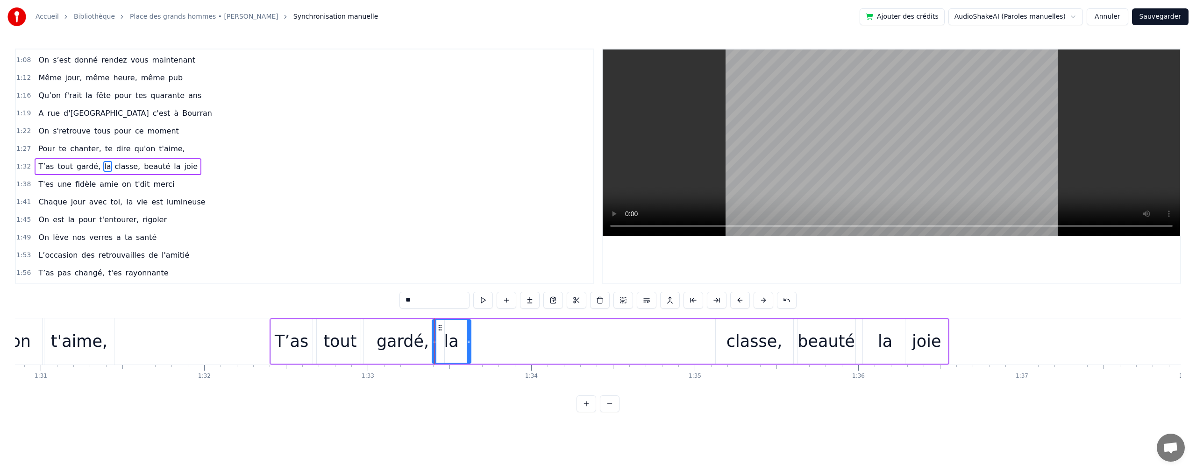
drag, startPoint x: 704, startPoint y: 338, endPoint x: 591, endPoint y: 332, distance: 113.2
click at [471, 325] on div "la" at bounding box center [569, 341] width 274 height 44
click at [741, 338] on div "classe," at bounding box center [754, 341] width 56 height 25
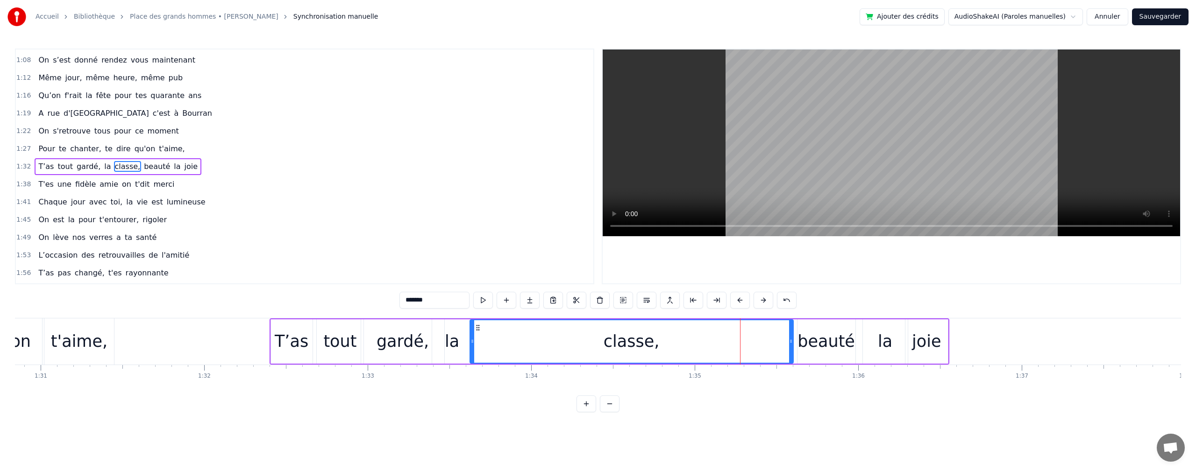
drag, startPoint x: 718, startPoint y: 341, endPoint x: 647, endPoint y: 340, distance: 71.0
click at [474, 338] on icon at bounding box center [472, 341] width 4 height 7
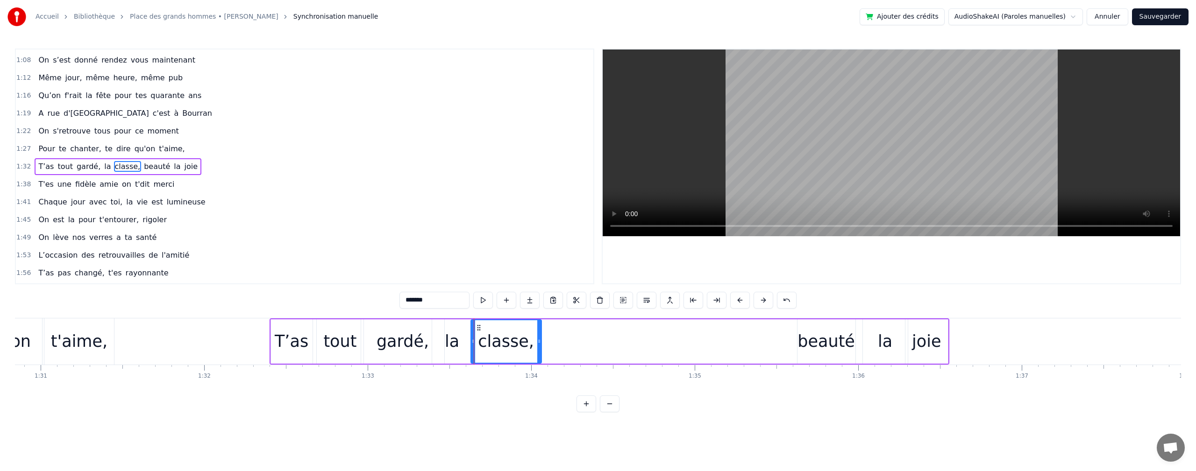
drag, startPoint x: 791, startPoint y: 342, endPoint x: 698, endPoint y: 342, distance: 92.9
click at [540, 352] on div at bounding box center [539, 341] width 4 height 42
drag, startPoint x: 825, startPoint y: 347, endPoint x: 794, endPoint y: 347, distance: 31.3
click at [725, 360] on div "T’as tout gardé, la classe, beauté la joie" at bounding box center [609, 342] width 680 height 46
click at [797, 342] on div "beauté" at bounding box center [826, 341] width 59 height 44
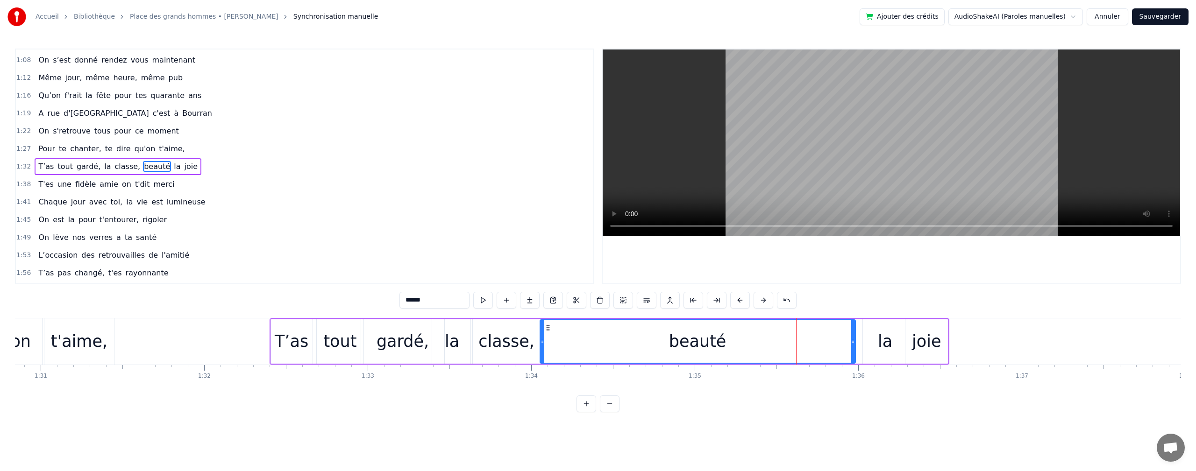
drag, startPoint x: 800, startPoint y: 342, endPoint x: 543, endPoint y: 370, distance: 258.8
click at [543, 370] on div "On s'est donné rendez vous maintenant Même jour, même heure, même pub Qu’on f'r…" at bounding box center [598, 353] width 1166 height 70
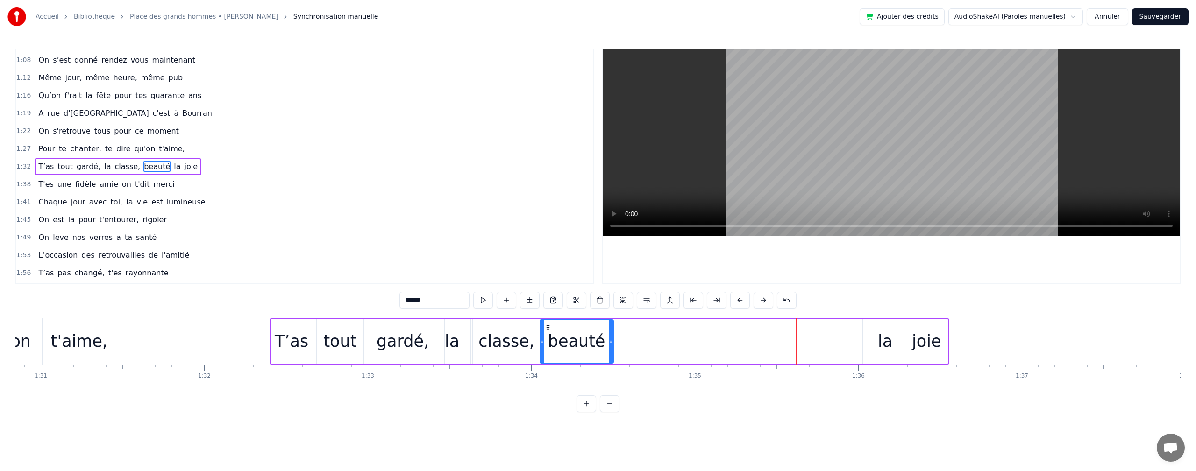
drag, startPoint x: 851, startPoint y: 339, endPoint x: 838, endPoint y: 327, distance: 17.6
click at [609, 345] on icon at bounding box center [611, 341] width 4 height 7
click at [881, 334] on div "la" at bounding box center [885, 341] width 14 height 25
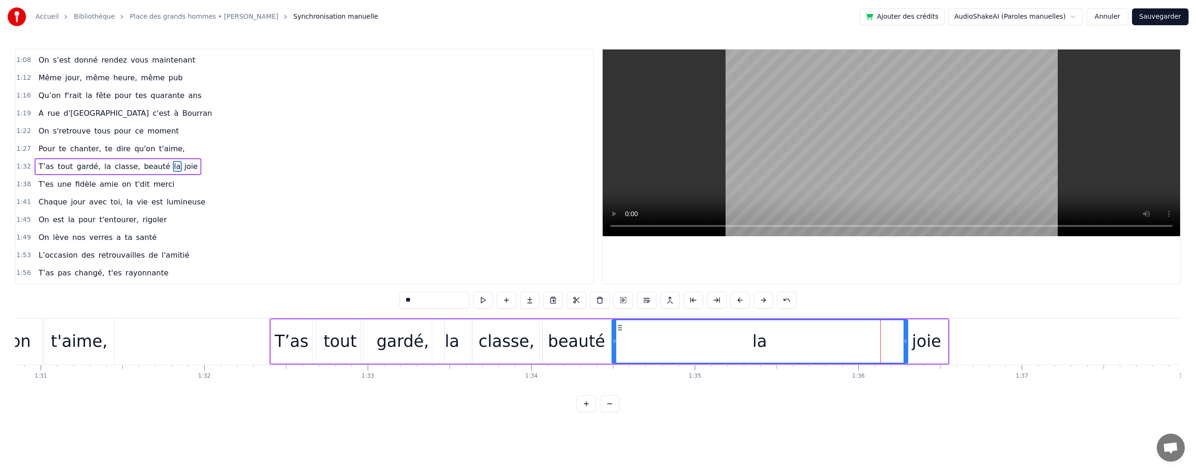
drag, startPoint x: 864, startPoint y: 341, endPoint x: 818, endPoint y: 313, distance: 54.5
click at [614, 353] on div at bounding box center [614, 341] width 4 height 42
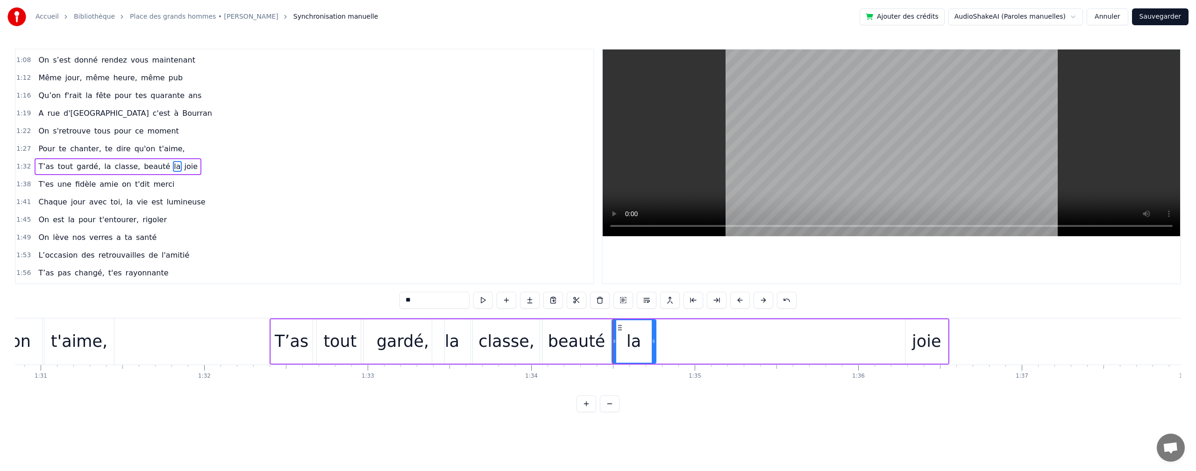
drag, startPoint x: 904, startPoint y: 340, endPoint x: 755, endPoint y: 346, distance: 149.1
click at [653, 362] on div at bounding box center [653, 341] width 4 height 42
drag, startPoint x: 930, startPoint y: 336, endPoint x: 922, endPoint y: 339, distance: 8.3
click at [922, 339] on div "joie" at bounding box center [926, 341] width 29 height 25
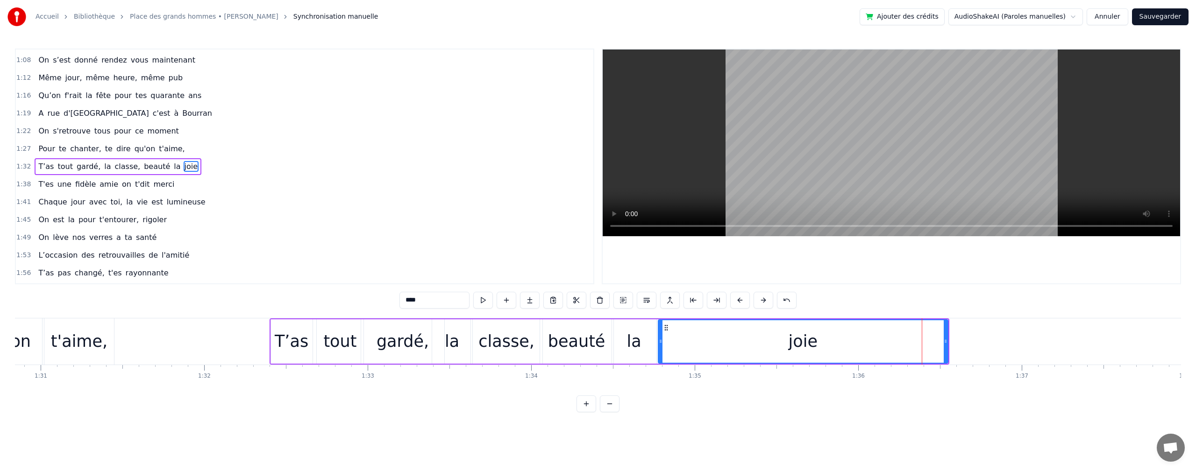
drag, startPoint x: 906, startPoint y: 340, endPoint x: 763, endPoint y: 338, distance: 143.4
click at [658, 368] on div "On s'est donné rendez vous maintenant Même jour, même heure, même pub Qu’on f'r…" at bounding box center [598, 353] width 1166 height 70
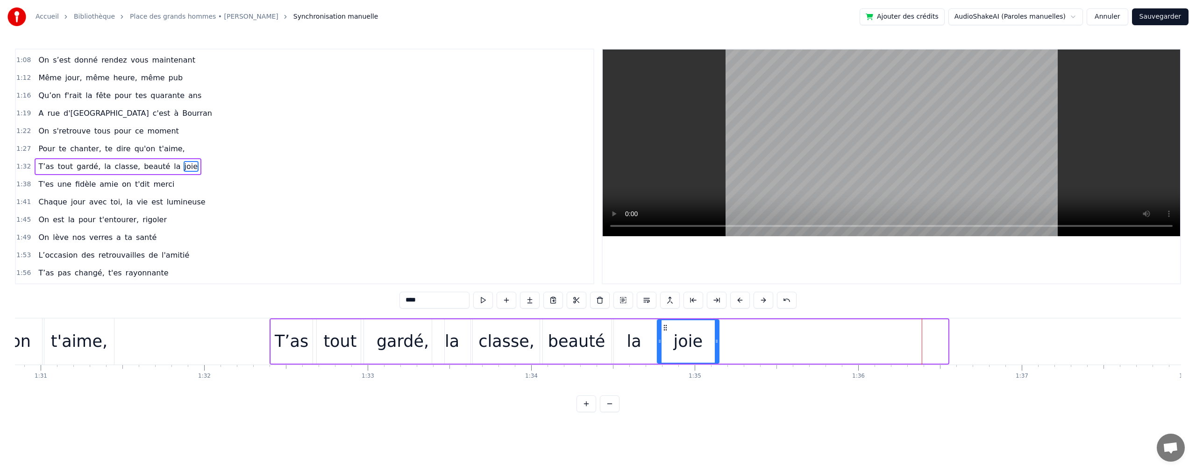
drag, startPoint x: 945, startPoint y: 344, endPoint x: 727, endPoint y: 381, distance: 221.7
click at [714, 365] on div "On s'est donné rendez vous maintenant Même jour, même heure, même pub Qu’on f'r…" at bounding box center [598, 353] width 1166 height 70
click at [809, 172] on video at bounding box center [890, 143] width 577 height 187
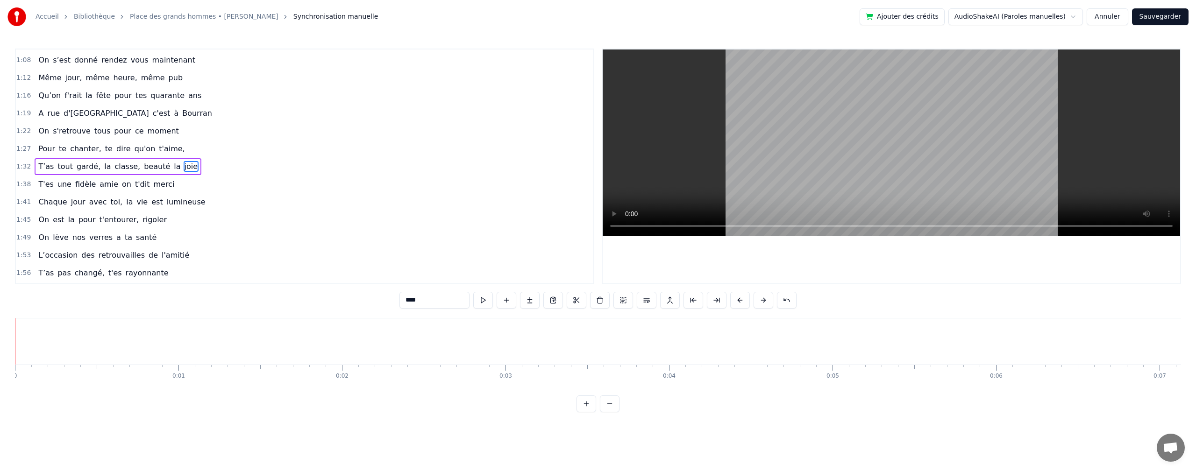
scroll to position [2, 0]
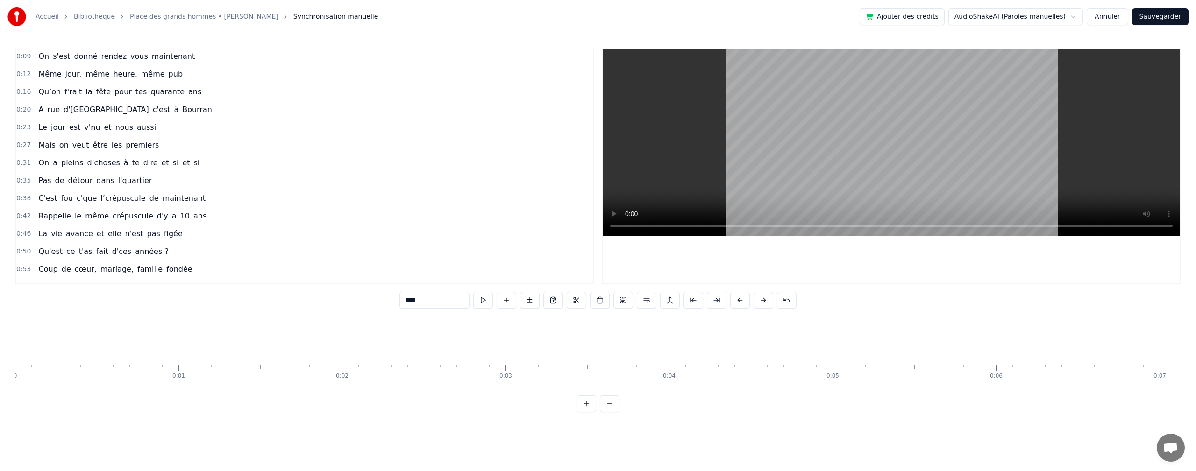
click at [40, 59] on span "On" at bounding box center [43, 56] width 13 height 11
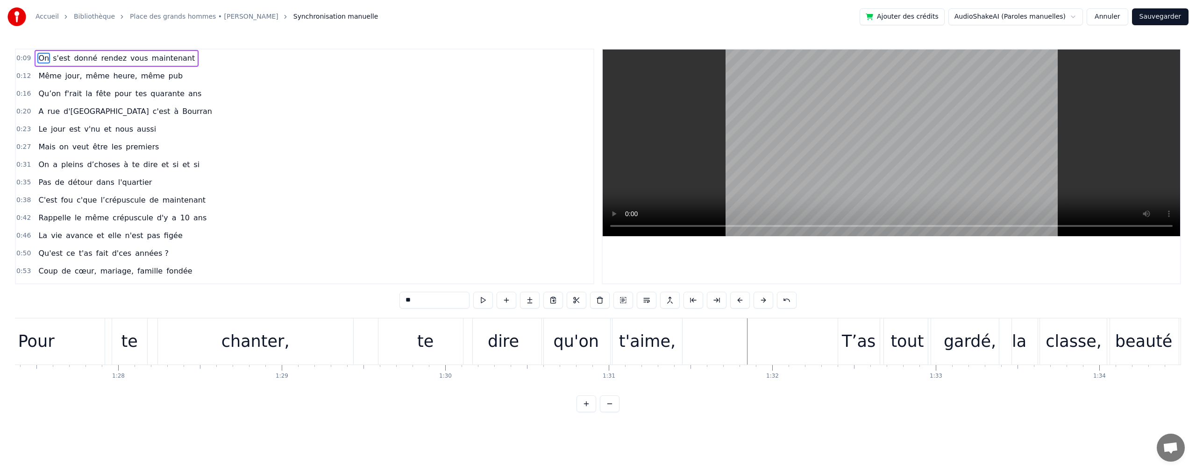
scroll to position [0, 14098]
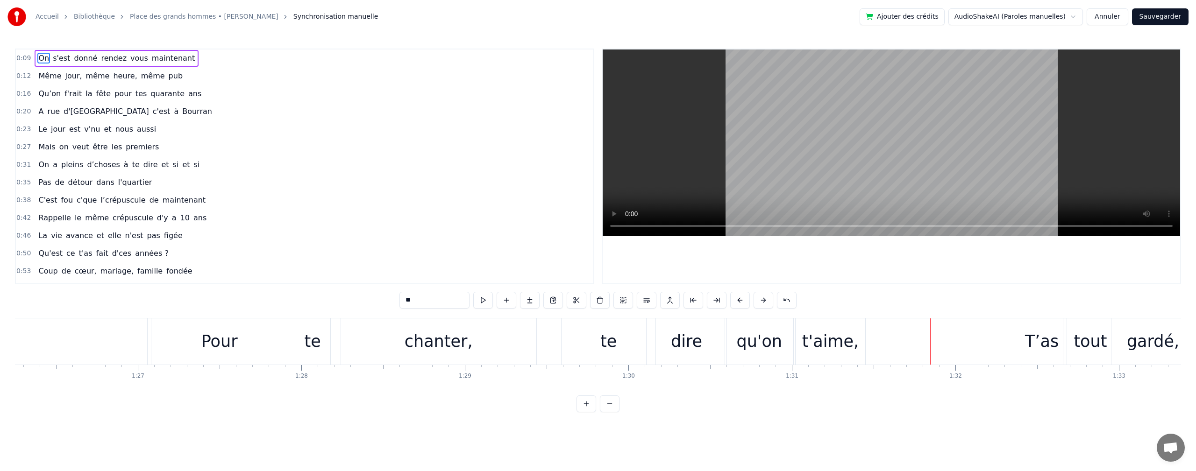
click at [410, 348] on div "chanter," at bounding box center [438, 341] width 68 height 25
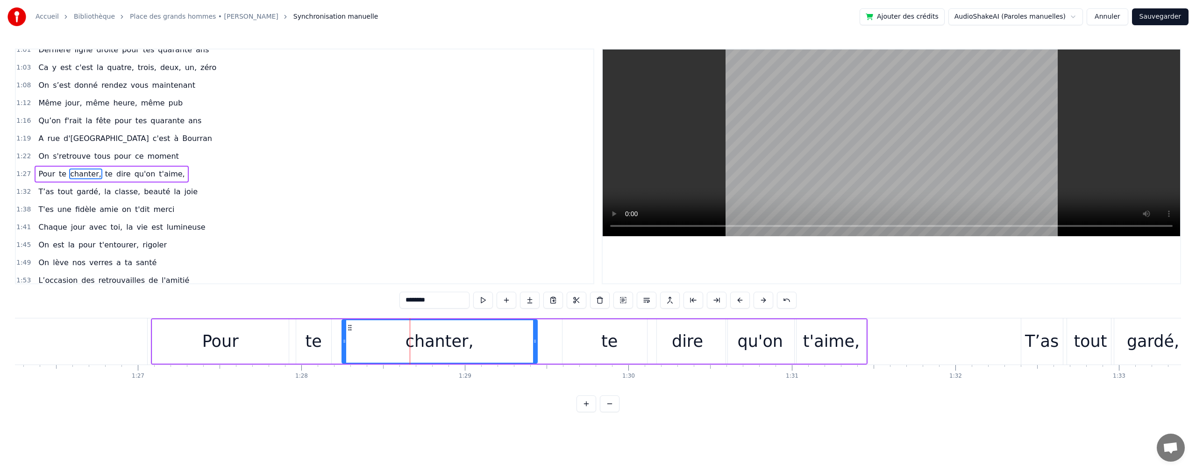
scroll to position [264, 0]
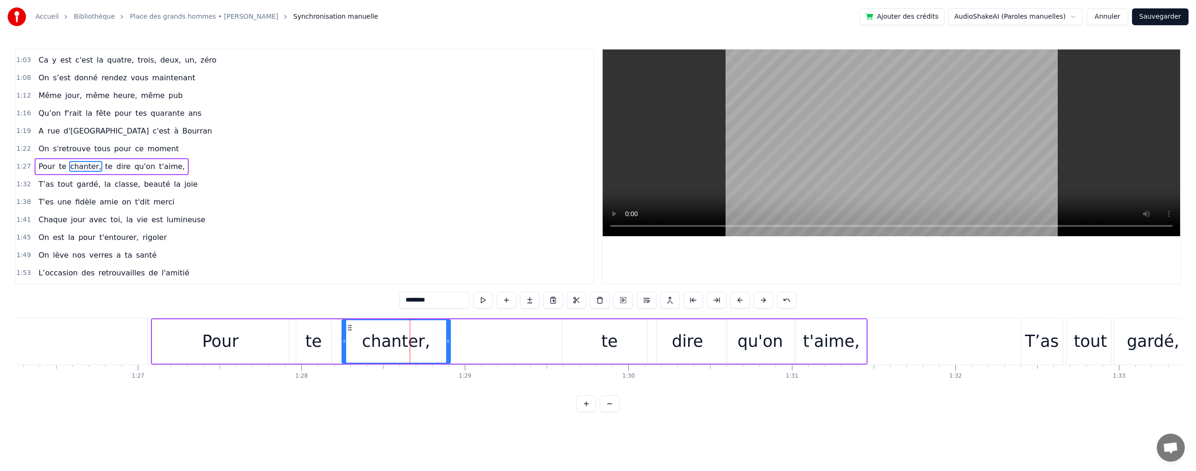
drag, startPoint x: 536, startPoint y: 342, endPoint x: 497, endPoint y: 352, distance: 40.1
click at [448, 332] on div at bounding box center [448, 341] width 4 height 42
drag, startPoint x: 577, startPoint y: 346, endPoint x: 572, endPoint y: 345, distance: 5.2
click at [577, 346] on div "te" at bounding box center [609, 341] width 94 height 44
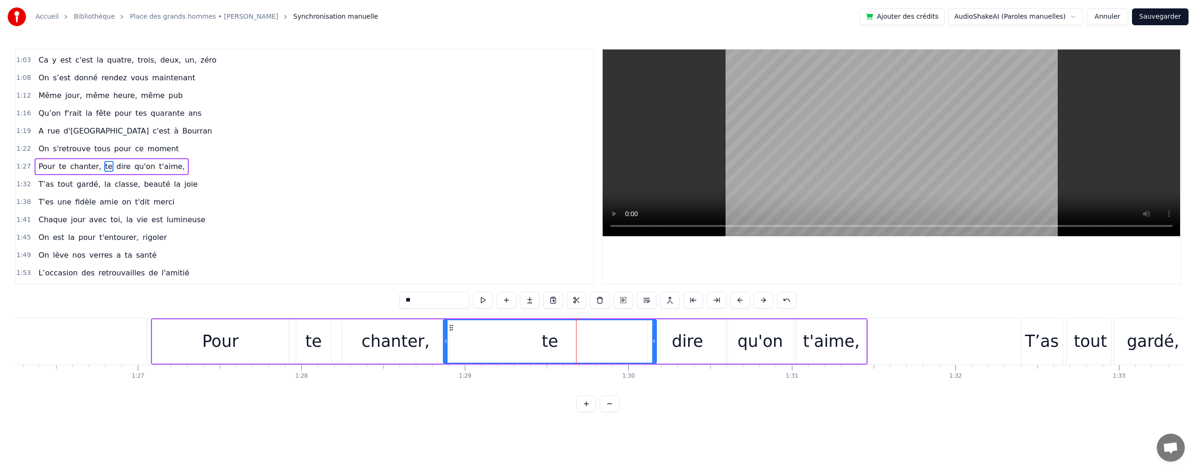
drag, startPoint x: 548, startPoint y: 341, endPoint x: 509, endPoint y: 347, distance: 40.2
click at [444, 335] on div at bounding box center [446, 341] width 4 height 42
drag, startPoint x: 655, startPoint y: 345, endPoint x: 606, endPoint y: 362, distance: 52.0
click at [496, 351] on div at bounding box center [494, 341] width 4 height 42
click at [676, 340] on div "dire" at bounding box center [687, 341] width 31 height 25
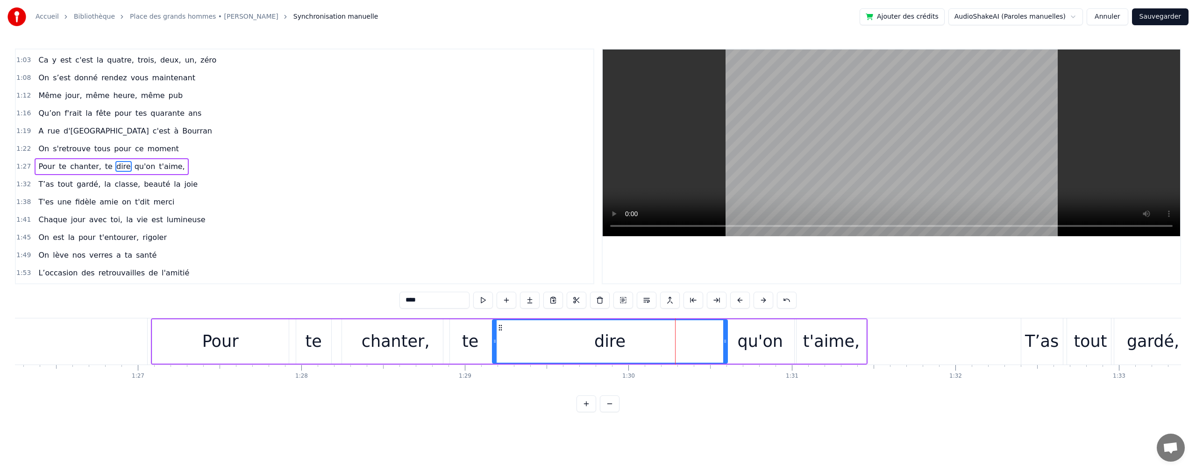
drag, startPoint x: 649, startPoint y: 343, endPoint x: 647, endPoint y: 358, distance: 15.6
click at [496, 353] on div at bounding box center [495, 341] width 4 height 42
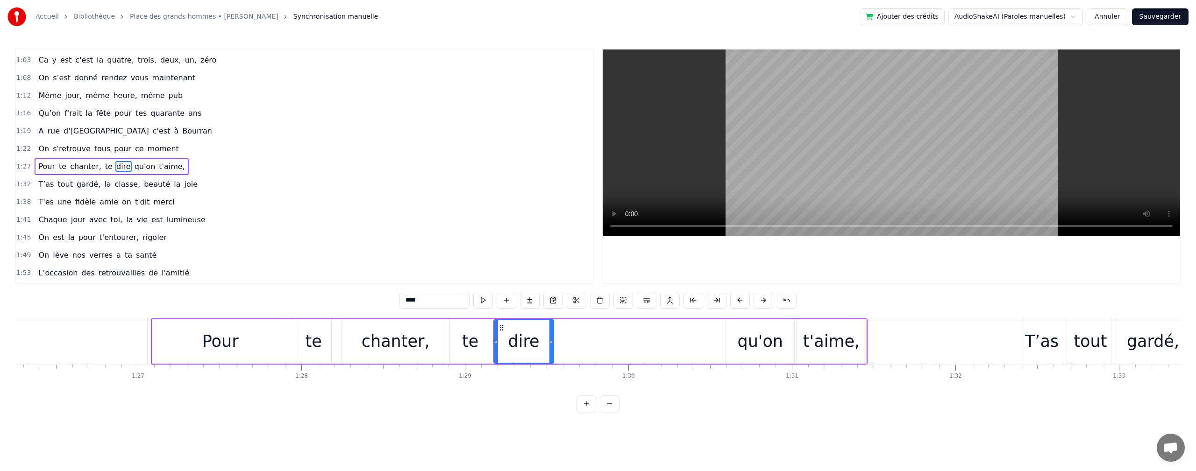
drag, startPoint x: 703, startPoint y: 342, endPoint x: 690, endPoint y: 358, distance: 20.9
click at [553, 350] on div "dire" at bounding box center [523, 341] width 61 height 44
click at [742, 351] on div "qu'on" at bounding box center [760, 341] width 46 height 25
type input "*****"
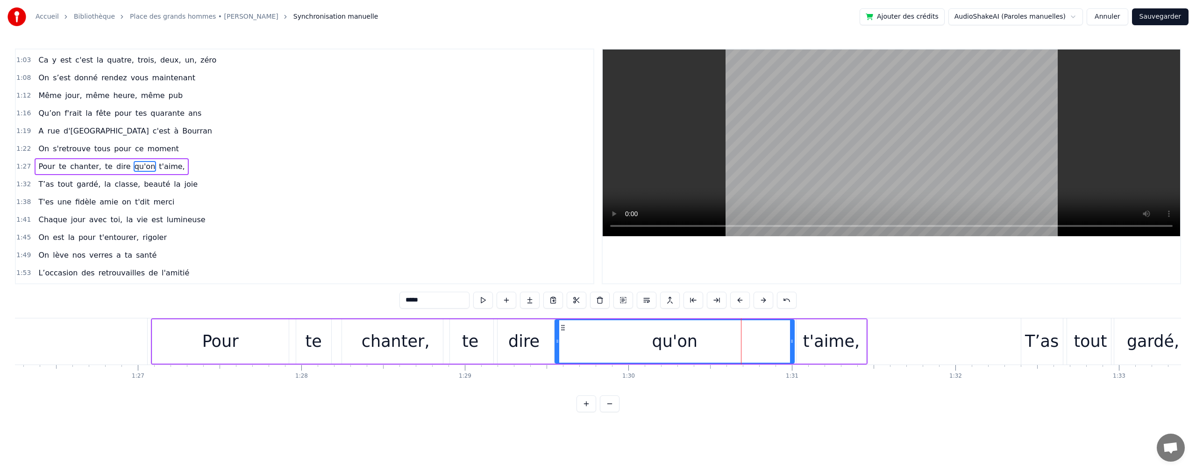
drag, startPoint x: 729, startPoint y: 339, endPoint x: 558, endPoint y: 355, distance: 171.7
click at [558, 355] on div at bounding box center [557, 341] width 4 height 42
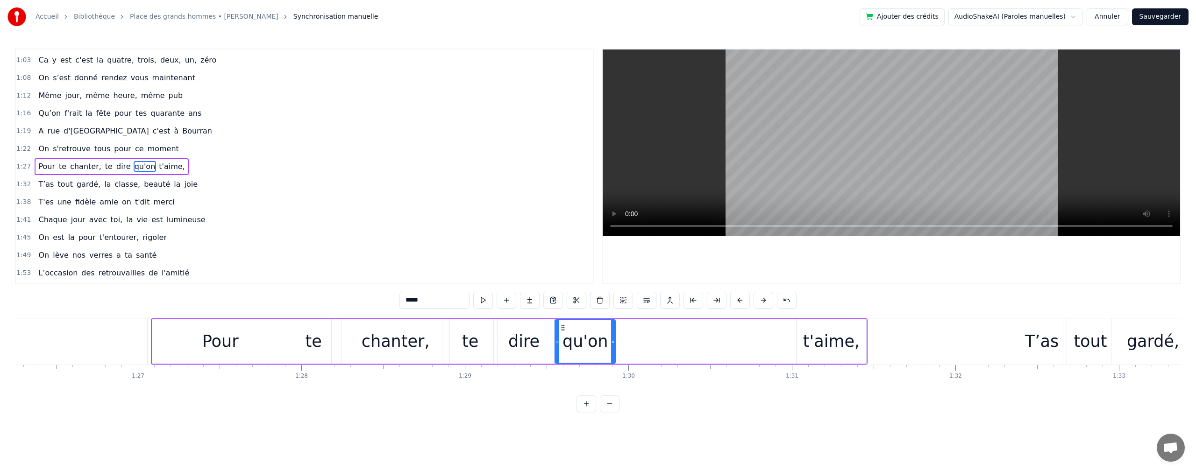
drag, startPoint x: 791, startPoint y: 343, endPoint x: 755, endPoint y: 340, distance: 36.5
click at [626, 344] on div "qu'on" at bounding box center [674, 341] width 240 height 44
click at [818, 338] on div "t'aime," at bounding box center [831, 341] width 57 height 25
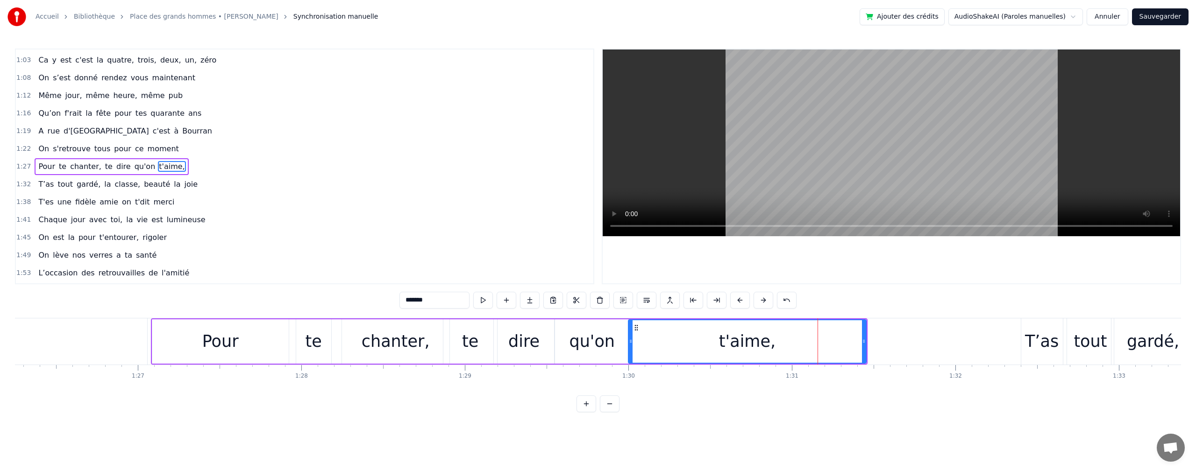
drag, startPoint x: 796, startPoint y: 342, endPoint x: 628, endPoint y: 346, distance: 168.2
click at [629, 346] on div at bounding box center [631, 341] width 4 height 42
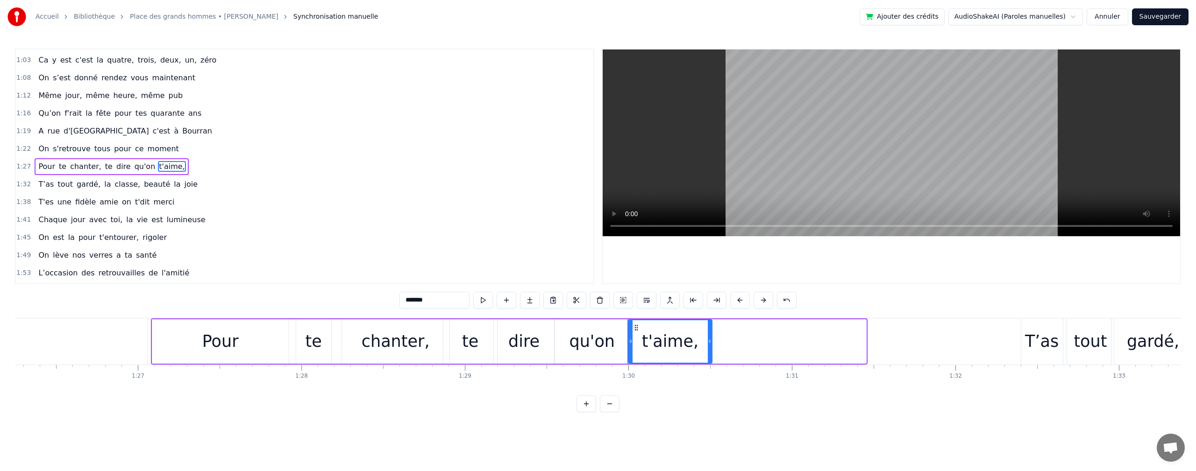
drag, startPoint x: 864, startPoint y: 341, endPoint x: 709, endPoint y: 349, distance: 154.3
click at [709, 349] on div at bounding box center [710, 341] width 4 height 42
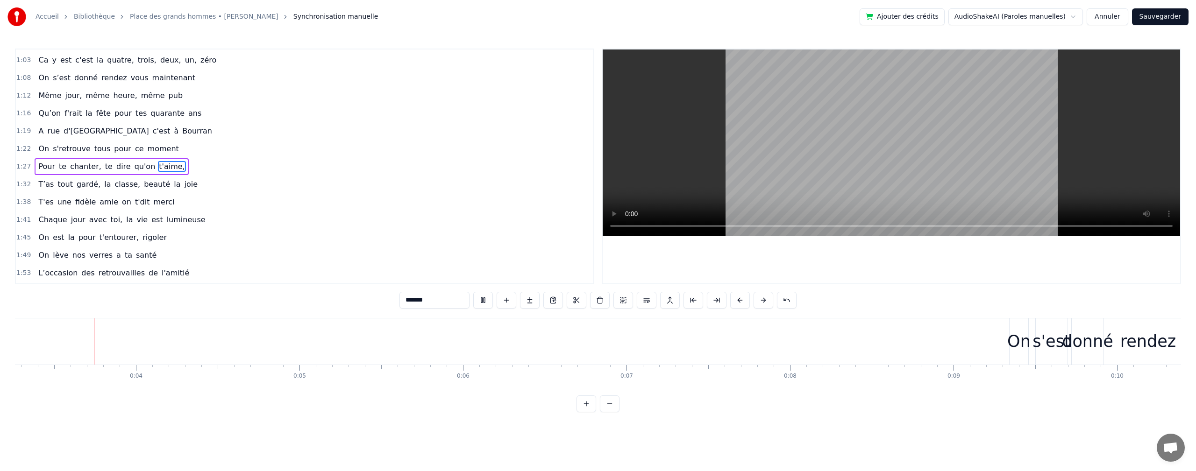
scroll to position [0, 538]
click at [1009, 348] on div "On" at bounding box center [1013, 341] width 23 height 25
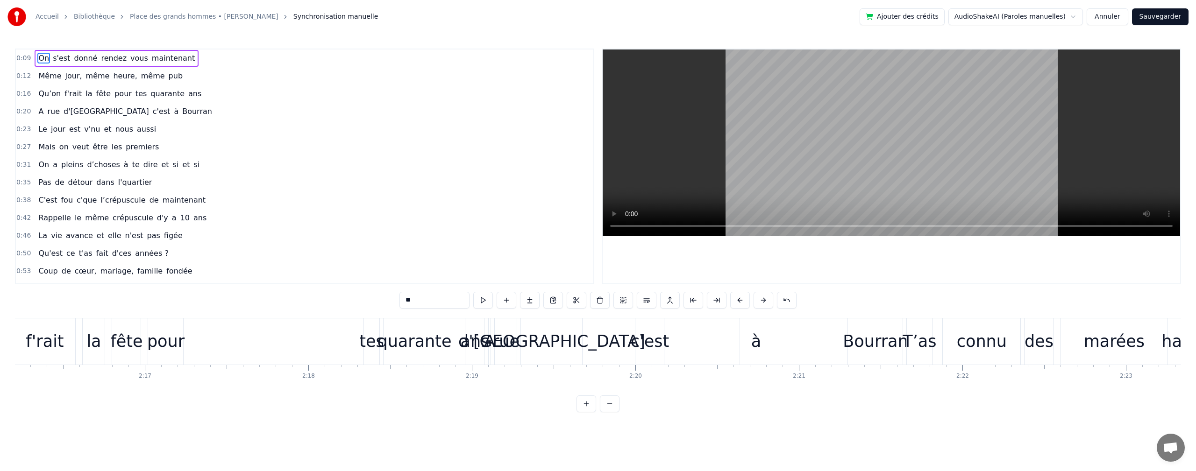
scroll to position [0, 22264]
click at [370, 341] on div "tes" at bounding box center [371, 341] width 25 height 25
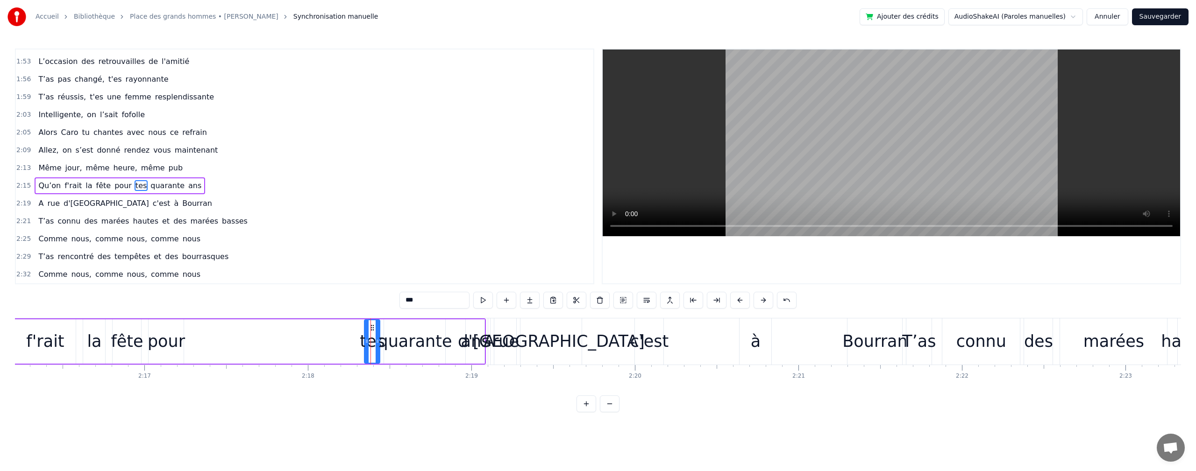
scroll to position [495, 0]
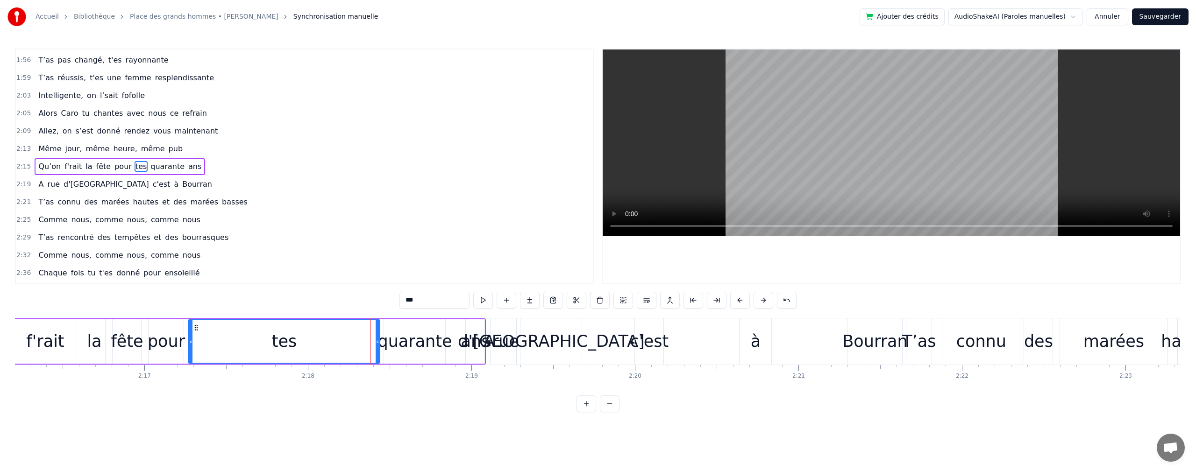
drag, startPoint x: 366, startPoint y: 342, endPoint x: 190, endPoint y: 360, distance: 177.0
click at [190, 360] on div at bounding box center [191, 341] width 4 height 42
drag, startPoint x: 379, startPoint y: 341, endPoint x: 261, endPoint y: 353, distance: 118.3
click at [261, 353] on div at bounding box center [260, 341] width 4 height 42
click at [411, 337] on div "quarante" at bounding box center [414, 341] width 74 height 25
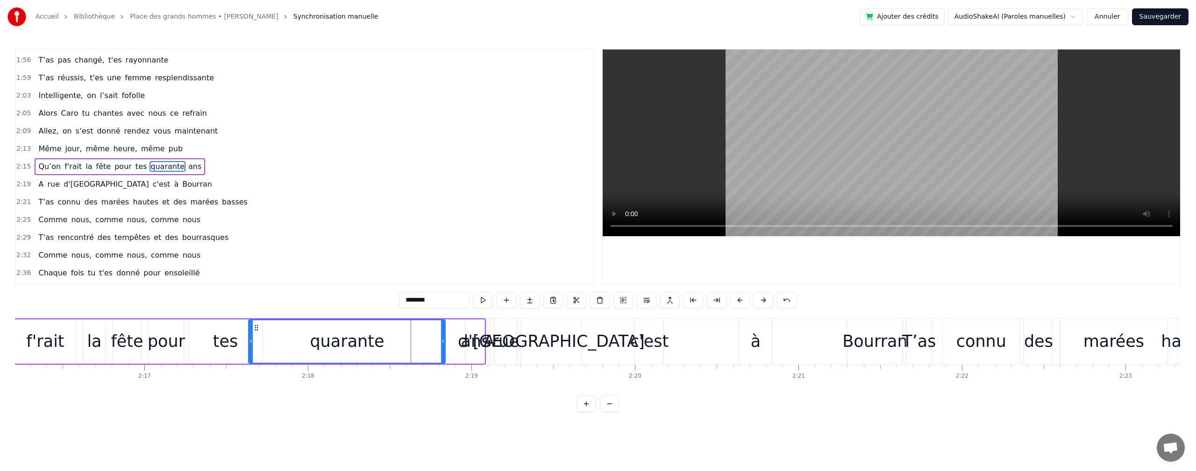
drag, startPoint x: 371, startPoint y: 346, endPoint x: 356, endPoint y: 327, distance: 24.6
click at [250, 346] on div at bounding box center [251, 341] width 4 height 42
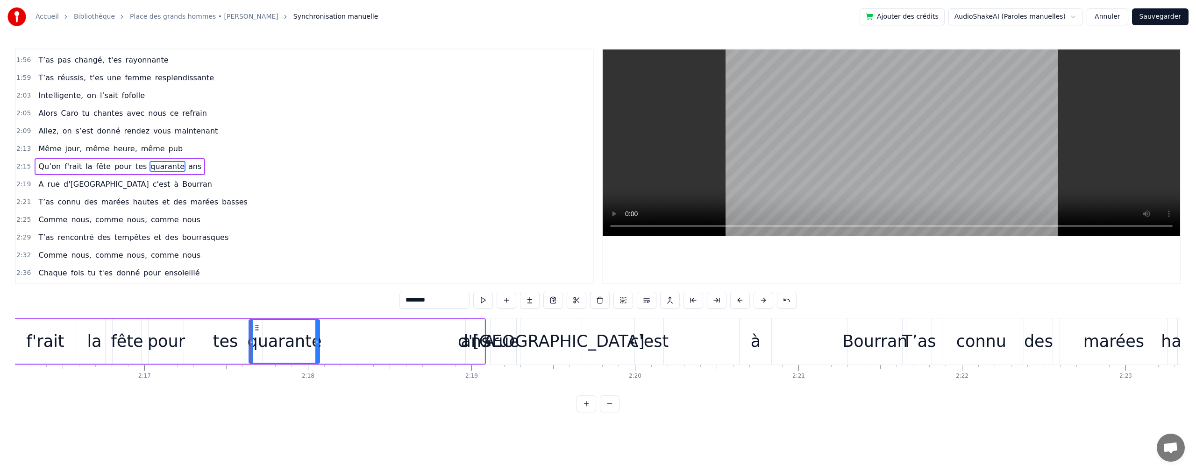
drag, startPoint x: 443, startPoint y: 338, endPoint x: 470, endPoint y: 332, distance: 28.2
click at [319, 352] on div "quarante" at bounding box center [283, 341] width 71 height 44
click at [467, 343] on div "ans" at bounding box center [475, 341] width 29 height 25
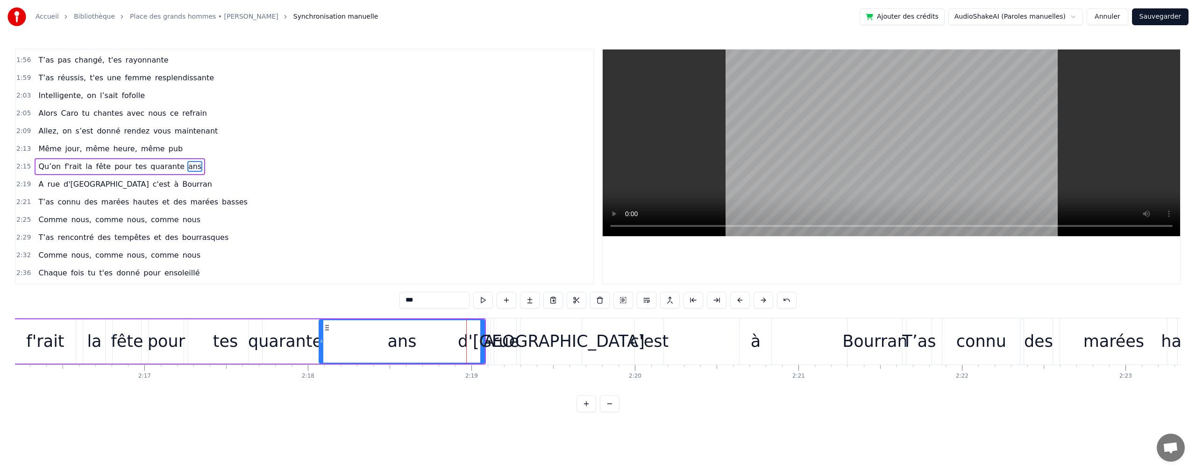
drag, startPoint x: 467, startPoint y: 340, endPoint x: 412, endPoint y: 336, distance: 55.7
click at [322, 352] on div at bounding box center [321, 341] width 4 height 42
drag, startPoint x: 481, startPoint y: 340, endPoint x: 361, endPoint y: 354, distance: 120.8
click at [361, 354] on div at bounding box center [360, 341] width 4 height 42
click at [487, 339] on div "A" at bounding box center [488, 341] width 11 height 25
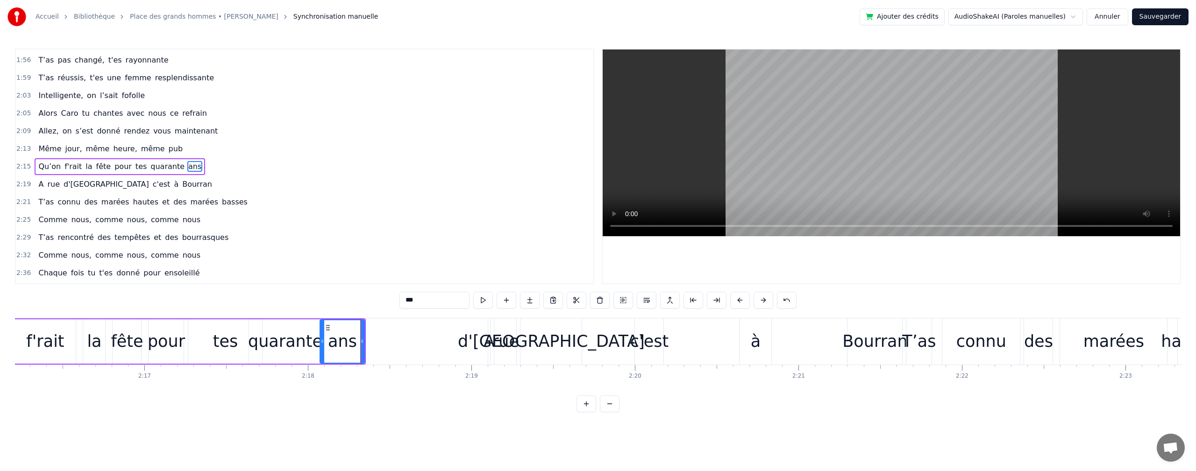
type input "*"
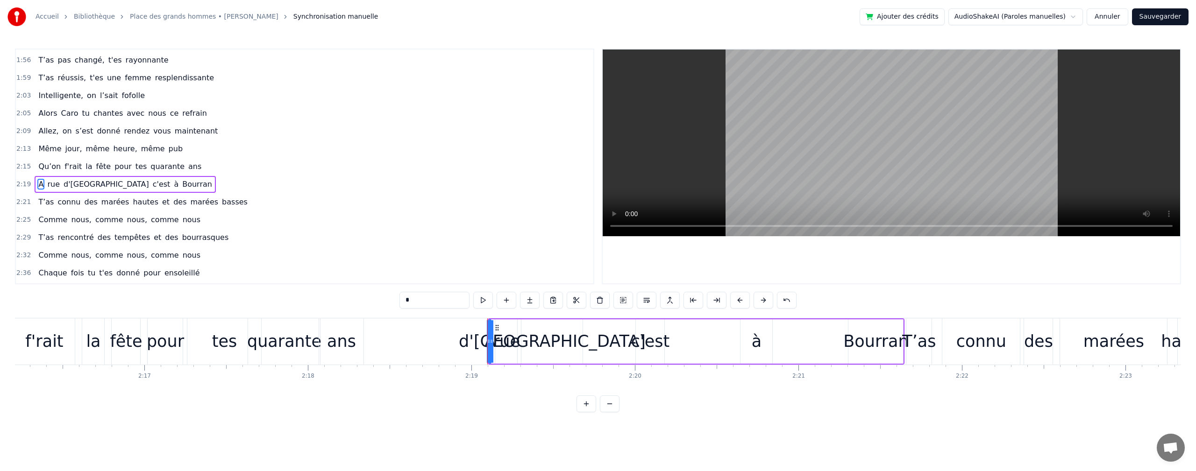
scroll to position [513, 0]
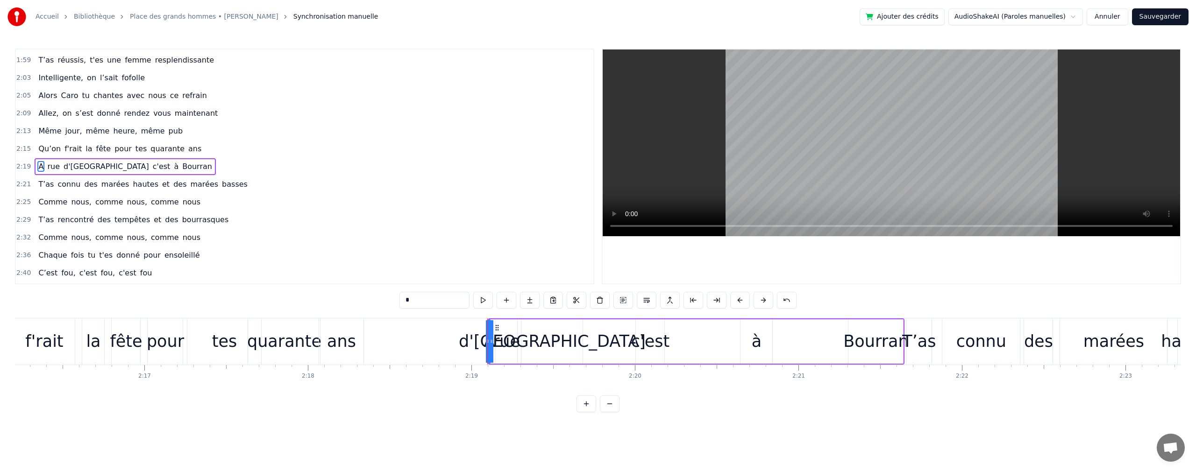
click at [435, 352] on div "On s'est donné rendez vous maintenant Même jour, même heure, même pub Qu’on f'r…" at bounding box center [286, 341] width 45071 height 47
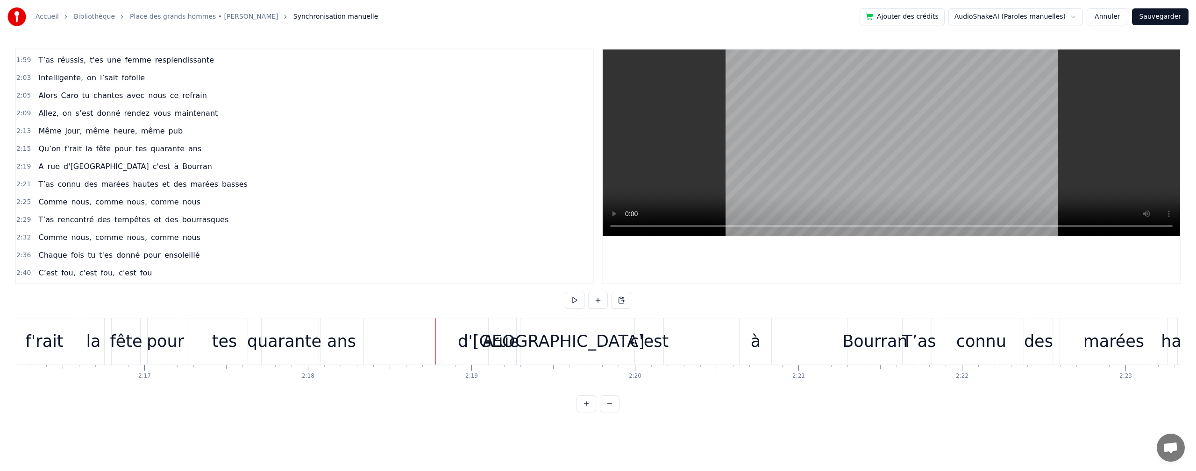
click at [529, 338] on div "d'[GEOGRAPHIC_DATA]" at bounding box center [551, 341] width 187 height 25
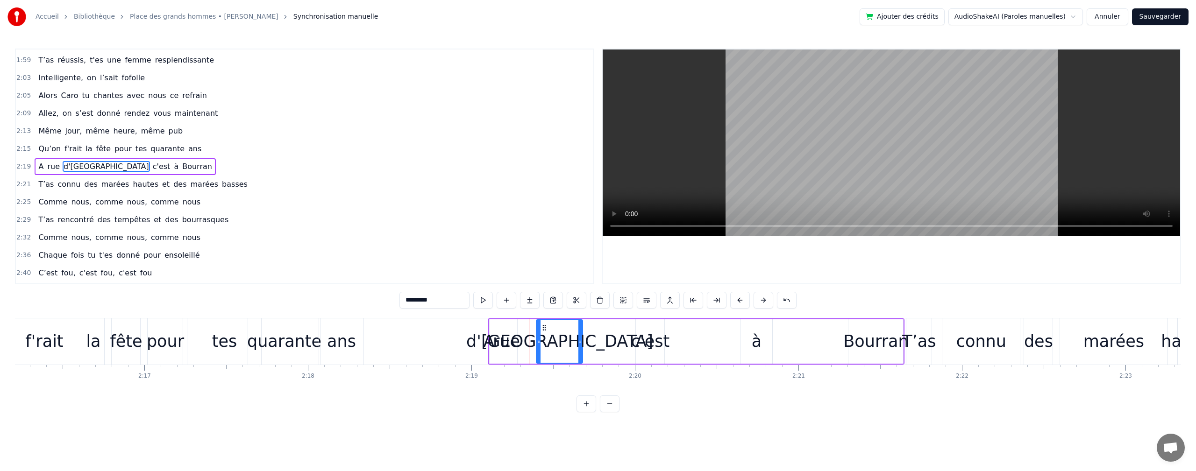
drag, startPoint x: 524, startPoint y: 340, endPoint x: 539, endPoint y: 338, distance: 15.2
click at [539, 338] on icon at bounding box center [539, 341] width 4 height 7
click at [493, 343] on div "A" at bounding box center [488, 341] width 11 height 25
drag, startPoint x: 487, startPoint y: 343, endPoint x: 518, endPoint y: 339, distance: 31.1
click at [518, 339] on icon at bounding box center [517, 341] width 4 height 7
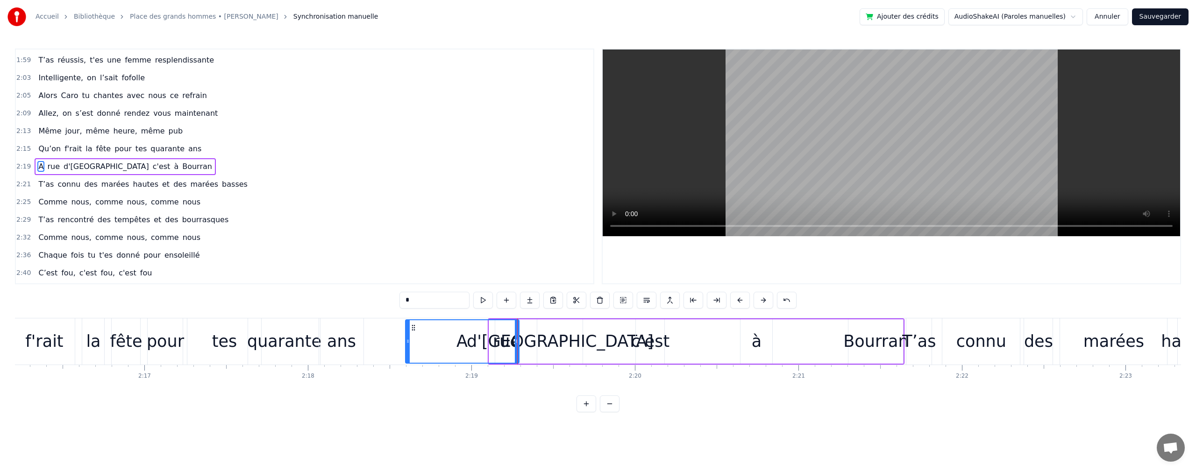
drag, startPoint x: 491, startPoint y: 341, endPoint x: 506, endPoint y: 335, distance: 16.6
click at [414, 352] on div "A" at bounding box center [462, 341] width 113 height 42
drag, startPoint x: 517, startPoint y: 339, endPoint x: 498, endPoint y: 344, distance: 20.2
click at [445, 349] on div "A" at bounding box center [428, 341] width 34 height 44
click at [511, 340] on div "rue" at bounding box center [506, 341] width 27 height 25
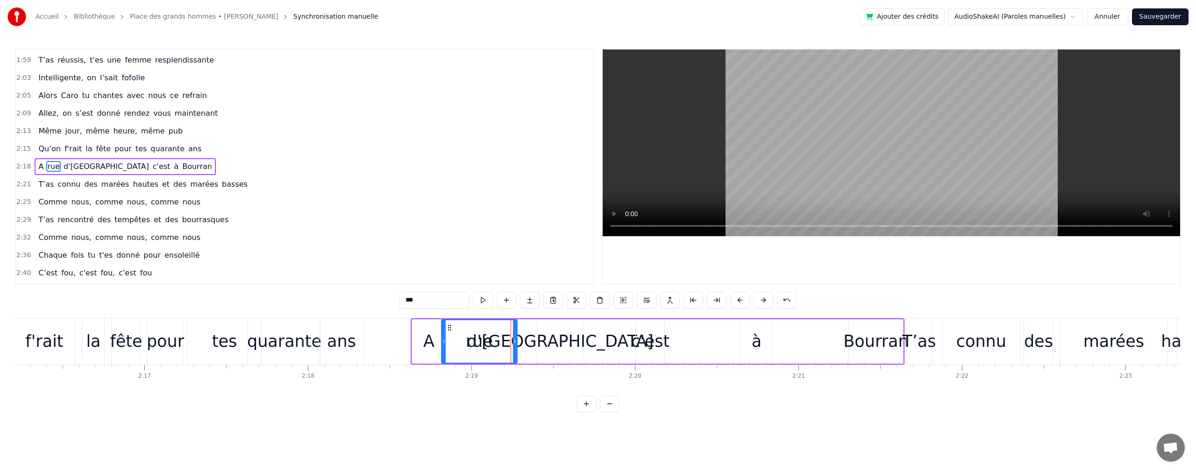
drag, startPoint x: 497, startPoint y: 340, endPoint x: 503, endPoint y: 339, distance: 6.4
click at [443, 346] on div at bounding box center [444, 341] width 4 height 42
drag, startPoint x: 516, startPoint y: 343, endPoint x: 487, endPoint y: 345, distance: 28.6
click at [473, 347] on div at bounding box center [475, 341] width 4 height 42
click at [531, 342] on div "d'[GEOGRAPHIC_DATA]" at bounding box center [560, 341] width 187 height 25
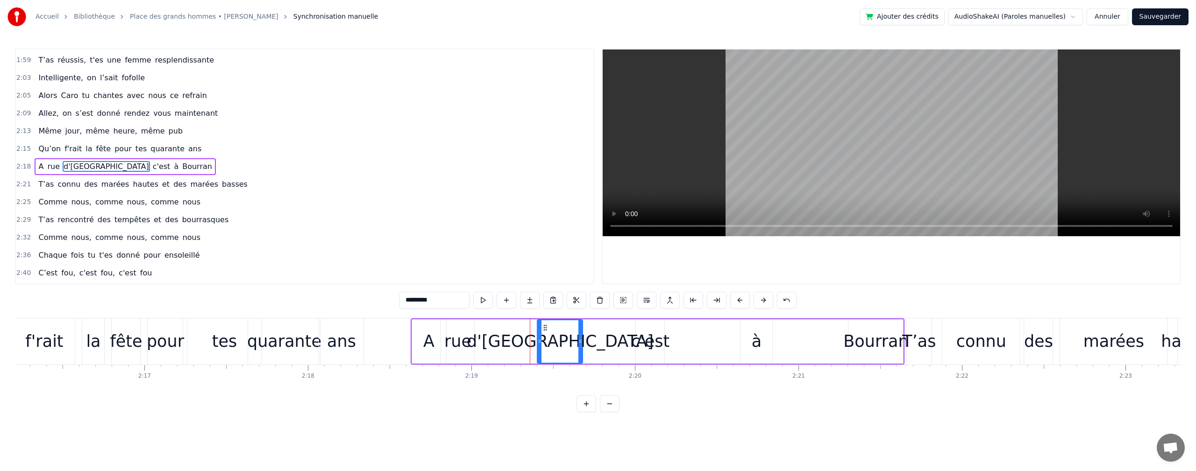
click at [527, 345] on div "d'[GEOGRAPHIC_DATA]" at bounding box center [560, 341] width 187 height 25
drag, startPoint x: 538, startPoint y: 340, endPoint x: 564, endPoint y: 341, distance: 25.7
click at [478, 348] on div at bounding box center [478, 341] width 4 height 42
click at [559, 342] on icon at bounding box center [561, 341] width 4 height 7
click at [642, 344] on div "c'est" at bounding box center [650, 341] width 38 height 25
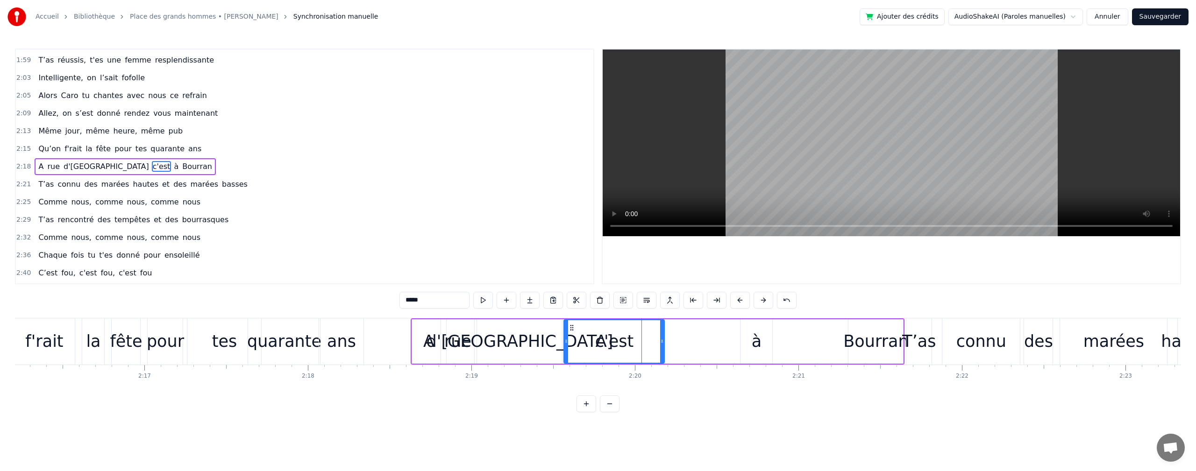
drag, startPoint x: 640, startPoint y: 344, endPoint x: 568, endPoint y: 347, distance: 72.0
click at [568, 347] on div at bounding box center [566, 341] width 4 height 42
drag, startPoint x: 661, startPoint y: 342, endPoint x: 705, endPoint y: 351, distance: 44.4
click at [609, 346] on div at bounding box center [607, 341] width 4 height 42
click at [756, 342] on div "à" at bounding box center [756, 341] width 10 height 25
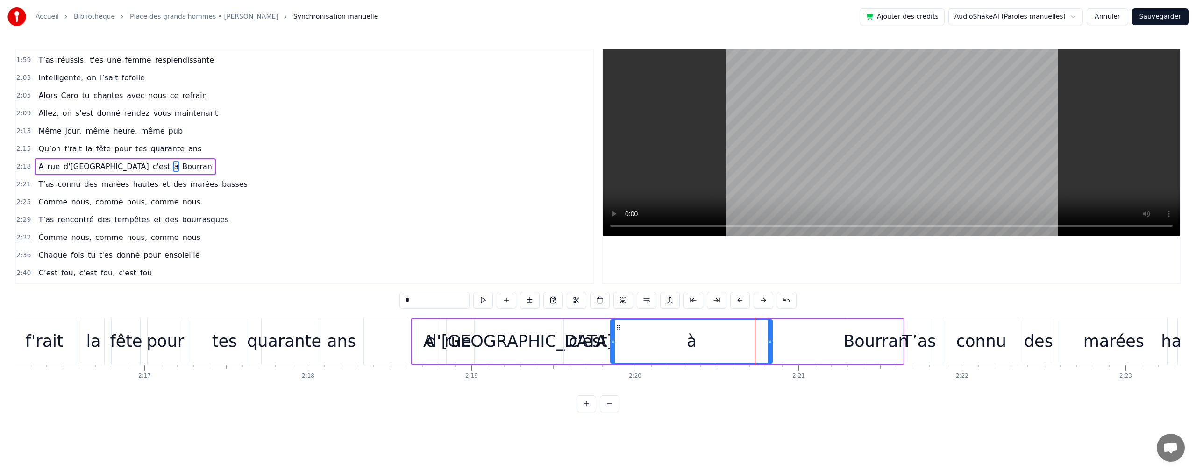
drag, startPoint x: 743, startPoint y: 340, endPoint x: 613, endPoint y: 349, distance: 130.2
click at [613, 349] on div at bounding box center [613, 341] width 4 height 42
drag, startPoint x: 770, startPoint y: 342, endPoint x: 832, endPoint y: 338, distance: 62.3
click at [640, 348] on div at bounding box center [639, 341] width 4 height 42
drag, startPoint x: 856, startPoint y: 339, endPoint x: 850, endPoint y: 342, distance: 6.3
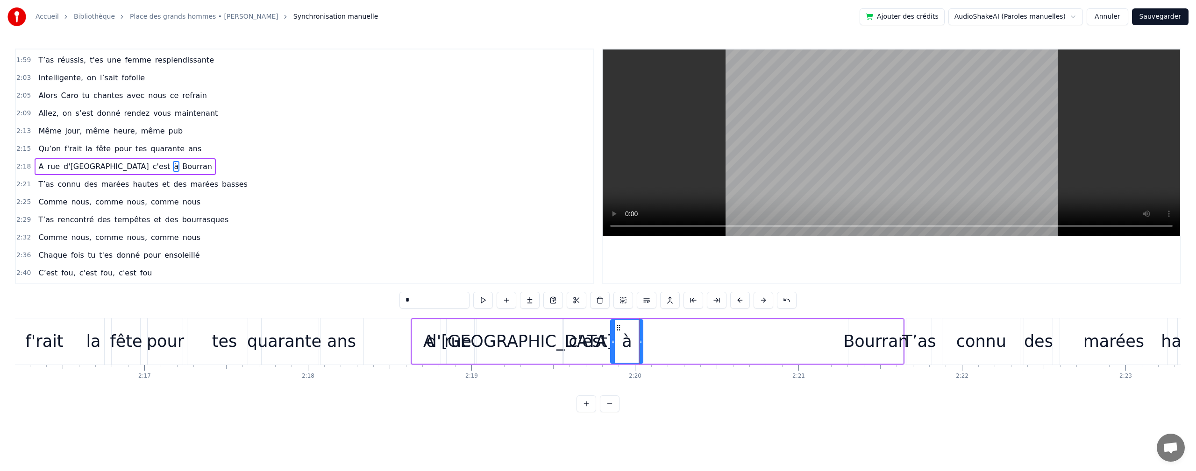
click at [850, 342] on div "Bourran" at bounding box center [875, 341] width 65 height 25
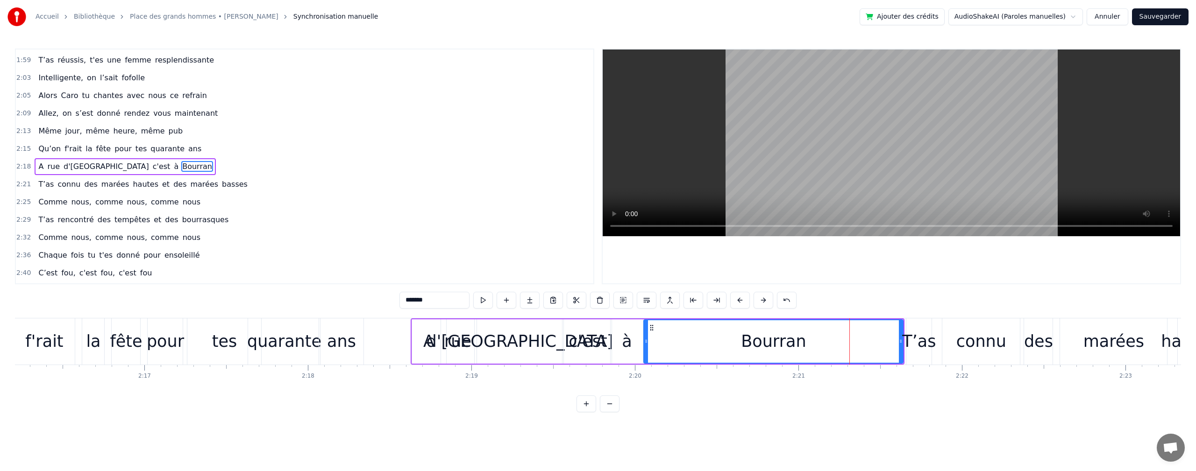
click at [646, 349] on div at bounding box center [646, 341] width 4 height 42
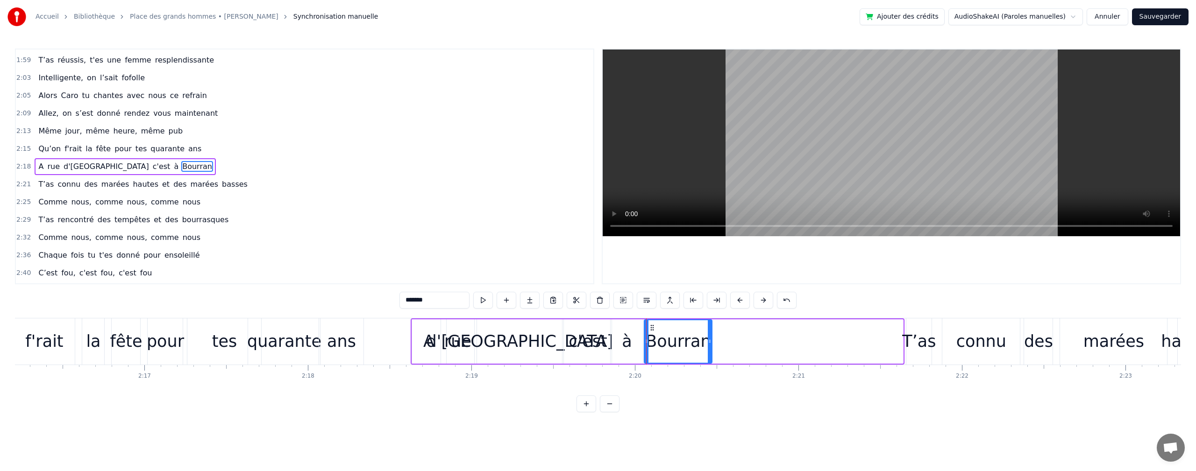
drag, startPoint x: 902, startPoint y: 340, endPoint x: 716, endPoint y: 365, distance: 187.1
click at [711, 358] on div at bounding box center [710, 341] width 4 height 42
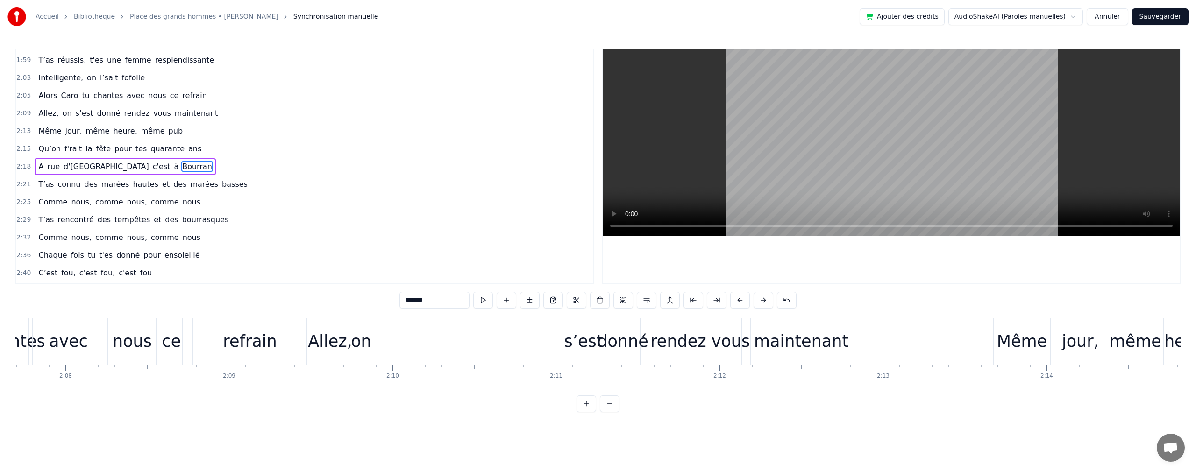
scroll to position [0, 20836]
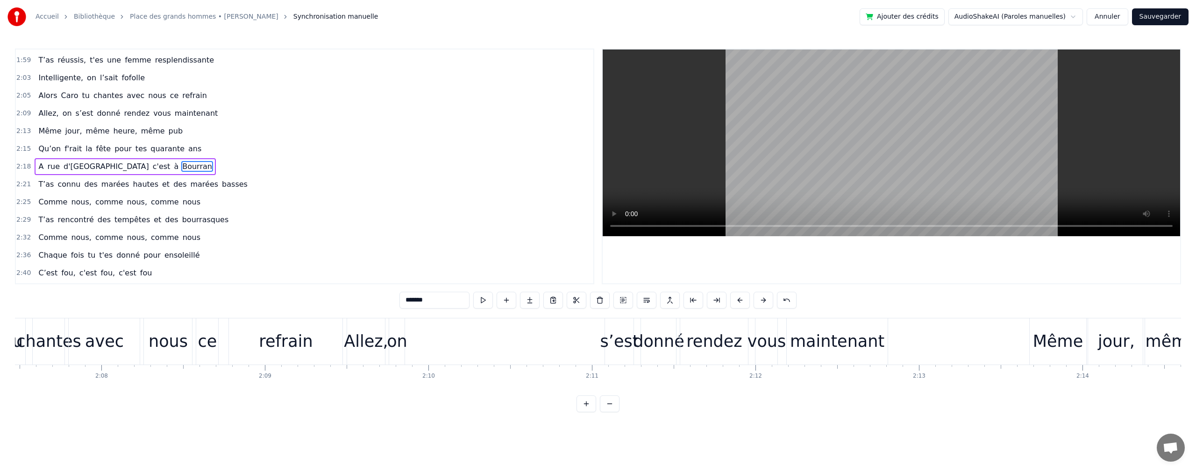
click at [608, 347] on div "s’est" at bounding box center [619, 341] width 39 height 25
type input "*****"
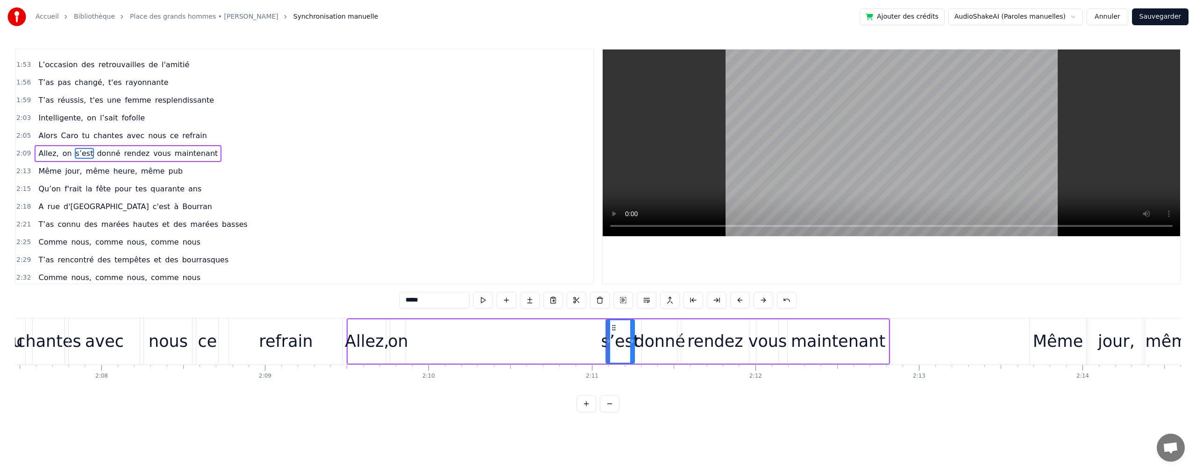
scroll to position [460, 0]
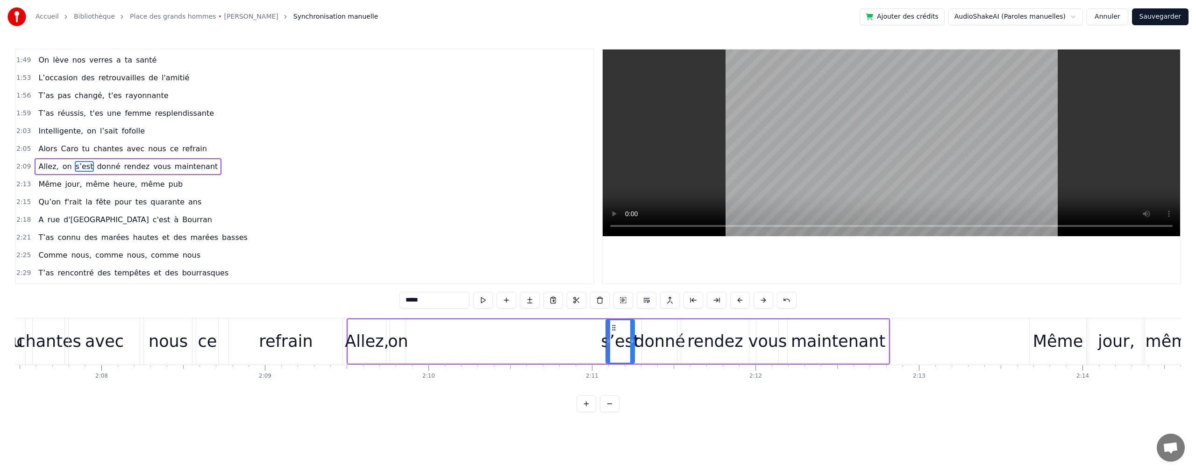
drag, startPoint x: 608, startPoint y: 343, endPoint x: 571, endPoint y: 347, distance: 36.7
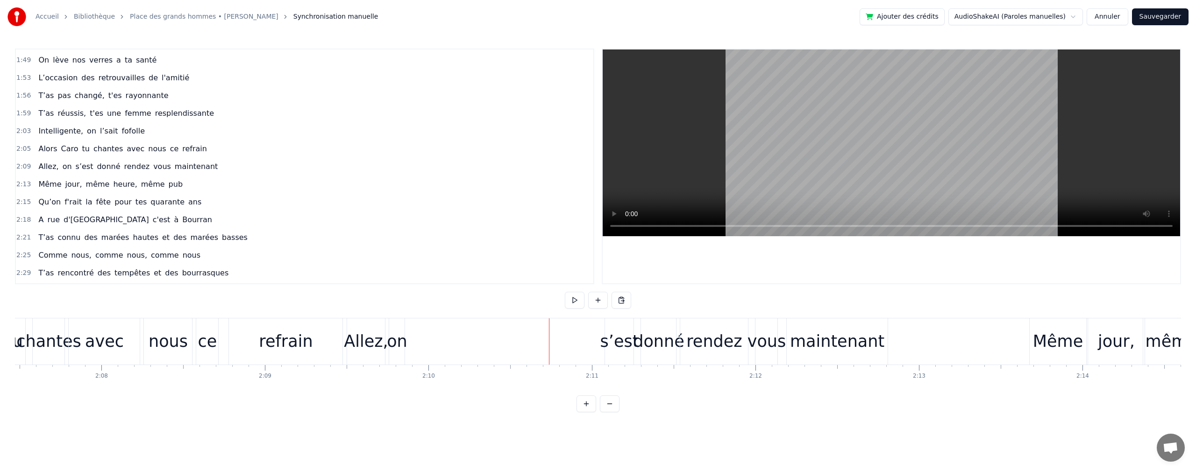
click at [606, 342] on div "s’est" at bounding box center [619, 341] width 39 height 25
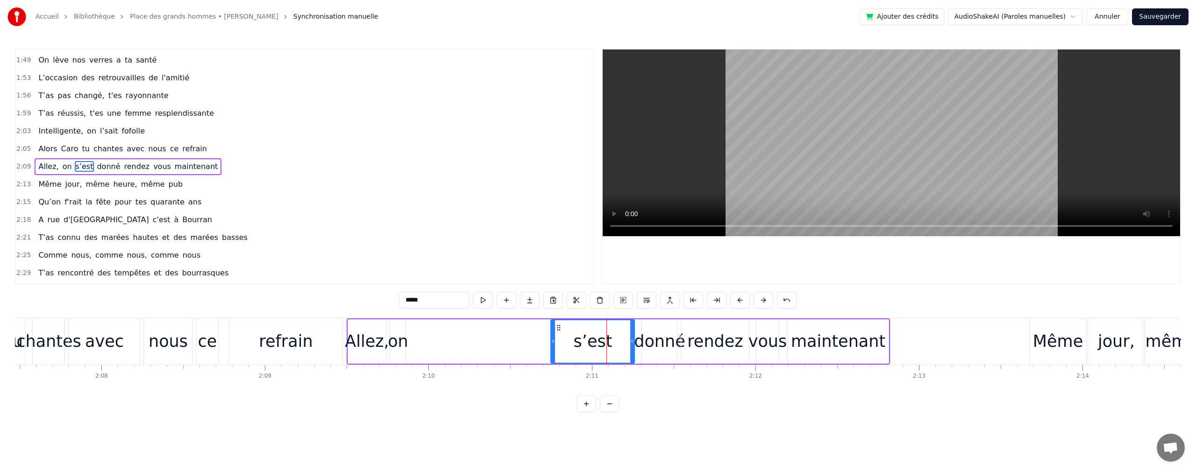
drag, startPoint x: 568, startPoint y: 347, endPoint x: 586, endPoint y: 354, distance: 18.8
click at [552, 350] on div at bounding box center [553, 341] width 4 height 42
drag, startPoint x: 632, startPoint y: 340, endPoint x: 602, endPoint y: 340, distance: 29.9
click at [603, 340] on icon at bounding box center [605, 341] width 4 height 7
click at [588, 221] on div "0:09 On s'est donné rendez vous maintenant 0:12 Même jour, même heure, même pub…" at bounding box center [598, 167] width 1166 height 236
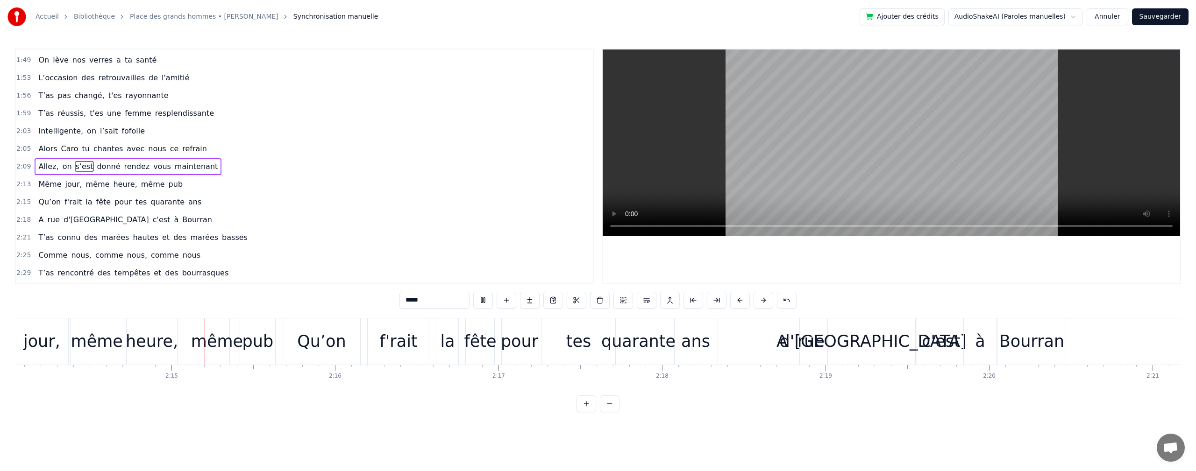
scroll to position [0, 21929]
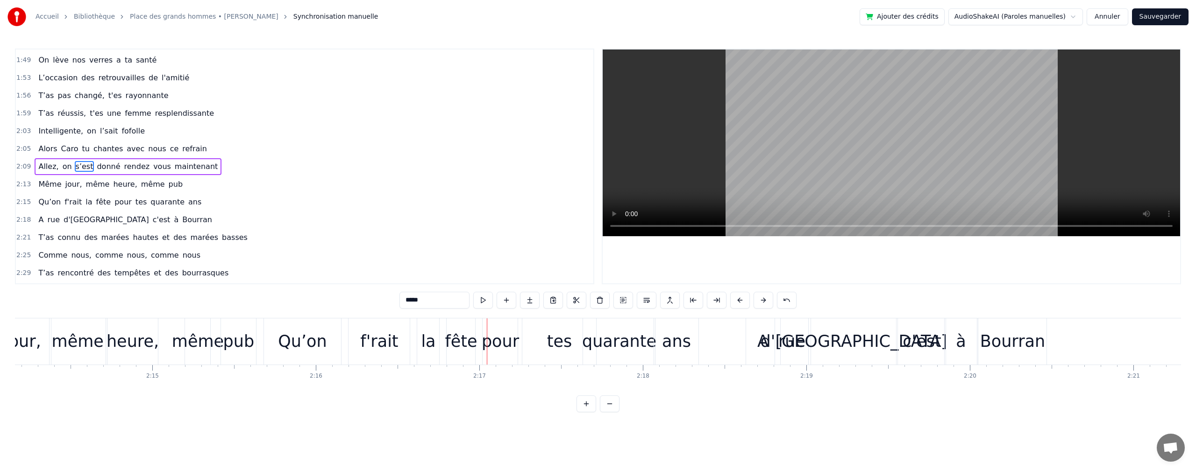
click at [770, 349] on div "A" at bounding box center [763, 342] width 34 height 46
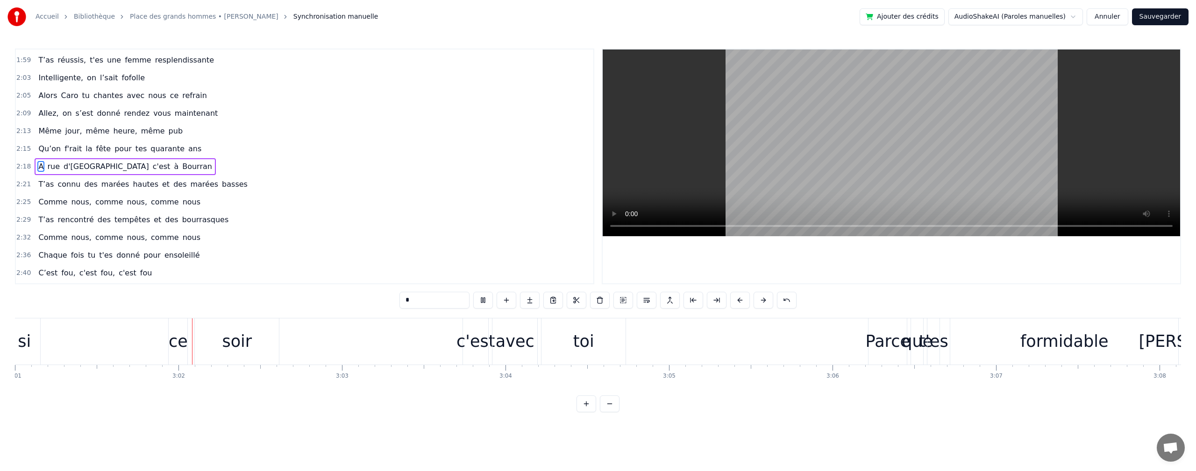
scroll to position [0, 29596]
click at [466, 342] on div "c'est" at bounding box center [465, 341] width 38 height 25
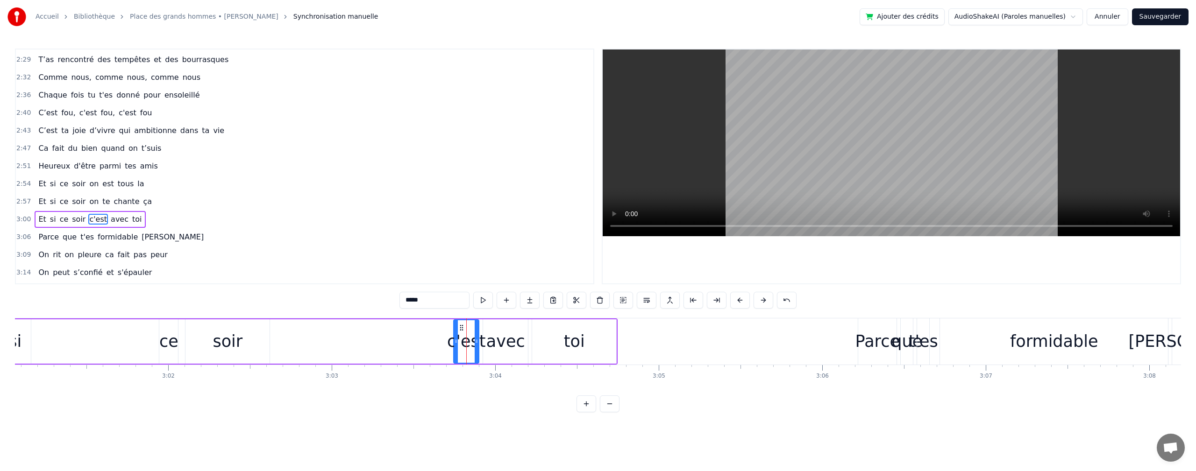
scroll to position [726, 0]
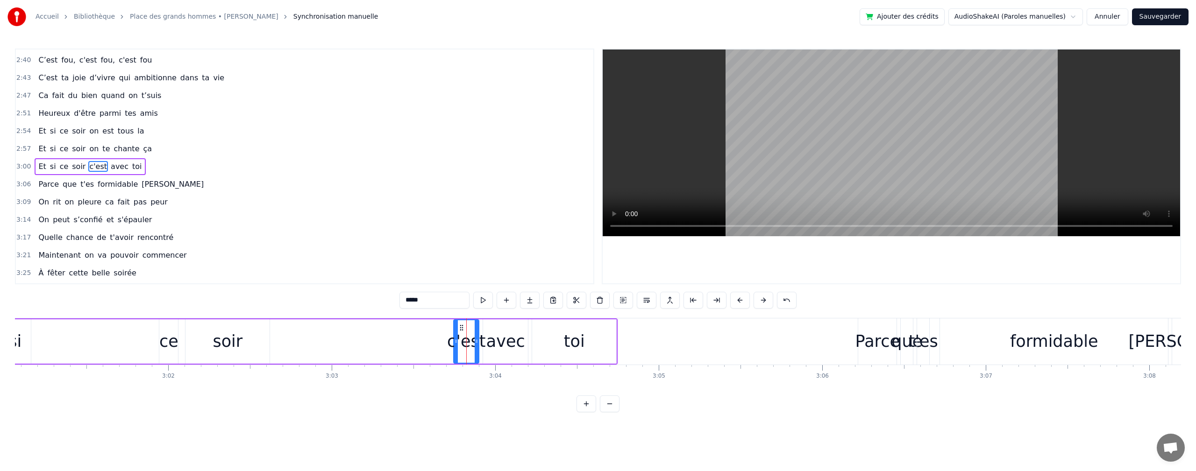
click at [88, 146] on span "on" at bounding box center [93, 148] width 11 height 11
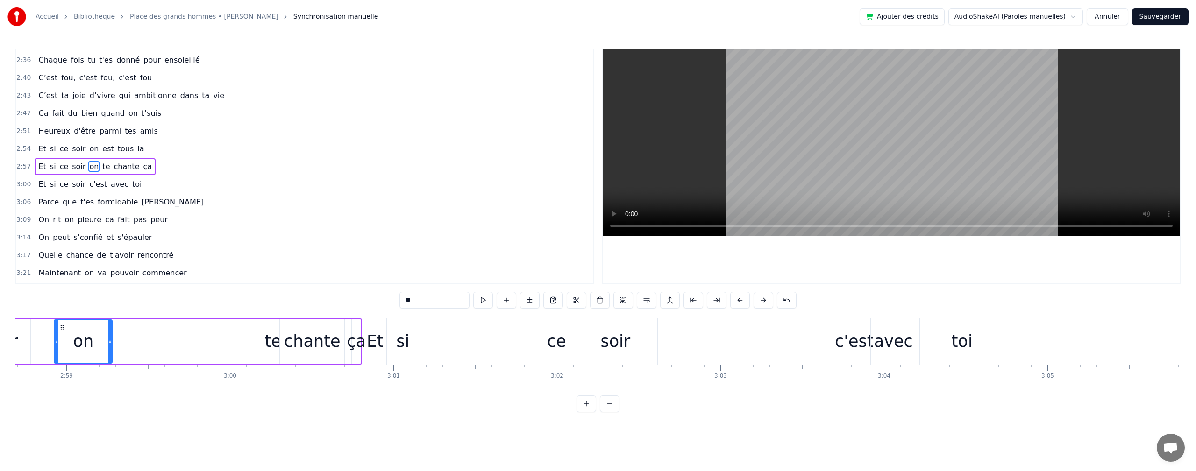
scroll to position [0, 29198]
click at [276, 341] on div "te" at bounding box center [282, 341] width 16 height 25
type input "**"
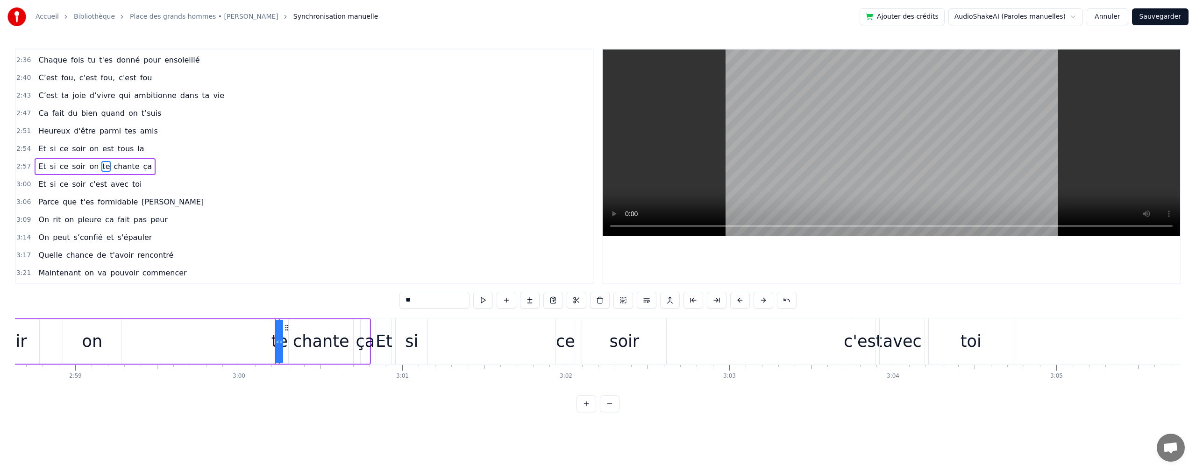
drag, startPoint x: 282, startPoint y: 343, endPoint x: 224, endPoint y: 336, distance: 58.8
click at [224, 336] on div "Et si ce soir on te chante ça" at bounding box center [68, 342] width 603 height 46
click at [276, 345] on div "te" at bounding box center [279, 341] width 16 height 25
drag, startPoint x: 277, startPoint y: 345, endPoint x: 273, endPoint y: 349, distance: 6.3
click at [219, 331] on div "Et si ce soir on te chante ça" at bounding box center [68, 342] width 603 height 46
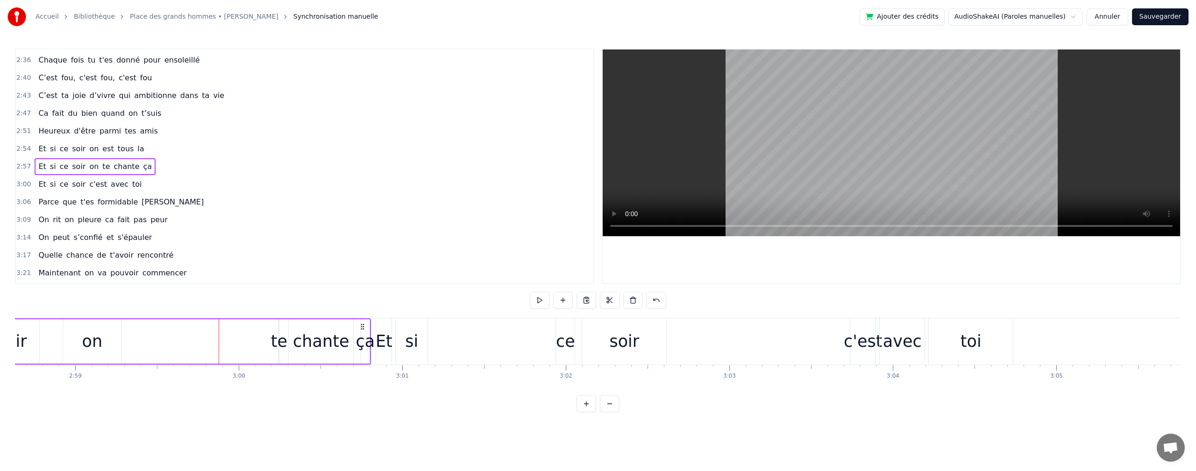
click at [285, 347] on div "te" at bounding box center [279, 341] width 16 height 25
drag, startPoint x: 282, startPoint y: 341, endPoint x: 311, endPoint y: 345, distance: 29.2
click at [311, 345] on div "Et si ce soir on te chante ça" at bounding box center [68, 342] width 603 height 46
click at [281, 339] on div "te" at bounding box center [279, 341] width 16 height 25
drag, startPoint x: 276, startPoint y: 342, endPoint x: 228, endPoint y: 339, distance: 47.7
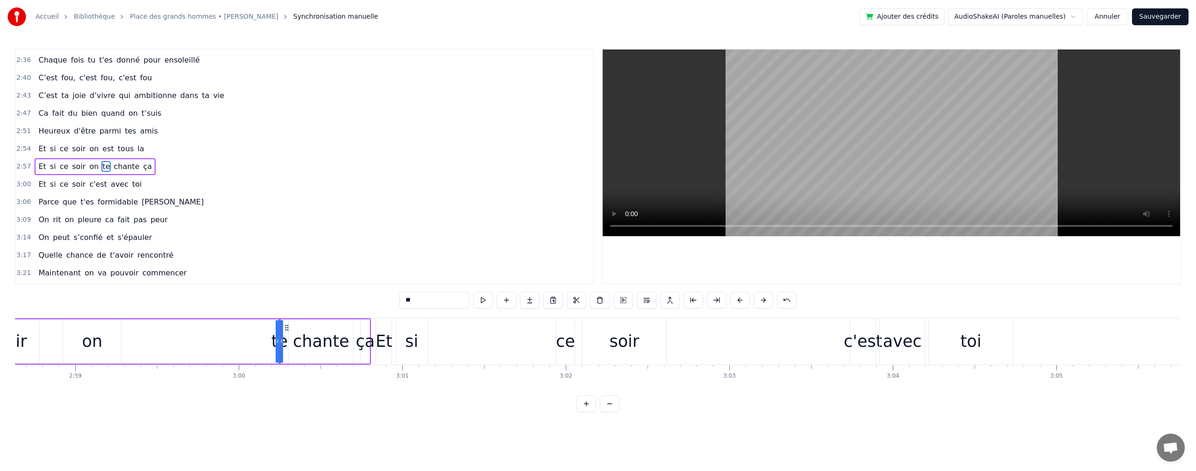
click at [228, 339] on div "Et si ce soir on te chante ça" at bounding box center [68, 342] width 603 height 46
click at [276, 343] on div "te" at bounding box center [279, 341] width 16 height 25
drag, startPoint x: 283, startPoint y: 342, endPoint x: 326, endPoint y: 337, distance: 44.3
click at [326, 337] on div "Et si ce soir on te chante ça" at bounding box center [68, 342] width 603 height 46
click at [296, 343] on div "chante" at bounding box center [321, 341] width 64 height 44
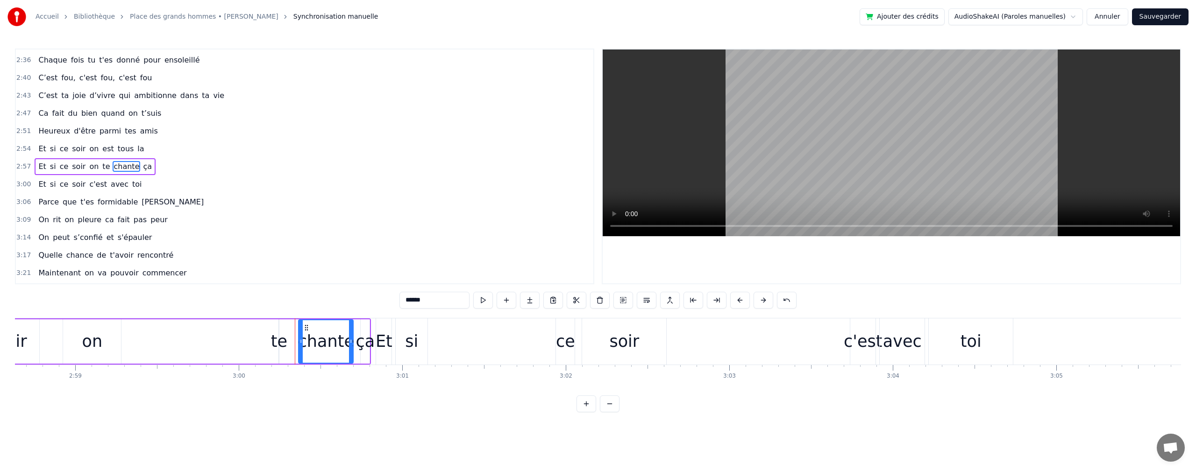
click at [300, 340] on icon at bounding box center [301, 341] width 4 height 7
click at [278, 340] on div "te" at bounding box center [279, 341] width 16 height 25
type input "**"
click at [292, 342] on div "Et si ce soir on te chante ça" at bounding box center [68, 342] width 603 height 46
click at [281, 342] on div "te" at bounding box center [279, 341] width 16 height 25
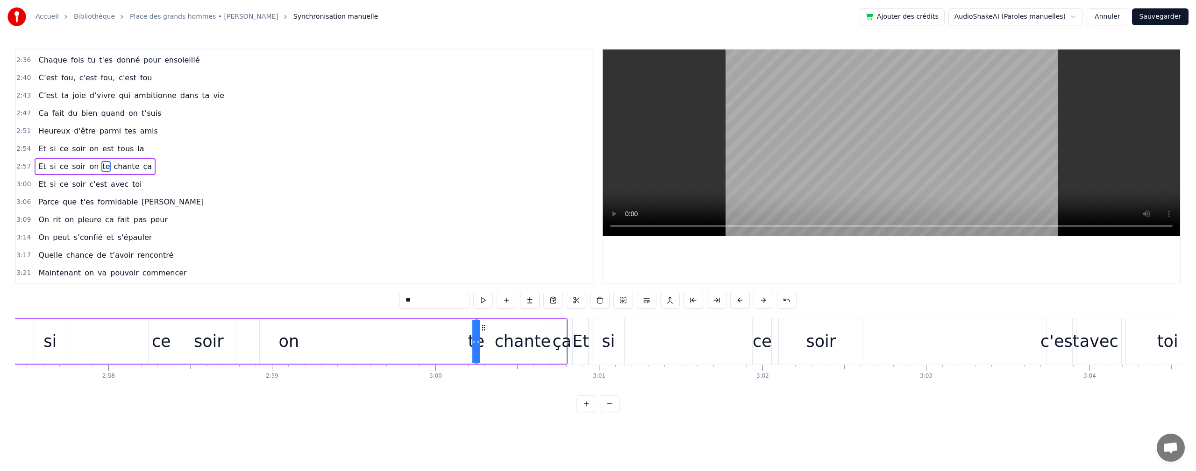
scroll to position [0, 28819]
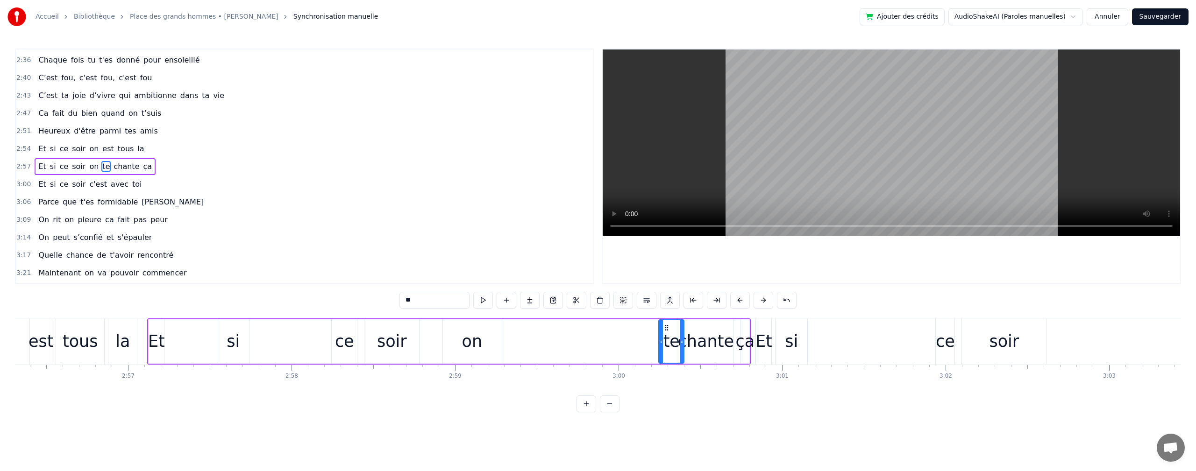
drag, startPoint x: 658, startPoint y: 342, endPoint x: 684, endPoint y: 345, distance: 26.4
click at [684, 345] on div "te" at bounding box center [671, 341] width 26 height 44
drag, startPoint x: 661, startPoint y: 341, endPoint x: 587, endPoint y: 351, distance: 74.9
click at [501, 355] on div at bounding box center [499, 341] width 4 height 42
drag, startPoint x: 682, startPoint y: 340, endPoint x: 605, endPoint y: 347, distance: 76.9
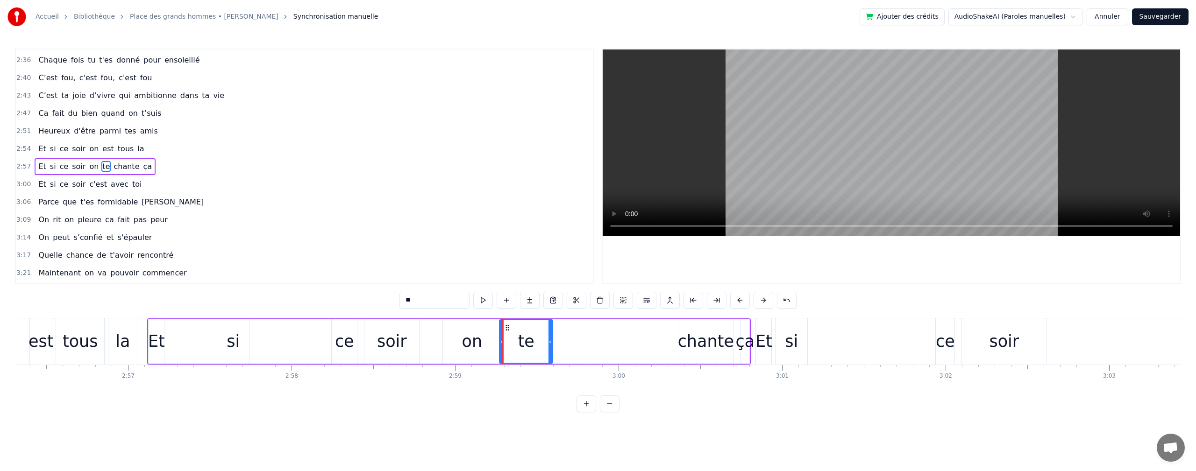
click at [549, 352] on div at bounding box center [550, 341] width 4 height 42
click at [689, 337] on div "chante" at bounding box center [706, 341] width 56 height 25
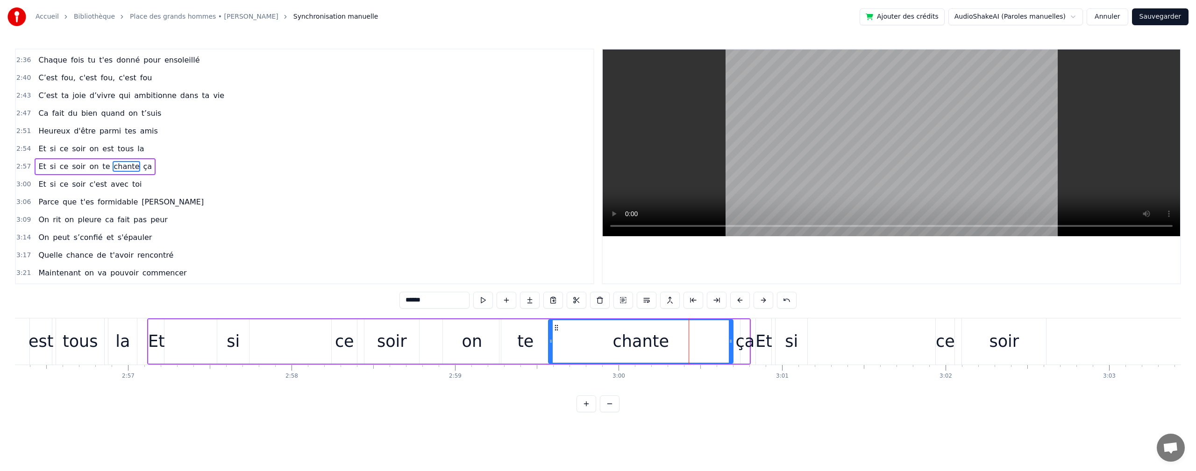
drag, startPoint x: 680, startPoint y: 340, endPoint x: 735, endPoint y: 336, distance: 54.8
click at [557, 350] on div "chante" at bounding box center [641, 341] width 184 height 42
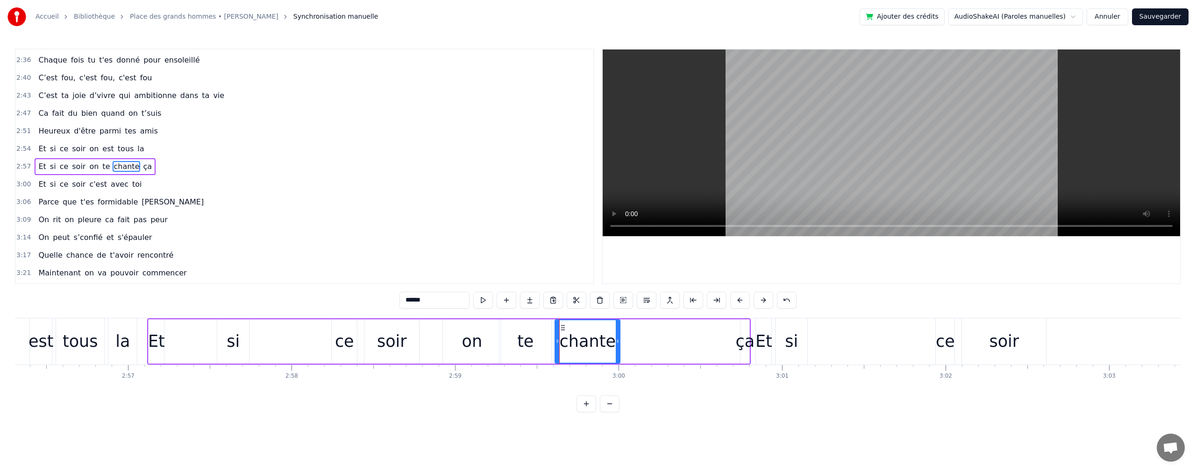
drag, startPoint x: 732, startPoint y: 340, endPoint x: 619, endPoint y: 351, distance: 113.6
click at [619, 351] on div at bounding box center [618, 341] width 4 height 42
click at [740, 342] on div "ça" at bounding box center [744, 341] width 19 height 25
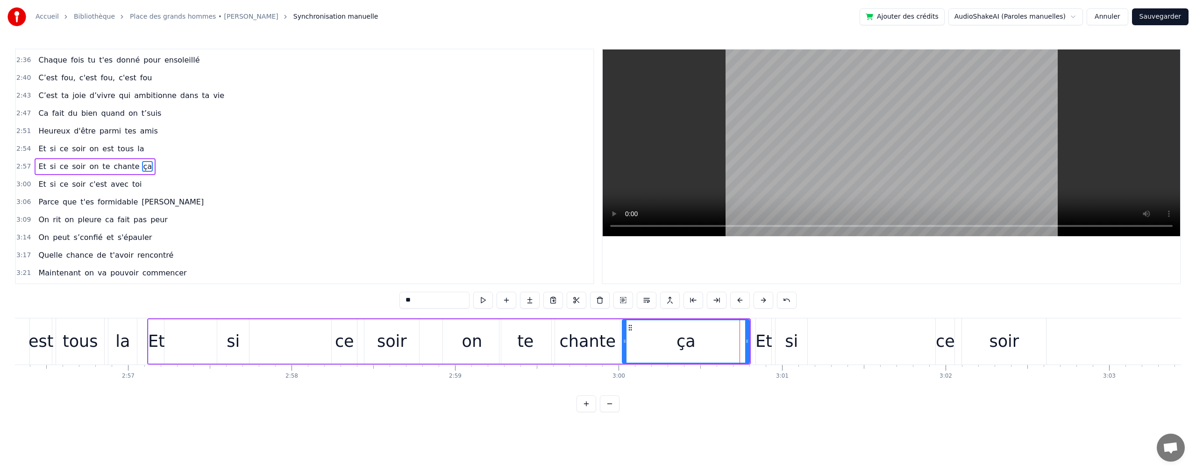
drag, startPoint x: 742, startPoint y: 340, endPoint x: 652, endPoint y: 342, distance: 89.7
click at [623, 347] on div at bounding box center [625, 341] width 4 height 42
drag, startPoint x: 746, startPoint y: 341, endPoint x: 660, endPoint y: 341, distance: 85.9
click at [660, 341] on circle at bounding box center [660, 341] width 0 height 0
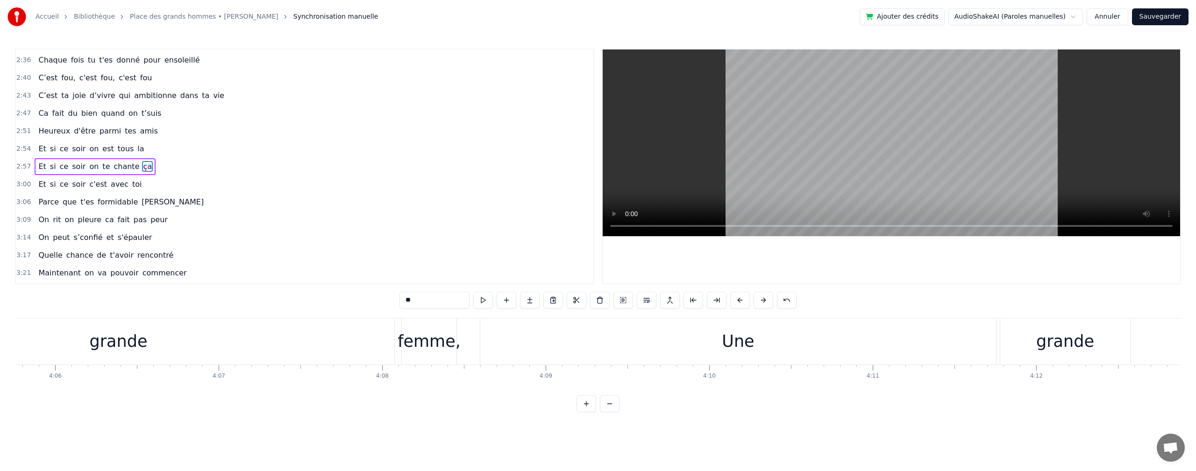
scroll to position [0, 40372]
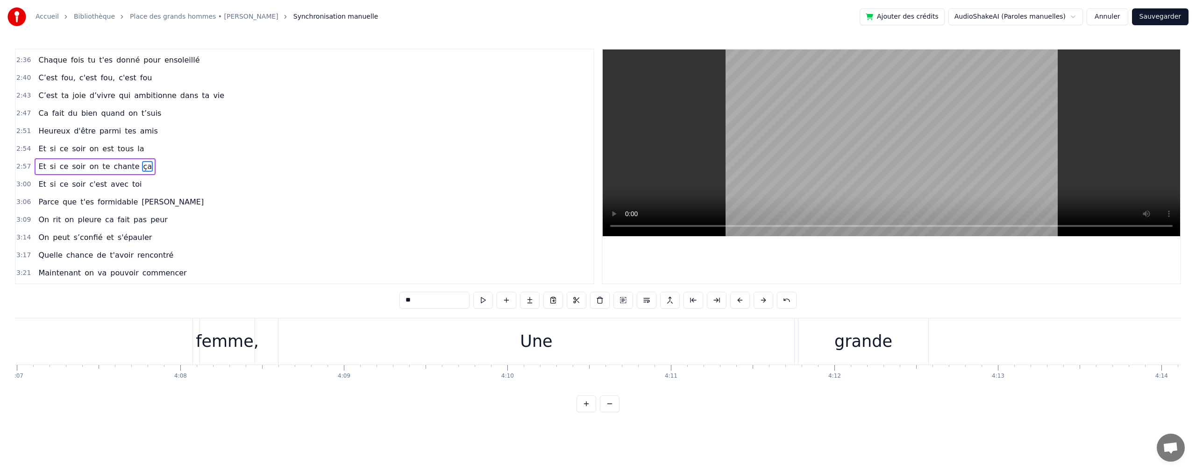
click at [876, 352] on div "grande" at bounding box center [863, 341] width 58 height 25
type input "******"
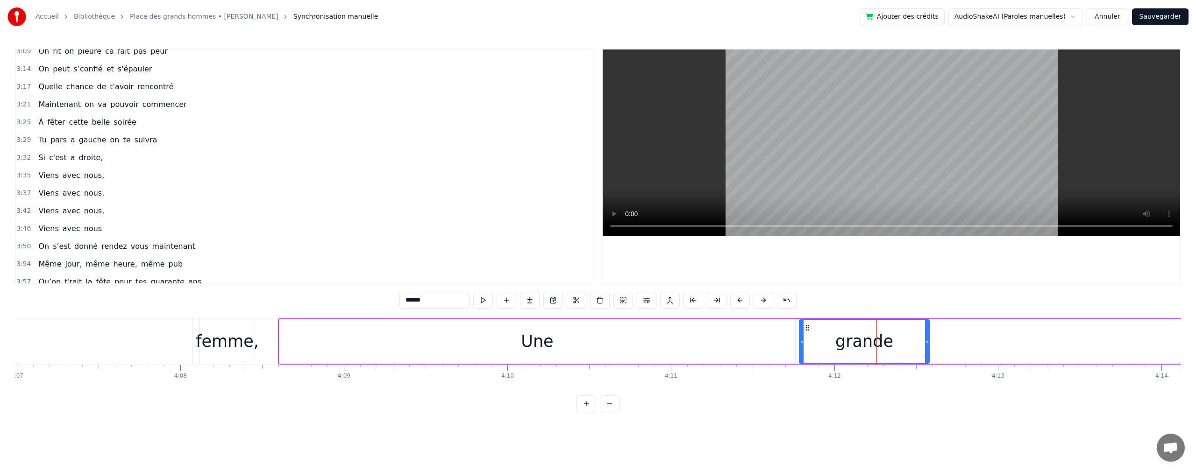
scroll to position [955, 0]
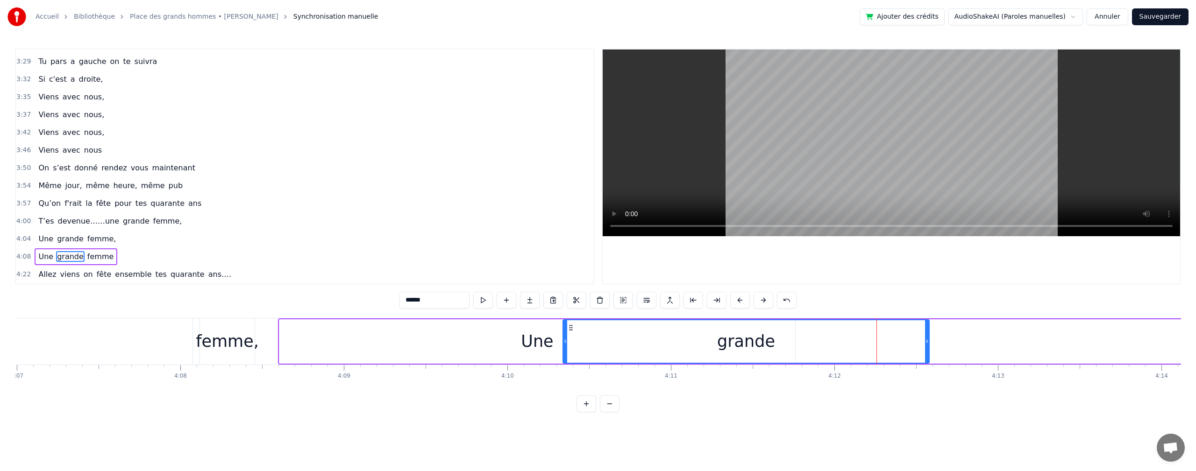
drag, startPoint x: 803, startPoint y: 339, endPoint x: 562, endPoint y: 364, distance: 242.2
click at [562, 364] on div "Une grande femme" at bounding box center [921, 342] width 1287 height 46
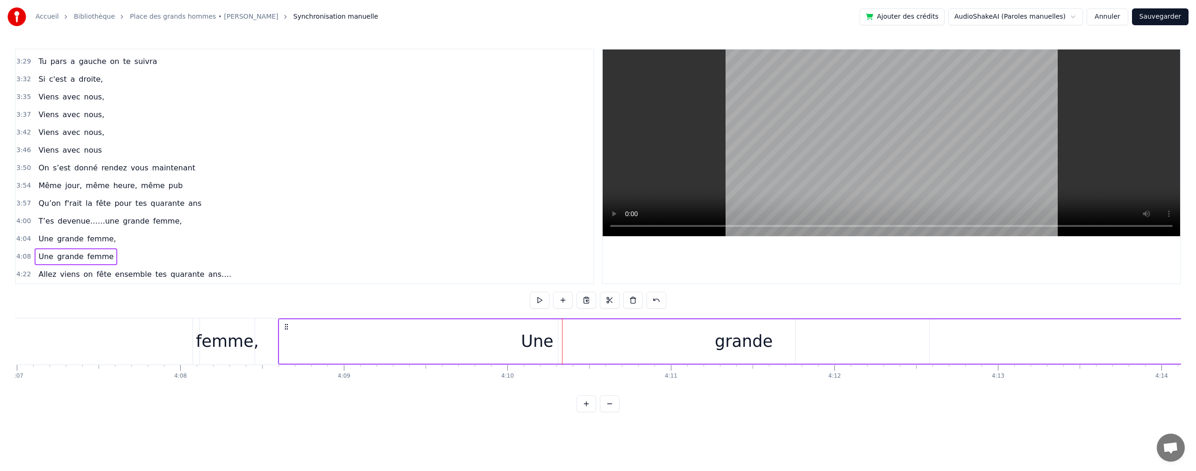
drag, startPoint x: 927, startPoint y: 340, endPoint x: 906, endPoint y: 348, distance: 22.3
click at [832, 346] on div "grande" at bounding box center [743, 341] width 371 height 44
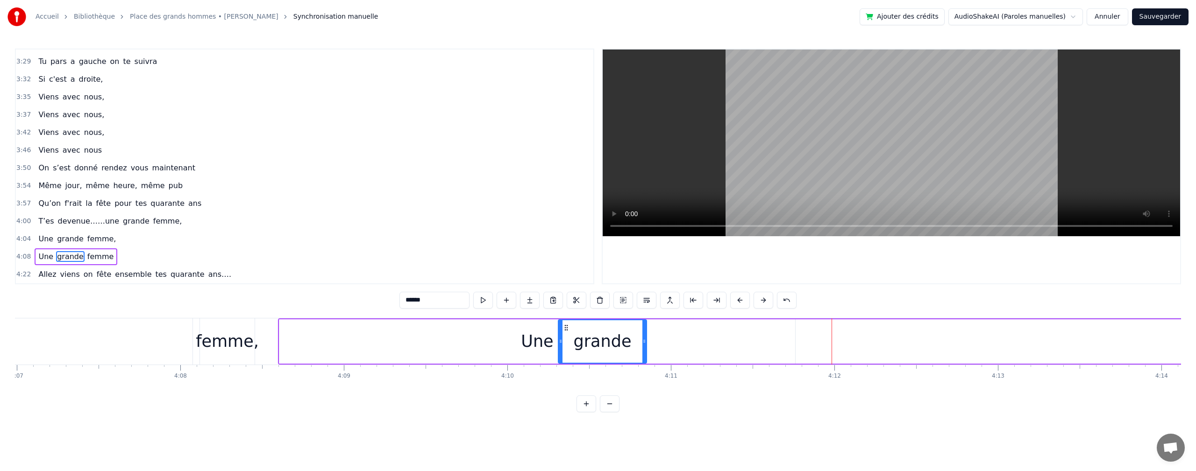
drag, startPoint x: 927, startPoint y: 340, endPoint x: 691, endPoint y: 357, distance: 236.0
click at [644, 333] on div at bounding box center [644, 341] width 4 height 42
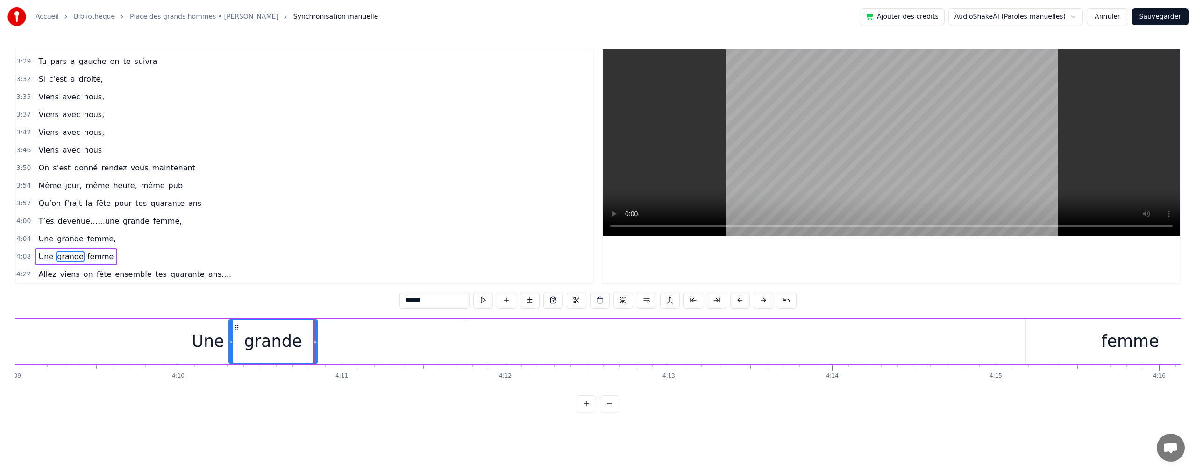
scroll to position [0, 40976]
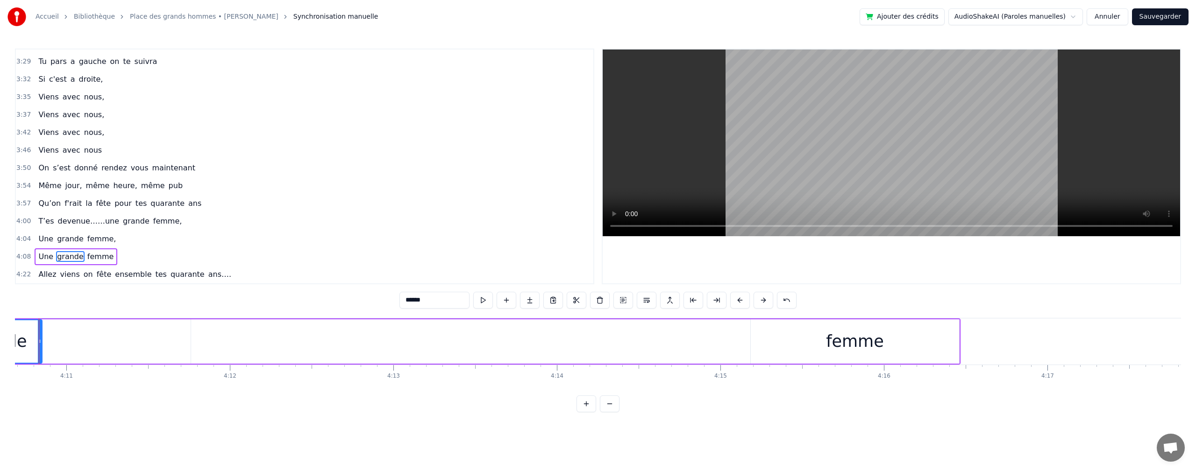
click at [957, 341] on div "femme" at bounding box center [854, 341] width 208 height 44
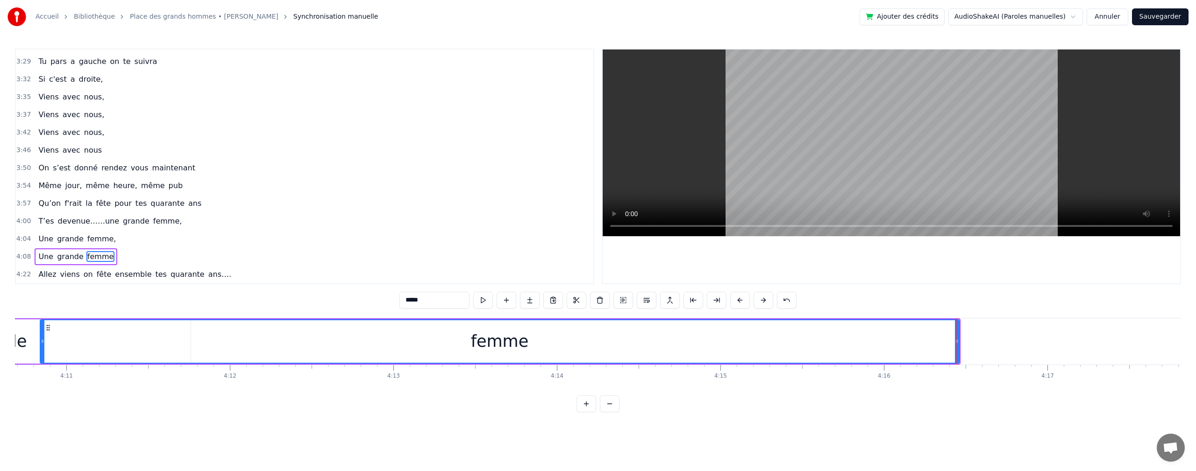
drag, startPoint x: 752, startPoint y: 343, endPoint x: 67, endPoint y: 452, distance: 693.7
click at [42, 427] on html "Accueil Bibliothèque Place des grands hommes • [PERSON_NAME] Synchronisation ma…" at bounding box center [598, 213] width 1196 height 427
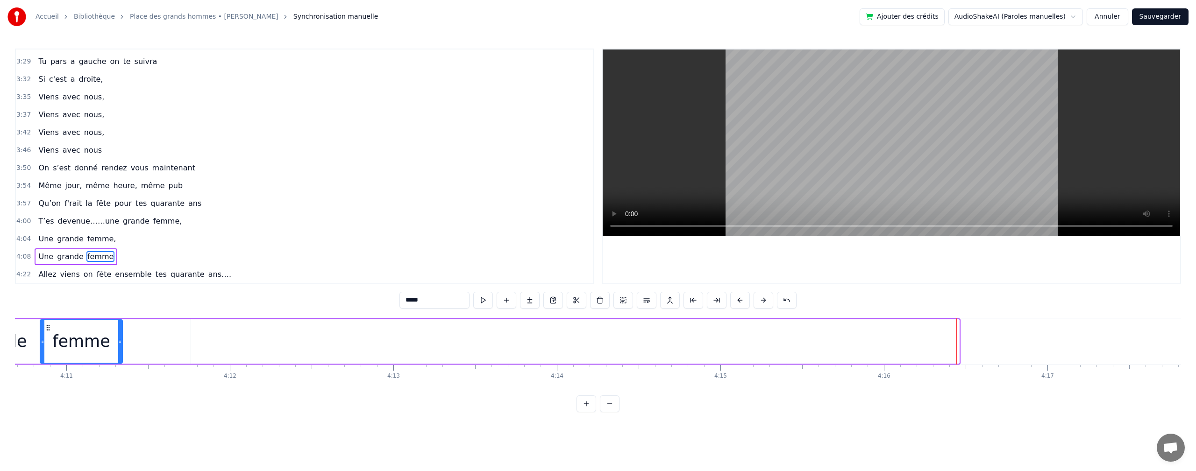
drag, startPoint x: 958, startPoint y: 339, endPoint x: 133, endPoint y: 381, distance: 825.8
click at [120, 371] on div "On s'est donné rendez vous maintenant Même jour, même heure, même pub Qu’on f'r…" at bounding box center [598, 353] width 1166 height 70
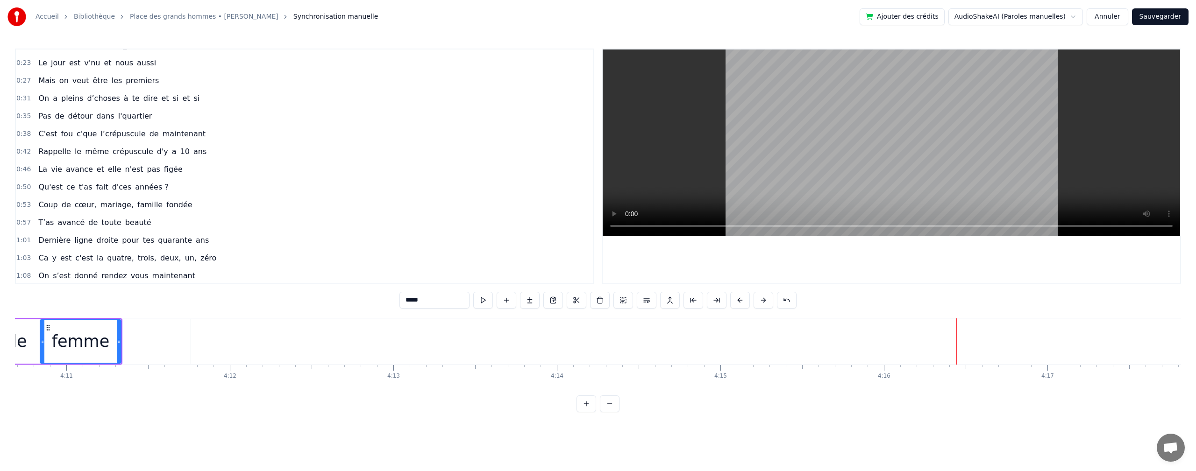
scroll to position [0, 0]
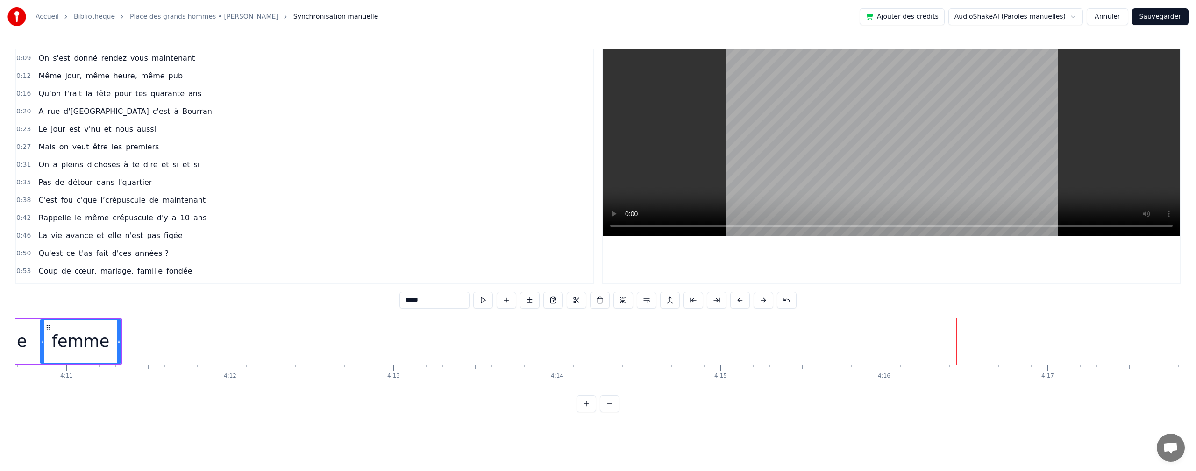
click at [45, 61] on span "On" at bounding box center [43, 58] width 13 height 11
type input "**"
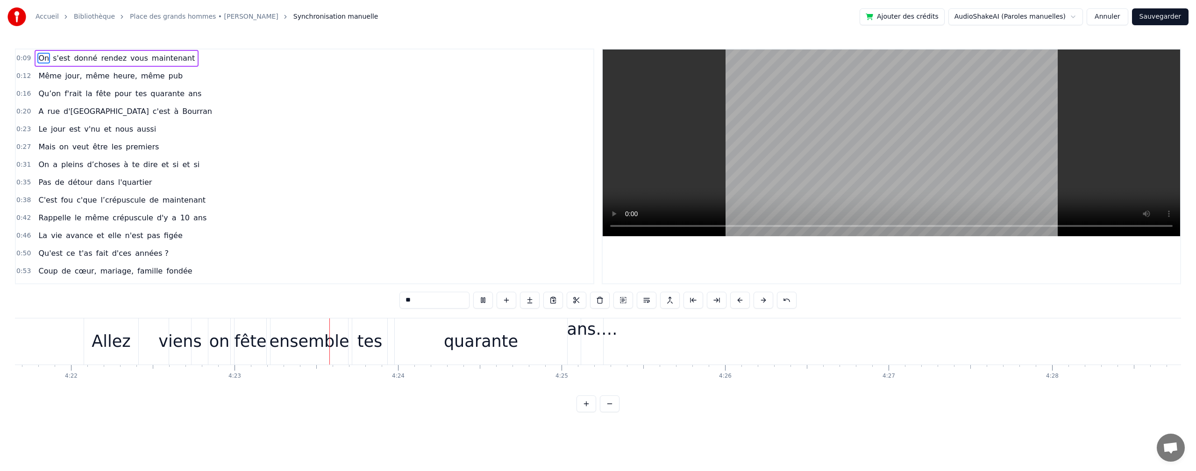
scroll to position [0, 42921]
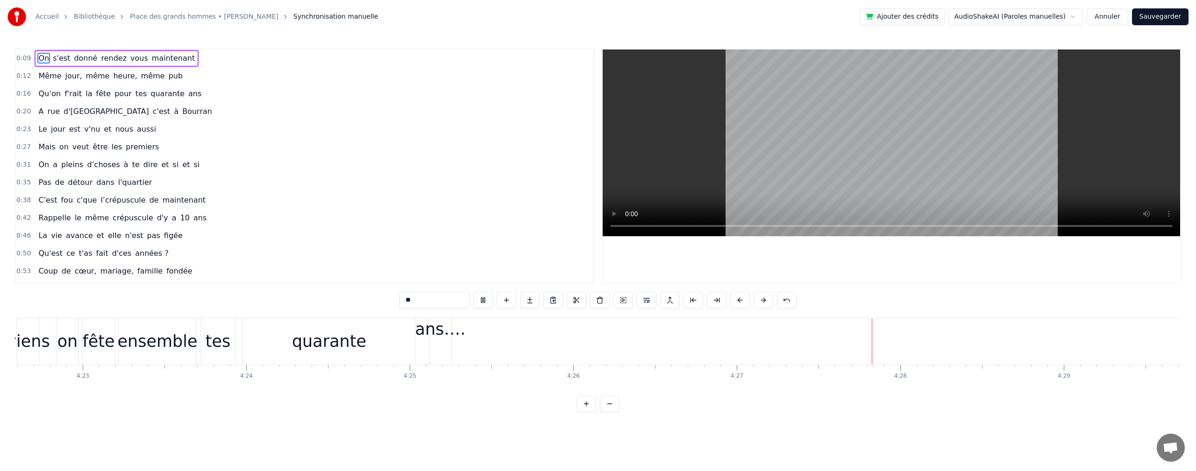
click at [1165, 15] on button "Sauvegarder" at bounding box center [1160, 16] width 57 height 17
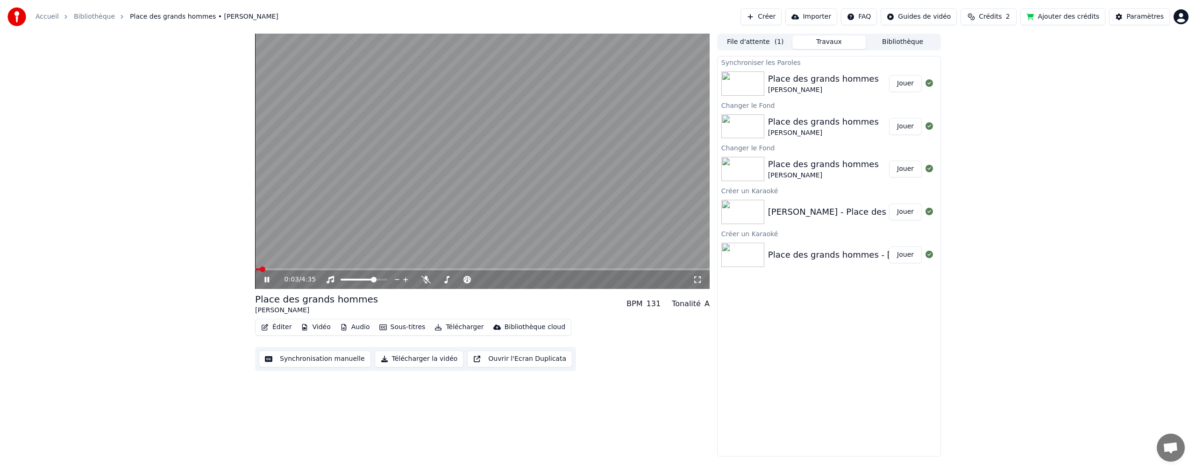
click at [260, 270] on span at bounding box center [263, 270] width 6 height 6
click at [268, 277] on icon at bounding box center [266, 280] width 5 height 6
click at [265, 281] on icon at bounding box center [267, 279] width 6 height 7
click at [411, 360] on button "Télécharger la vidéo" at bounding box center [419, 359] width 89 height 17
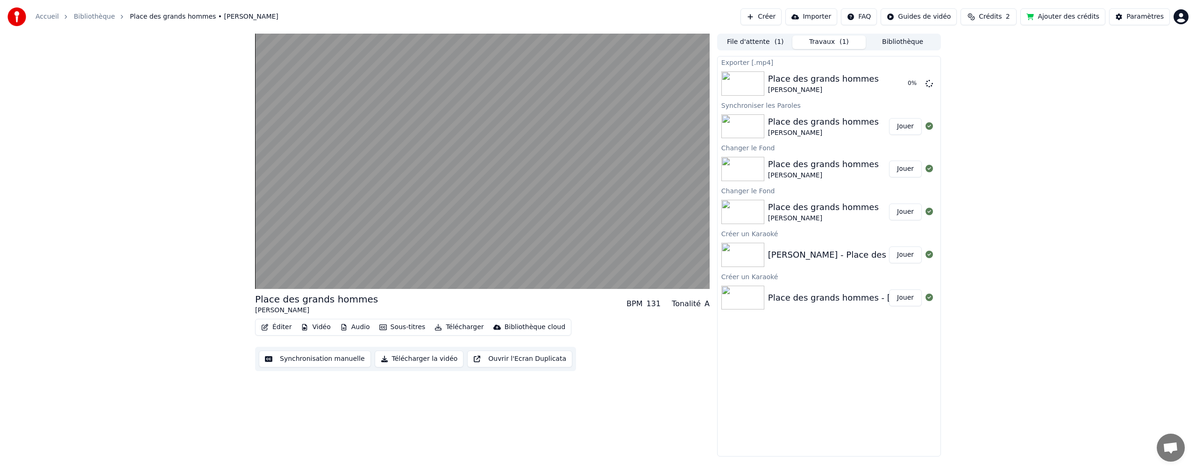
click at [824, 17] on button "Importer" at bounding box center [811, 16] width 52 height 17
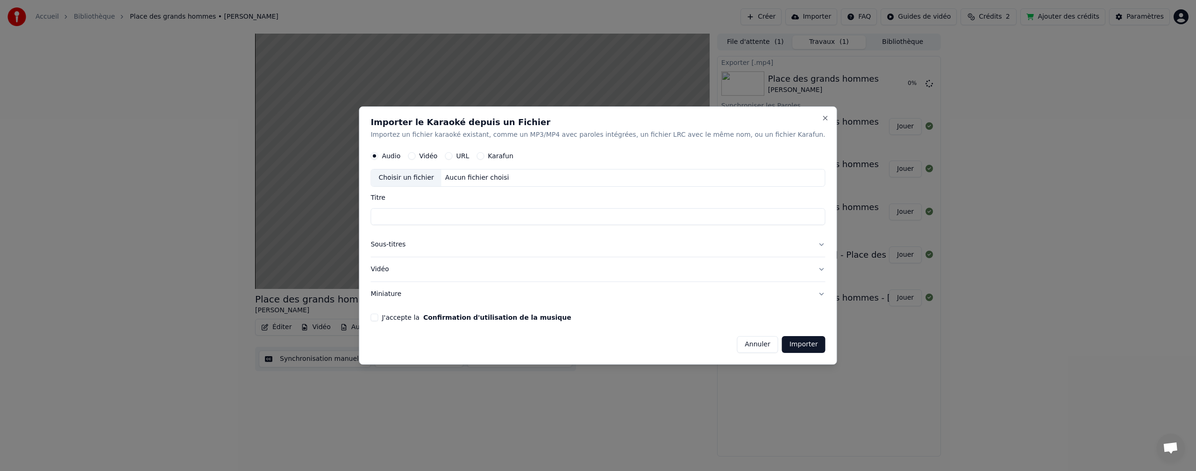
click at [736, 350] on button "Annuler" at bounding box center [756, 344] width 41 height 17
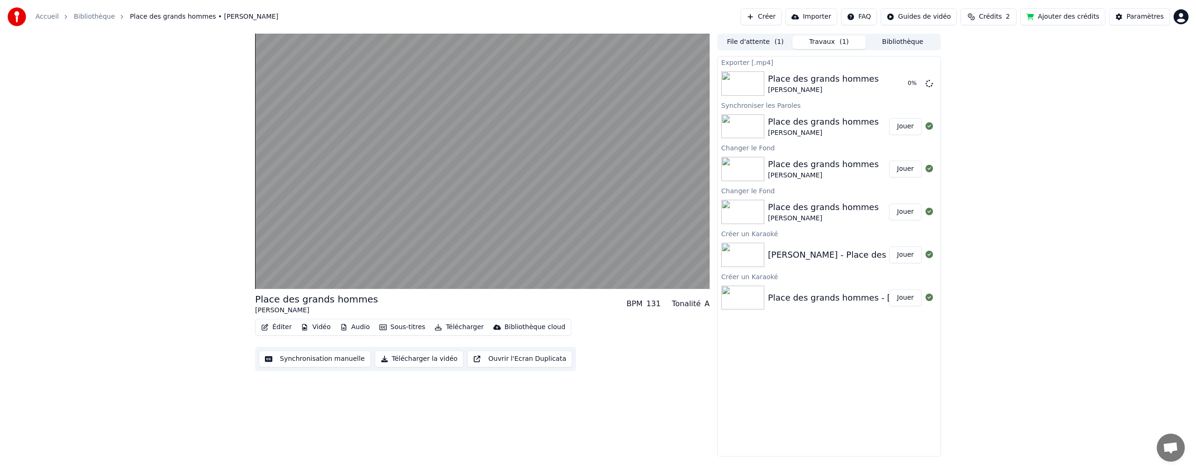
click at [409, 359] on button "Télécharger la vidéo" at bounding box center [419, 359] width 89 height 17
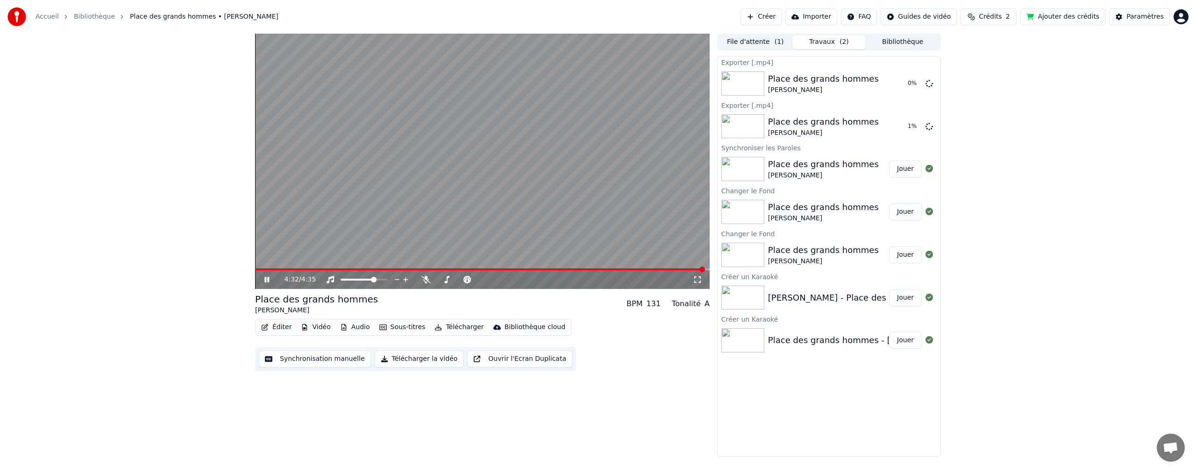
click at [265, 278] on icon at bounding box center [266, 280] width 5 height 6
click at [265, 278] on icon at bounding box center [267, 279] width 6 height 7
click at [267, 279] on icon at bounding box center [267, 279] width 6 height 7
click at [268, 280] on icon at bounding box center [266, 280] width 5 height 6
click at [931, 80] on icon at bounding box center [929, 83] width 8 height 8
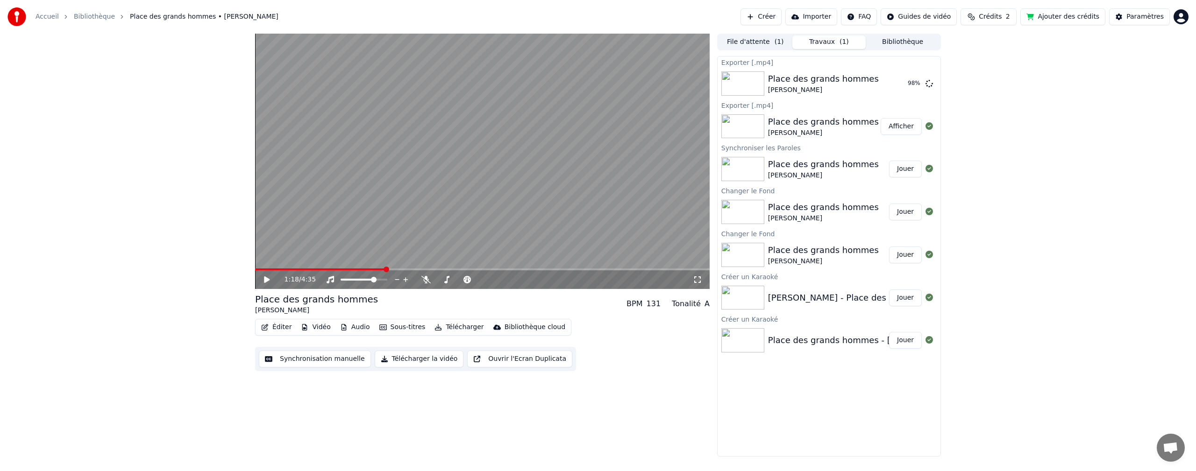
click at [900, 124] on button "Afficher" at bounding box center [900, 126] width 41 height 17
